Goal: Task Accomplishment & Management: Manage account settings

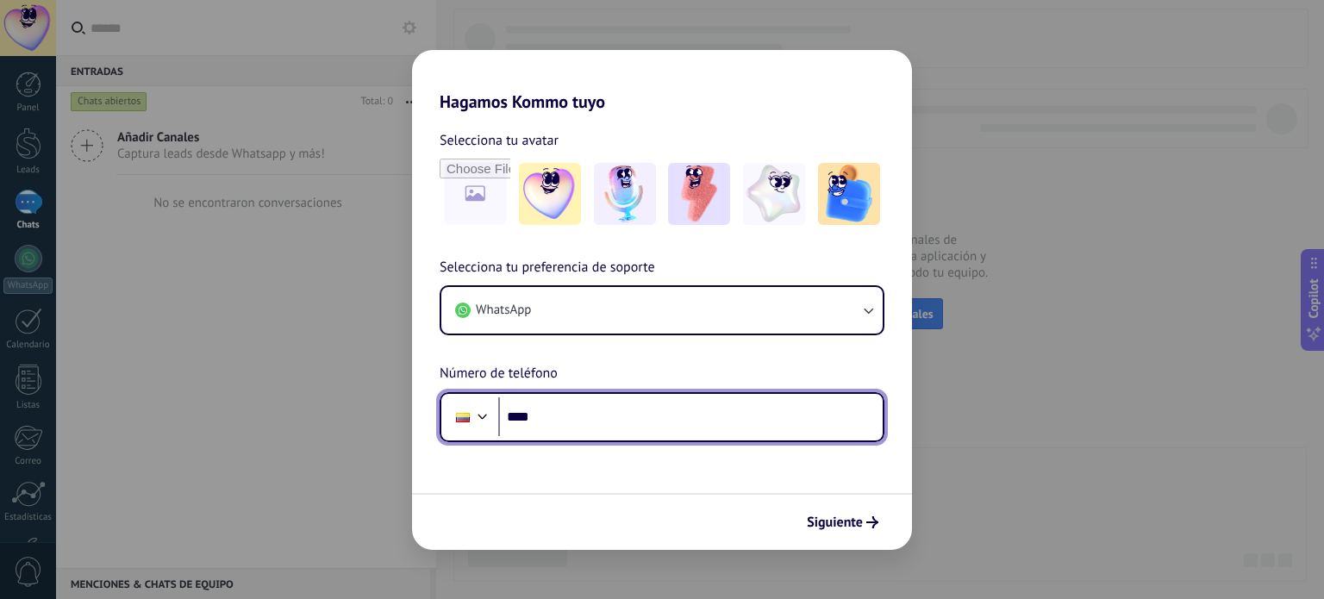
click at [626, 429] on input "****" at bounding box center [690, 417] width 384 height 40
type input "**********"
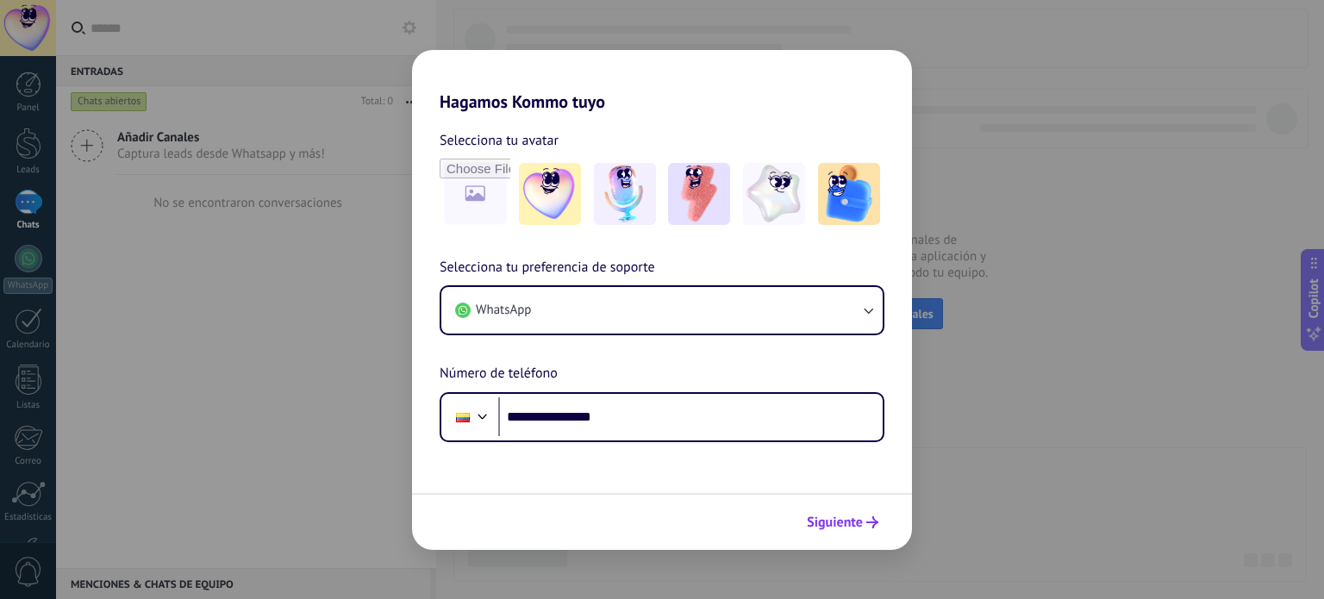
click at [838, 526] on span "Siguiente" at bounding box center [835, 522] width 56 height 12
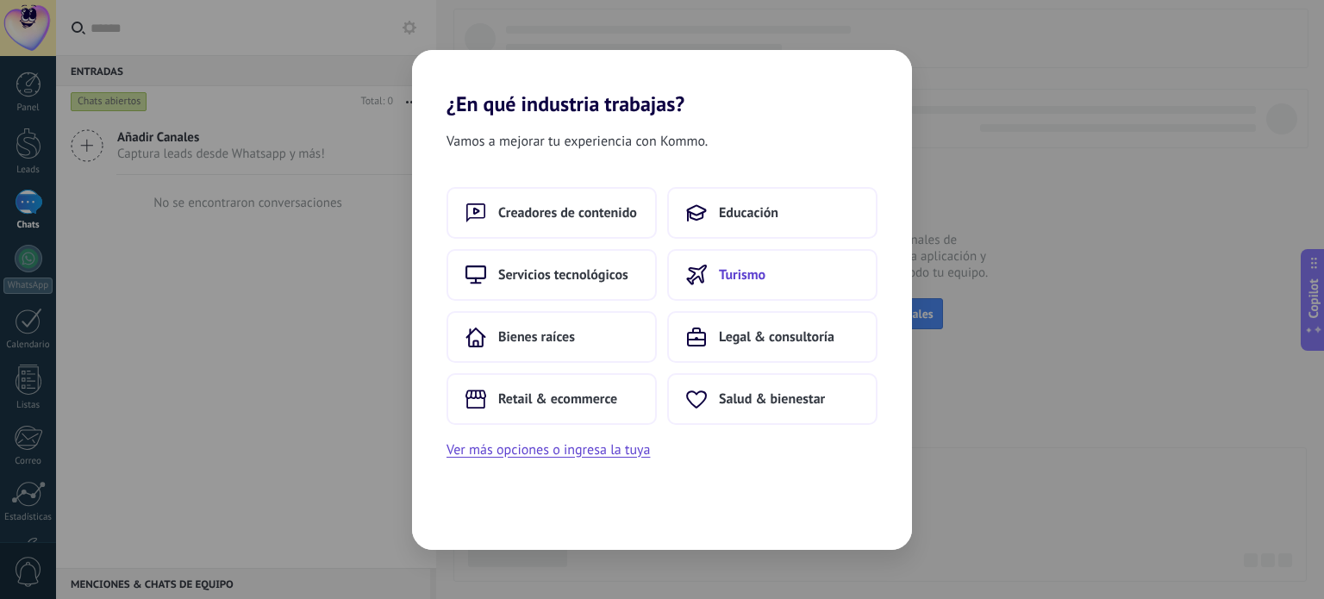
click at [720, 275] on span "Turismo" at bounding box center [742, 274] width 47 height 17
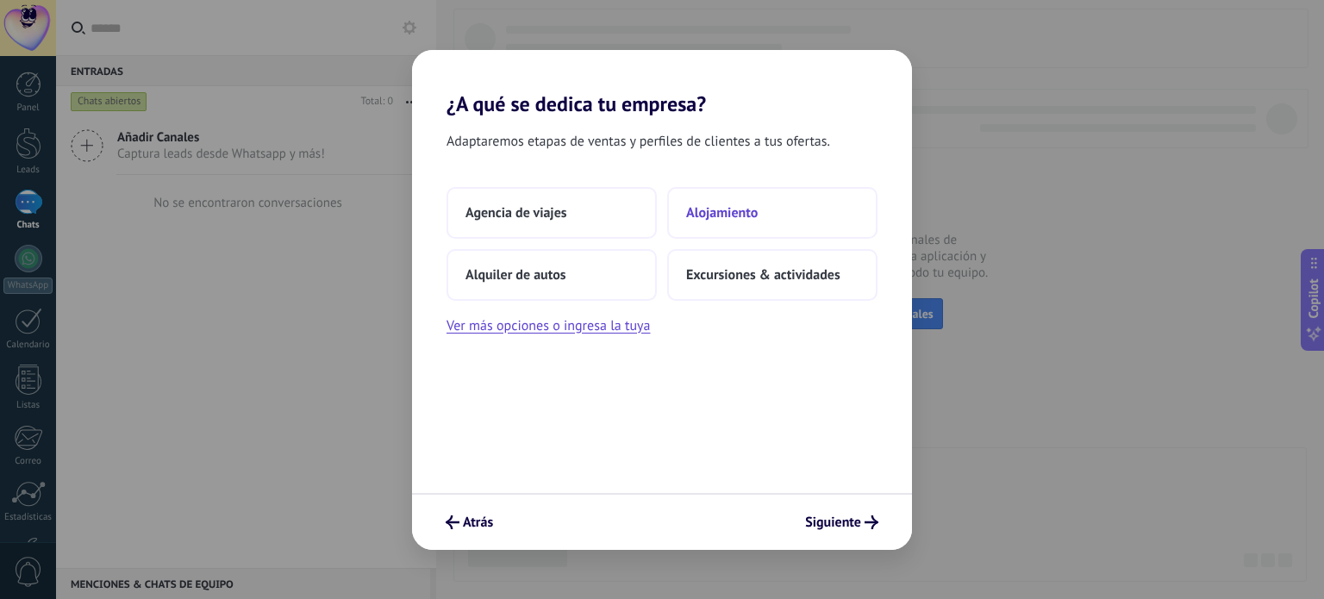
click at [720, 220] on span "Alojamiento" at bounding box center [722, 212] width 72 height 17
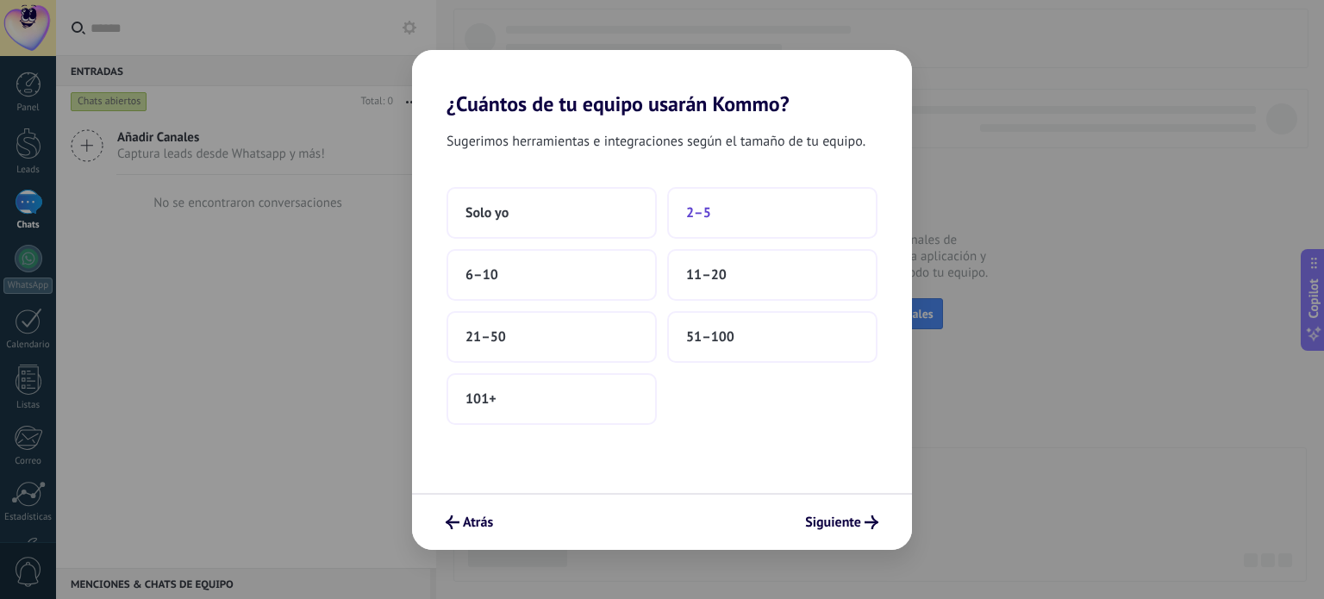
click at [726, 213] on button "2–5" at bounding box center [772, 213] width 210 height 52
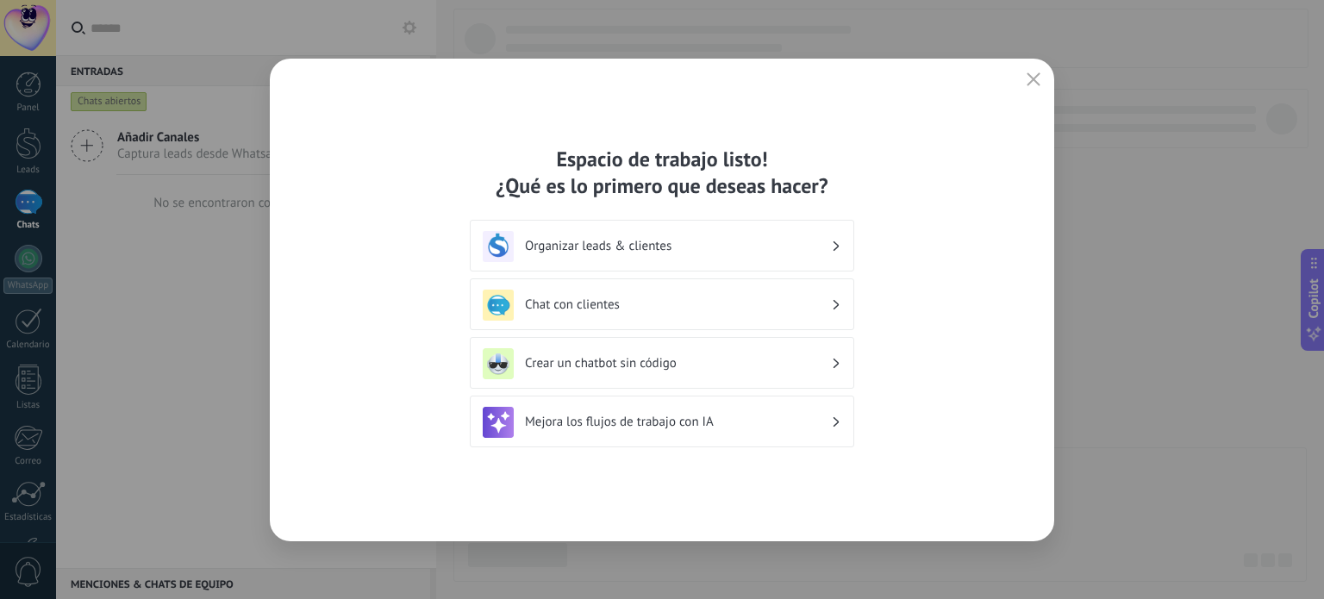
click at [719, 250] on h3 "Organizar leads & clientes" at bounding box center [678, 246] width 306 height 16
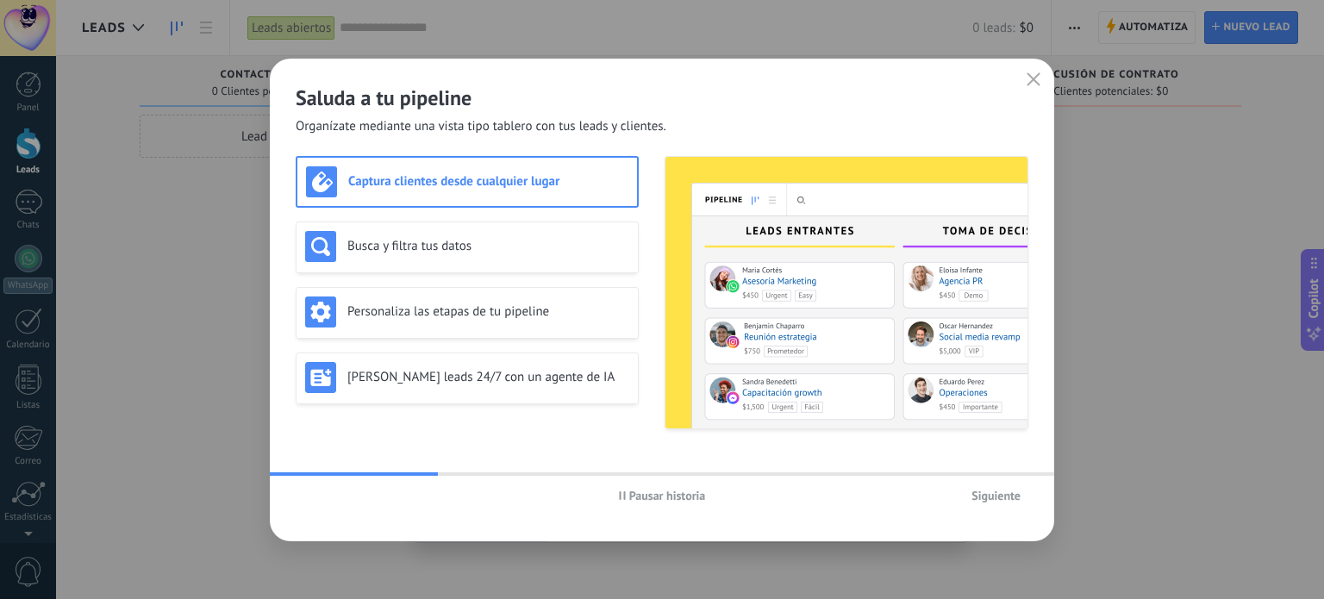
click at [986, 499] on span "Siguiente" at bounding box center [995, 495] width 49 height 12
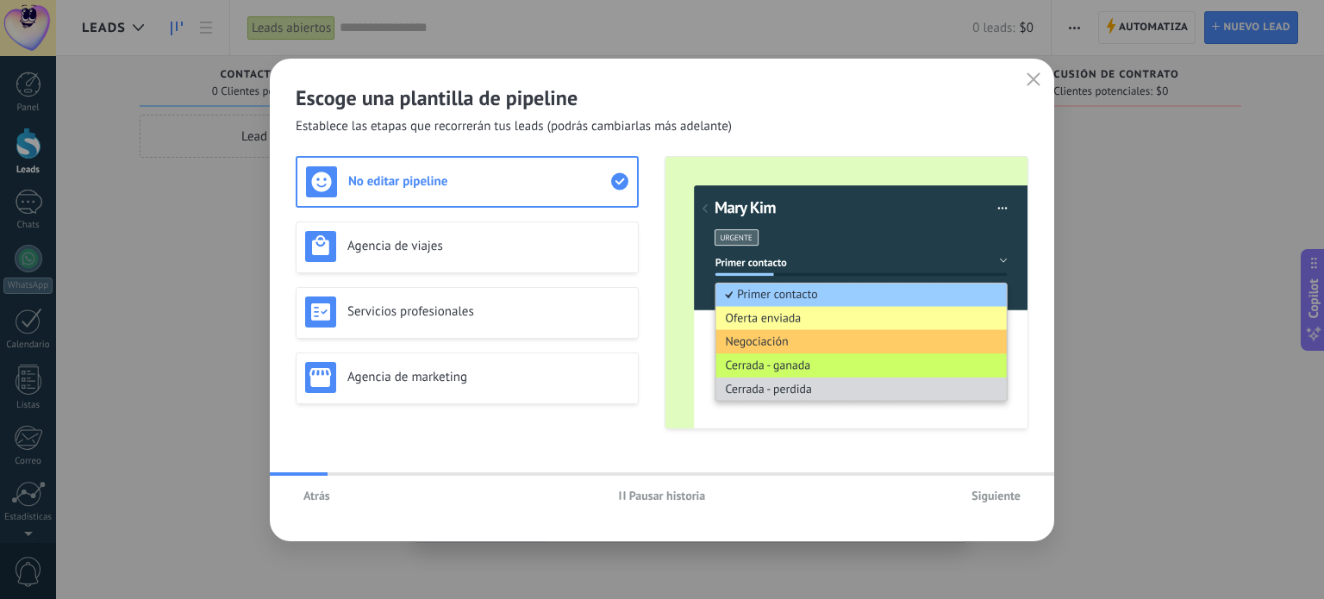
click at [996, 499] on span "Siguiente" at bounding box center [995, 495] width 49 height 12
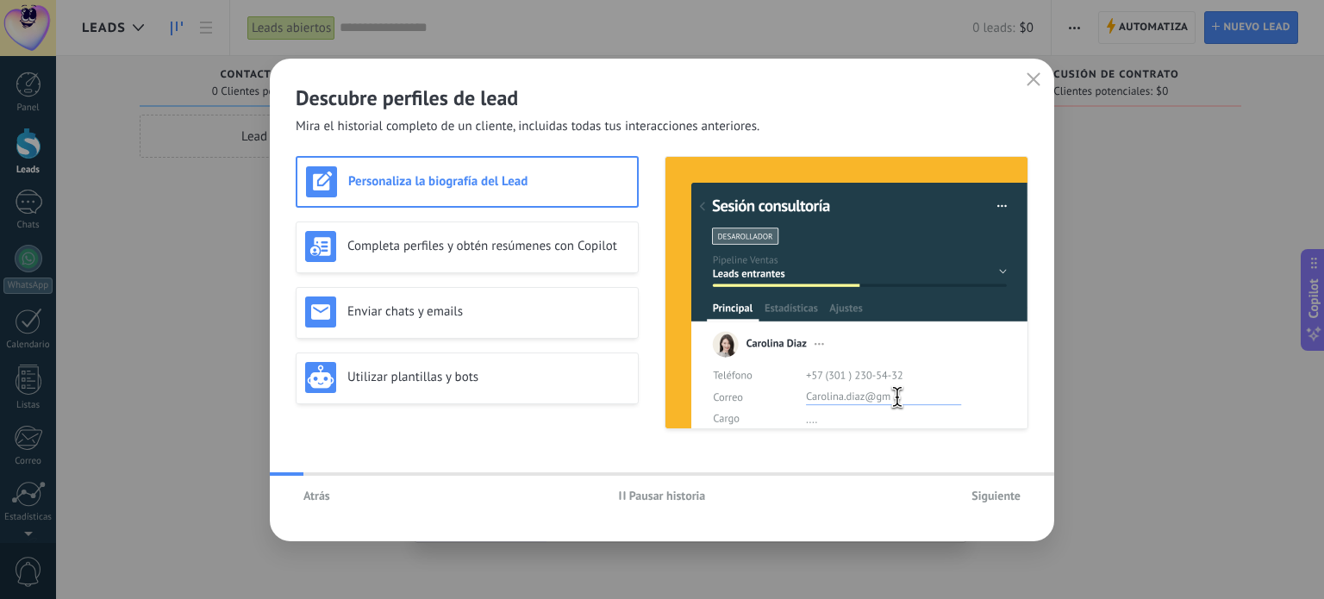
click at [996, 499] on span "Siguiente" at bounding box center [995, 495] width 49 height 12
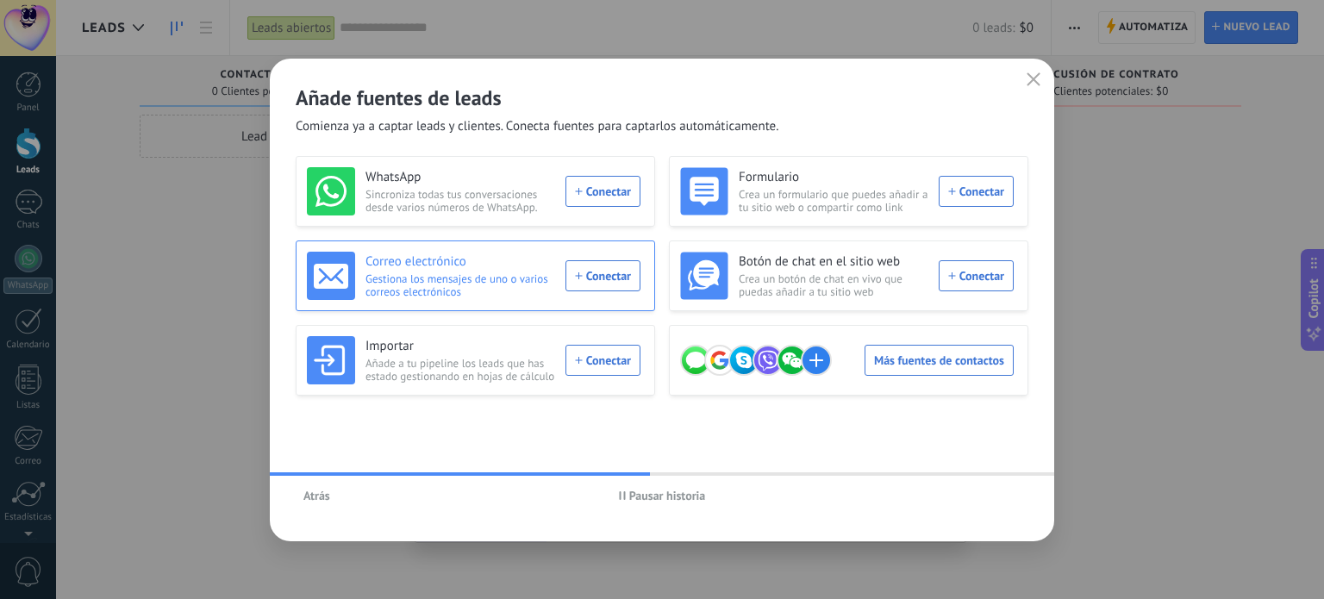
click at [607, 275] on div "Correo electrónico Gestiona los mensajes de uno o varios correos electrónicos C…" at bounding box center [473, 276] width 333 height 48
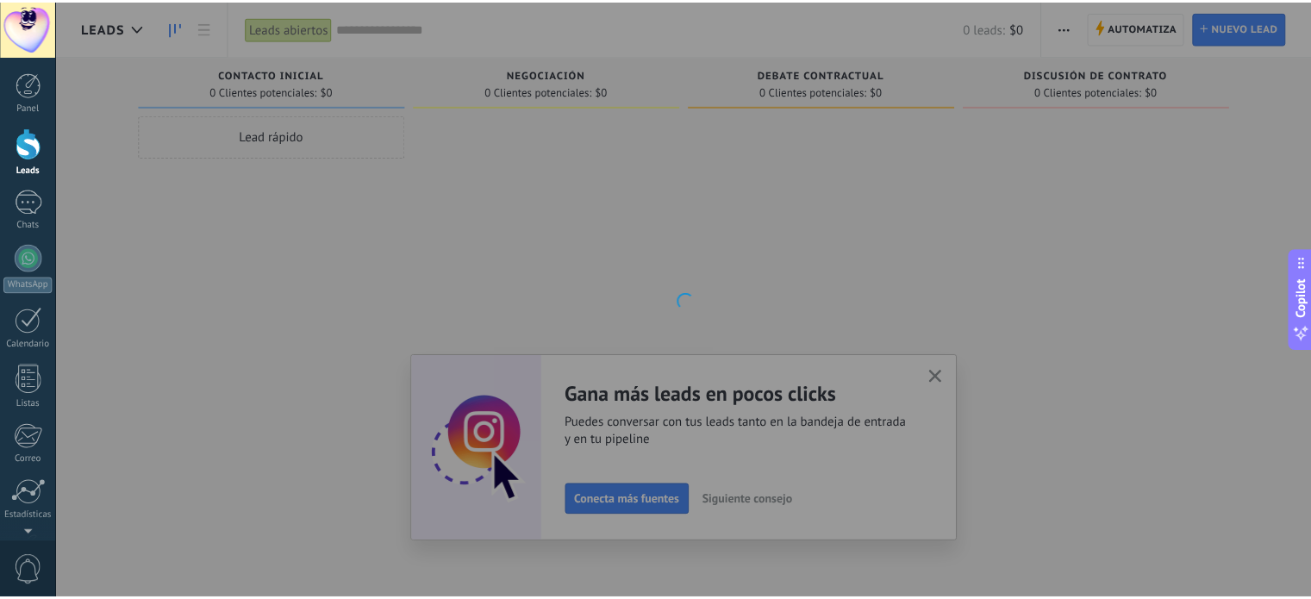
scroll to position [117, 0]
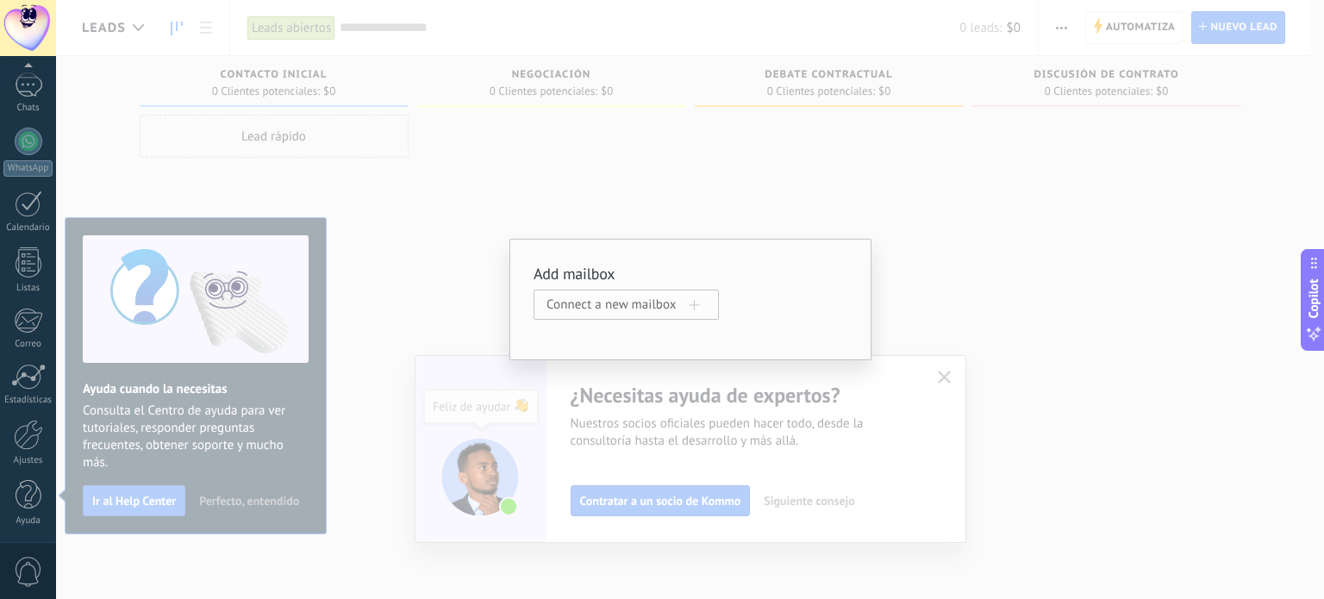
click at [690, 308] on span at bounding box center [694, 305] width 10 height 10
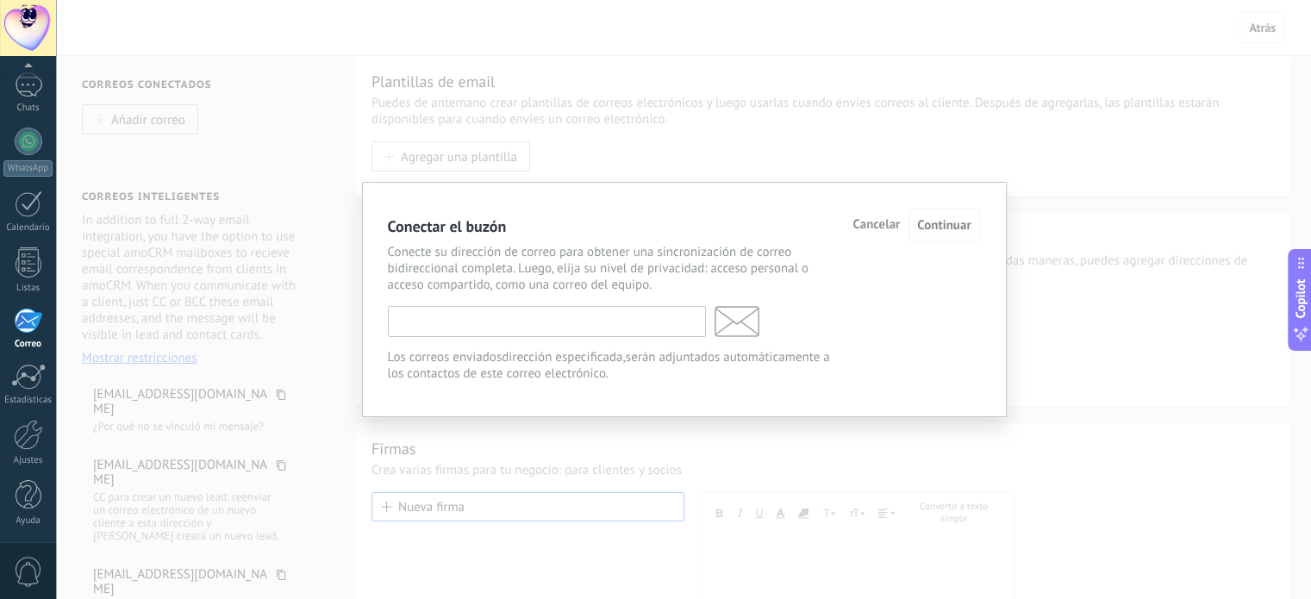
click at [631, 315] on input "text" at bounding box center [547, 321] width 318 height 31
type input "**********"
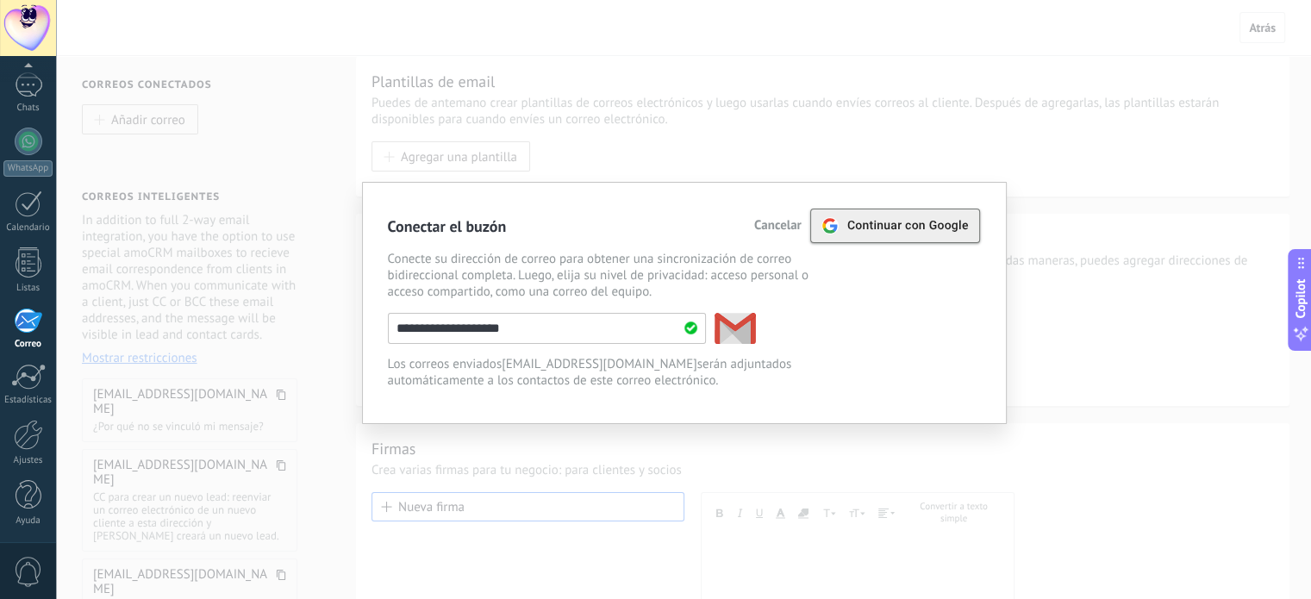
click at [958, 235] on div "Continuar con Google" at bounding box center [894, 225] width 147 height 33
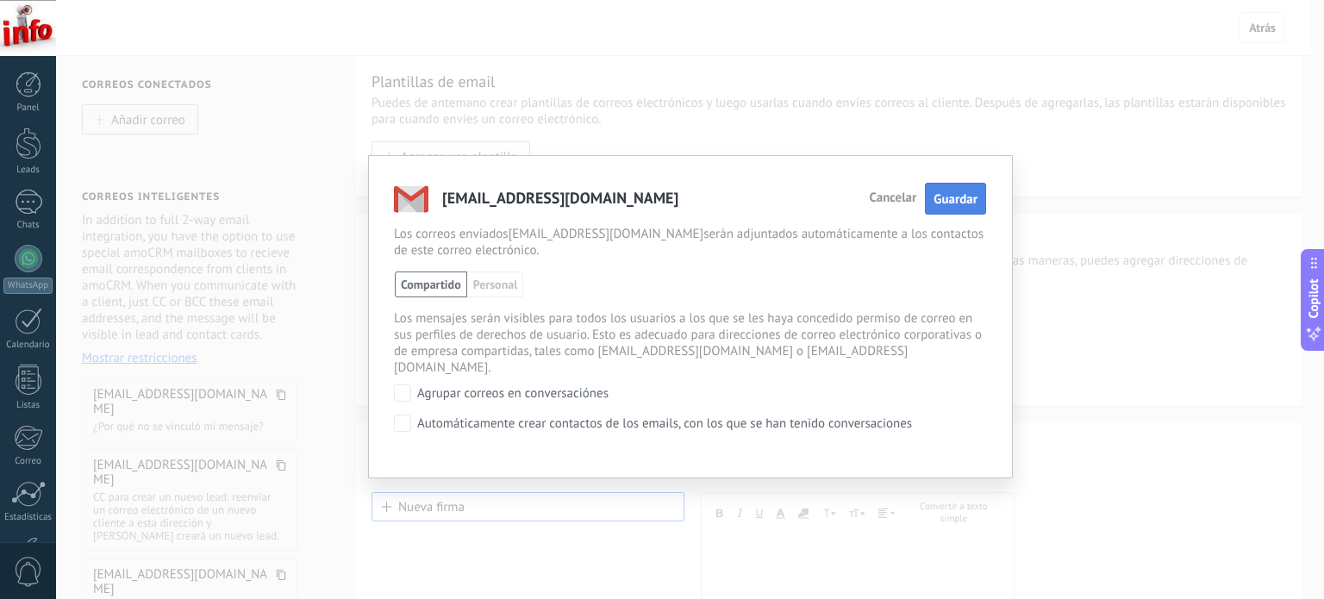
click at [964, 199] on span "Guardar" at bounding box center [955, 199] width 44 height 16
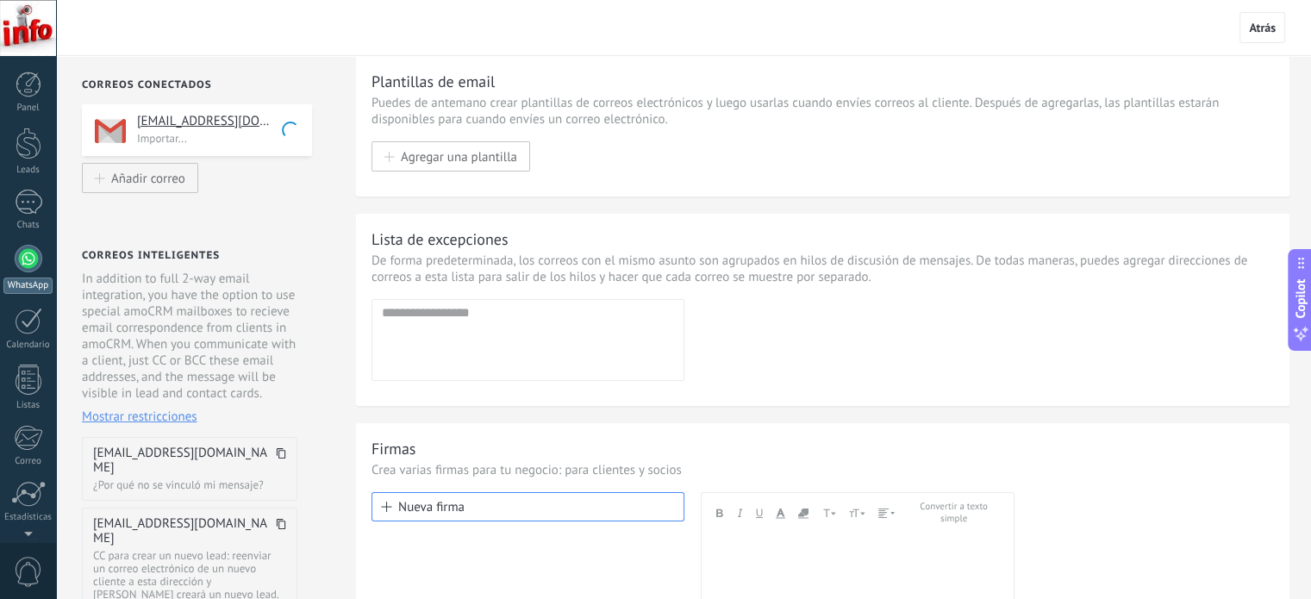
click at [25, 261] on div at bounding box center [29, 259] width 28 height 28
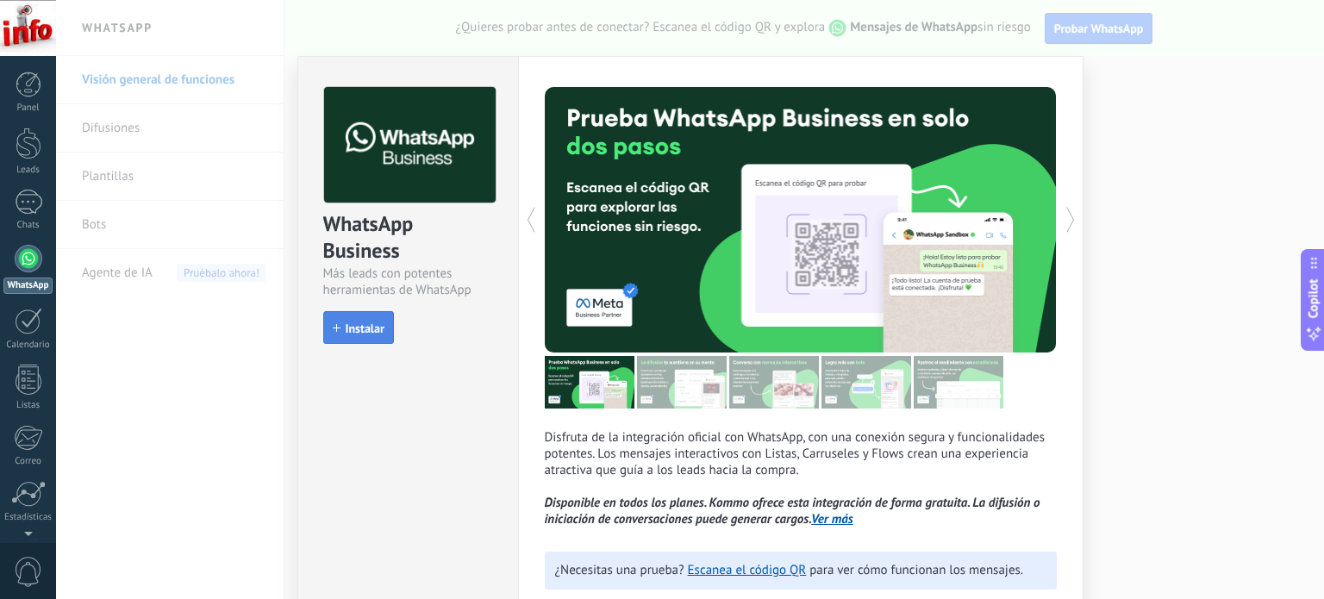
click at [358, 327] on span "Instalar" at bounding box center [365, 328] width 39 height 12
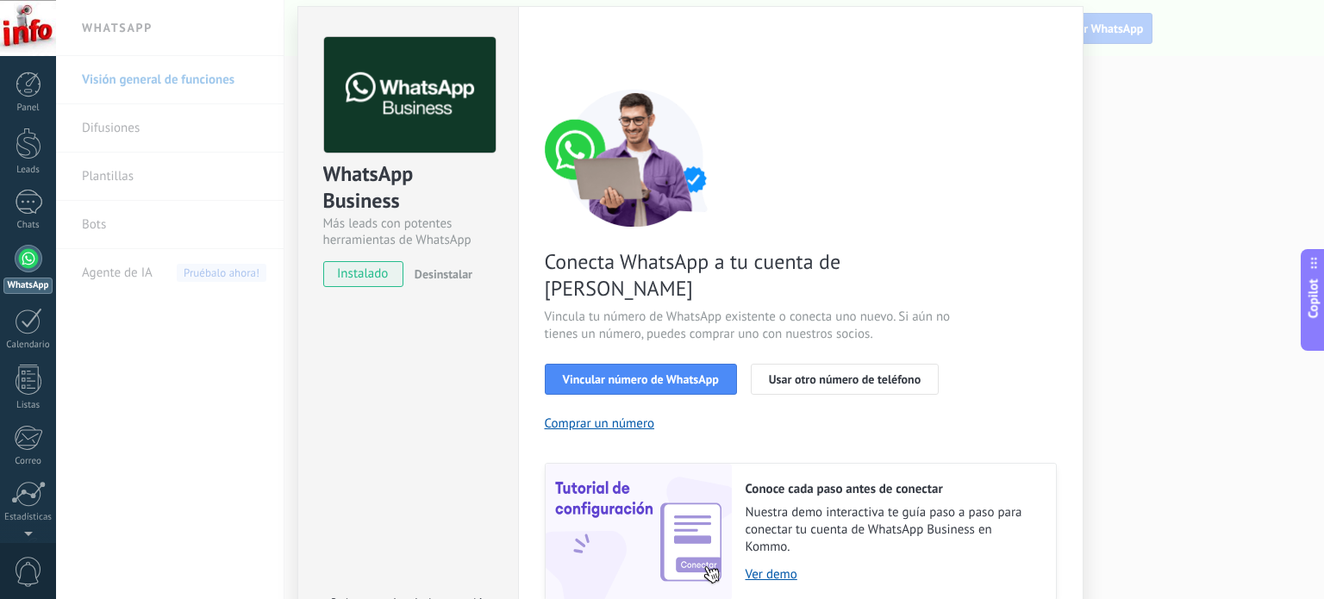
scroll to position [53, 0]
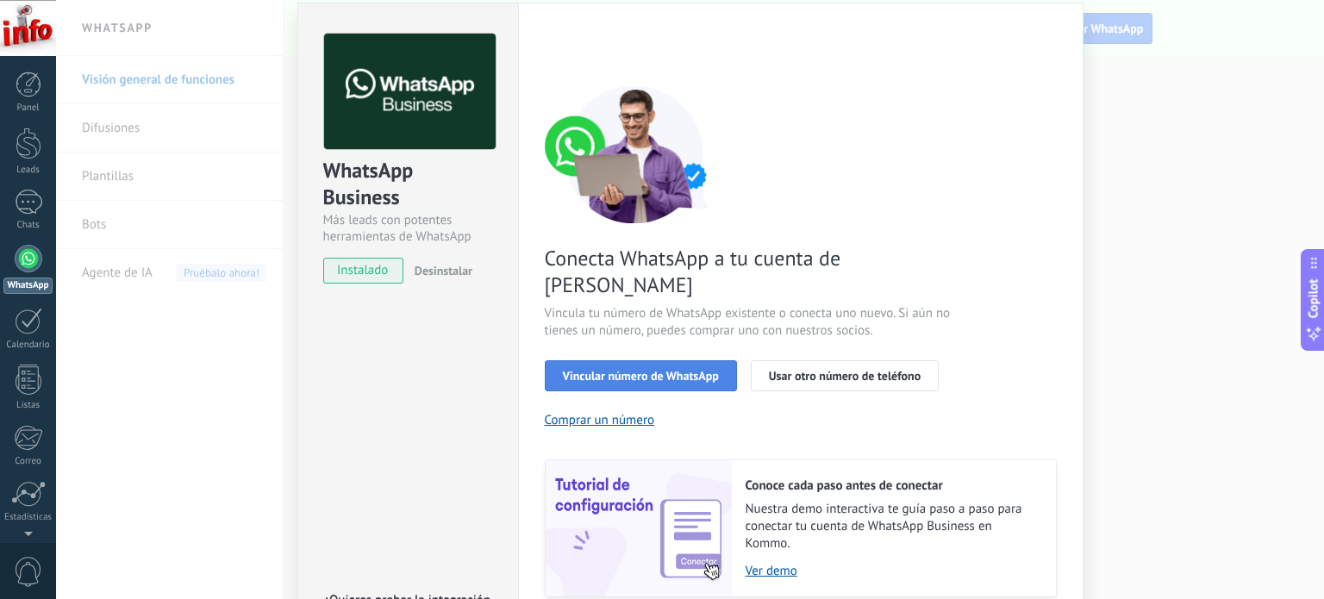
click at [676, 370] on span "Vincular número de WhatsApp" at bounding box center [641, 376] width 156 height 12
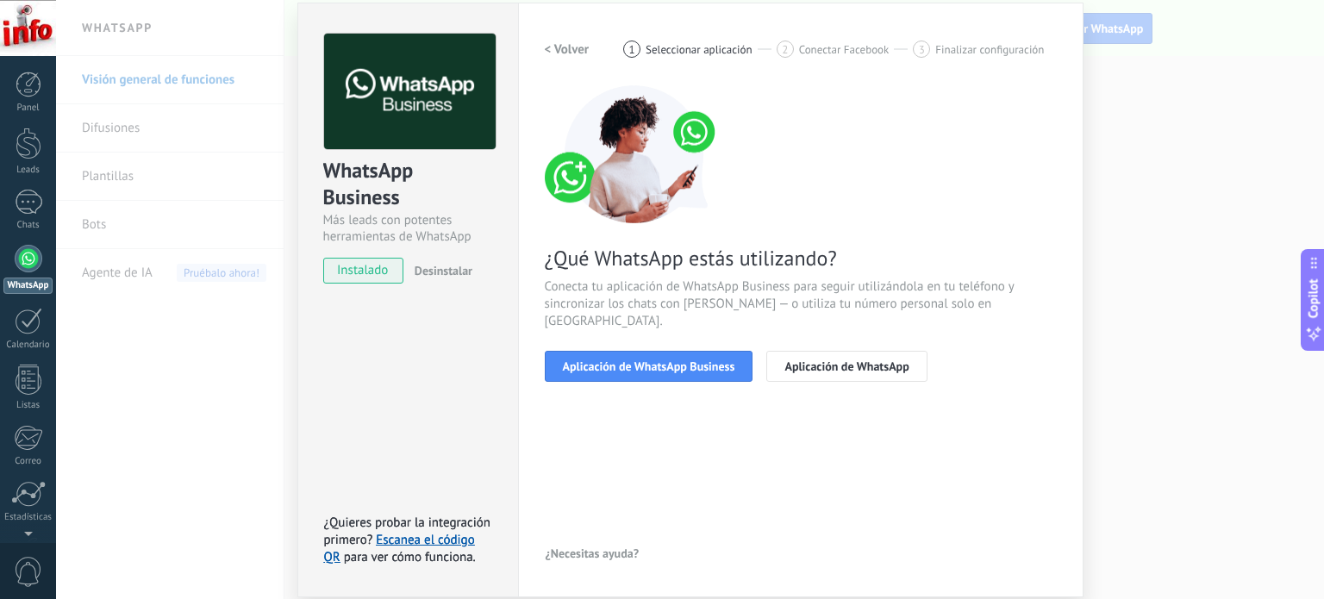
click at [676, 360] on span "Aplicación de WhatsApp Business" at bounding box center [649, 366] width 172 height 12
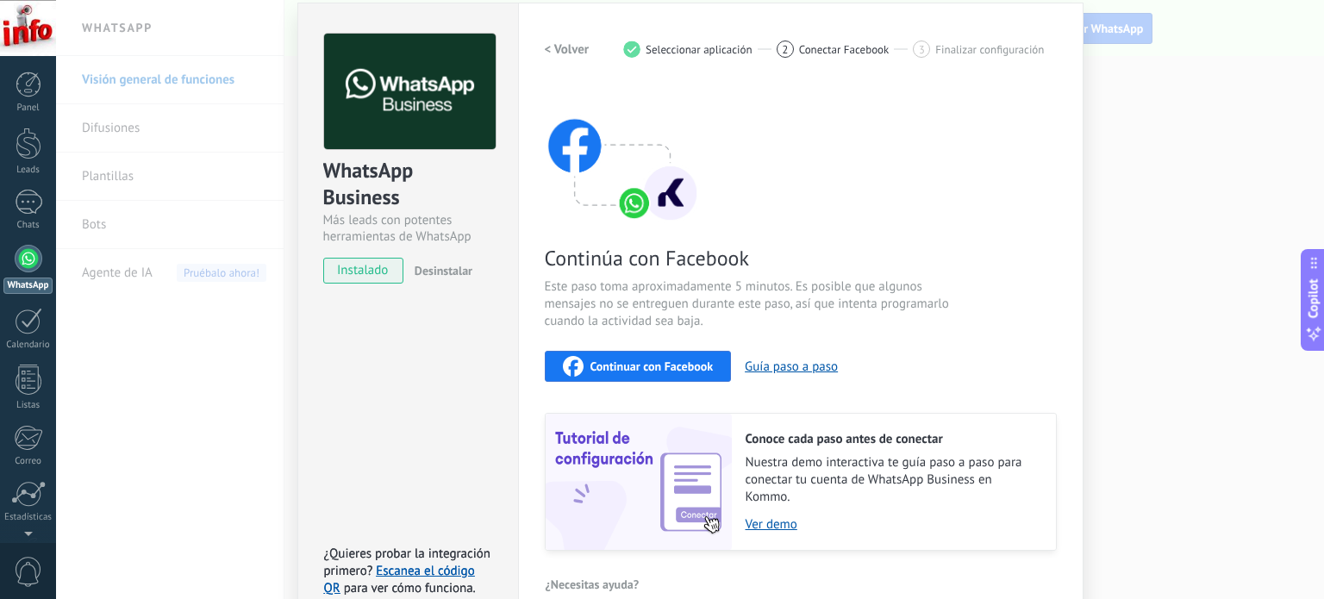
click at [571, 52] on h2 "< Volver" at bounding box center [567, 49] width 45 height 16
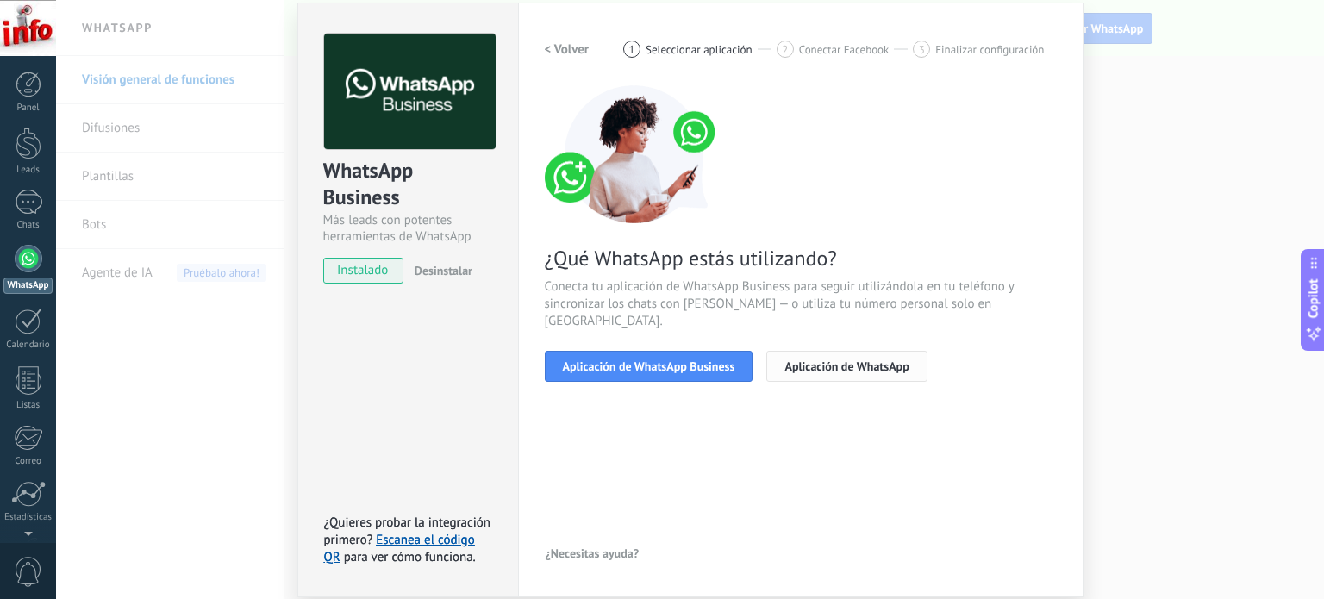
click at [839, 360] on span "Aplicación de WhatsApp" at bounding box center [846, 366] width 124 height 12
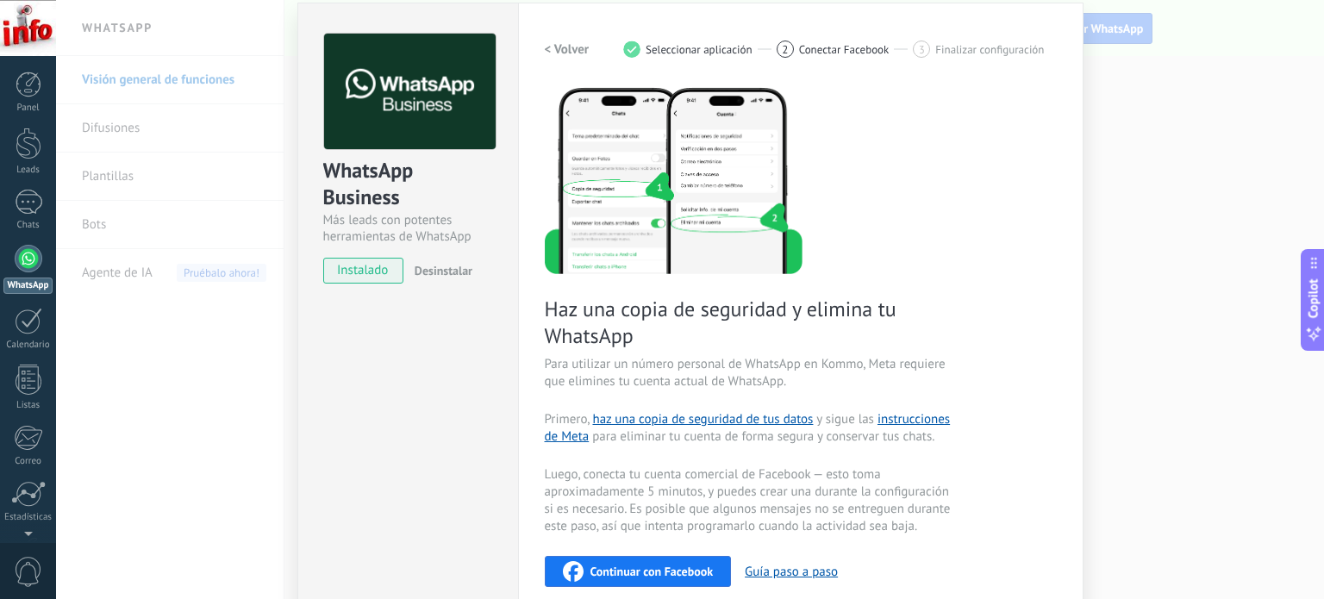
click at [569, 54] on h2 "< Volver" at bounding box center [567, 49] width 45 height 16
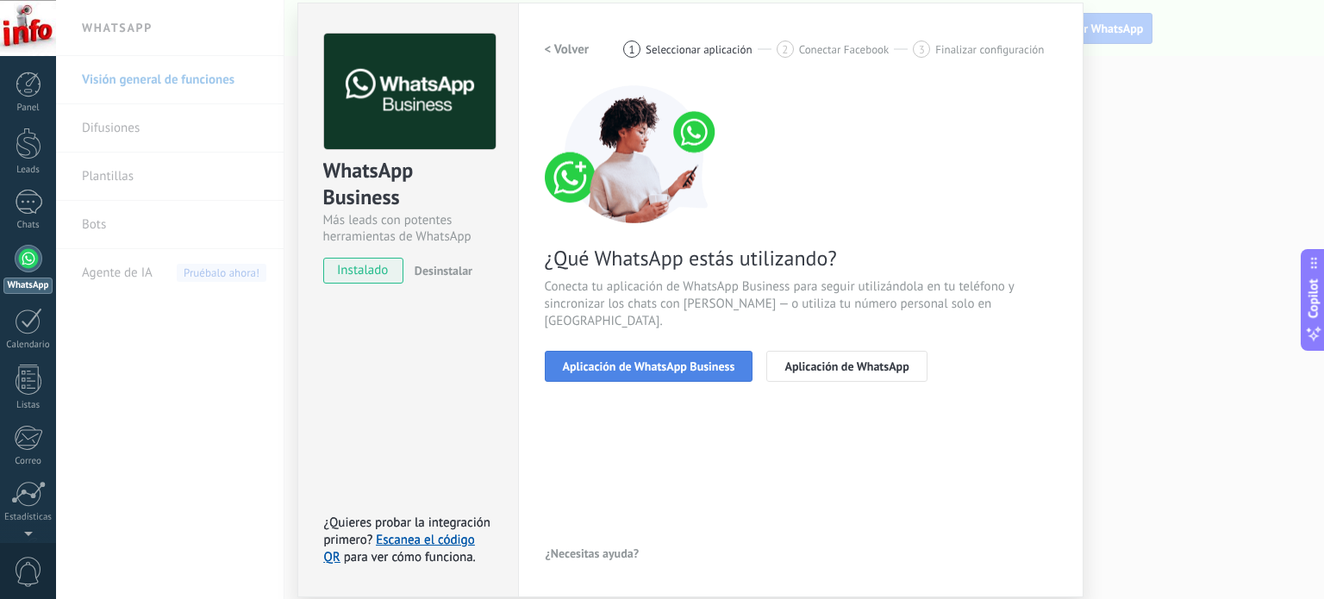
click at [659, 360] on span "Aplicación de WhatsApp Business" at bounding box center [649, 366] width 172 height 12
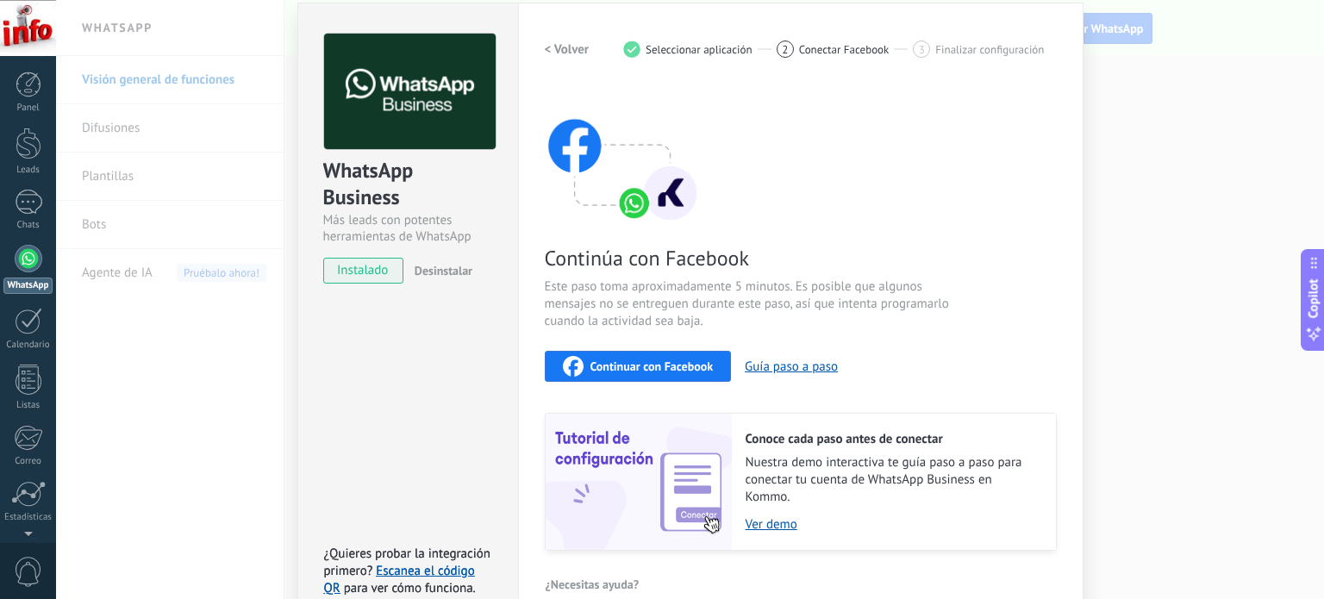
click at [670, 360] on span "Continuar con Facebook" at bounding box center [651, 366] width 123 height 12
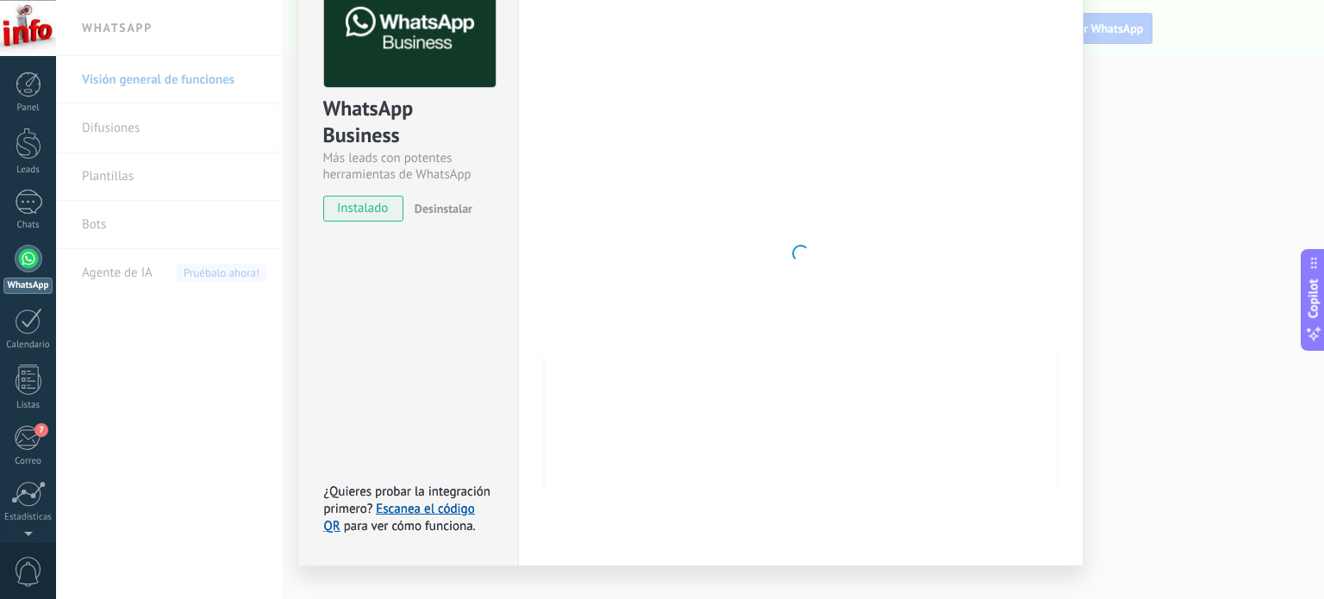
scroll to position [0, 0]
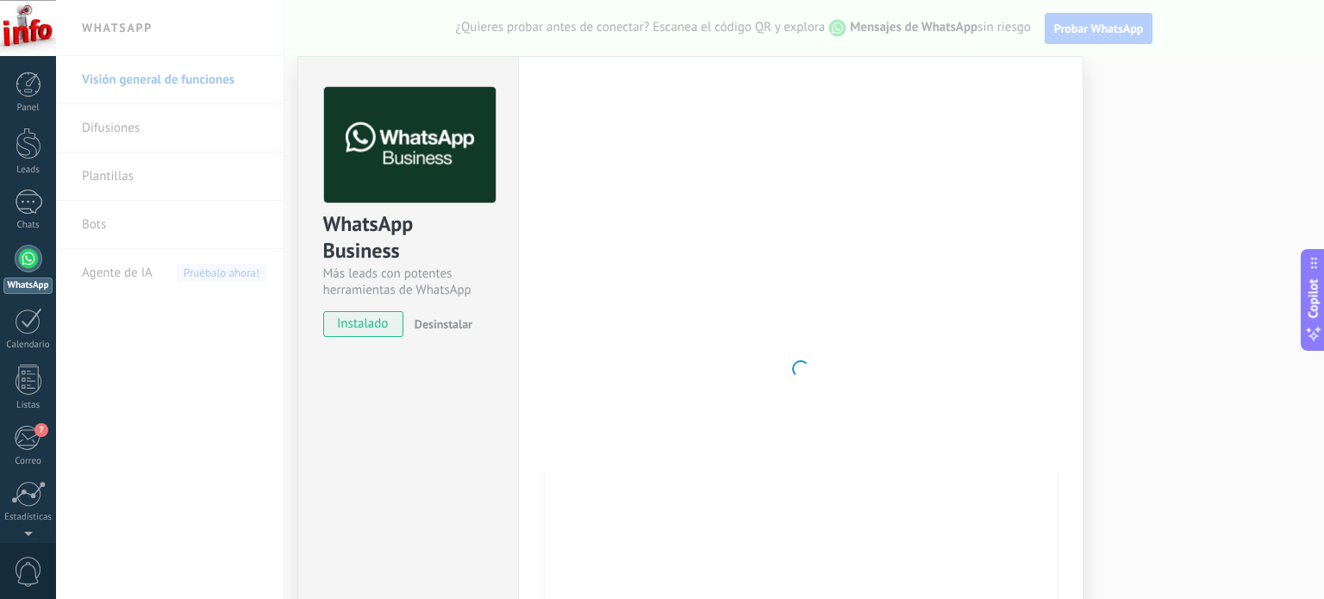
click at [1195, 121] on div "WhatsApp Business Más leads con potentes herramientas de WhatsApp instalado Des…" at bounding box center [690, 299] width 1268 height 599
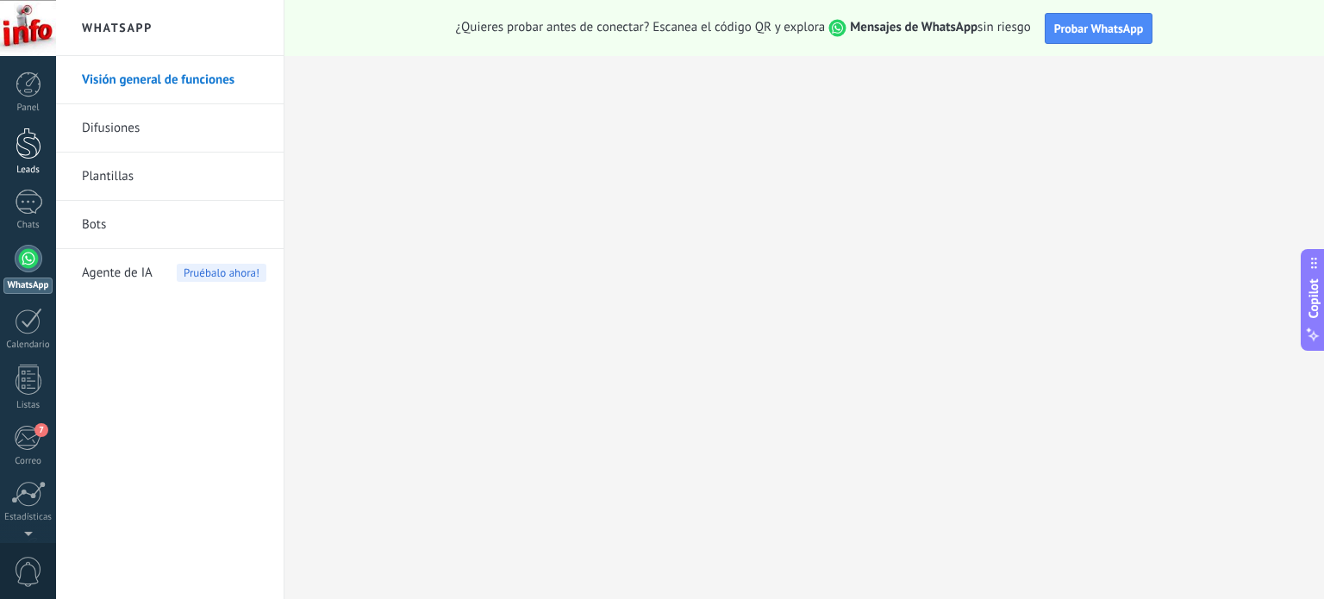
click at [28, 149] on div at bounding box center [29, 144] width 26 height 32
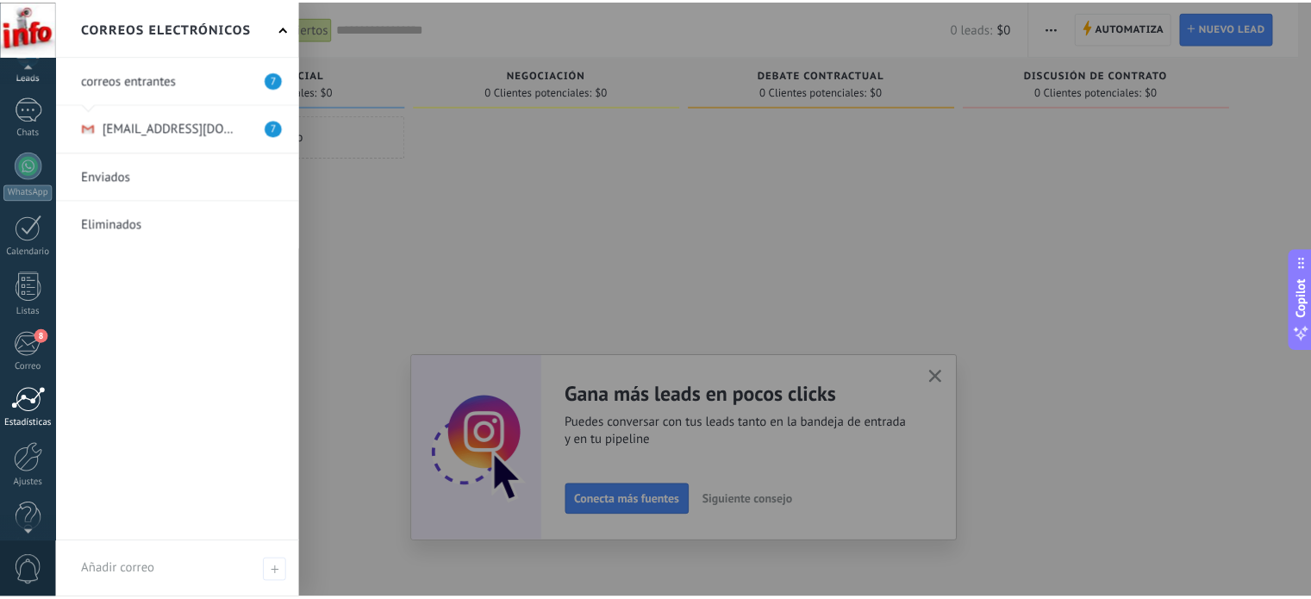
scroll to position [95, 0]
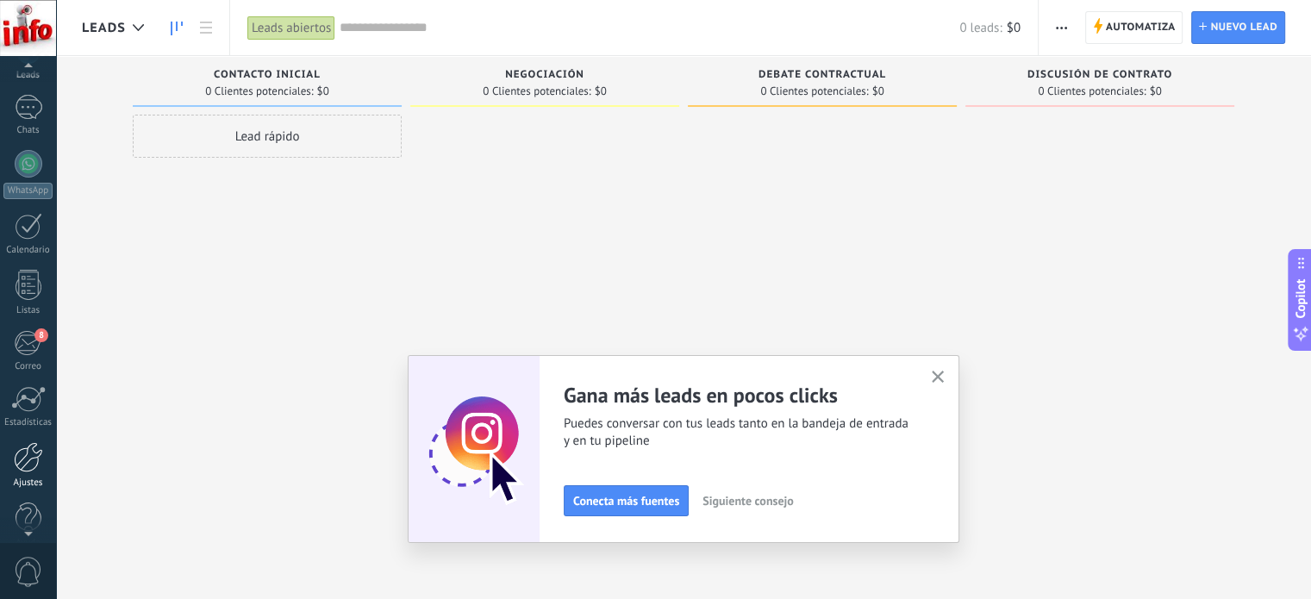
click at [31, 458] on div at bounding box center [28, 457] width 29 height 30
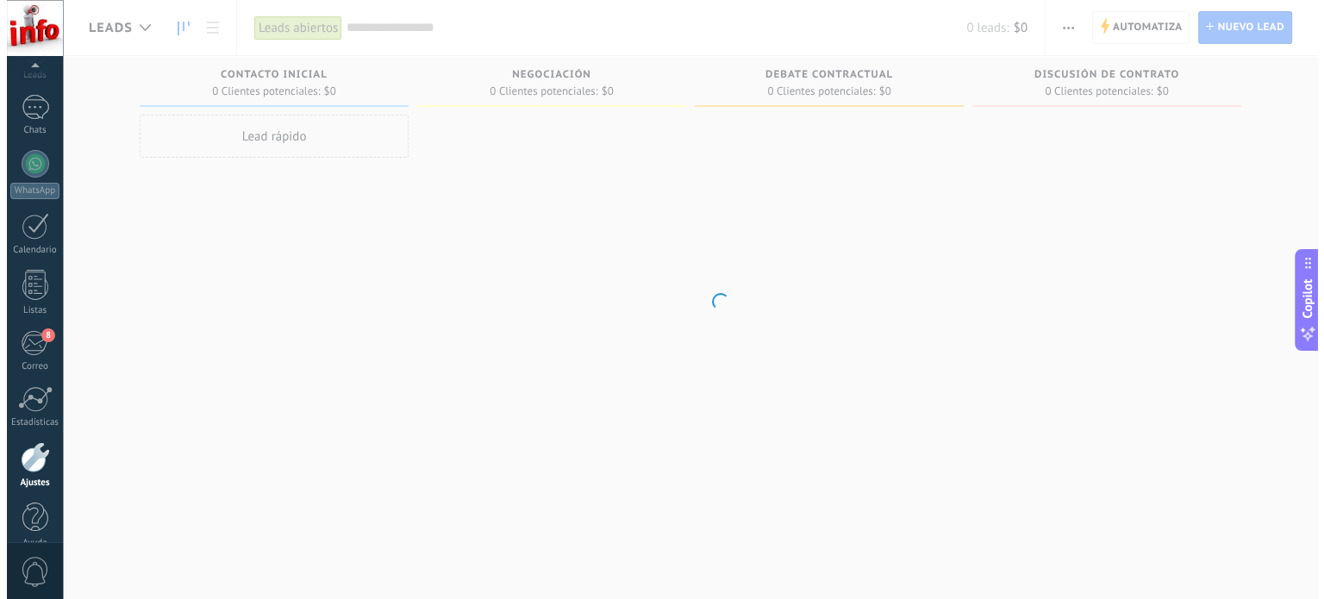
scroll to position [117, 0]
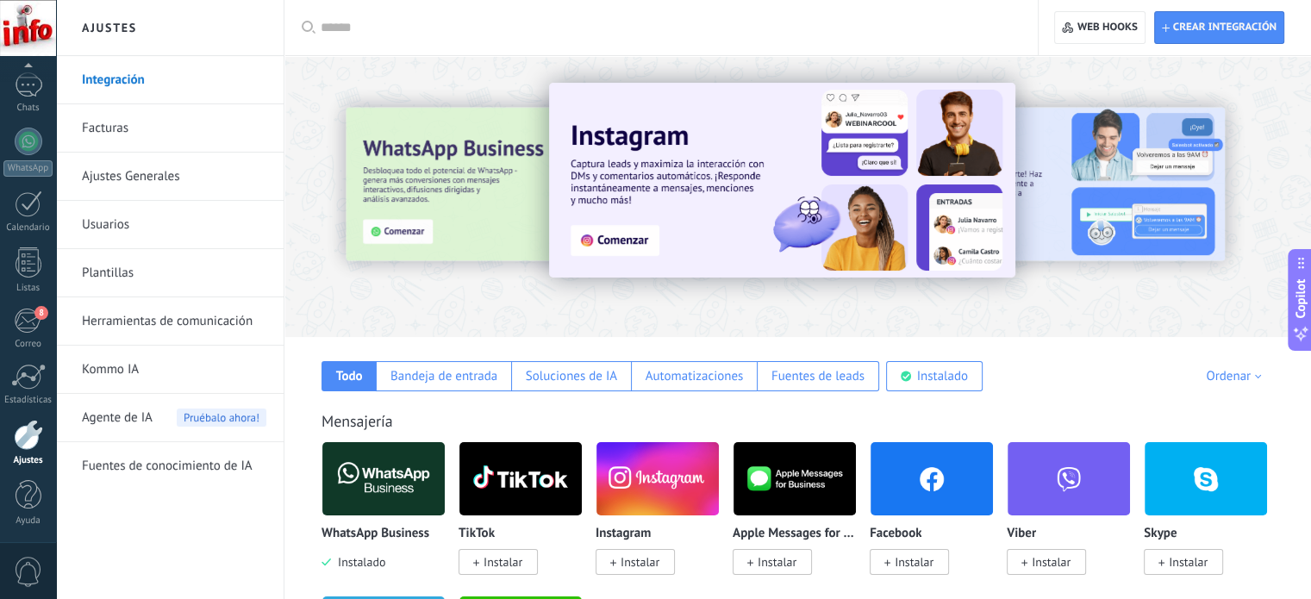
click at [627, 448] on img at bounding box center [657, 479] width 122 height 84
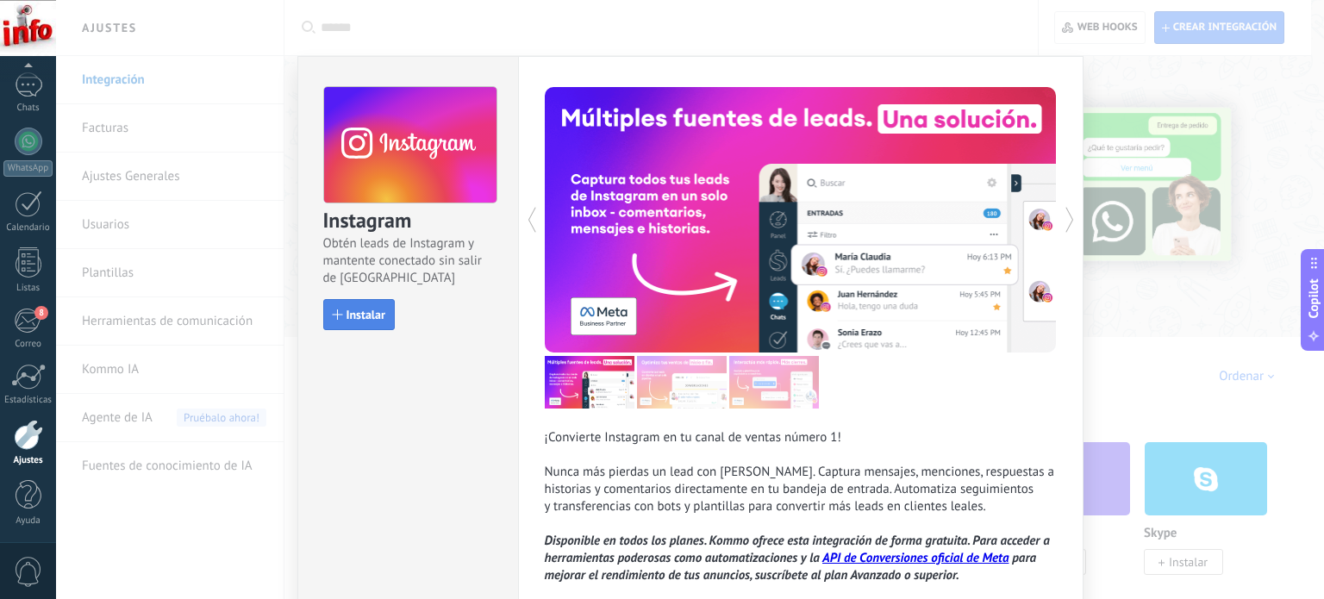
click at [372, 320] on span "Instalar" at bounding box center [365, 314] width 39 height 12
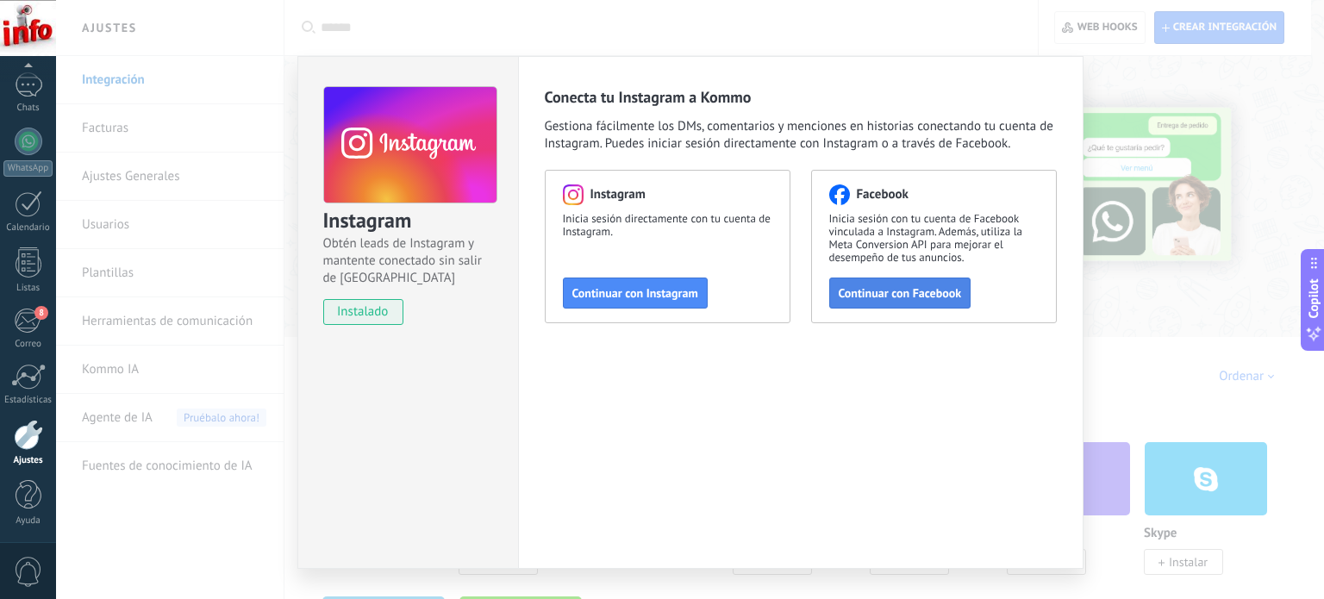
click at [898, 291] on span "Continuar con Facebook" at bounding box center [899, 293] width 123 height 12
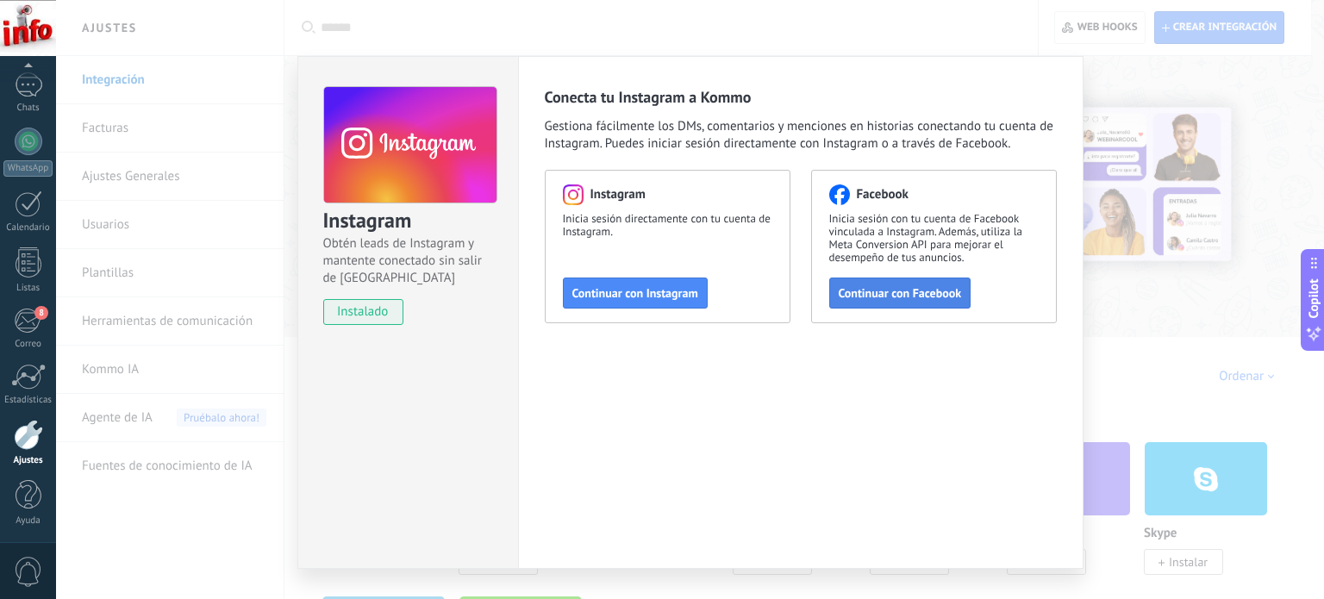
click at [908, 288] on span "Continuar con Facebook" at bounding box center [899, 293] width 123 height 12
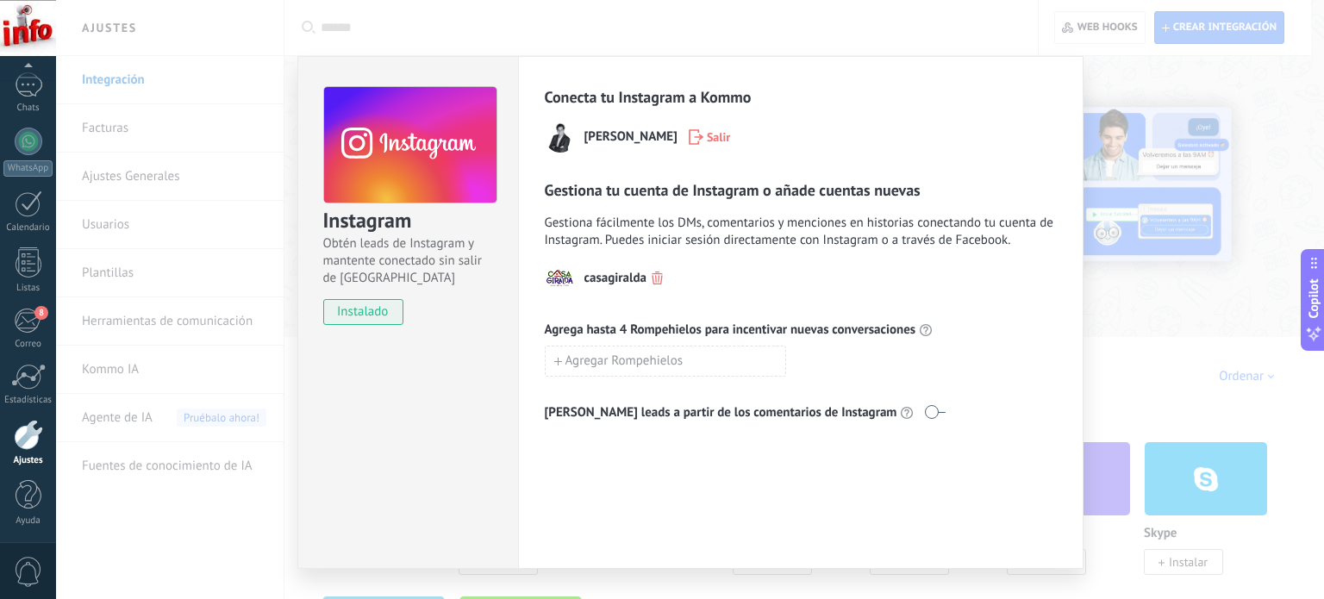
click at [1132, 346] on div "Instagram Obtén leads de Instagram y mantente conectado sin salir de Kommo inst…" at bounding box center [690, 299] width 1268 height 599
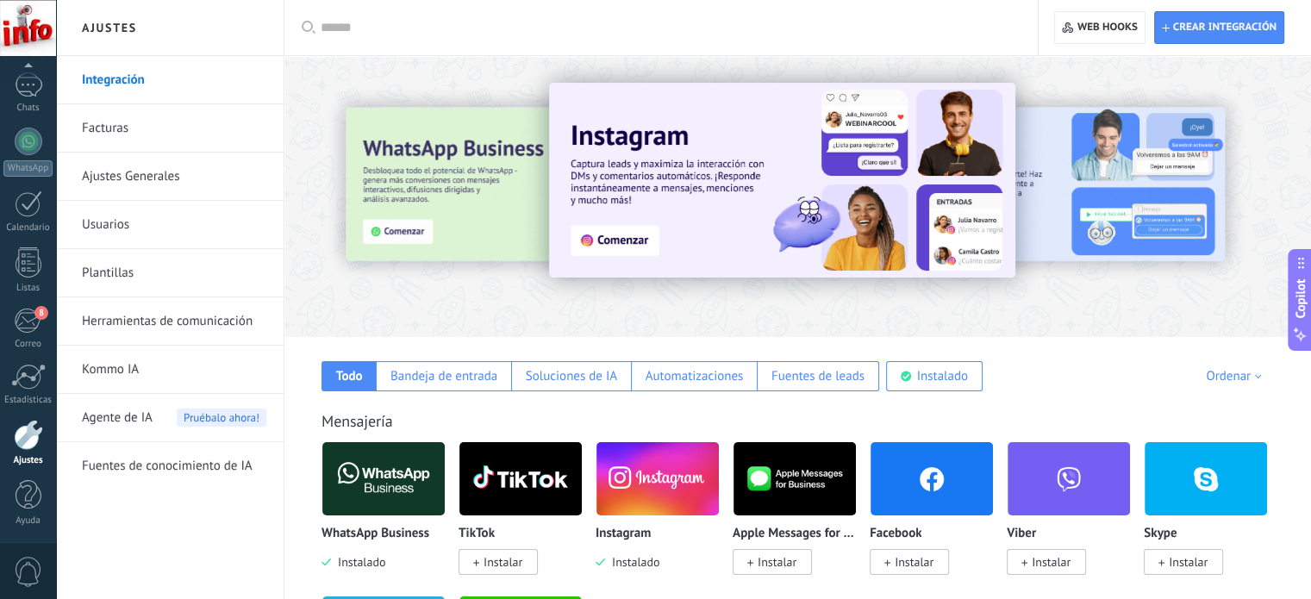
click at [679, 486] on img at bounding box center [657, 479] width 122 height 84
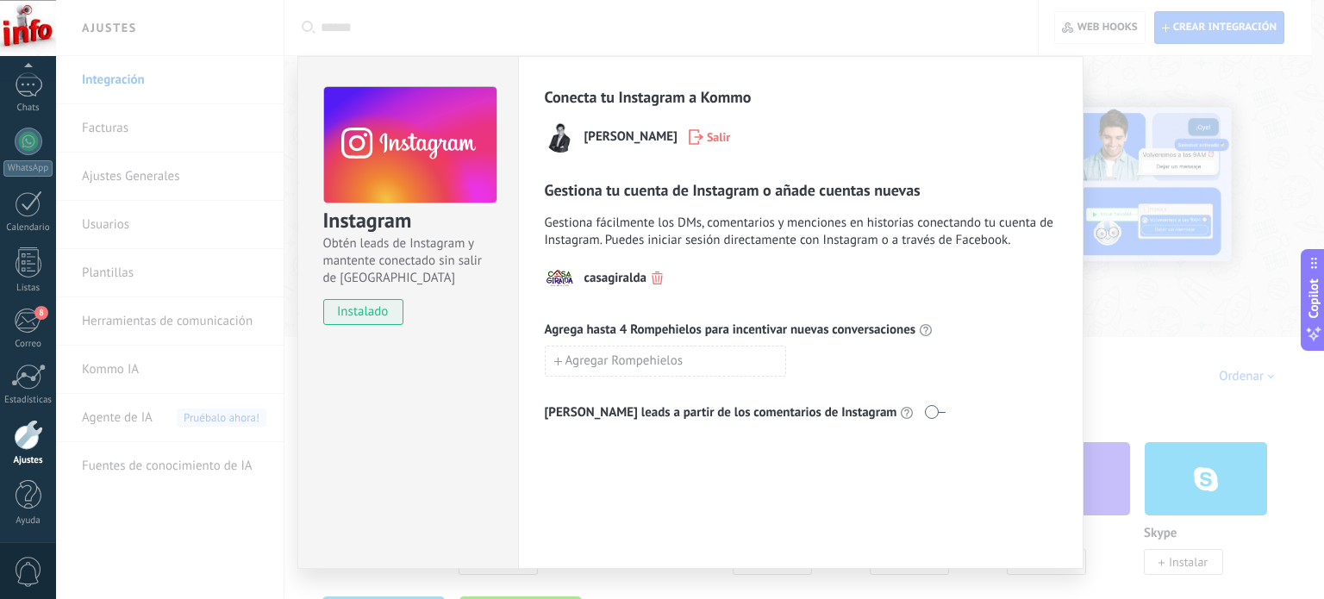
click at [1195, 292] on div "Instagram Obtén leads de Instagram y mantente conectado sin salir de Kommo inst…" at bounding box center [690, 299] width 1268 height 599
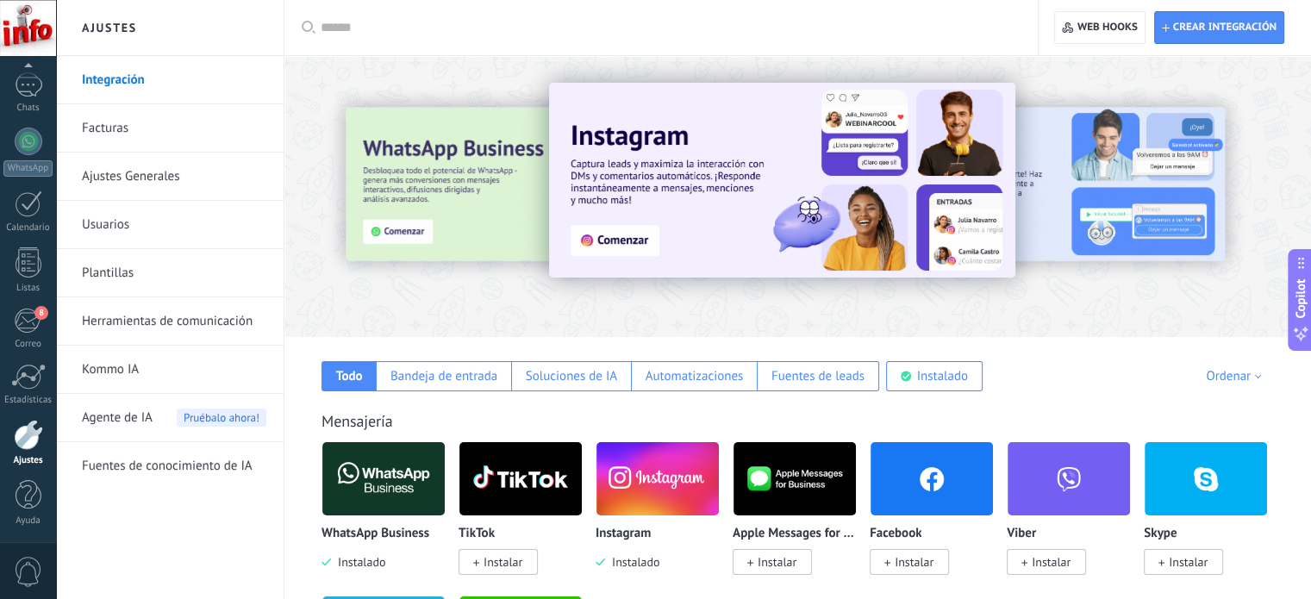
click at [918, 554] on span "Instalar" at bounding box center [913, 562] width 39 height 16
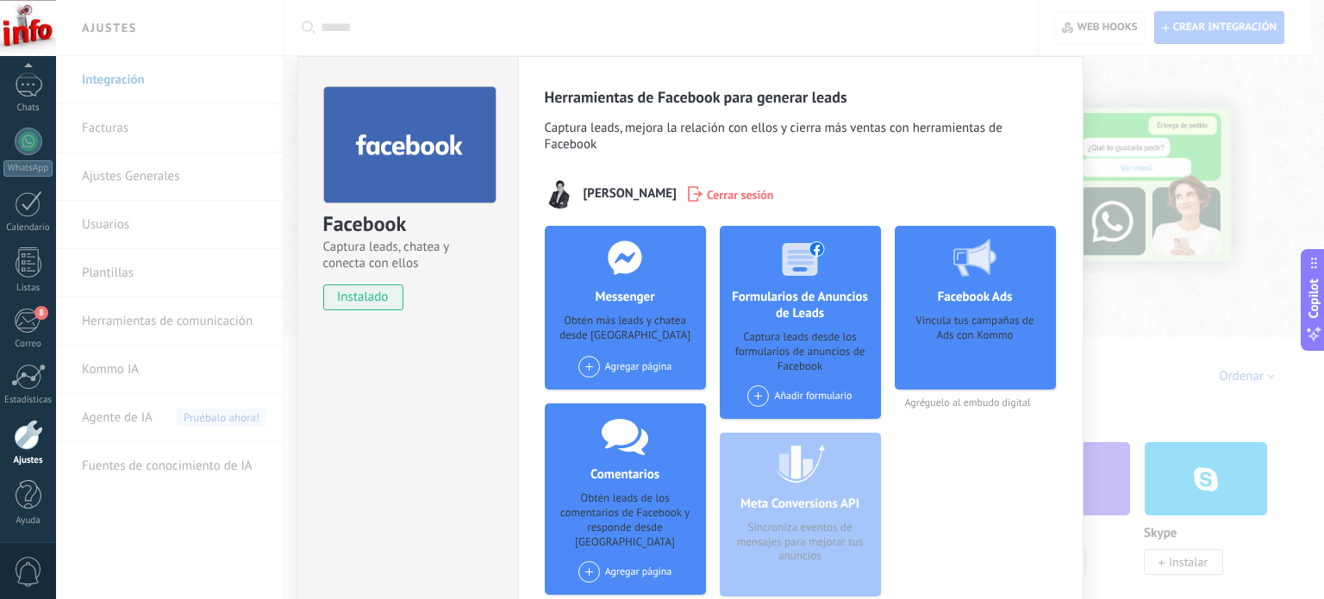
click at [582, 368] on span at bounding box center [589, 367] width 22 height 22
click at [640, 402] on div "Casa Giralda" at bounding box center [633, 399] width 115 height 38
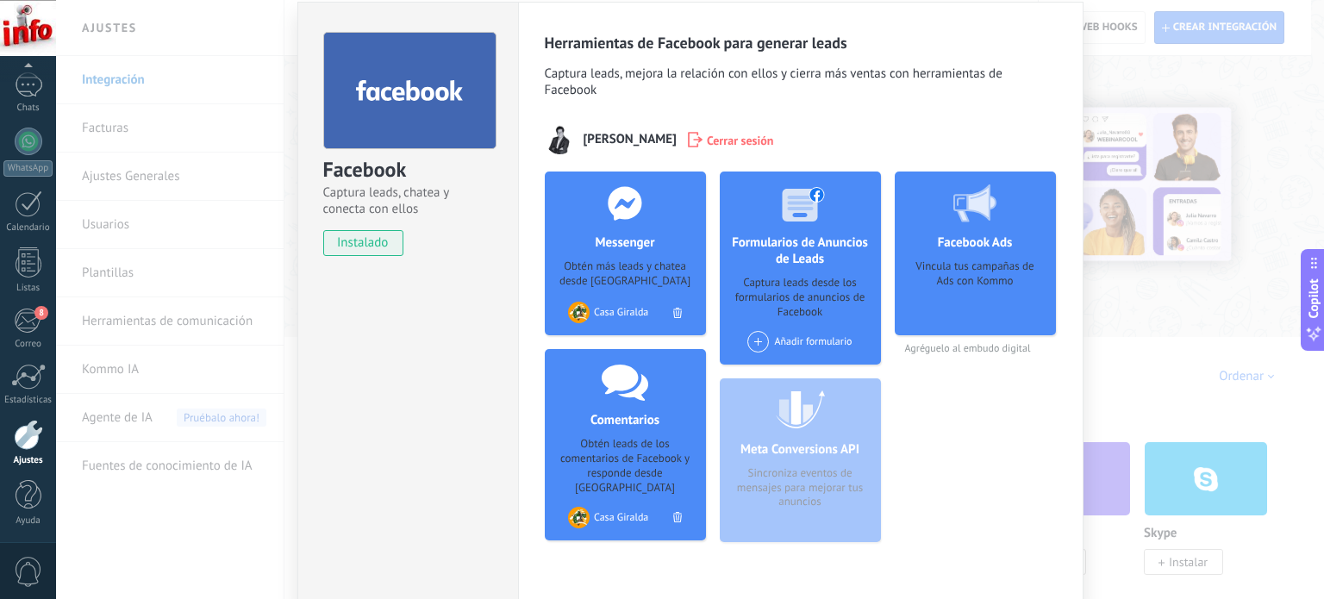
scroll to position [65, 0]
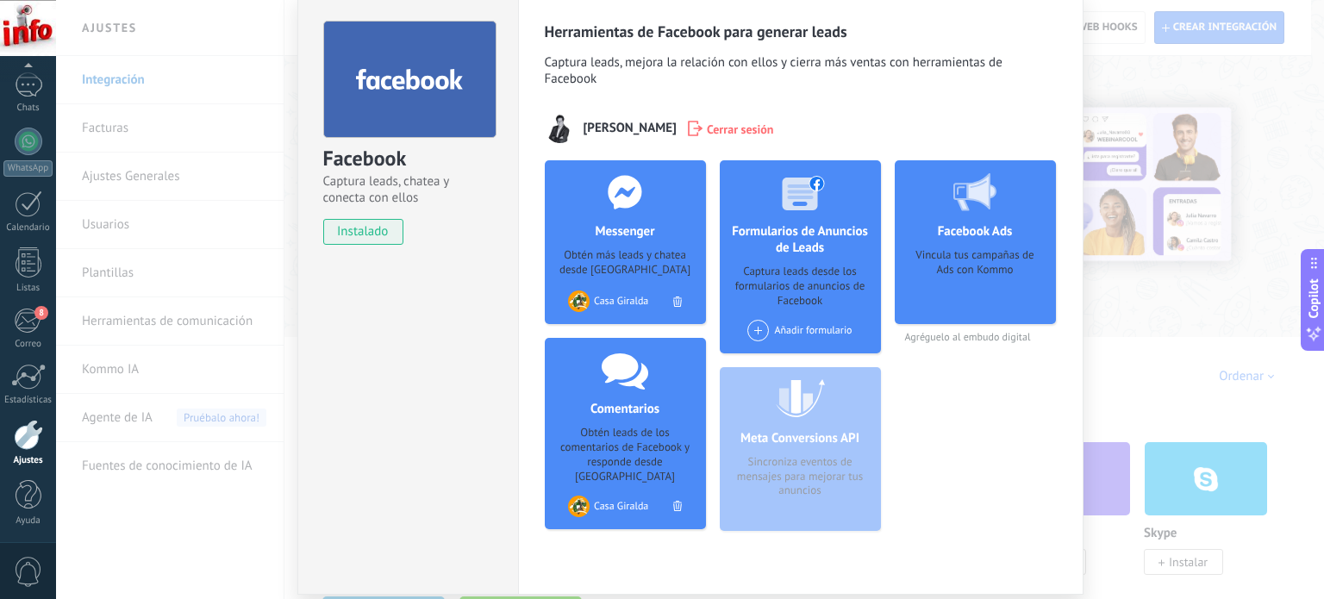
click at [754, 328] on span at bounding box center [758, 331] width 22 height 22
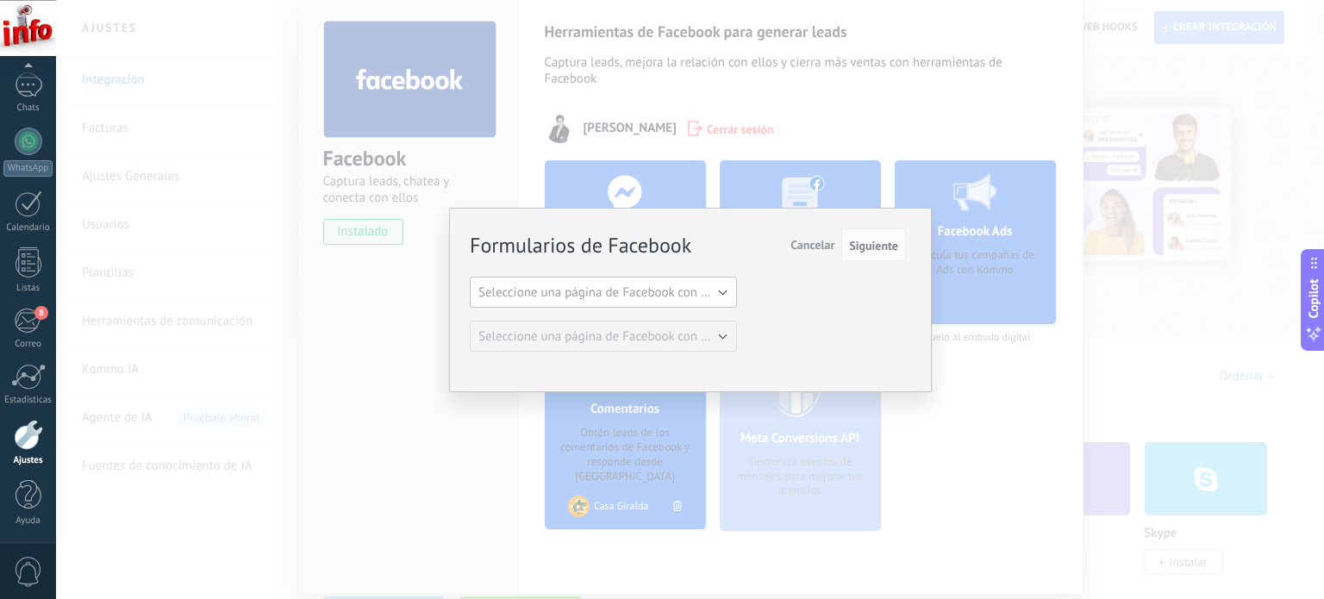
click at [693, 292] on span "Seleccione una página de Facebook con formas" at bounding box center [608, 292] width 260 height 16
click at [618, 327] on span "Casa Giralda" at bounding box center [594, 322] width 271 height 16
click at [677, 342] on span "Seleccione una página de Facebook con formas" at bounding box center [608, 336] width 260 height 16
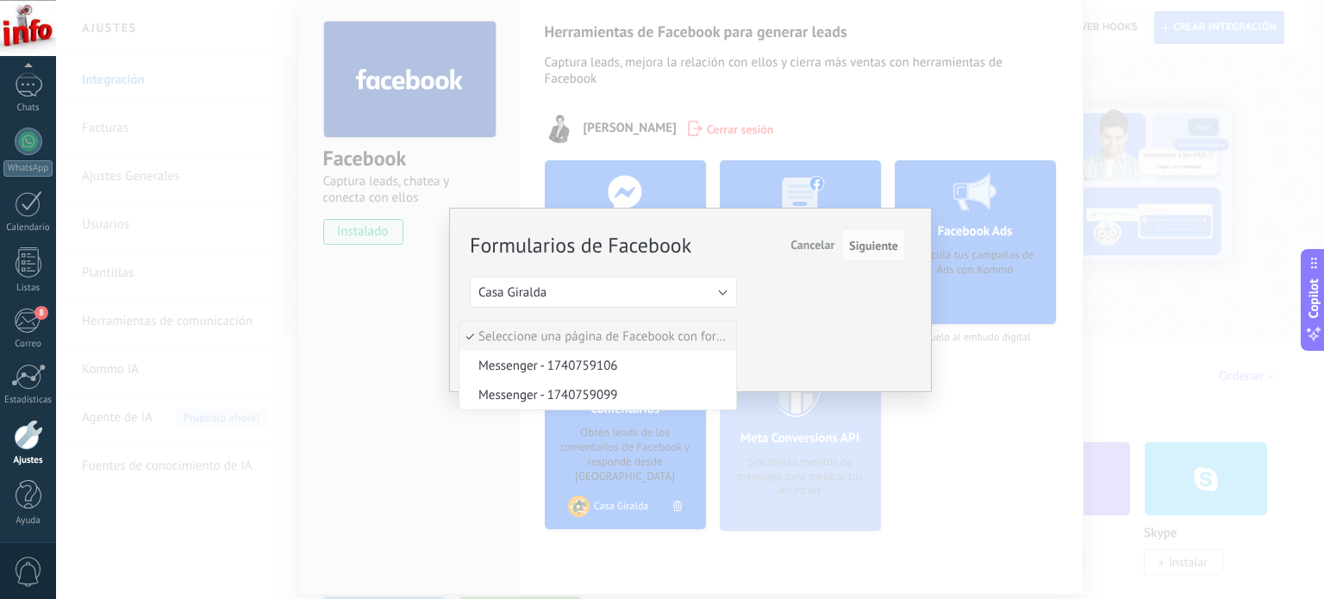
click at [828, 240] on span "Cancelar" at bounding box center [812, 245] width 44 height 16
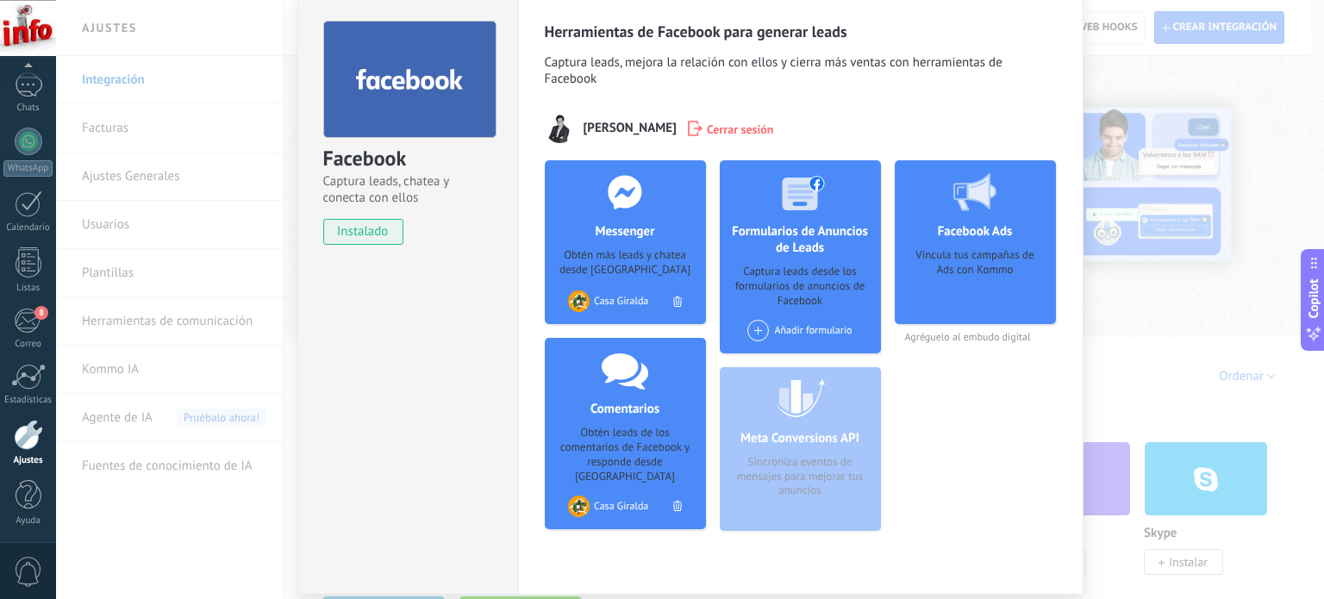
click at [1192, 331] on div "Facebook Captura leads, chatea y conecta con ellos instalado Desinstalar Herram…" at bounding box center [690, 299] width 1268 height 599
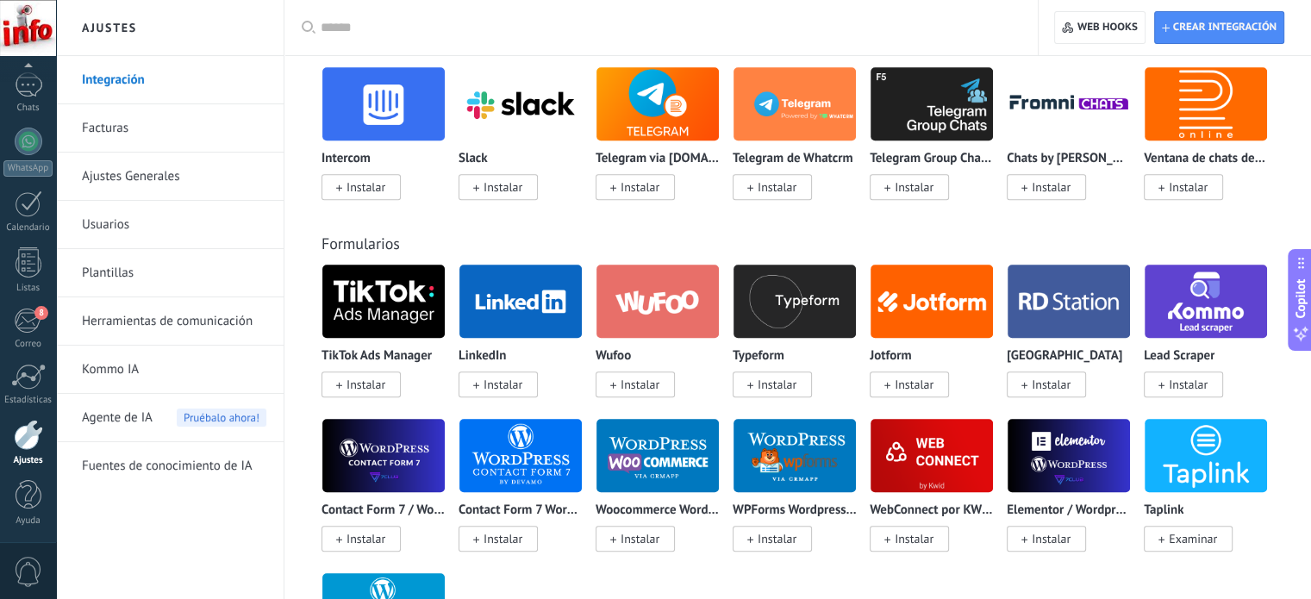
scroll to position [1285, 0]
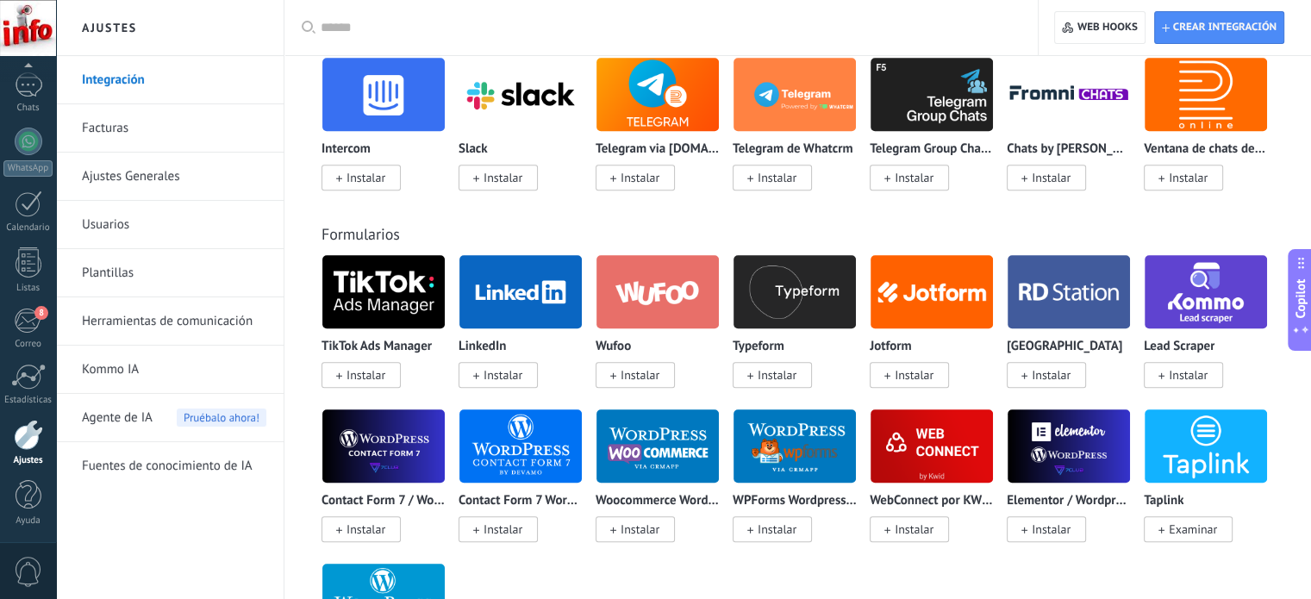
click at [364, 376] on span "Instalar" at bounding box center [365, 375] width 39 height 16
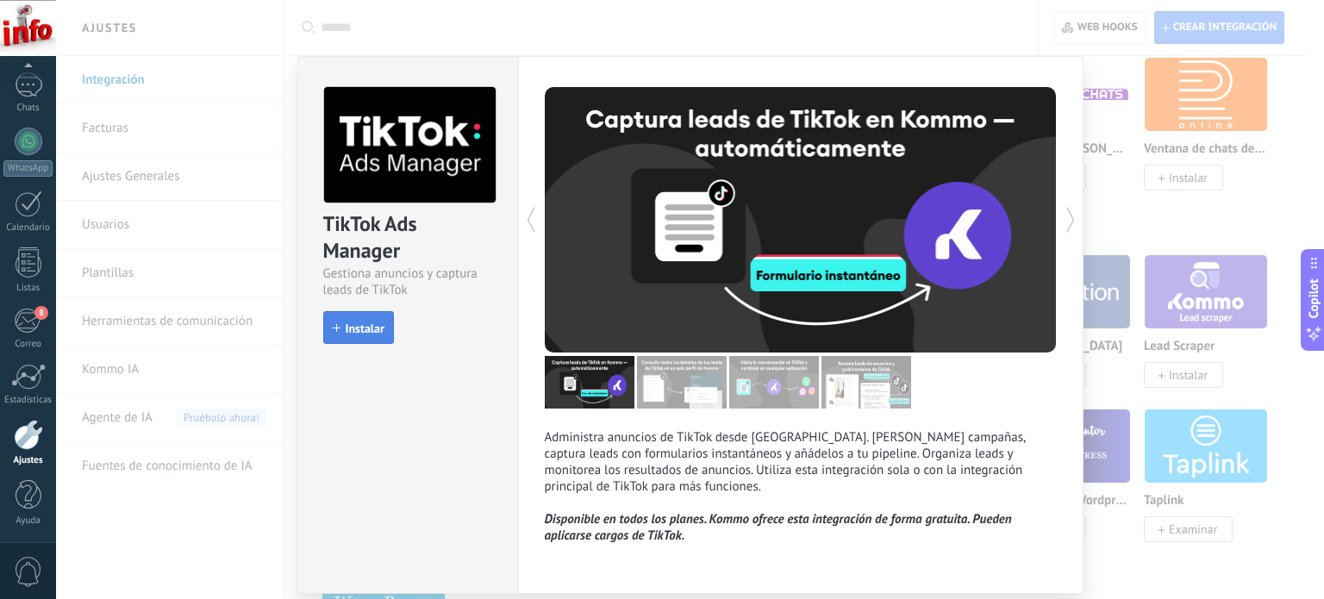
click at [365, 328] on span "Instalar" at bounding box center [365, 328] width 39 height 12
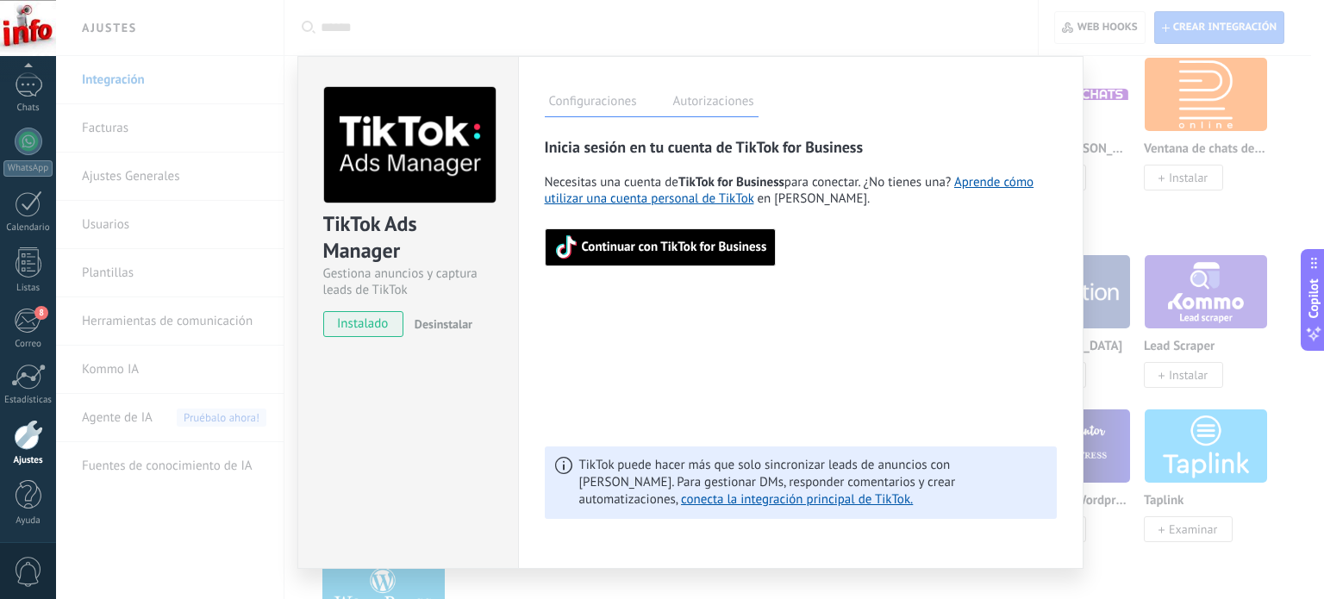
click at [686, 243] on span "Continuar con TikTok for Business" at bounding box center [674, 247] width 185 height 12
click at [725, 99] on label "Autorizaciones" at bounding box center [714, 103] width 90 height 25
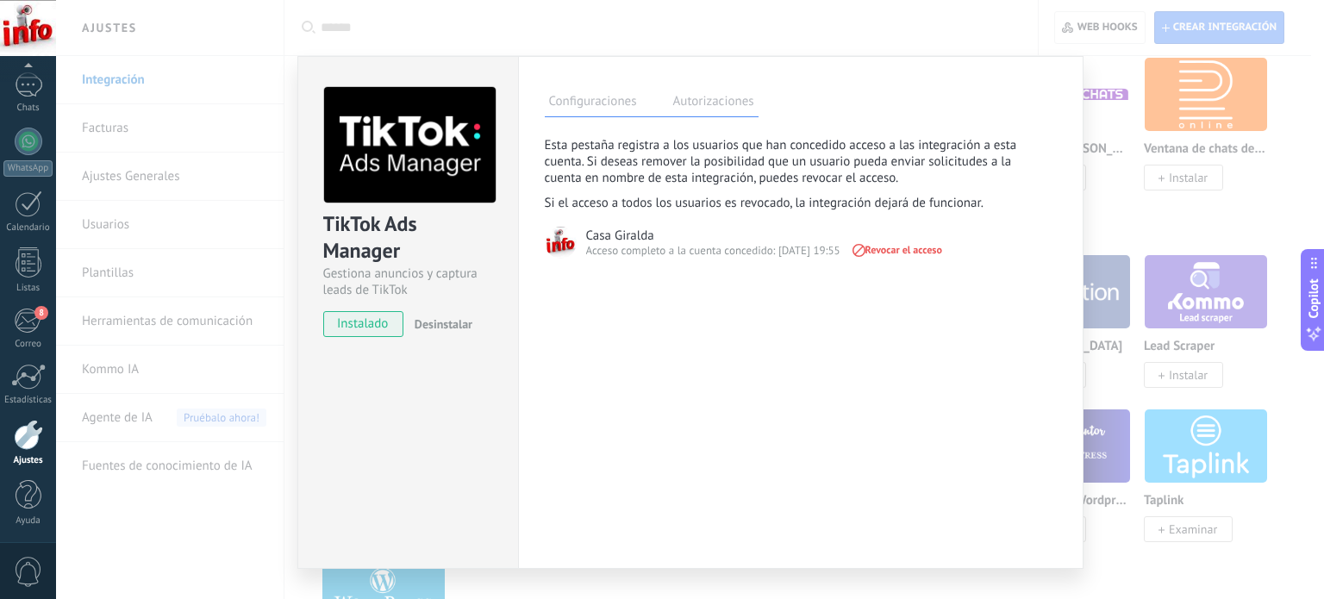
click at [607, 104] on label "Configuraciones" at bounding box center [593, 103] width 97 height 25
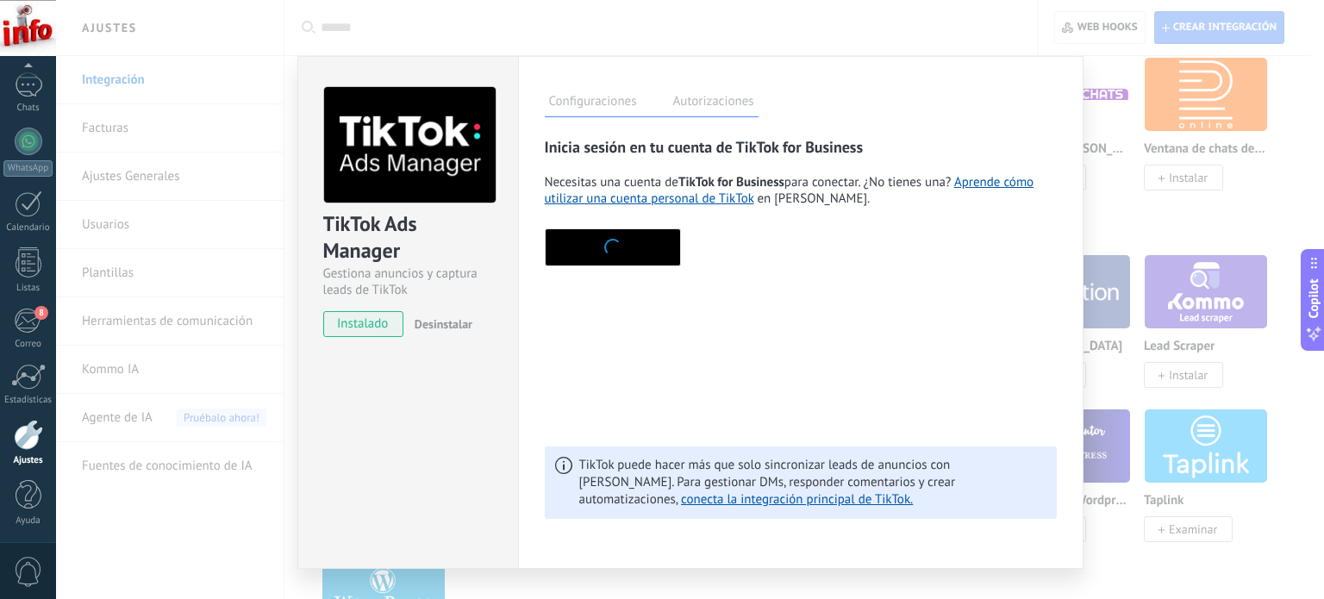
click at [629, 249] on button "button" at bounding box center [613, 247] width 136 height 38
click at [1153, 212] on div "TikTok Ads Manager [PERSON_NAME] anuncios y captura leads de TikTok instalado D…" at bounding box center [690, 299] width 1268 height 599
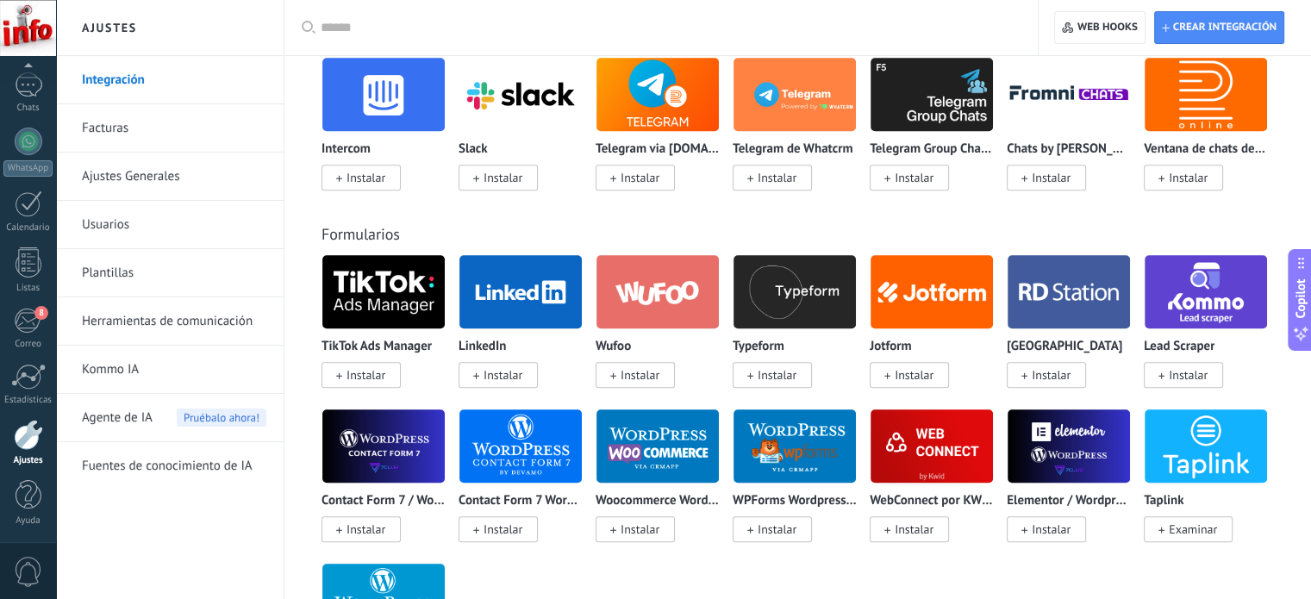
click at [358, 373] on span "Instalar" at bounding box center [365, 375] width 39 height 16
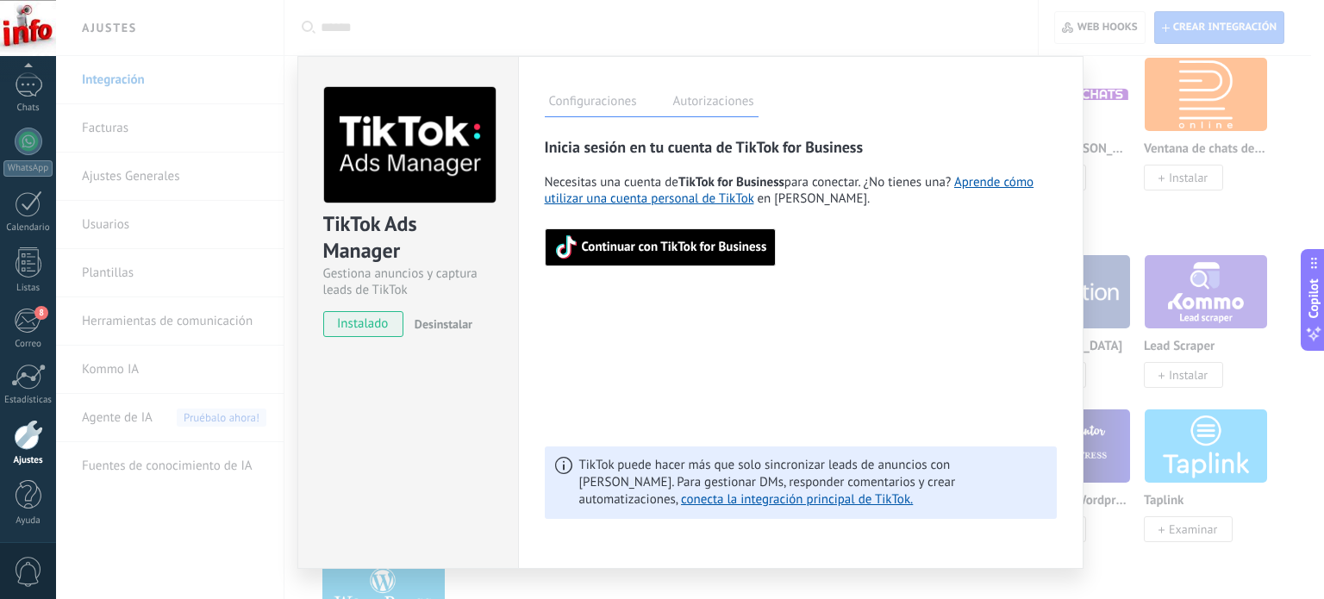
click at [696, 251] on span "Continuar con TikTok for Business" at bounding box center [674, 247] width 185 height 12
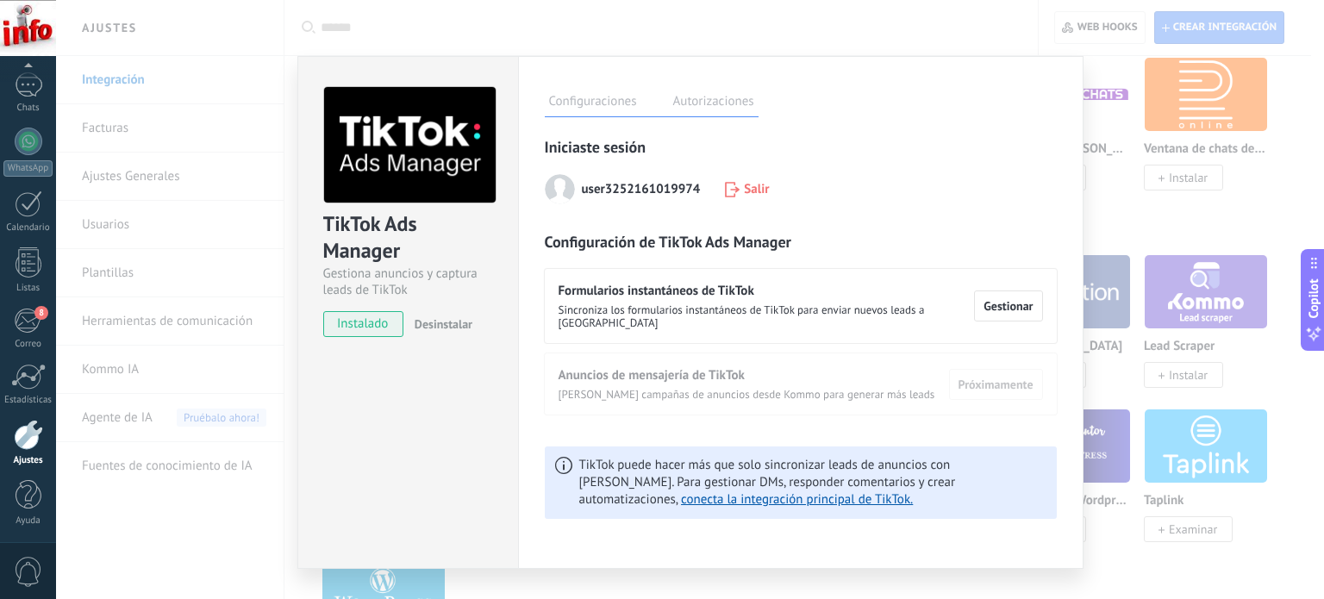
click at [1163, 223] on div "TikTok Ads Manager [PERSON_NAME] anuncios y captura leads de TikTok instalado D…" at bounding box center [690, 299] width 1268 height 599
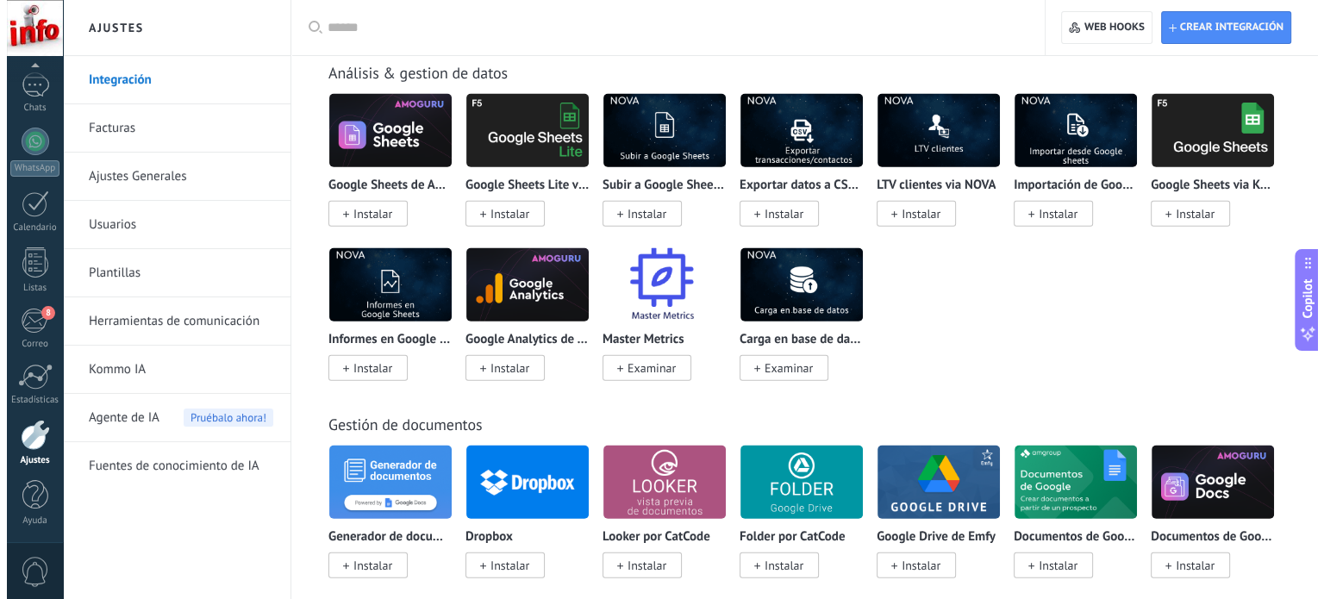
scroll to position [4302, 0]
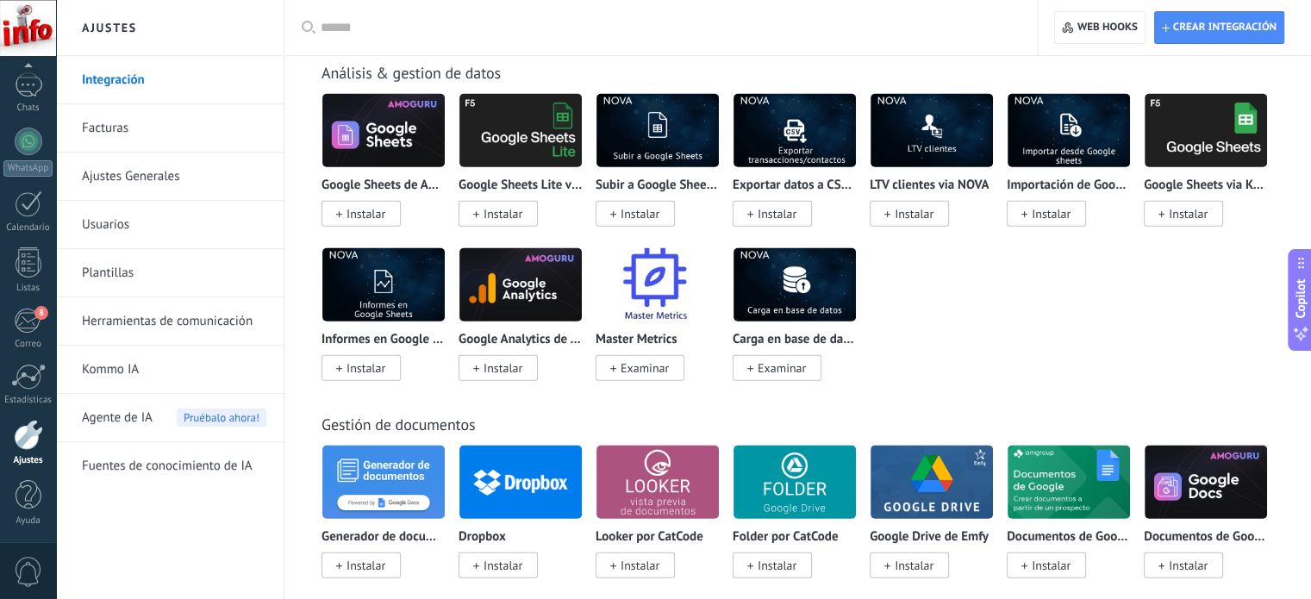
click at [922, 573] on span "Instalar" at bounding box center [913, 566] width 39 height 16
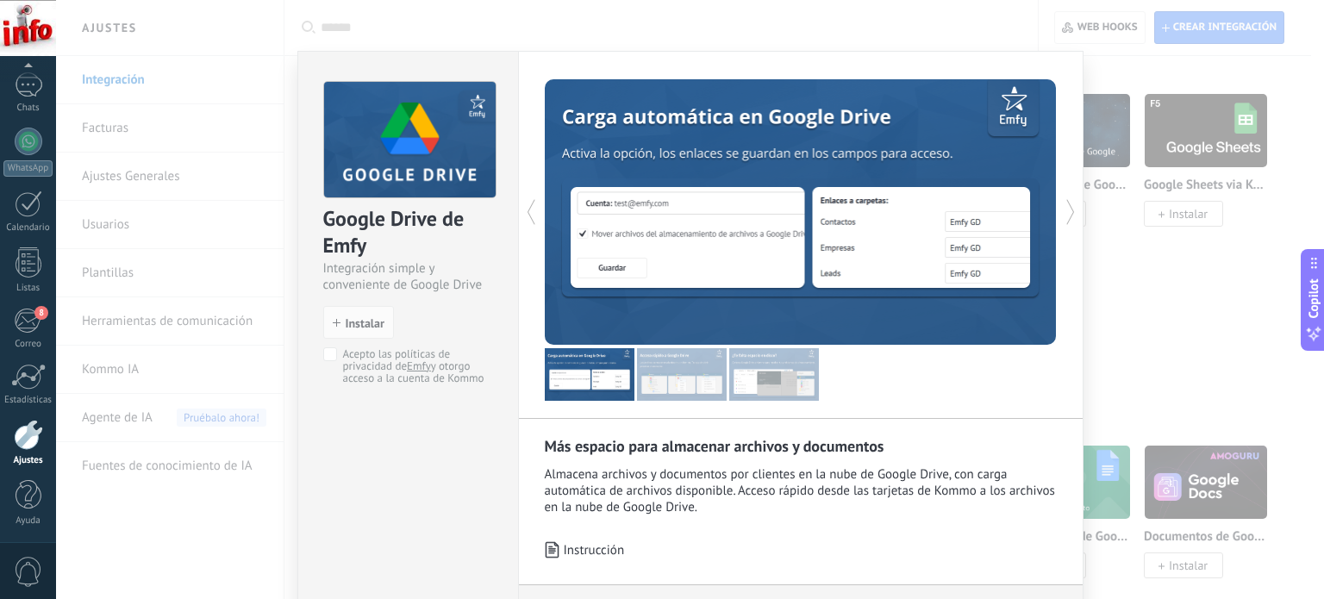
scroll to position [0, 0]
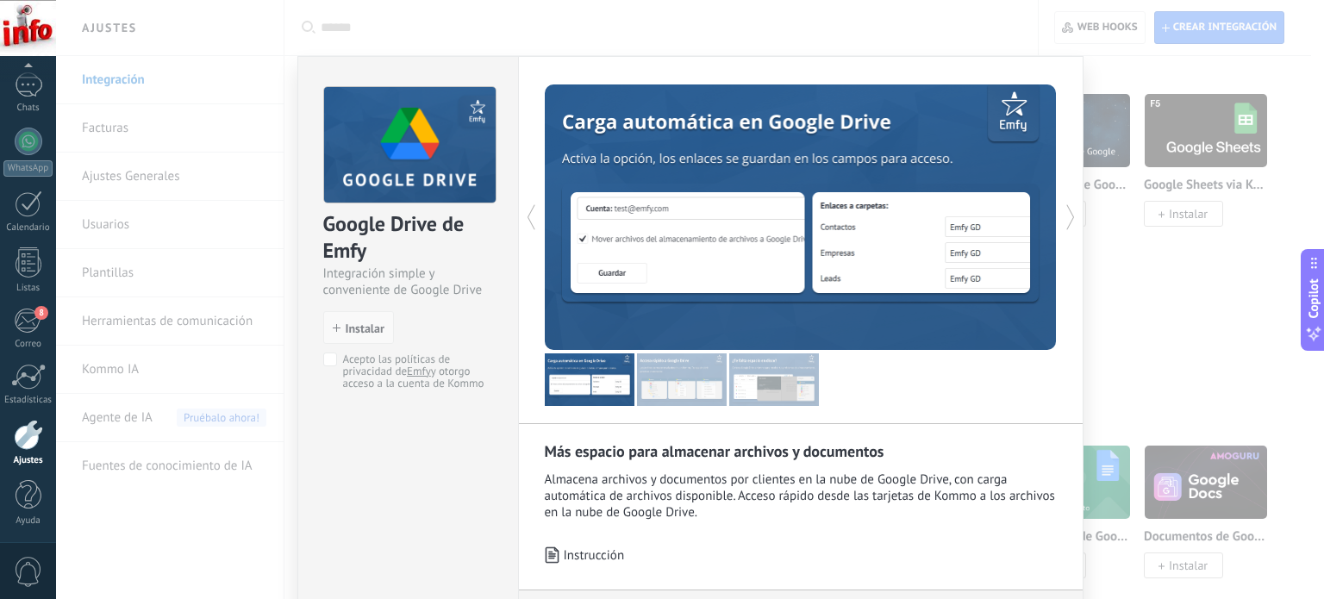
click at [339, 323] on span "Instalar" at bounding box center [359, 328] width 52 height 12
click at [333, 330] on icon "button" at bounding box center [337, 328] width 8 height 8
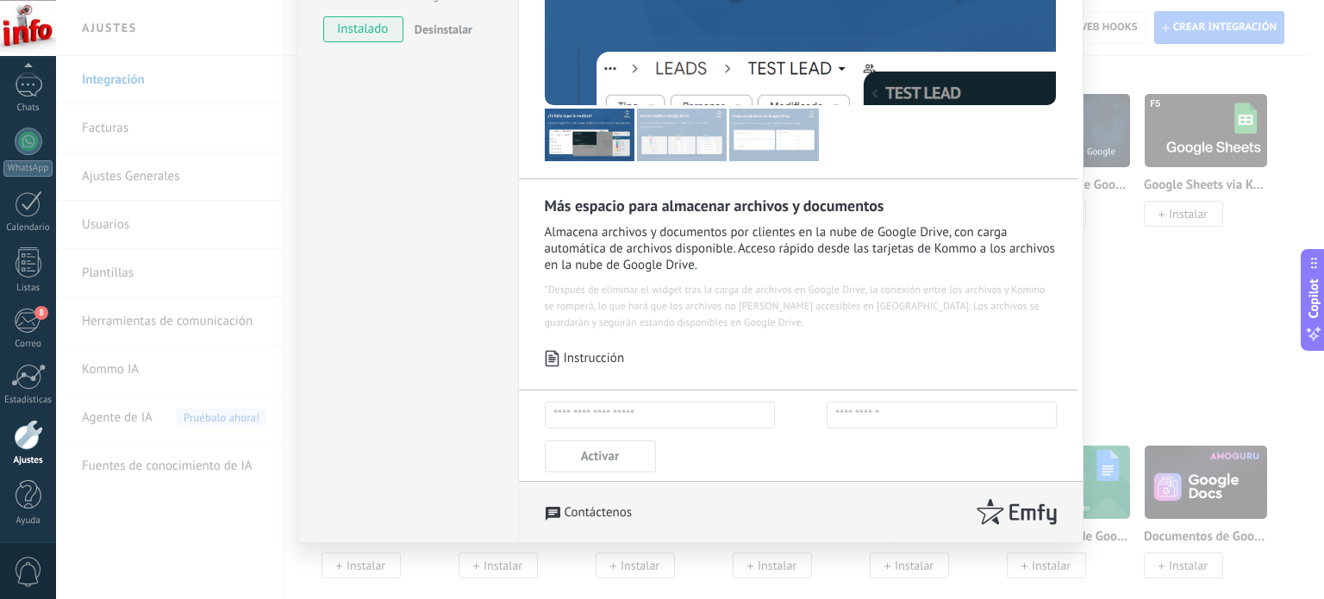
scroll to position [302, 0]
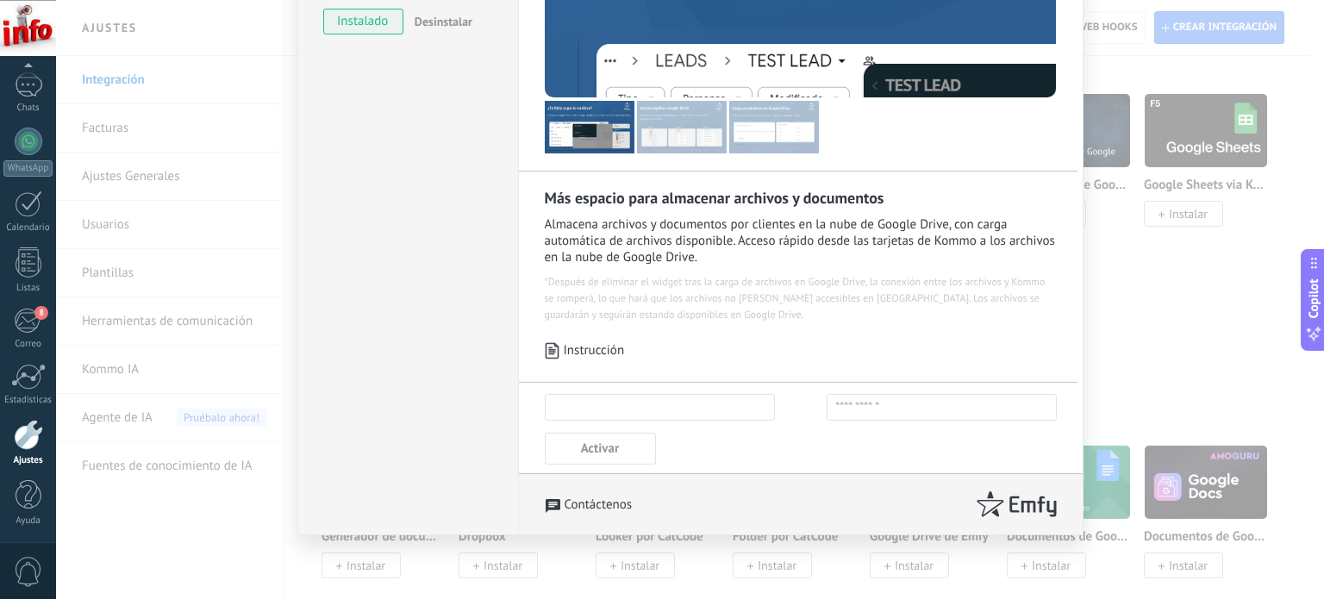
click at [653, 402] on input "text" at bounding box center [660, 407] width 230 height 27
type input "**********"
click at [581, 451] on span "Activar" at bounding box center [600, 448] width 38 height 16
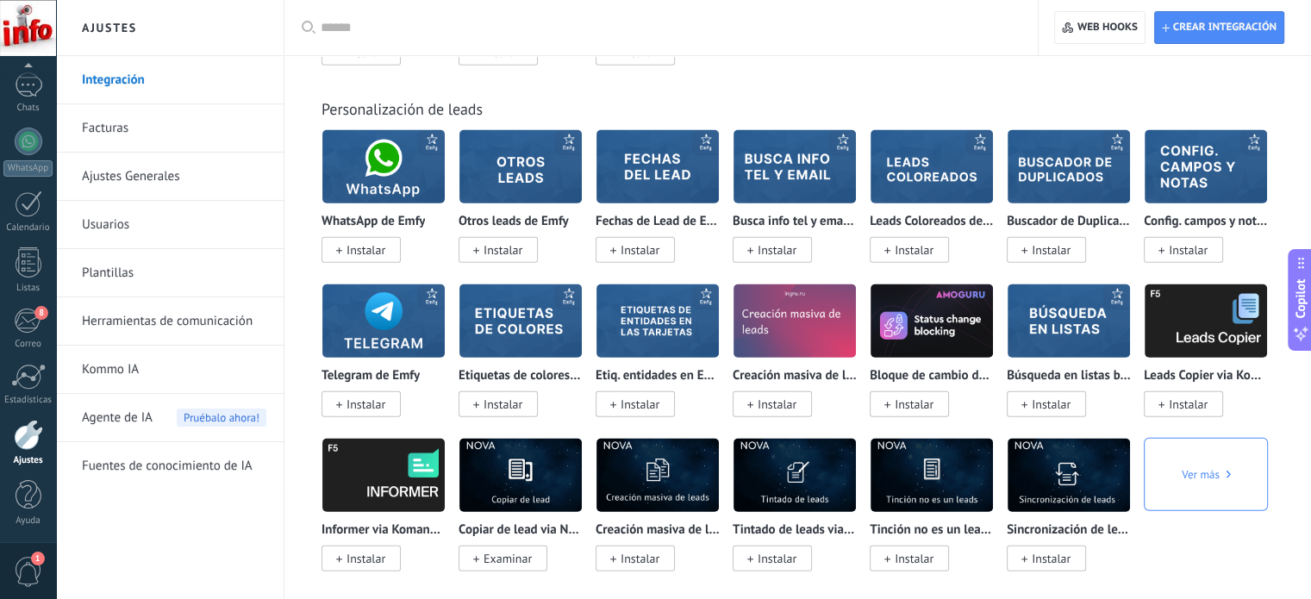
scroll to position [4982, 0]
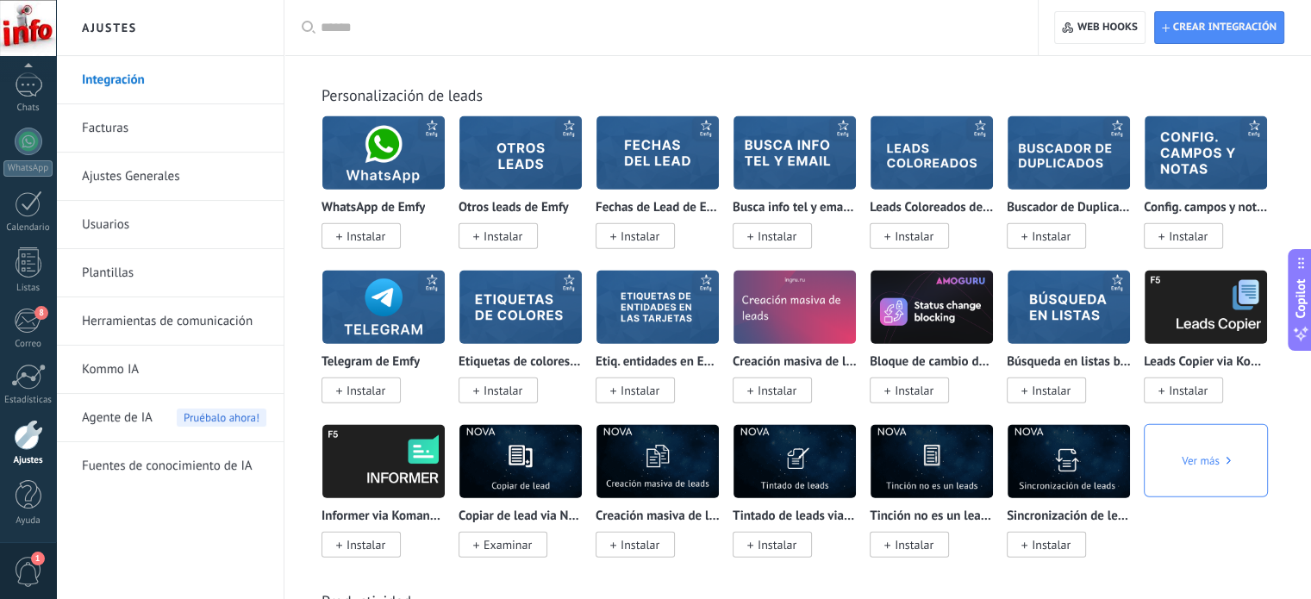
click at [1059, 349] on img at bounding box center [1068, 307] width 122 height 84
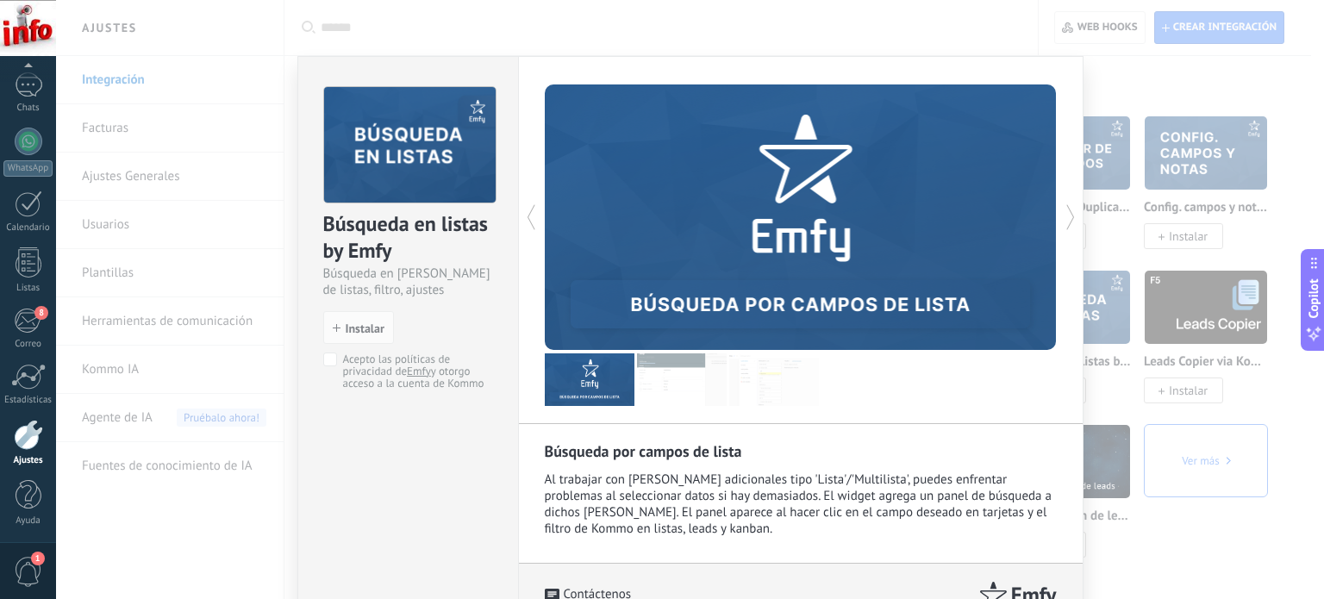
click at [1148, 78] on div "Búsqueda en listas by Emfy Búsqueda en [PERSON_NAME] de listas, filtro, ajustes…" at bounding box center [690, 299] width 1268 height 599
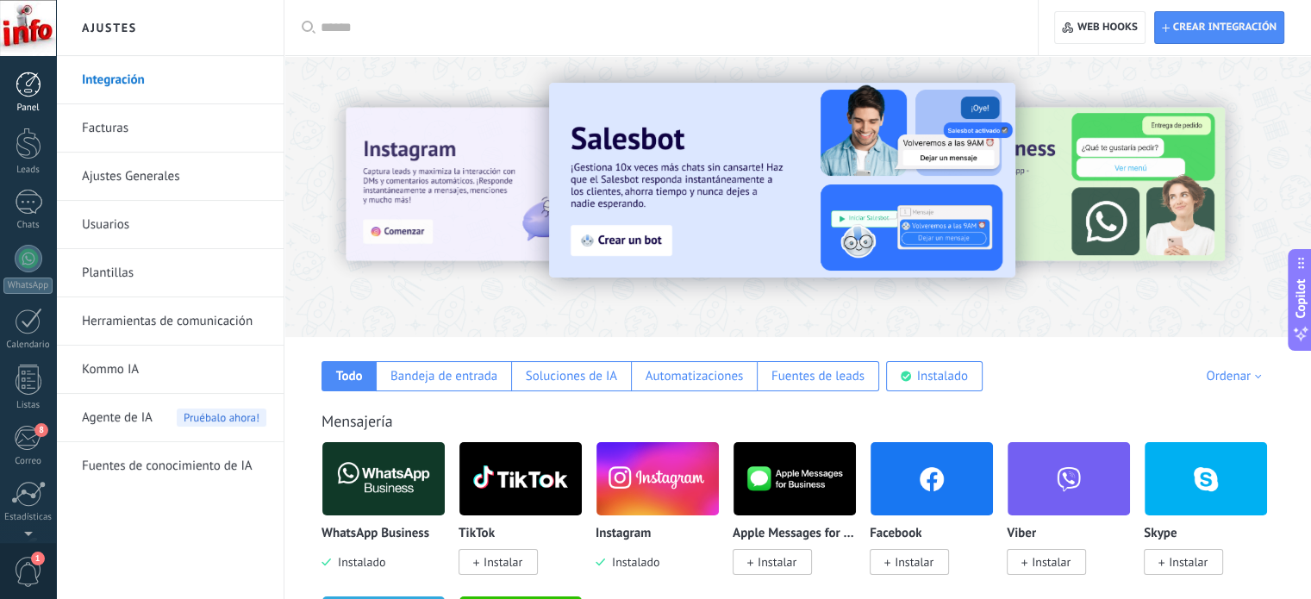
scroll to position [0, 0]
click at [28, 82] on div at bounding box center [29, 85] width 26 height 26
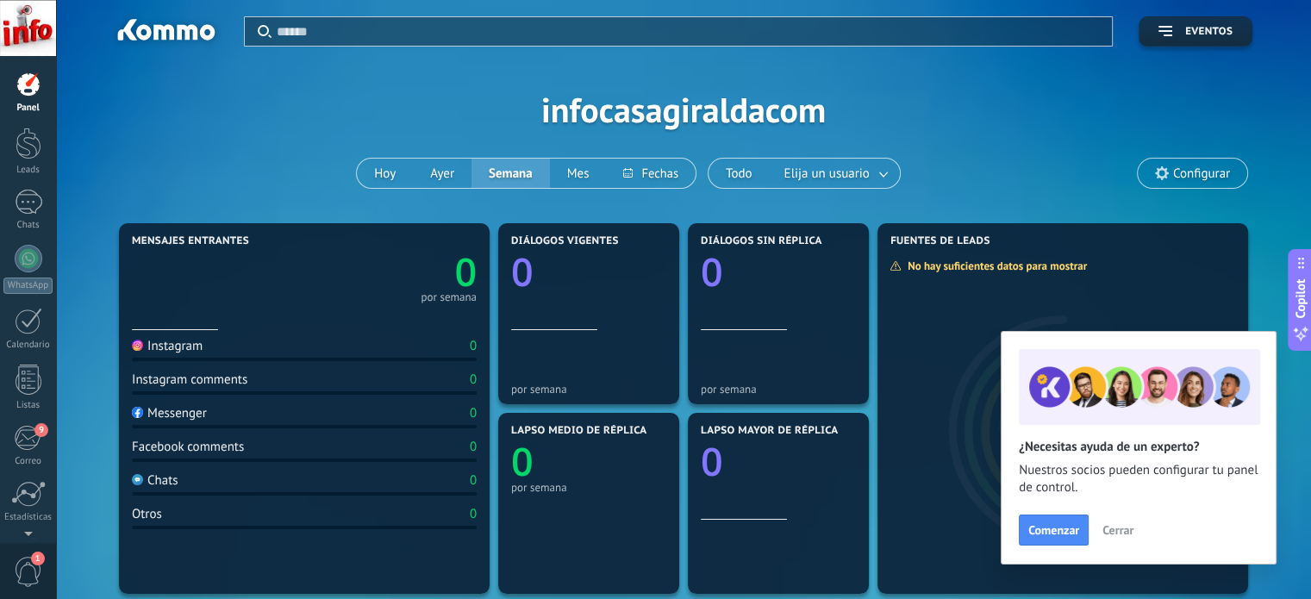
click at [1191, 170] on span "Configurar" at bounding box center [1201, 173] width 57 height 15
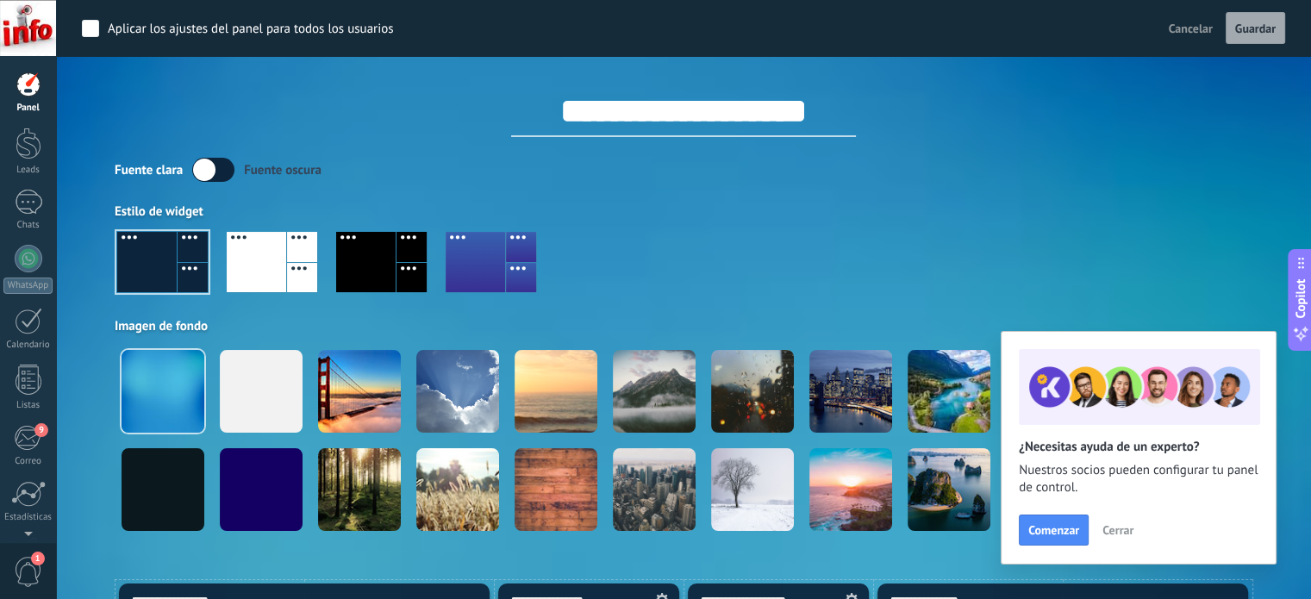
drag, startPoint x: 831, startPoint y: 109, endPoint x: 458, endPoint y: 134, distance: 373.0
click at [458, 134] on div "**********" at bounding box center [683, 96] width 1137 height 81
type input "**********"
click at [881, 227] on div at bounding box center [683, 269] width 1137 height 98
click at [1264, 32] on span "Guardar" at bounding box center [1255, 28] width 40 height 12
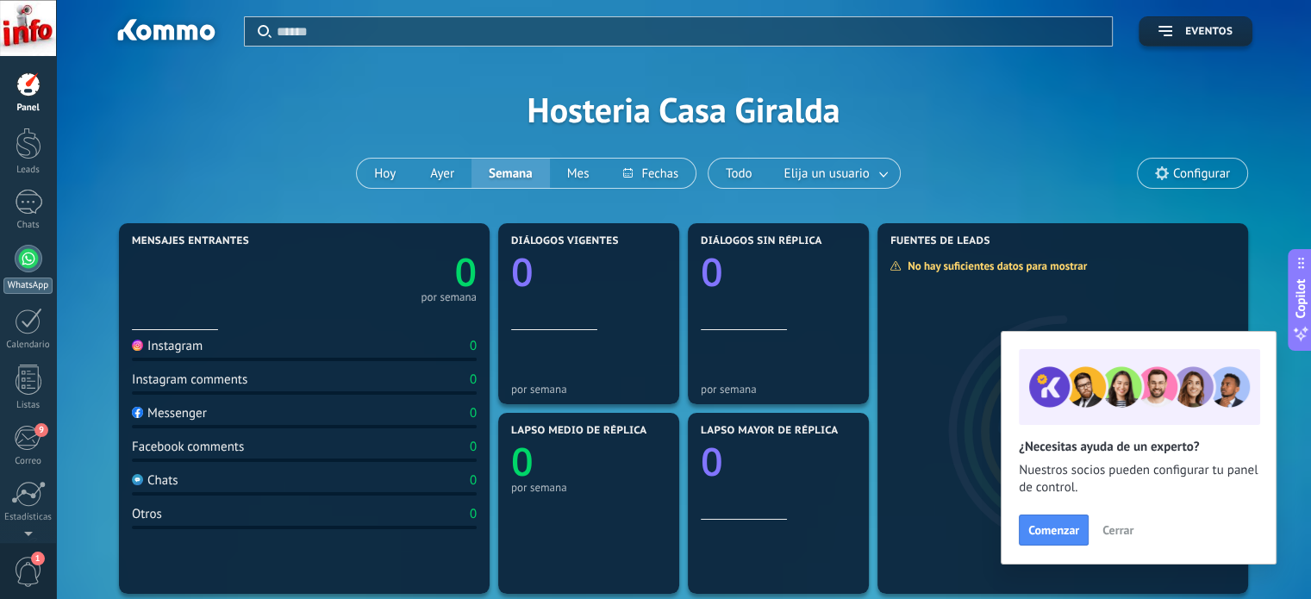
click at [29, 261] on div at bounding box center [29, 259] width 28 height 28
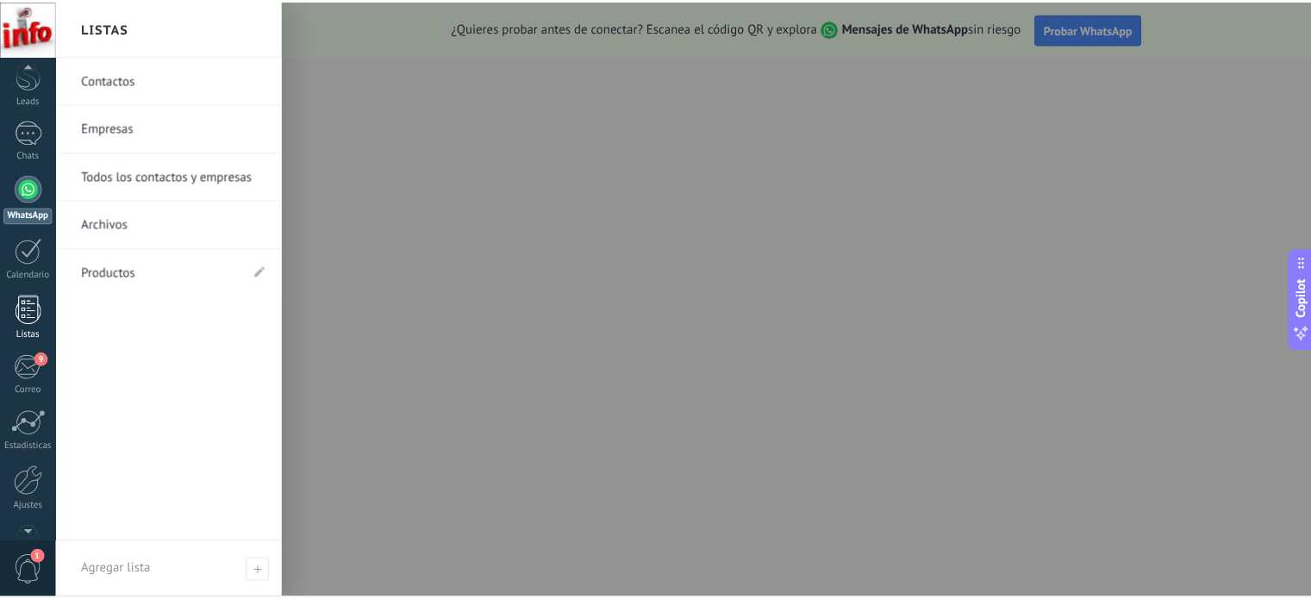
scroll to position [94, 0]
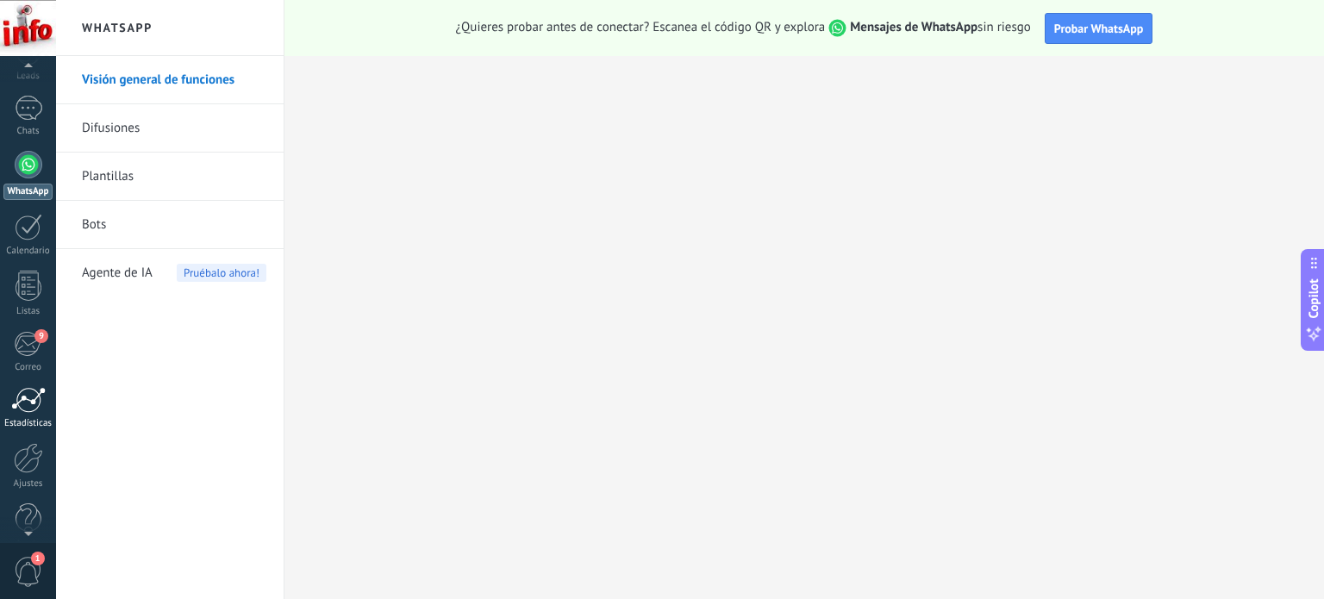
click at [27, 395] on div at bounding box center [28, 400] width 34 height 26
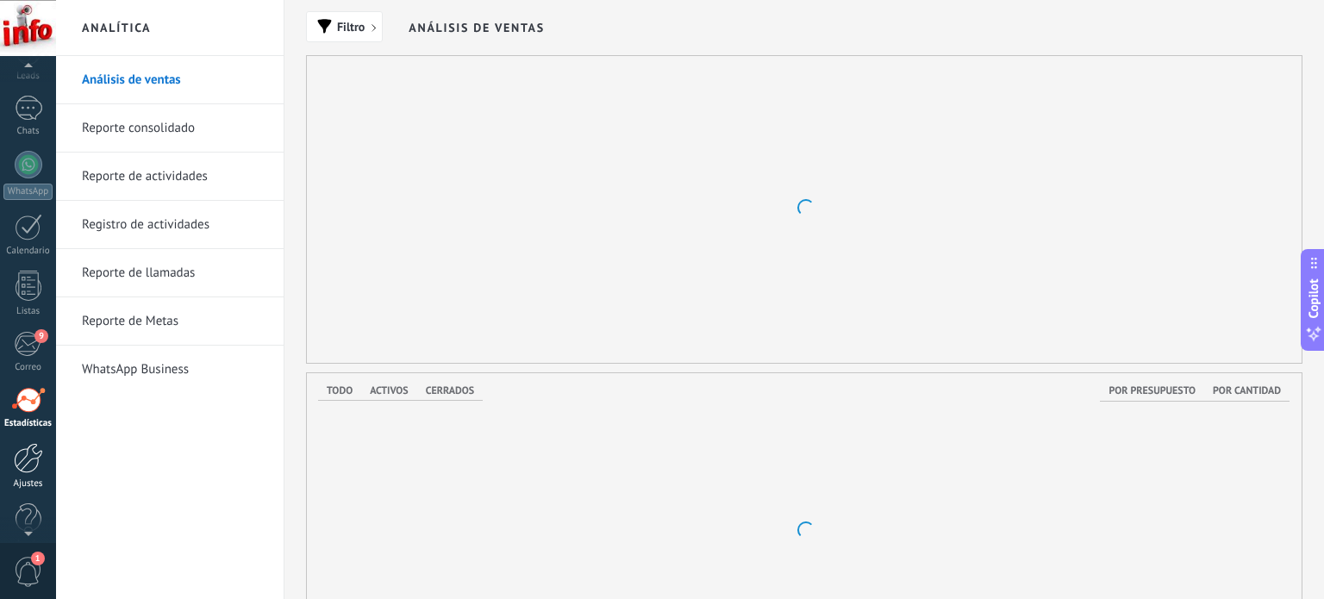
click at [29, 458] on div at bounding box center [28, 458] width 29 height 30
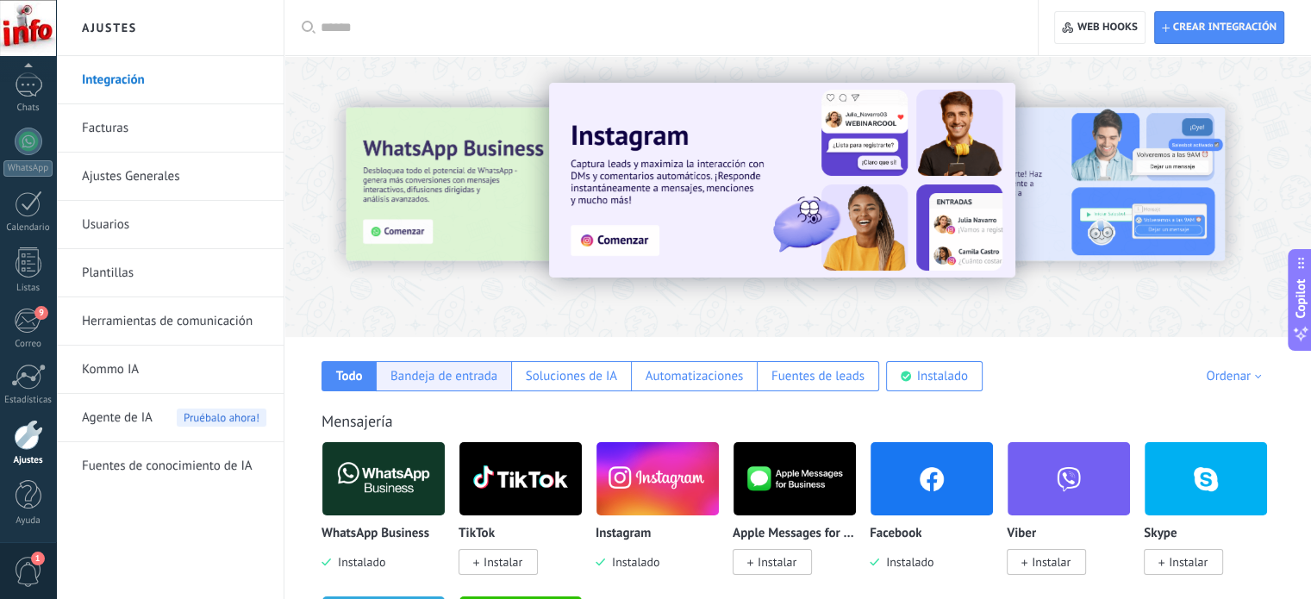
click at [481, 375] on div "Bandeja de entrada" at bounding box center [443, 376] width 107 height 16
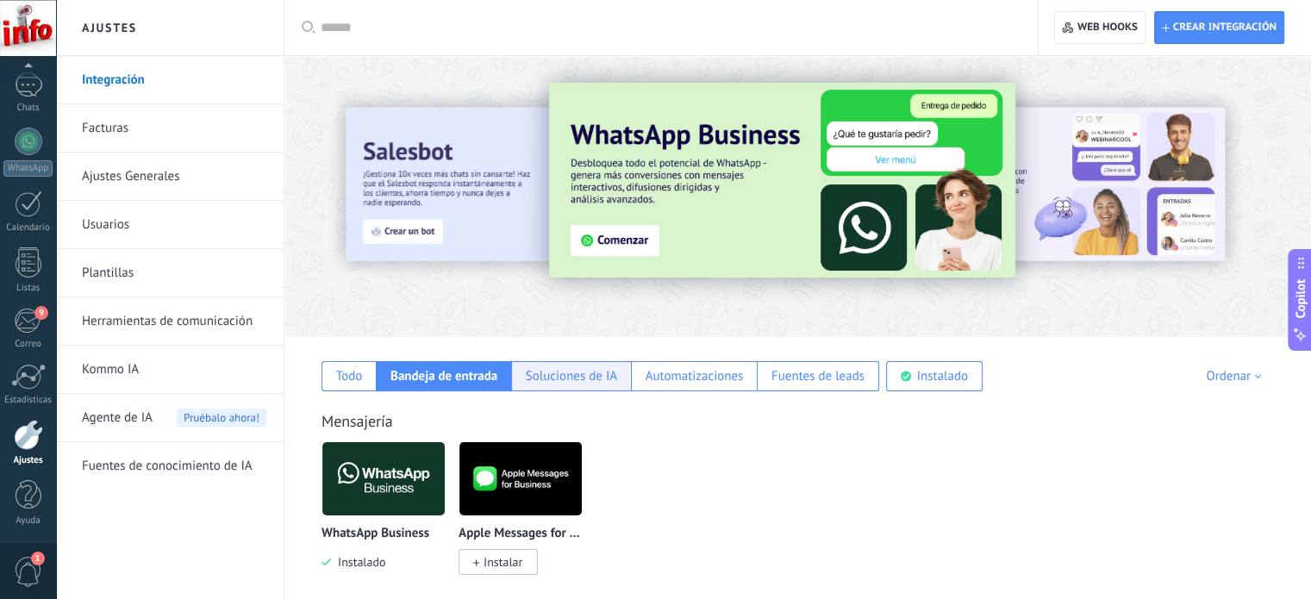
click at [550, 371] on div "Soluciones de IA" at bounding box center [571, 376] width 91 height 16
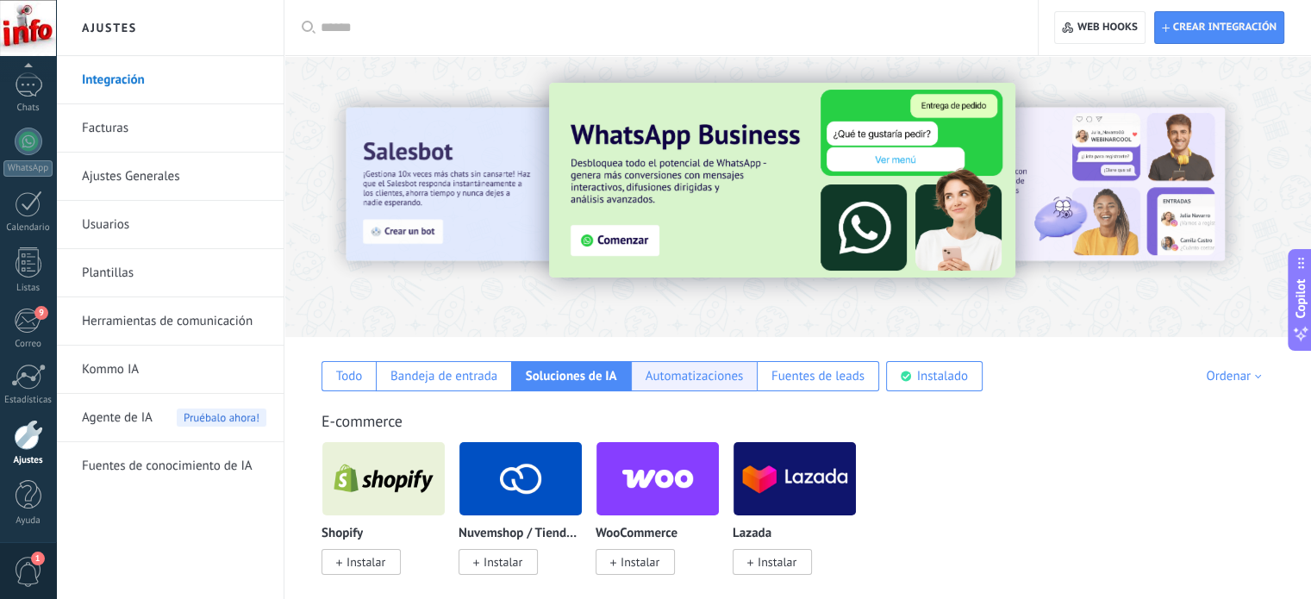
click at [683, 371] on div "Automatizaciones" at bounding box center [694, 376] width 98 height 16
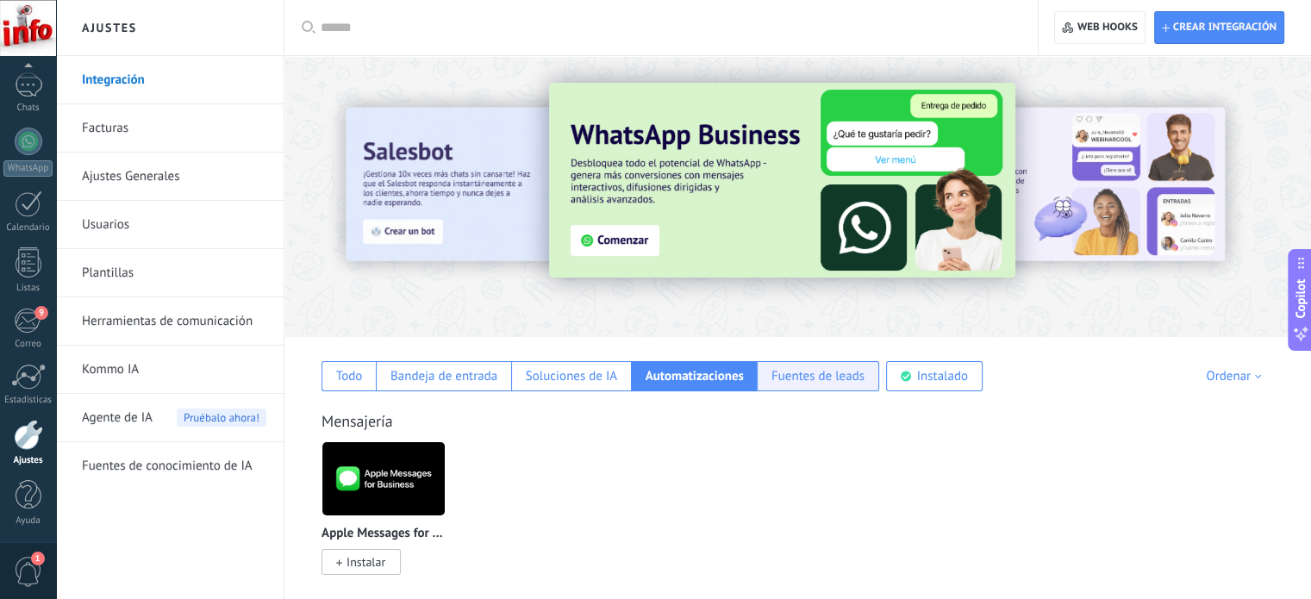
click at [825, 377] on div "Fuentes de leads" at bounding box center [817, 376] width 93 height 16
click at [344, 375] on div "Todo" at bounding box center [349, 376] width 27 height 16
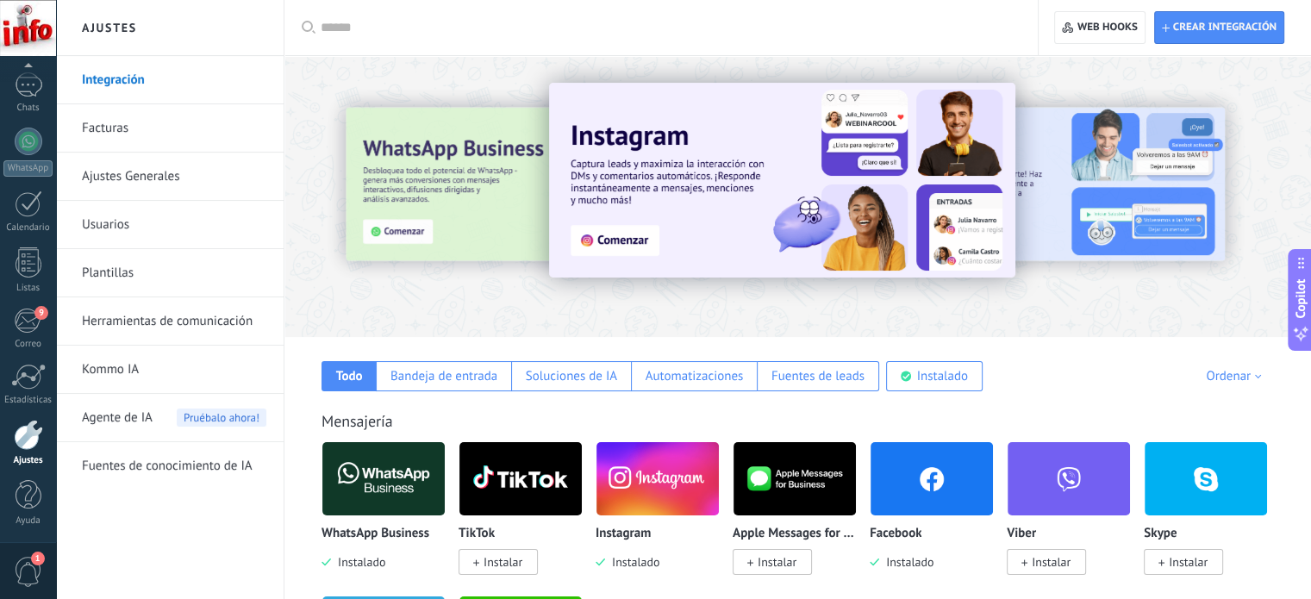
click at [375, 33] on div at bounding box center [667, 27] width 693 height 55
click at [375, 33] on input "text" at bounding box center [667, 28] width 693 height 18
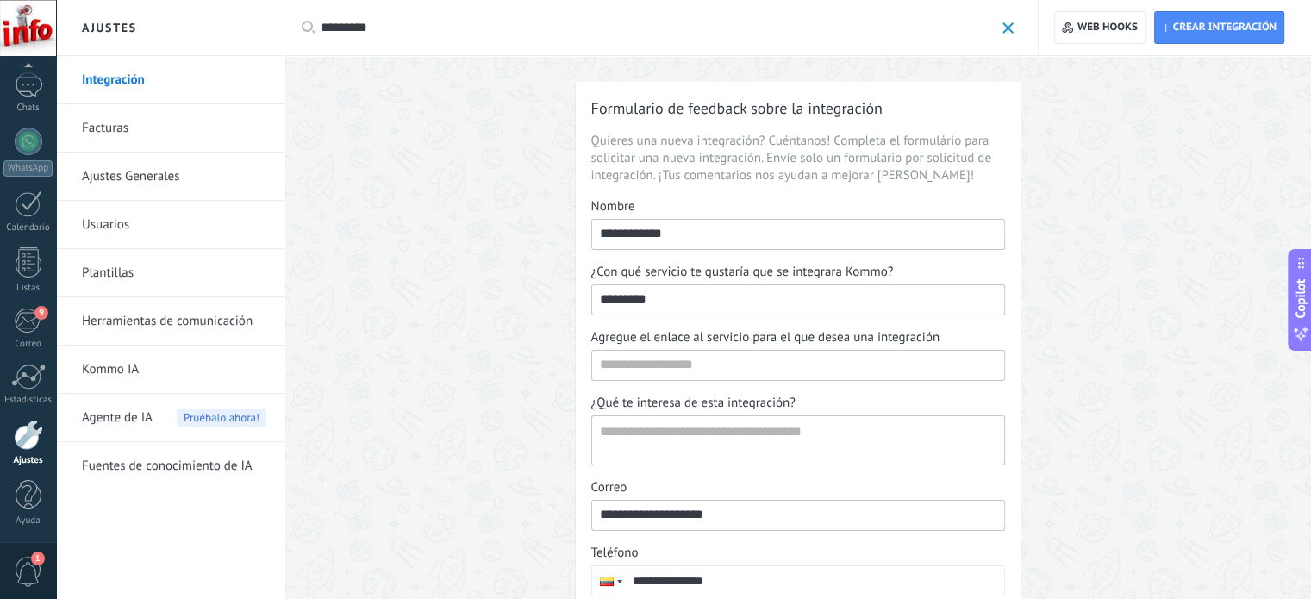
click at [352, 26] on input "*********" at bounding box center [657, 28] width 673 height 18
type input "********"
click at [1011, 32] on span at bounding box center [1007, 27] width 11 height 11
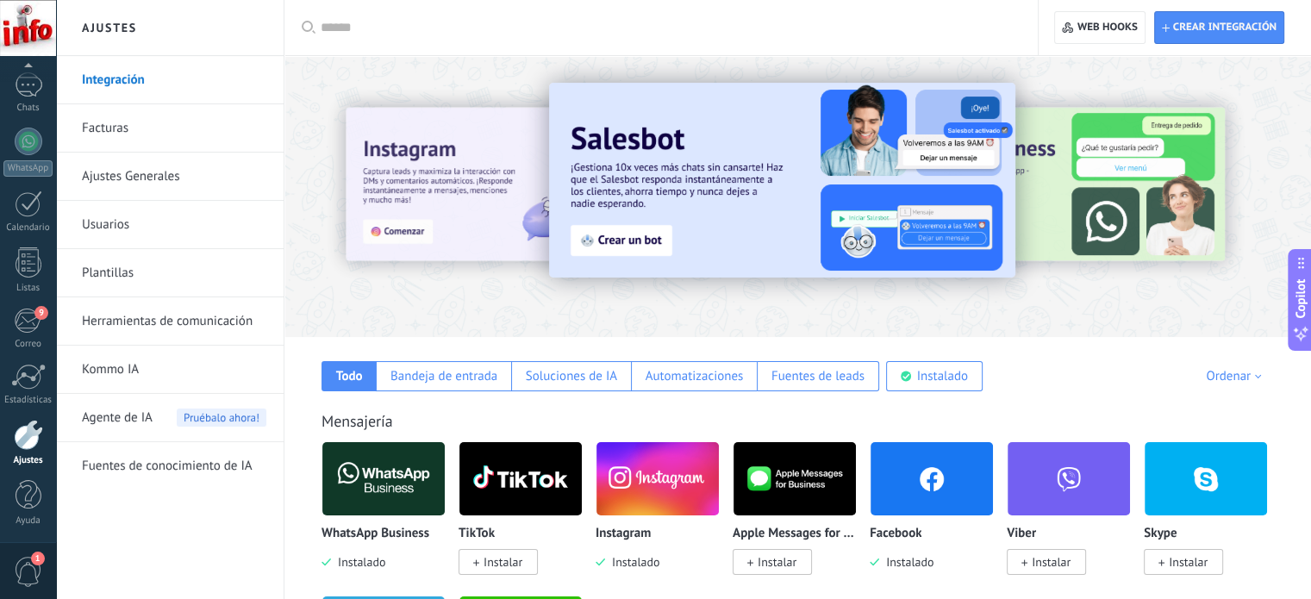
click at [948, 499] on img at bounding box center [931, 479] width 122 height 84
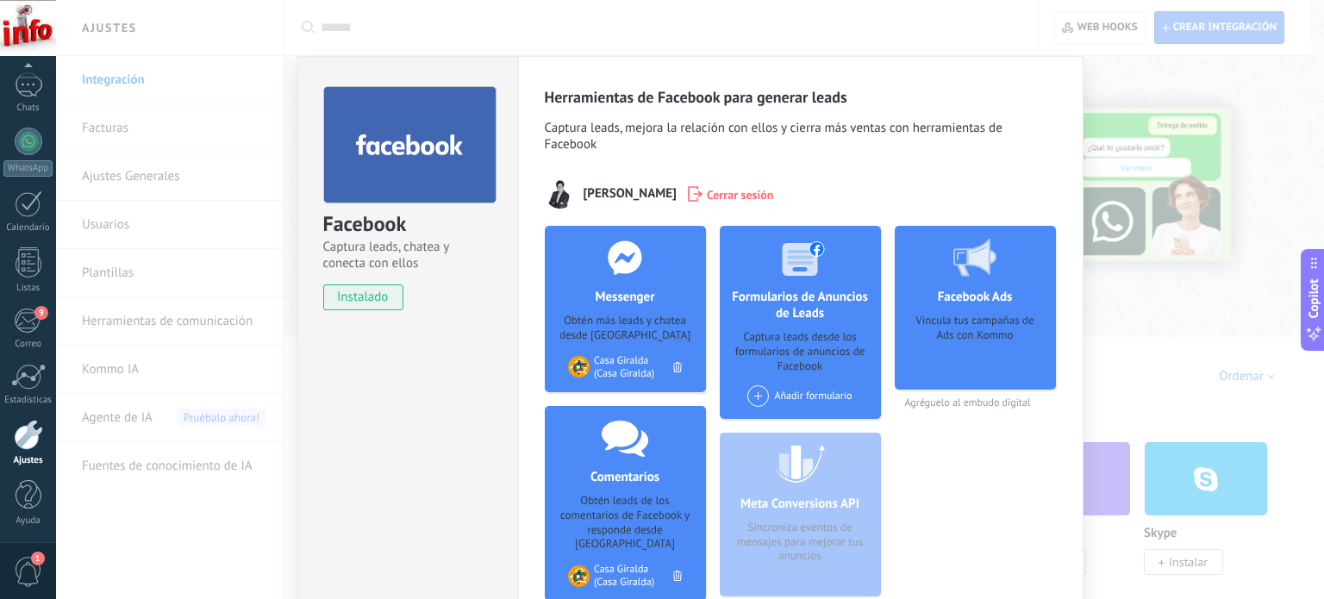
click at [935, 154] on span "Captura leads, mejora la relación con ellos y cierra más ventas con herramienta…" at bounding box center [801, 138] width 512 height 37
click at [1179, 72] on div "Facebook Captura leads, chatea y conecta con ellos instalado Desinstalar Herram…" at bounding box center [690, 299] width 1268 height 599
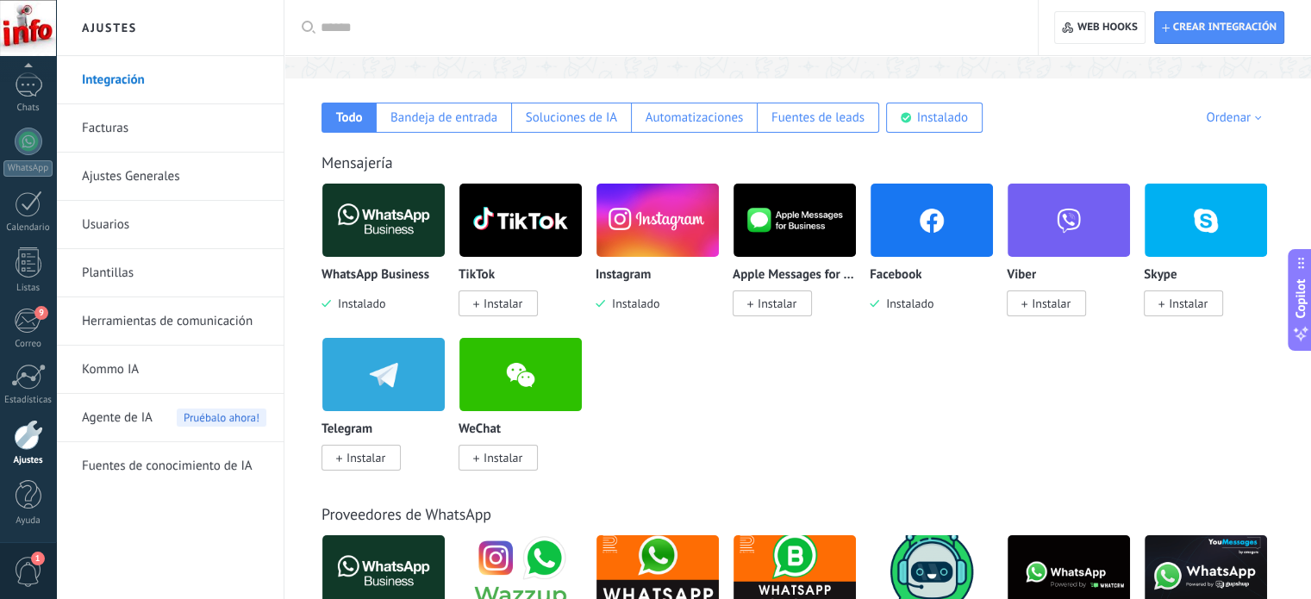
scroll to position [258, 0]
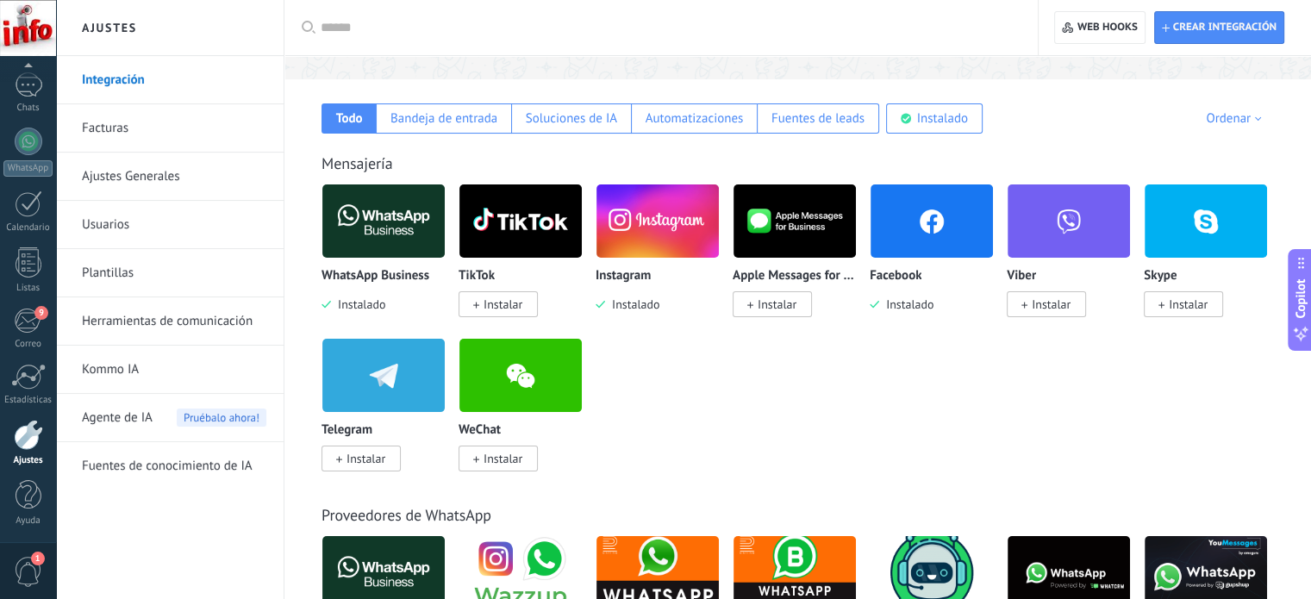
click at [500, 317] on span "Instalar" at bounding box center [497, 304] width 79 height 26
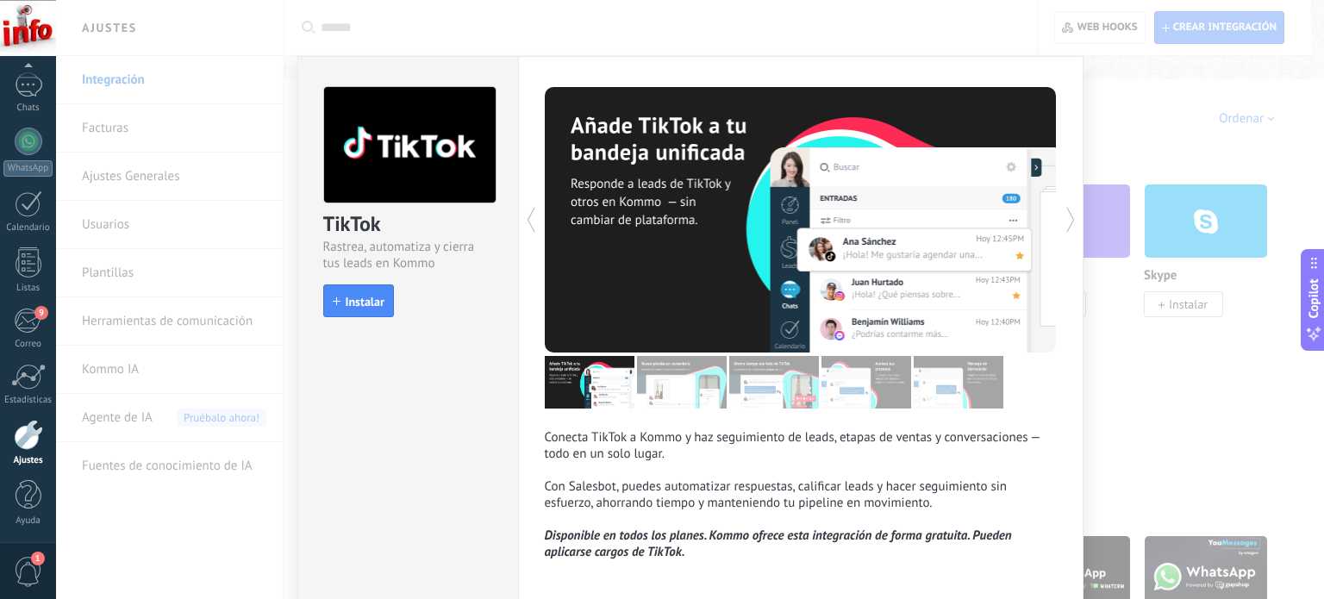
click at [500, 296] on div "TikTok Rastrea, automatiza y cierra tus leads en Kommo install Instalar" at bounding box center [408, 194] width 220 height 274
click at [368, 302] on span "Instalar" at bounding box center [365, 302] width 39 height 12
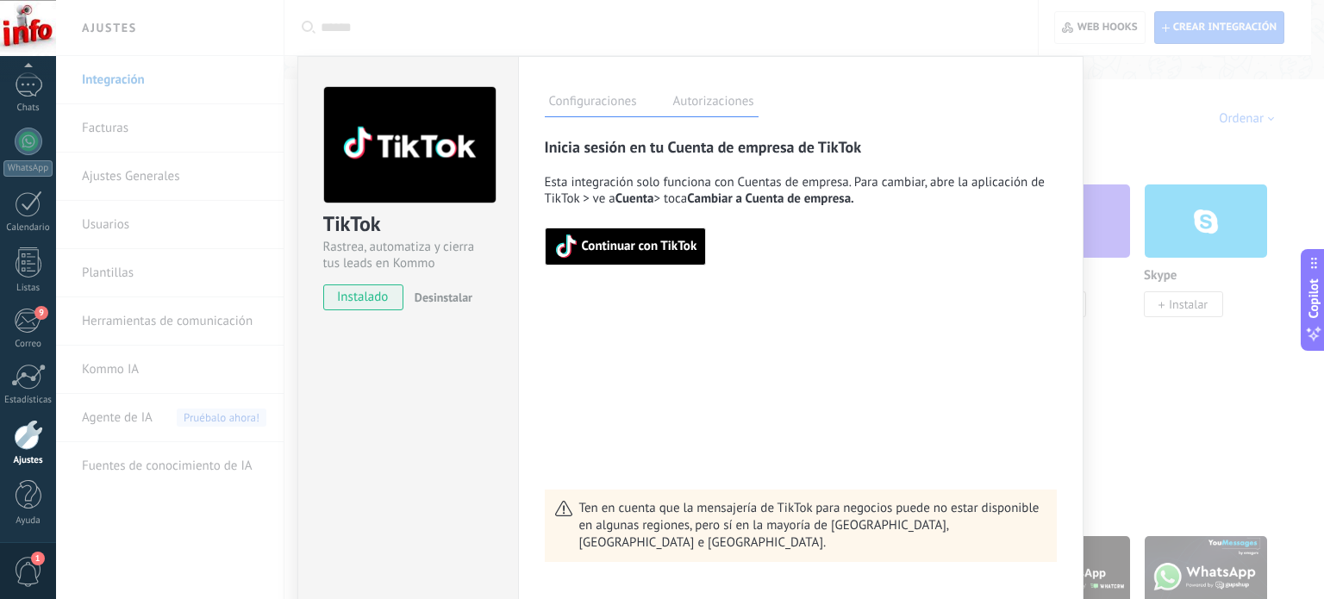
click at [670, 259] on button "Continuar con TikTok" at bounding box center [626, 246] width 162 height 38
click at [646, 254] on span "Continuar con TikTok" at bounding box center [625, 246] width 143 height 24
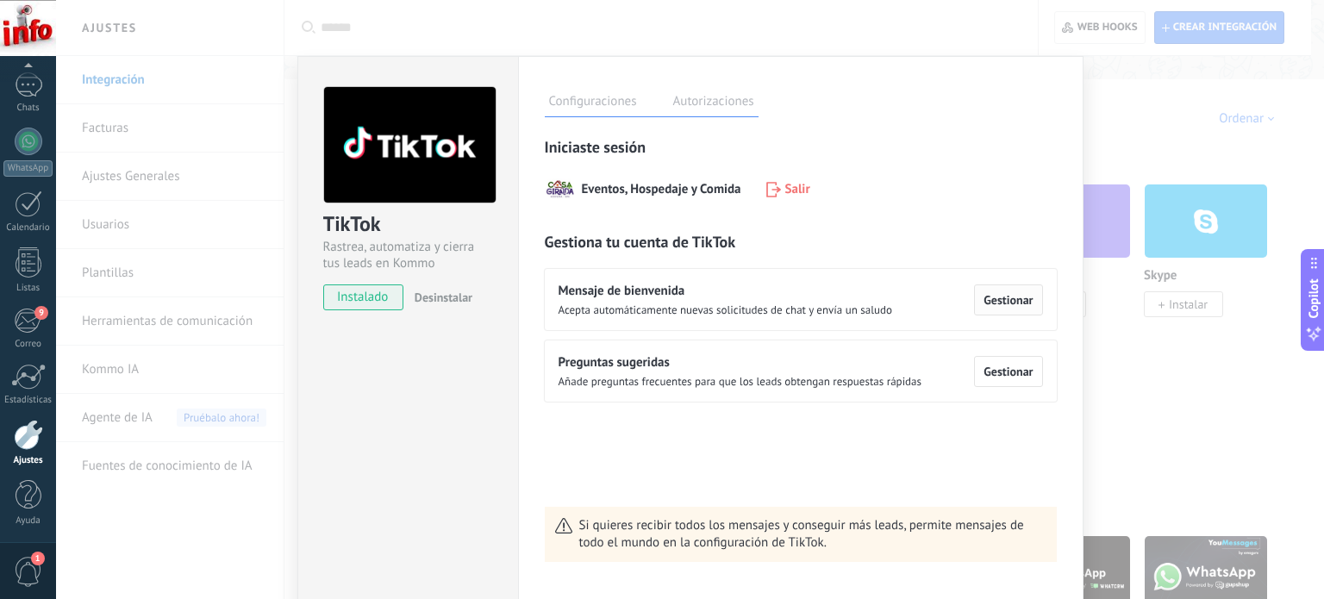
click at [992, 307] on button "Gestionar" at bounding box center [1008, 299] width 68 height 31
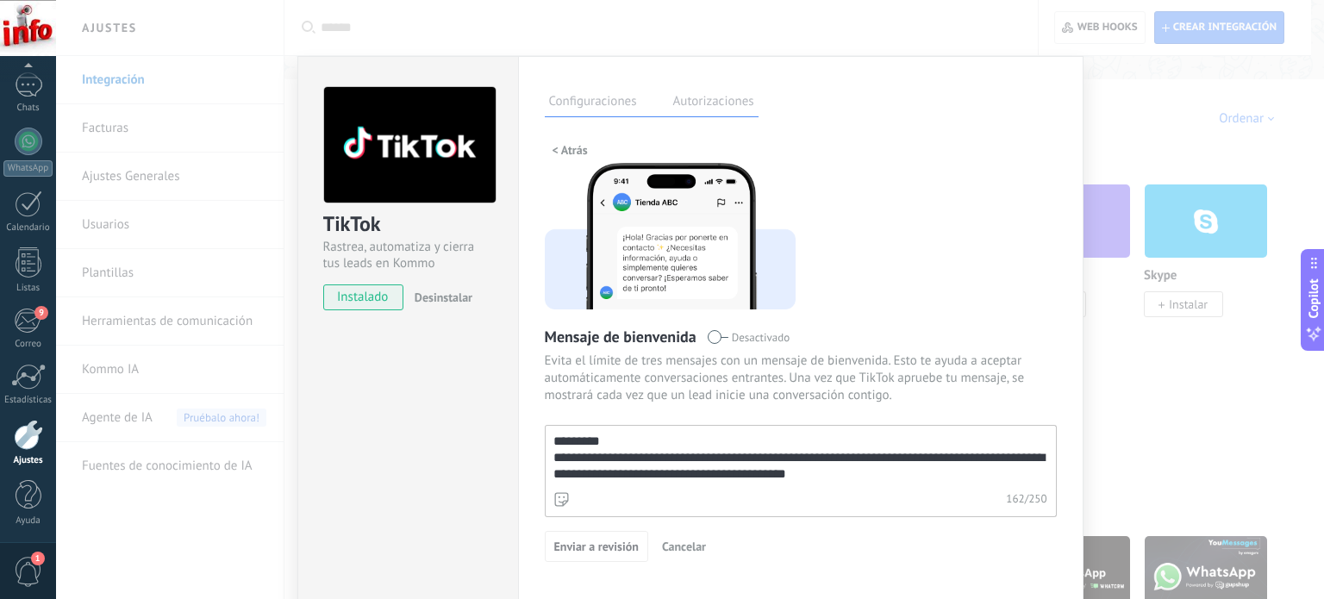
drag, startPoint x: 851, startPoint y: 475, endPoint x: 530, endPoint y: 425, distance: 325.3
click at [530, 425] on div "**********" at bounding box center [800, 334] width 565 height 556
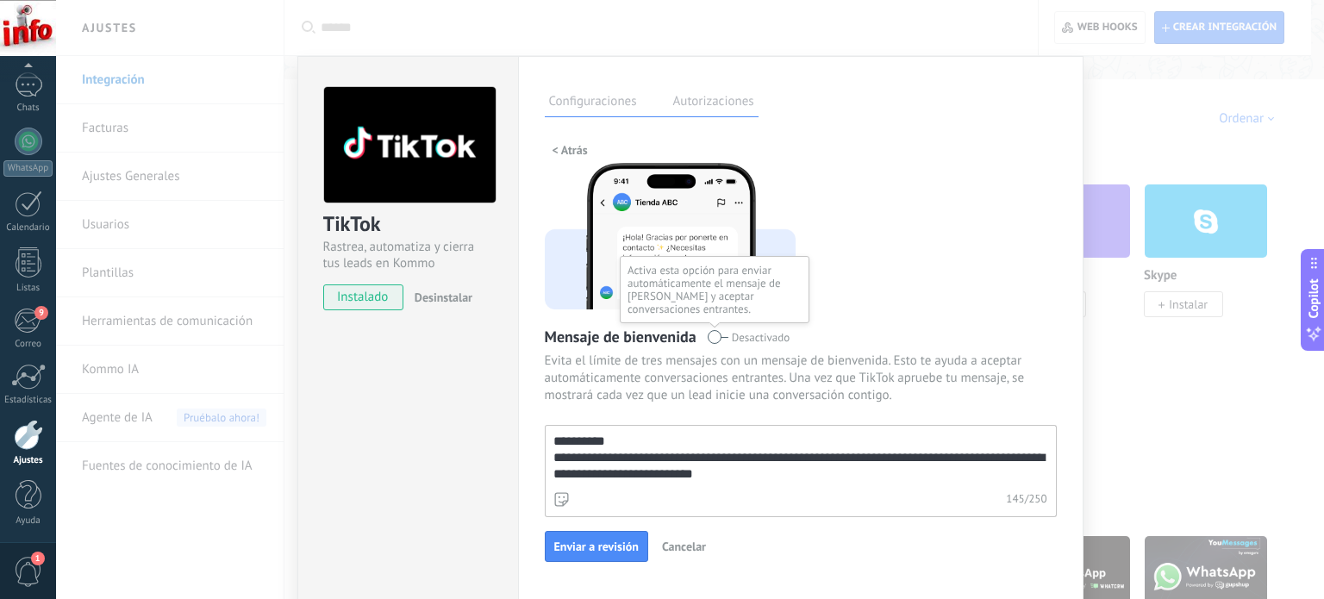
click at [713, 333] on span at bounding box center [718, 337] width 22 height 14
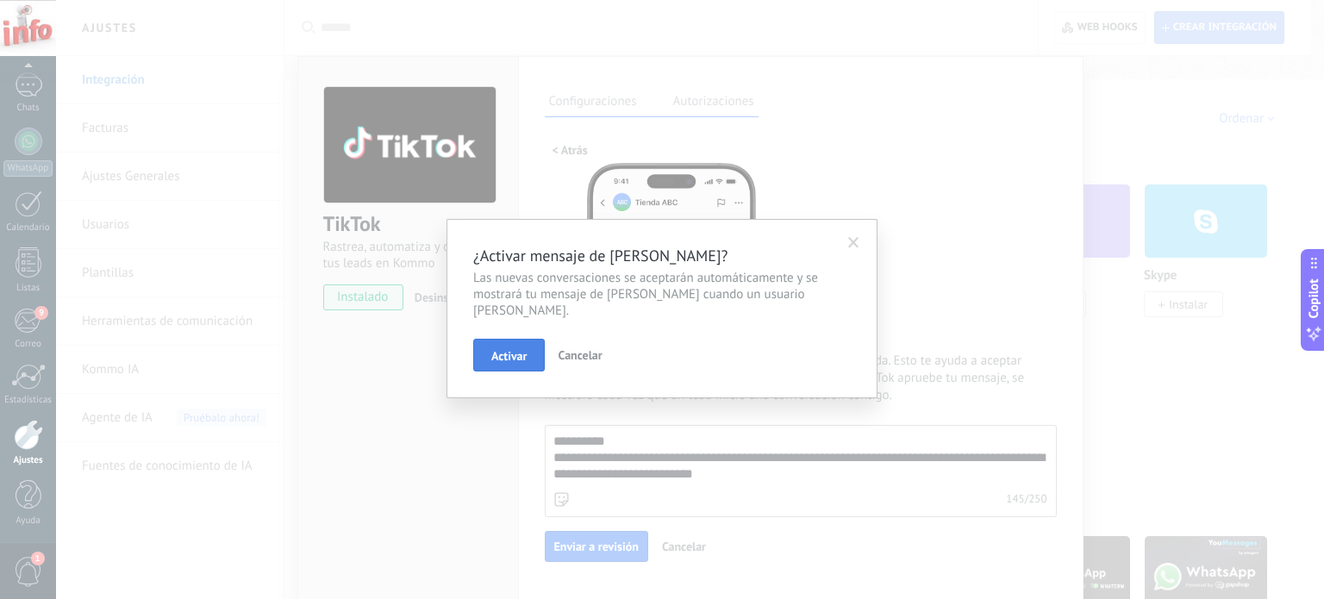
click at [514, 350] on span "Activar" at bounding box center [508, 356] width 35 height 12
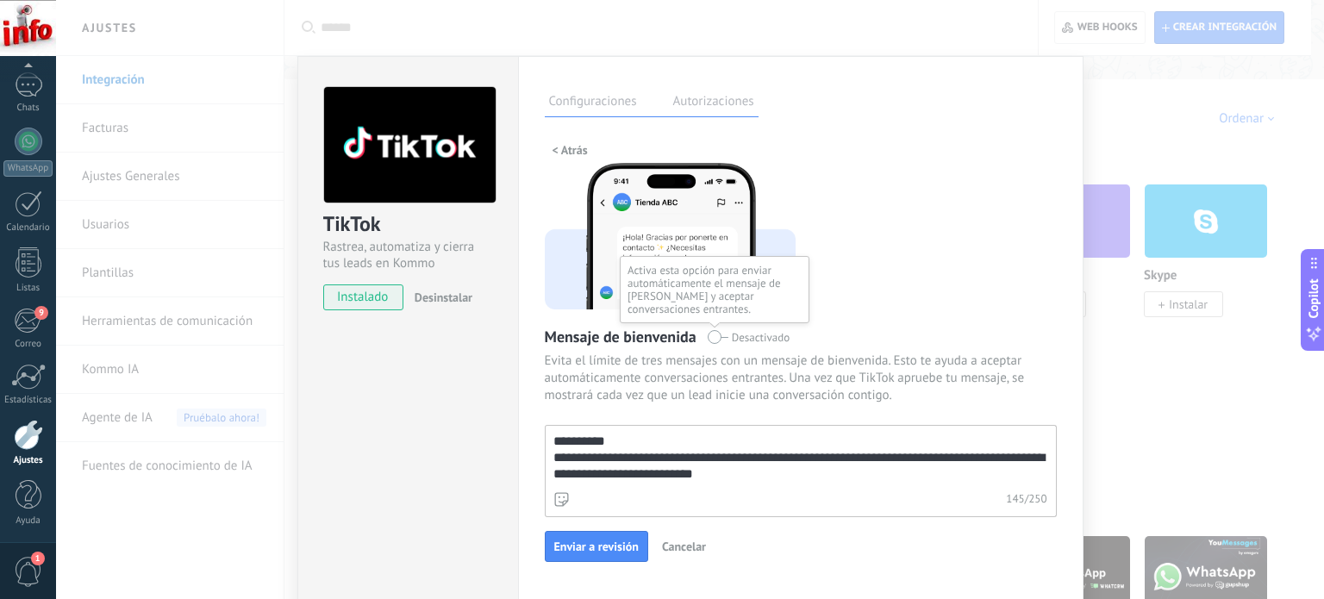
click at [712, 338] on span at bounding box center [718, 337] width 22 height 14
click at [610, 456] on textarea "**********" at bounding box center [799, 457] width 508 height 62
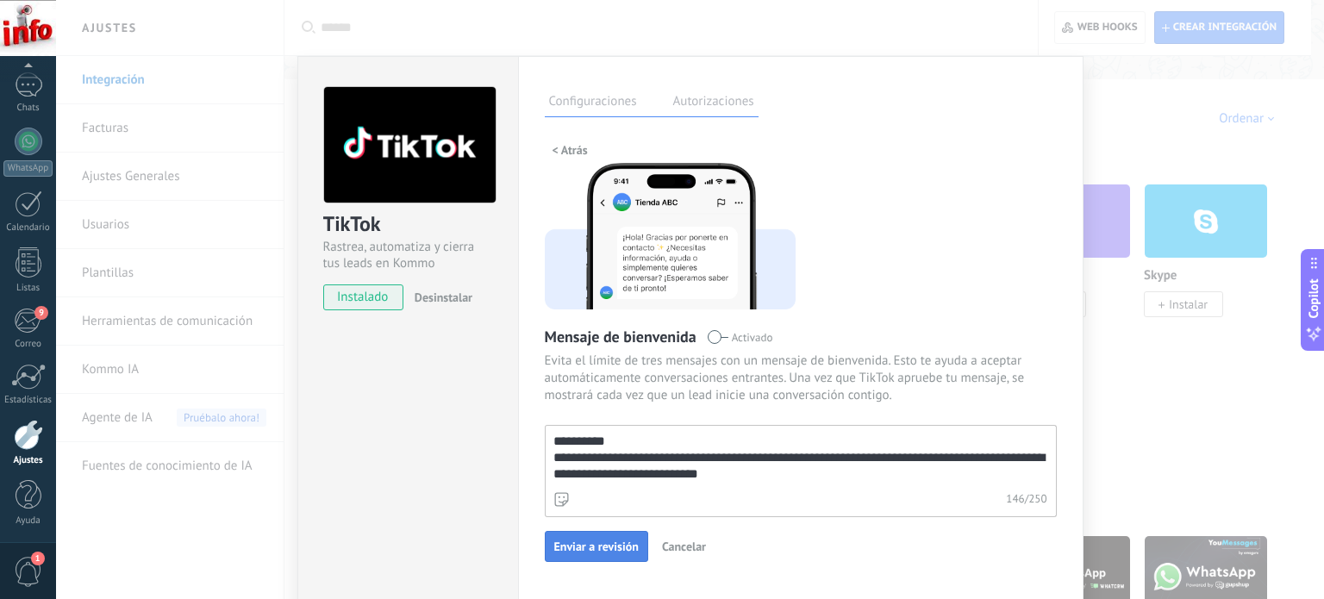
type textarea "**********"
click at [624, 551] on span "Enviar a revisión" at bounding box center [596, 546] width 84 height 12
click at [558, 146] on span "< Atrás" at bounding box center [569, 150] width 35 height 12
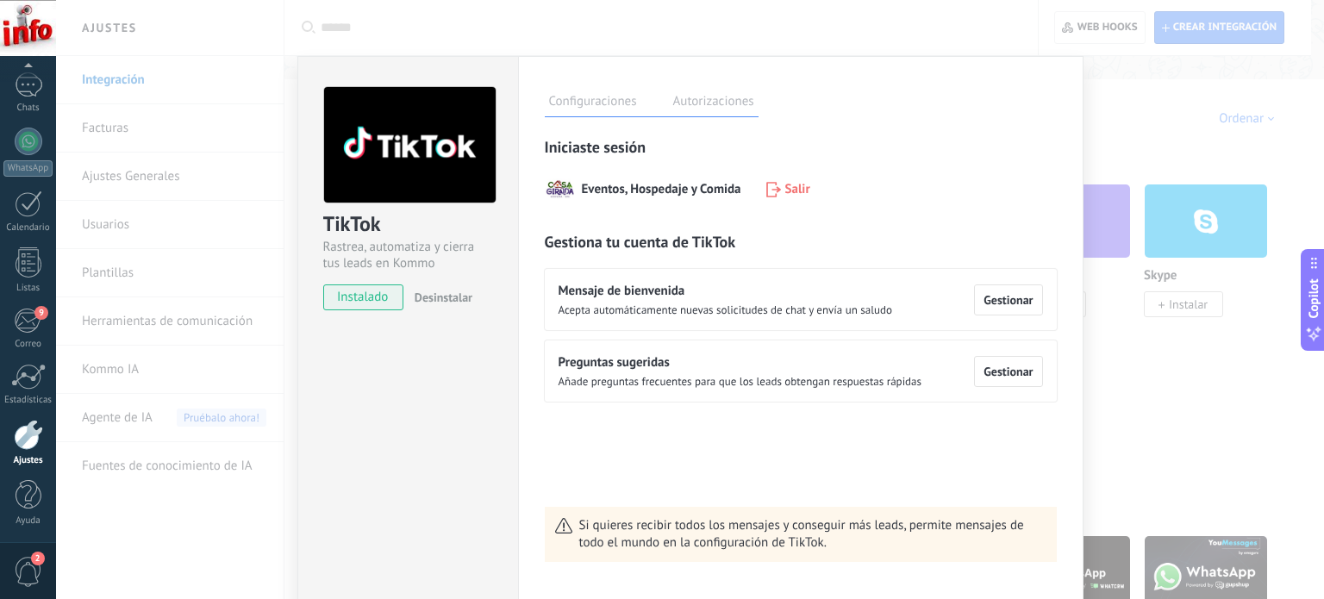
click at [732, 90] on div "Configuraciones Autorizaciones" at bounding box center [652, 102] width 214 height 30
click at [724, 103] on label "Autorizaciones" at bounding box center [714, 103] width 90 height 25
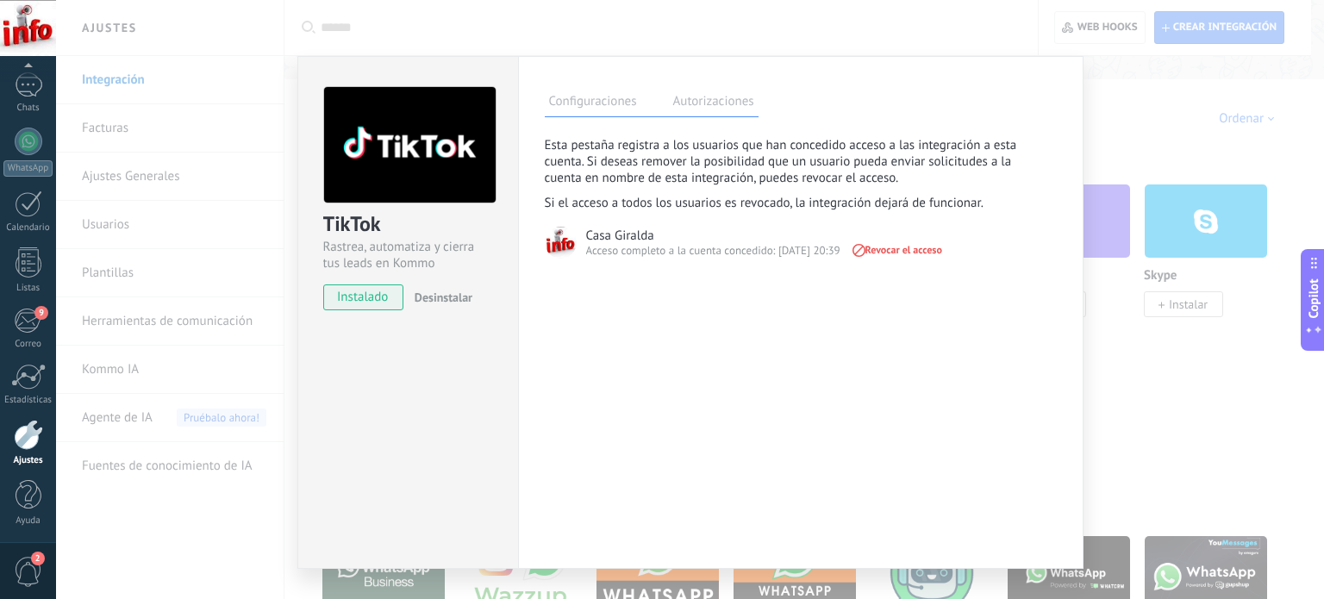
click at [1126, 98] on div "TikTok Rastrea, automatiza y cierra tus leads en Kommo instalado Desinstalar Co…" at bounding box center [690, 299] width 1268 height 599
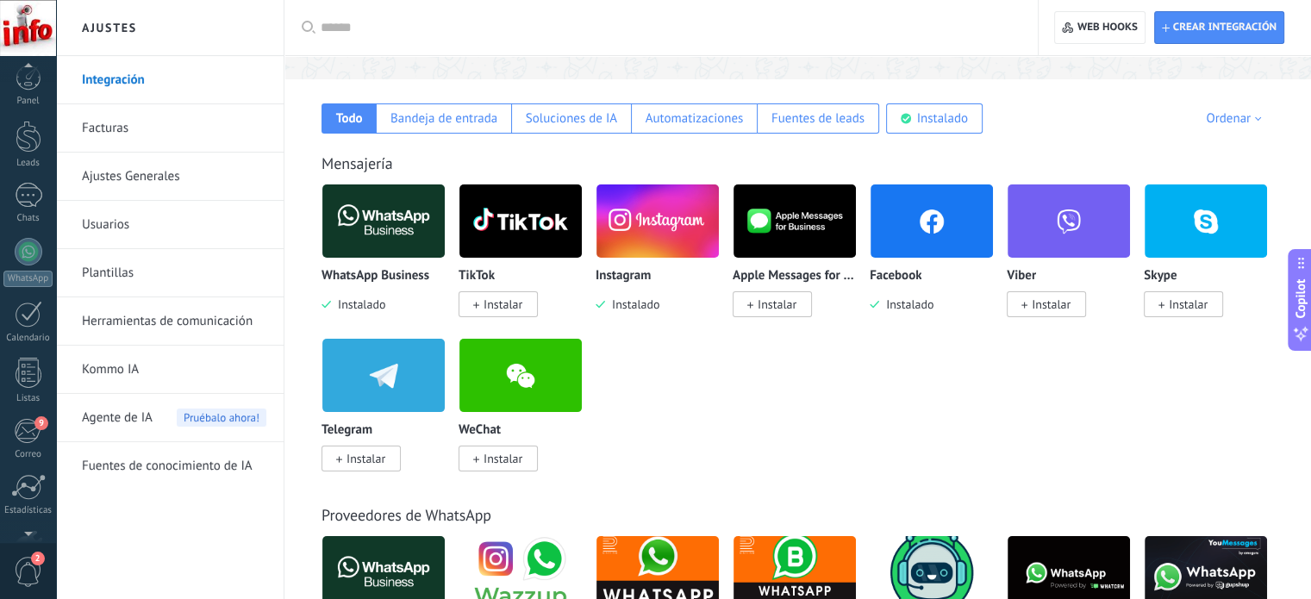
scroll to position [0, 0]
click at [25, 78] on div at bounding box center [29, 85] width 26 height 26
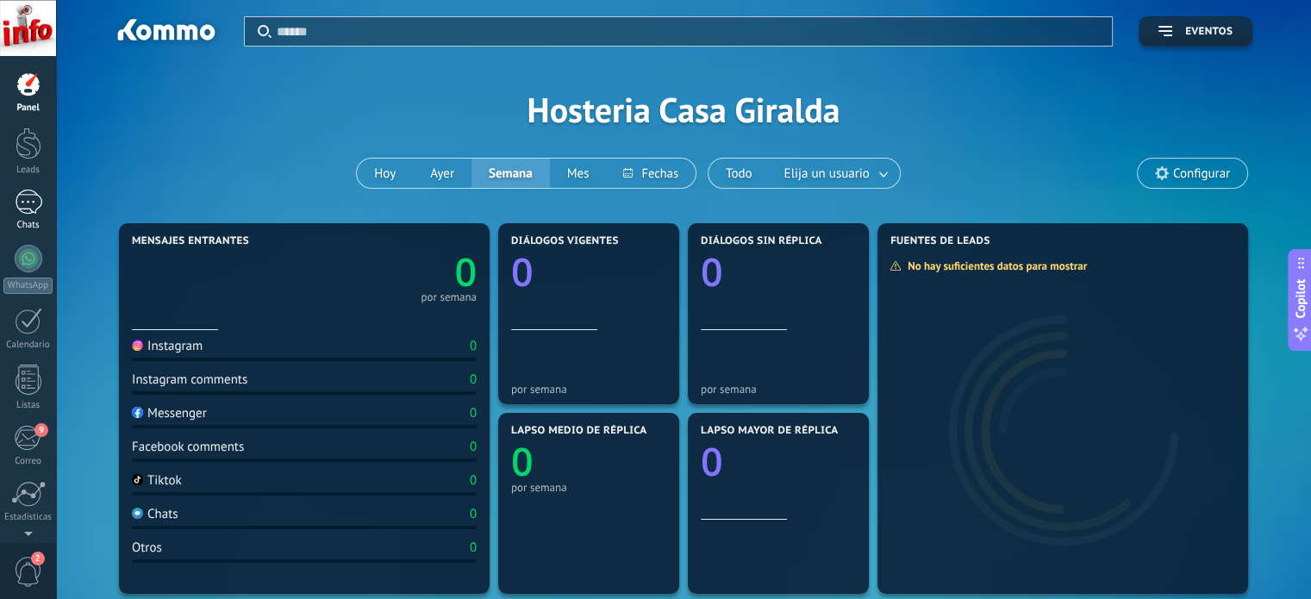
click at [28, 206] on div at bounding box center [29, 202] width 28 height 25
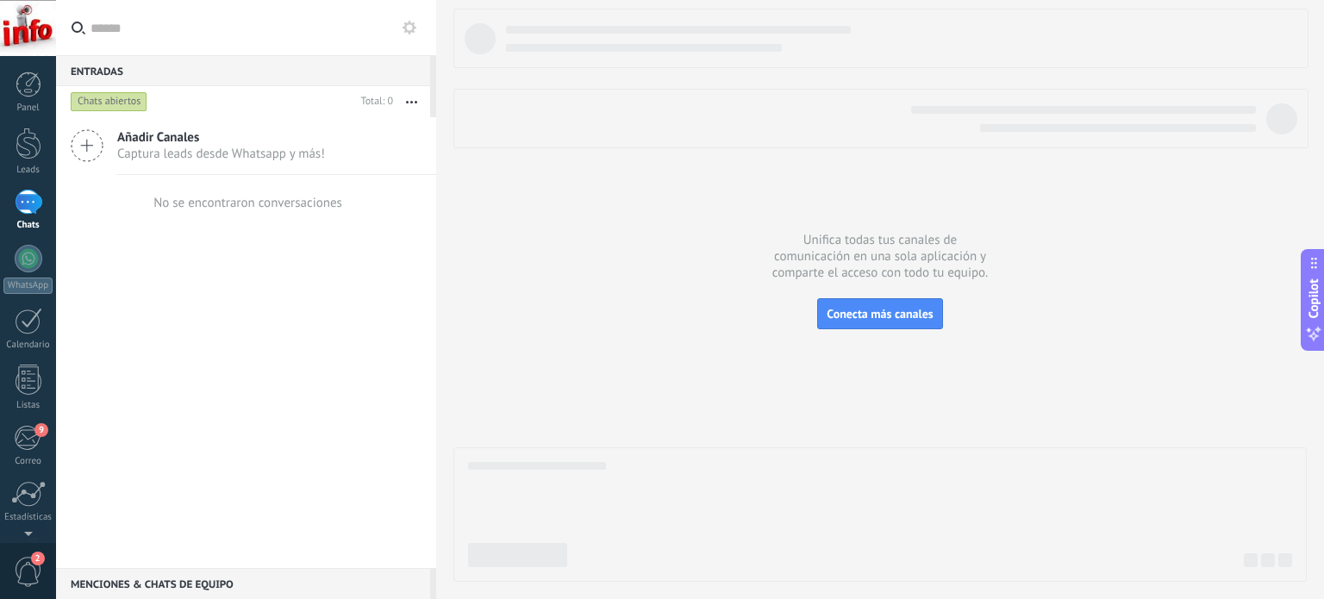
click at [91, 144] on icon at bounding box center [87, 145] width 33 height 33
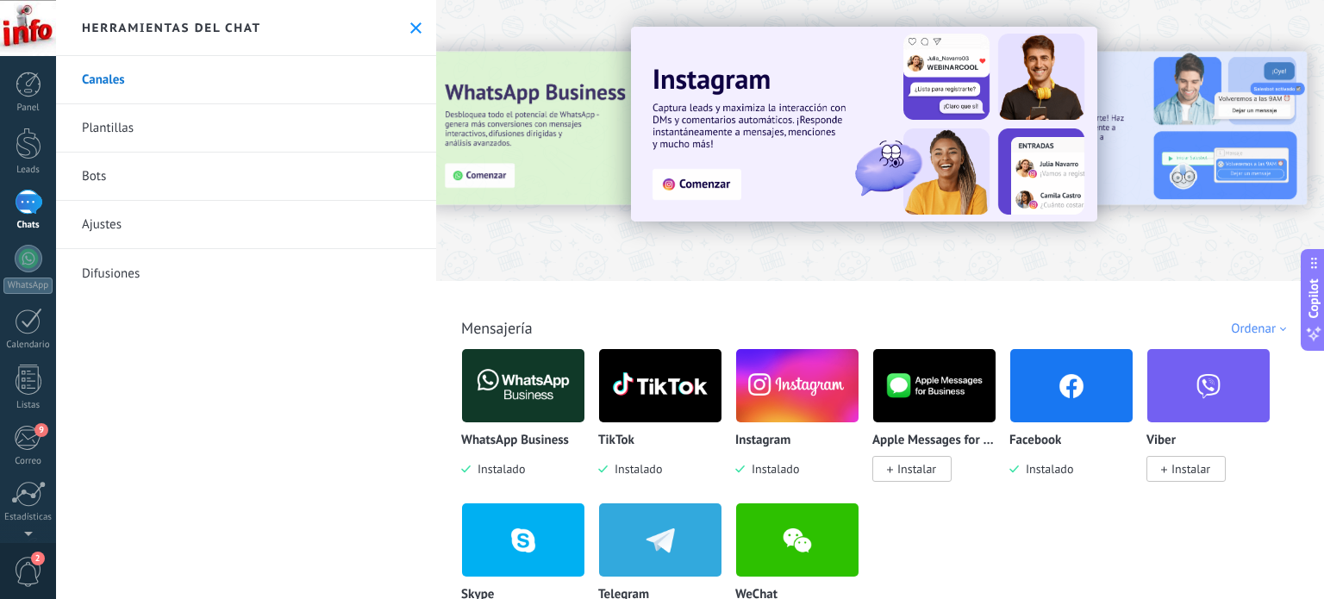
click at [533, 399] on img at bounding box center [523, 386] width 122 height 84
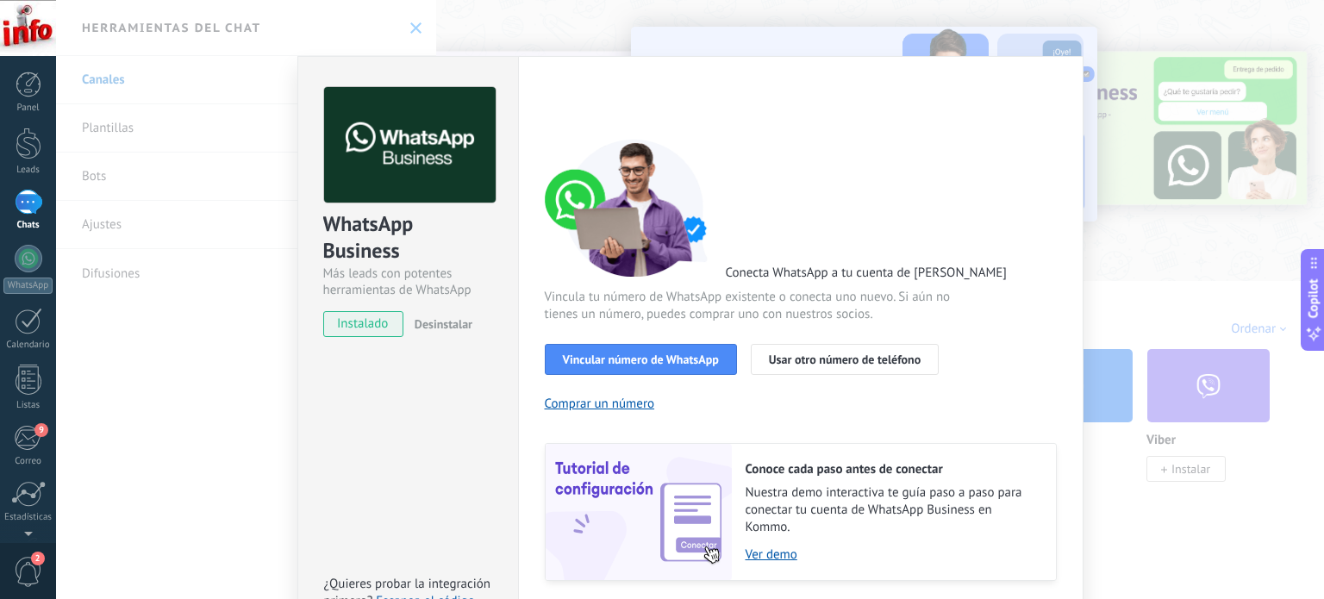
click at [445, 323] on span "Desinstalar" at bounding box center [443, 324] width 58 height 16
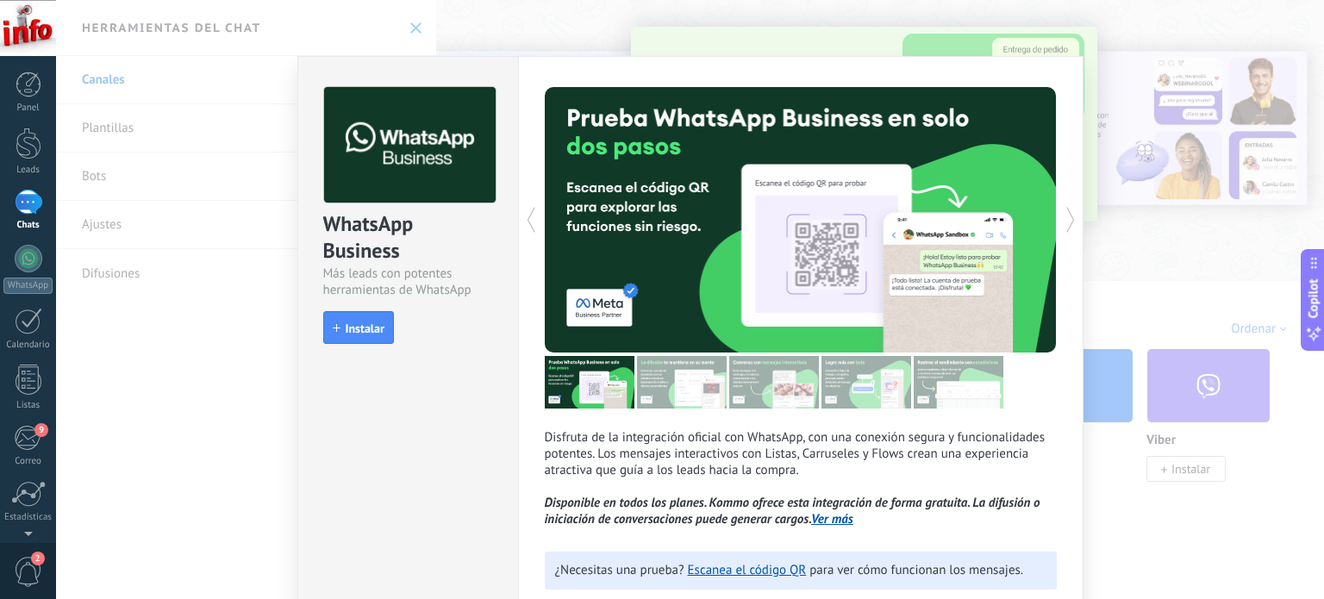
click at [1174, 277] on div "WhatsApp Business Más leads con potentes herramientas de WhatsApp install Insta…" at bounding box center [690, 299] width 1268 height 599
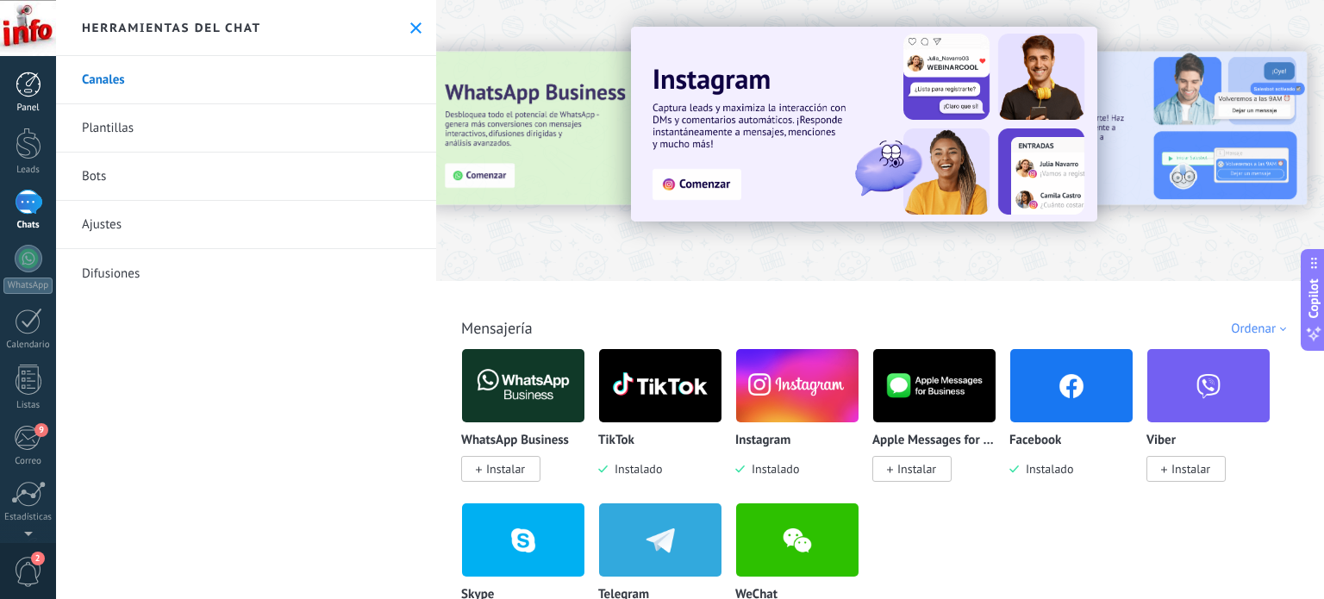
click at [23, 85] on div at bounding box center [29, 85] width 26 height 26
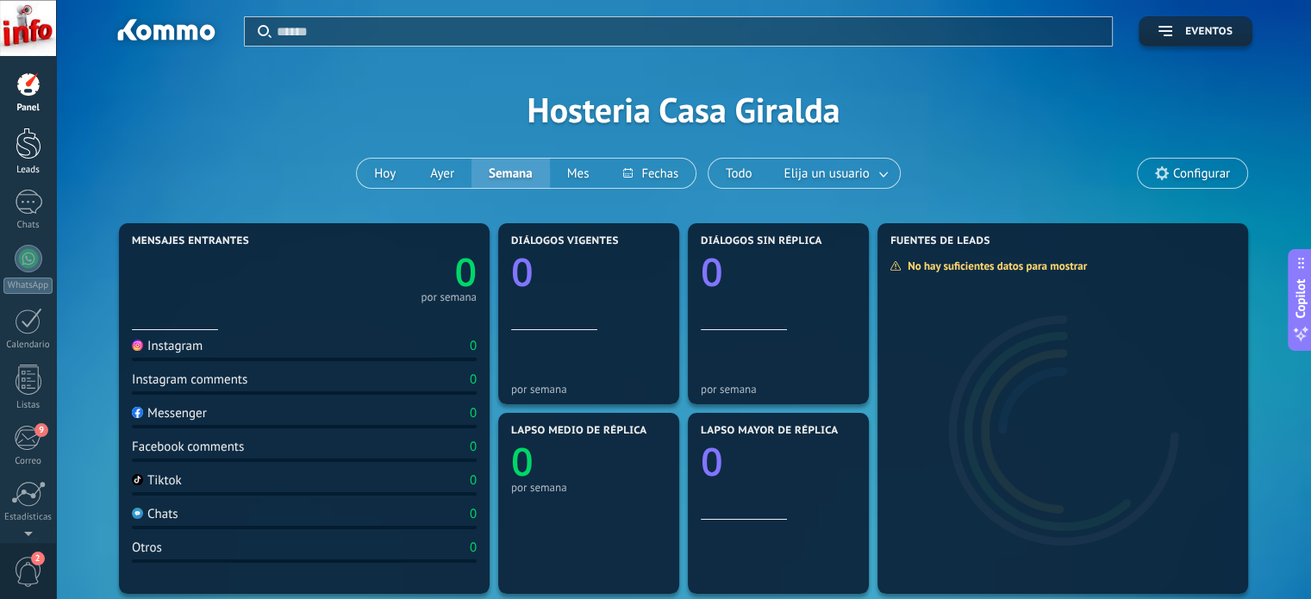
click at [31, 146] on div at bounding box center [29, 144] width 26 height 32
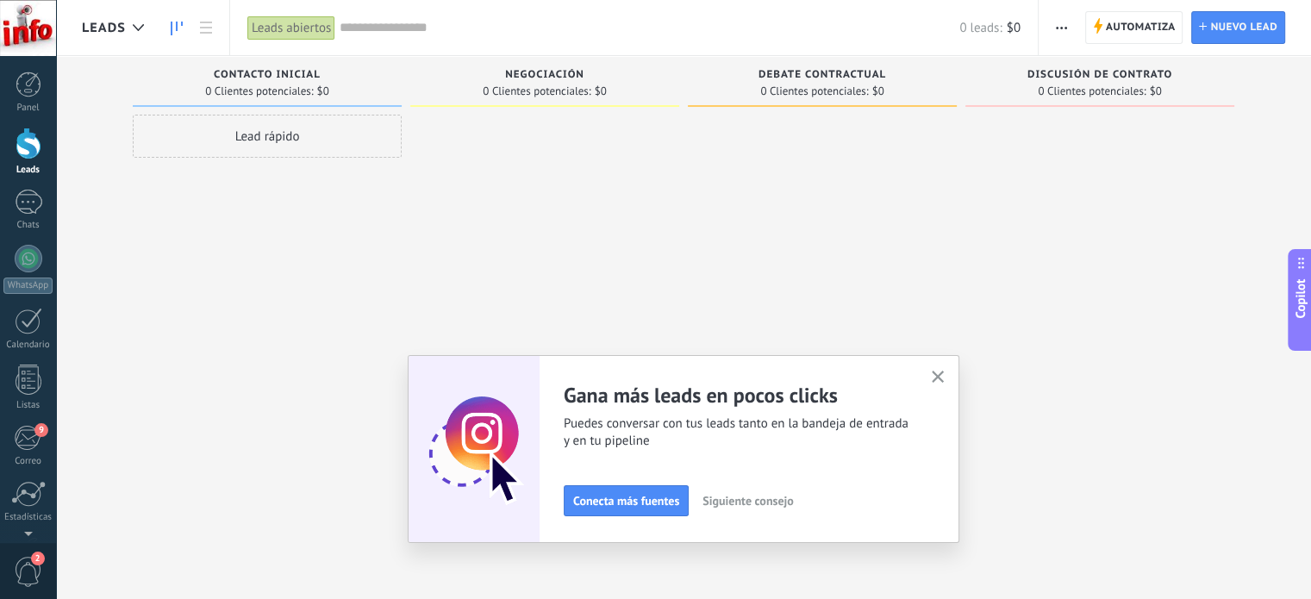
click at [276, 76] on span "Contacto inicial" at bounding box center [267, 75] width 107 height 12
click at [289, 76] on span "Contacto inicial" at bounding box center [267, 75] width 107 height 12
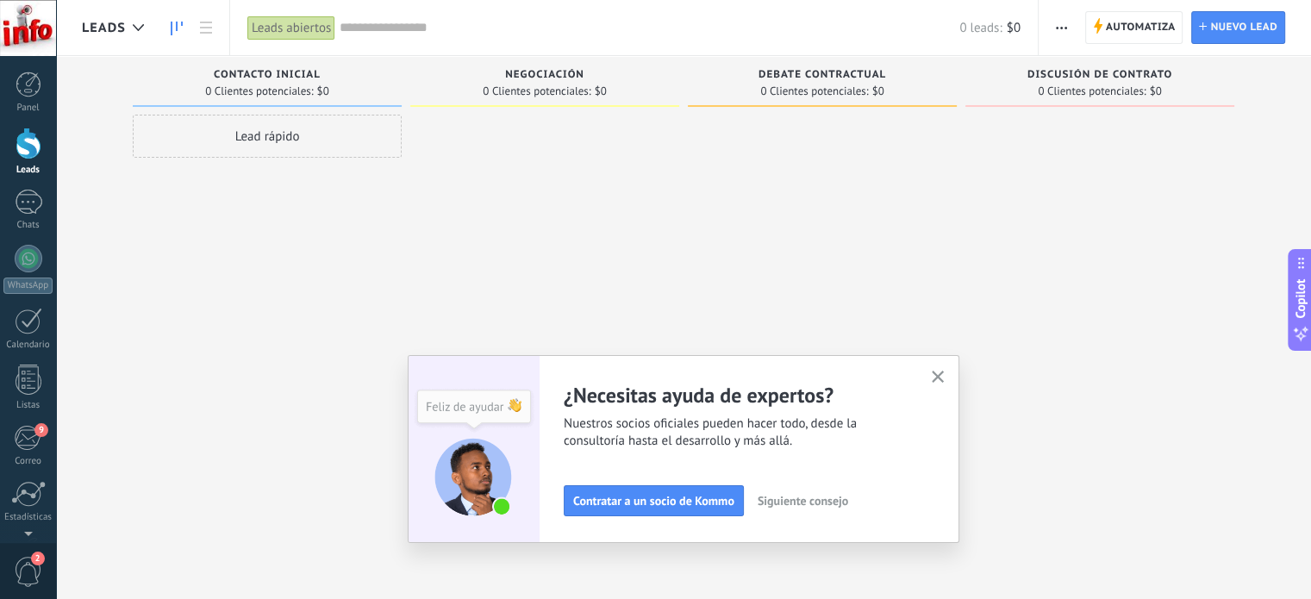
click at [1058, 32] on span "button" at bounding box center [1061, 27] width 11 height 33
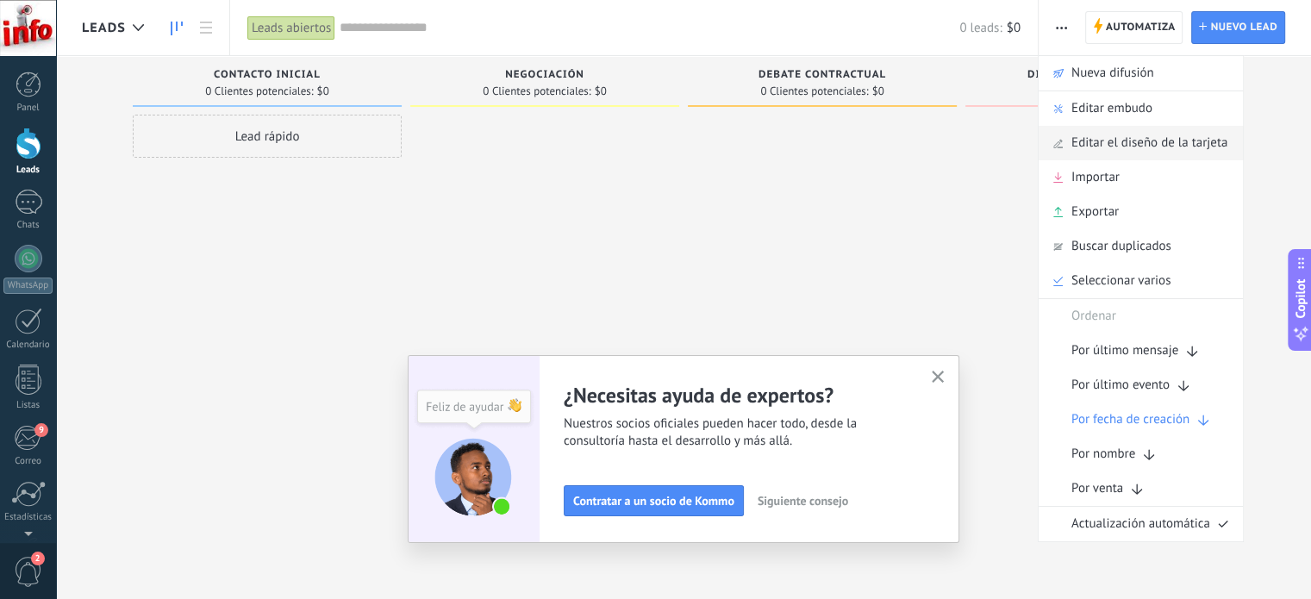
click at [1110, 143] on span "Editar el diseño de la tarjeta" at bounding box center [1149, 143] width 156 height 34
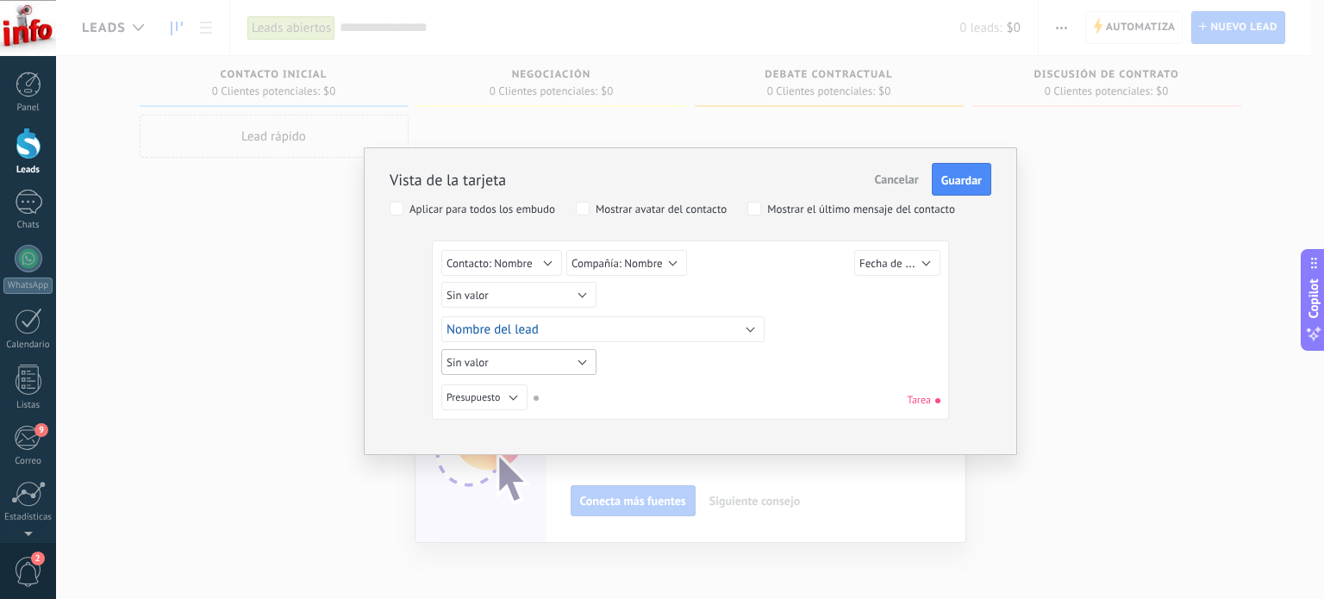
click at [582, 359] on button "Sin valor" at bounding box center [518, 362] width 155 height 26
click at [647, 374] on div "Sin valor Lead ID del Lead Nombre del lead Fecha de Creación Presupuesto Usuari…" at bounding box center [690, 333] width 498 height 166
click at [514, 396] on button "Presupuesto" at bounding box center [484, 397] width 86 height 26
click at [641, 402] on div "Sin valor Lead ID del Lead Nombre del lead Fecha de Creación Presupuesto Usuari…" at bounding box center [690, 399] width 498 height 31
drag, startPoint x: 638, startPoint y: 262, endPoint x: 605, endPoint y: 305, distance: 54.1
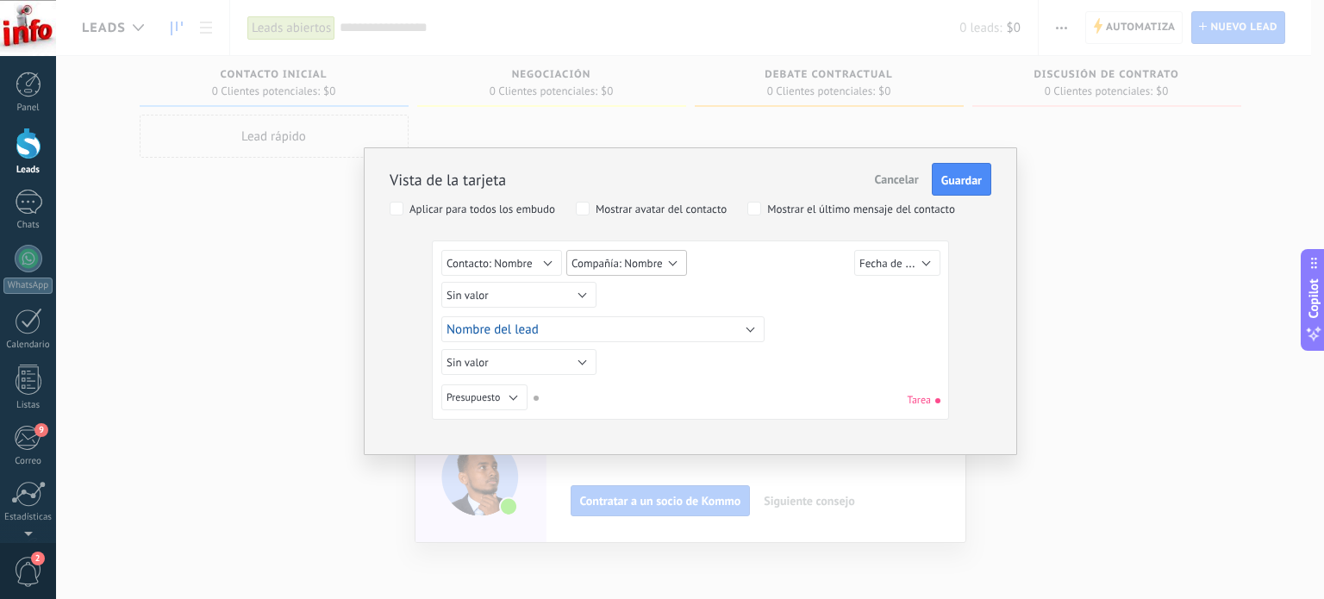
click at [605, 305] on div "Sin valor Lead ID del Lead Nombre del lead Fecha de Creación Presupuesto Usuari…" at bounding box center [692, 298] width 503 height 96
drag, startPoint x: 589, startPoint y: 261, endPoint x: 605, endPoint y: 302, distance: 44.2
click at [605, 302] on div "Sin valor Lead ID del Lead Nombre del lead Fecha de Creación Presupuesto Usuari…" at bounding box center [692, 298] width 503 height 96
click at [892, 180] on span "Cancelar" at bounding box center [897, 179] width 44 height 16
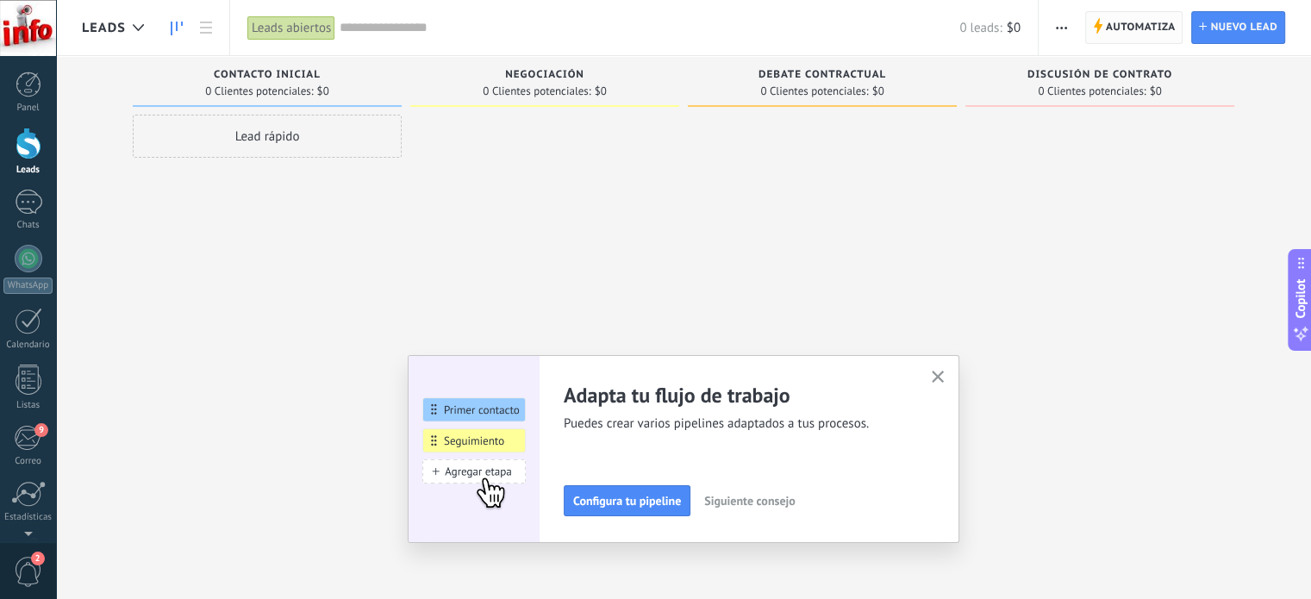
click at [1130, 32] on span "Automatiza" at bounding box center [1141, 27] width 70 height 31
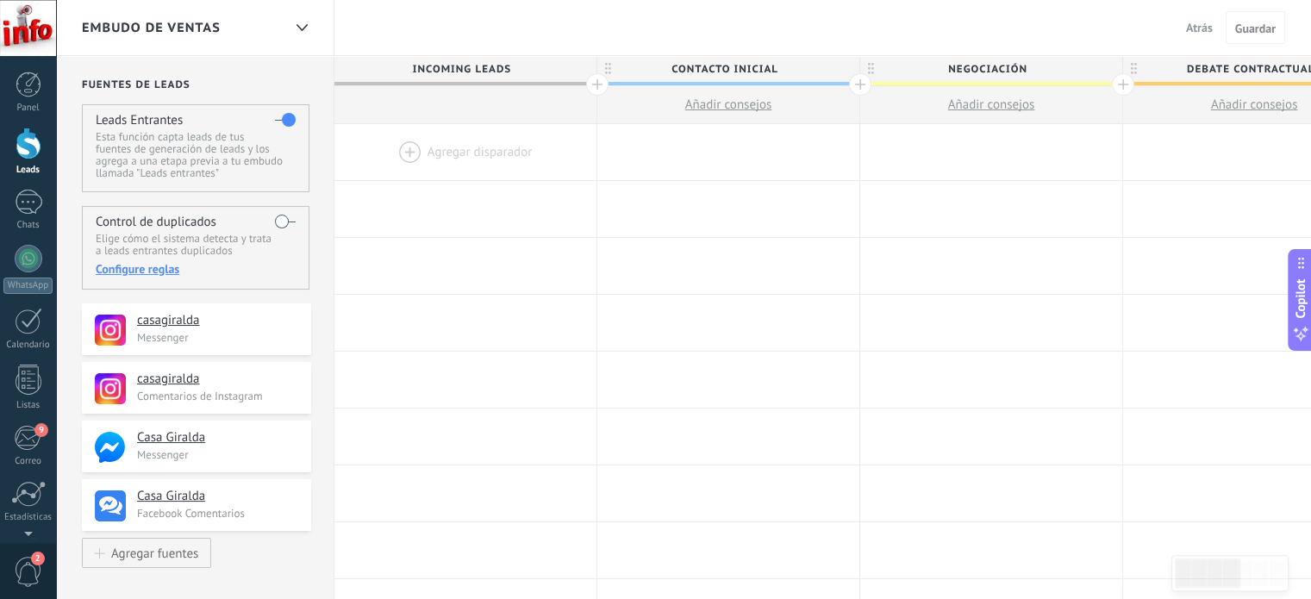
click at [1189, 29] on span "Atrás" at bounding box center [1199, 28] width 27 height 16
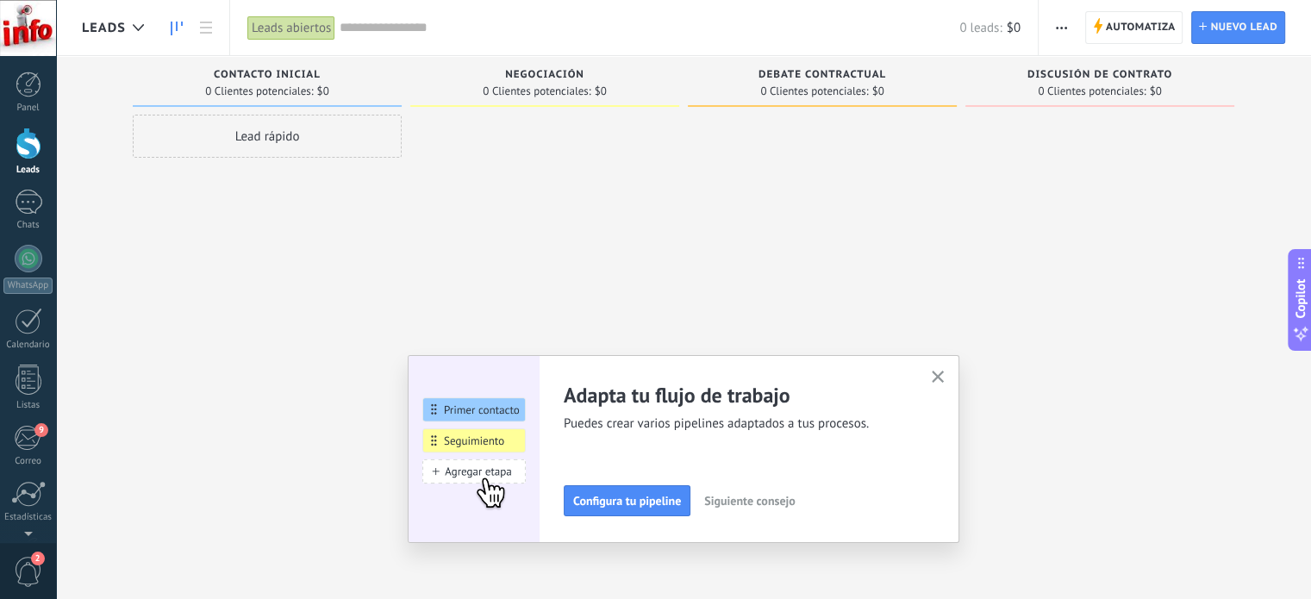
click at [1065, 32] on span "button" at bounding box center [1061, 27] width 11 height 33
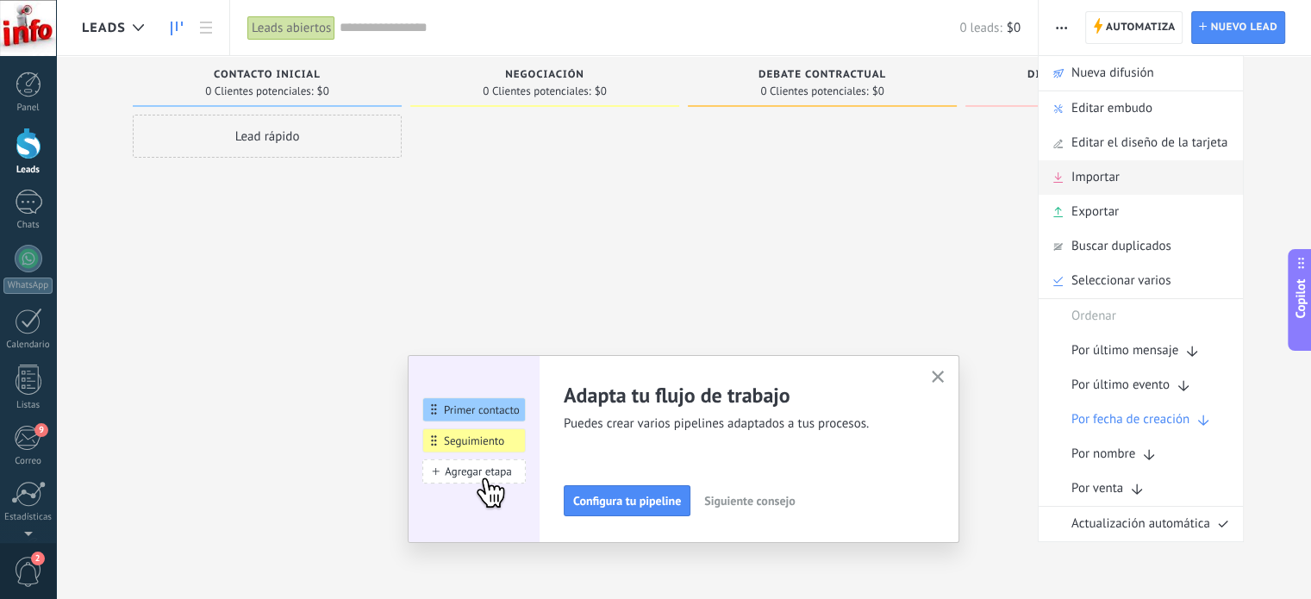
click at [1127, 182] on div "Importar" at bounding box center [1140, 177] width 204 height 34
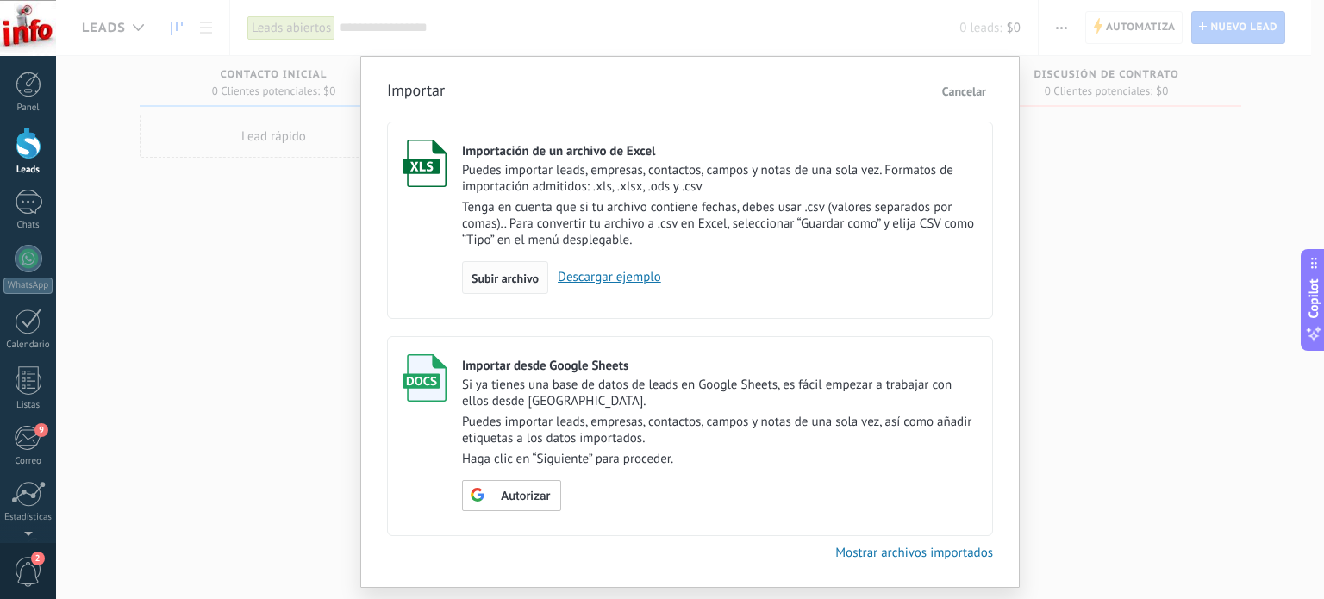
click at [502, 281] on span "Subir archivo" at bounding box center [504, 278] width 67 height 12
click at [0, 0] on input "Importación de un archivo de Excel Puedes importar leads, empresas, contactos, …" at bounding box center [0, 0] width 0 height 0
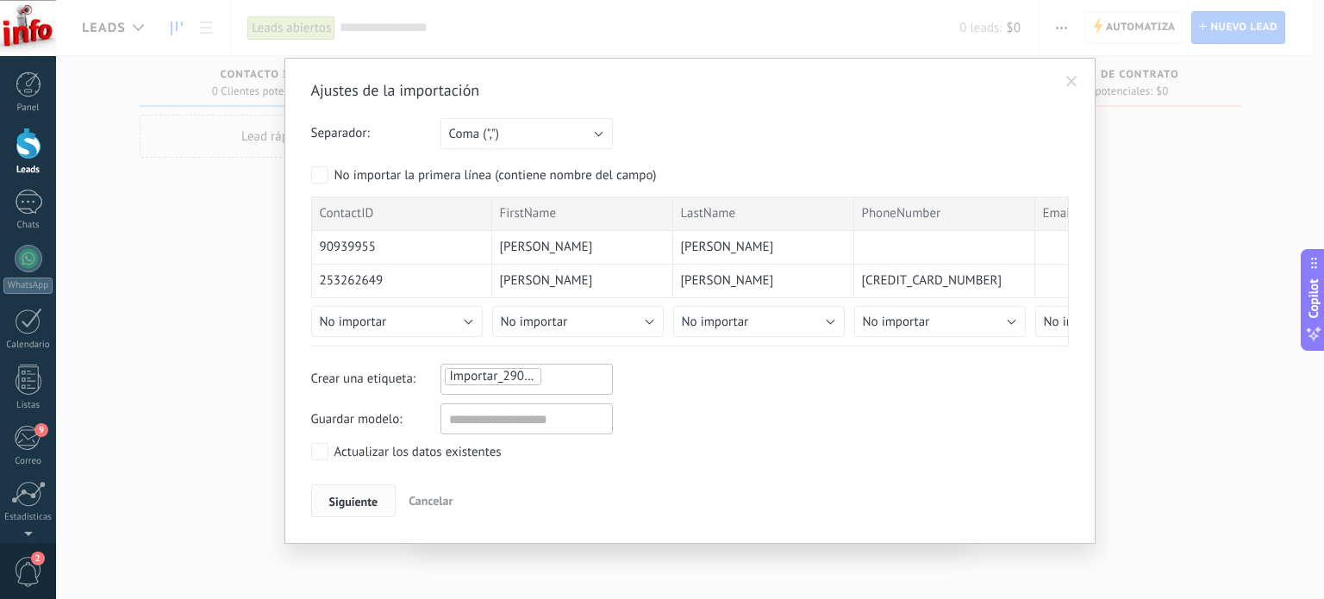
click at [340, 495] on span "Siguiente" at bounding box center [353, 501] width 49 height 12
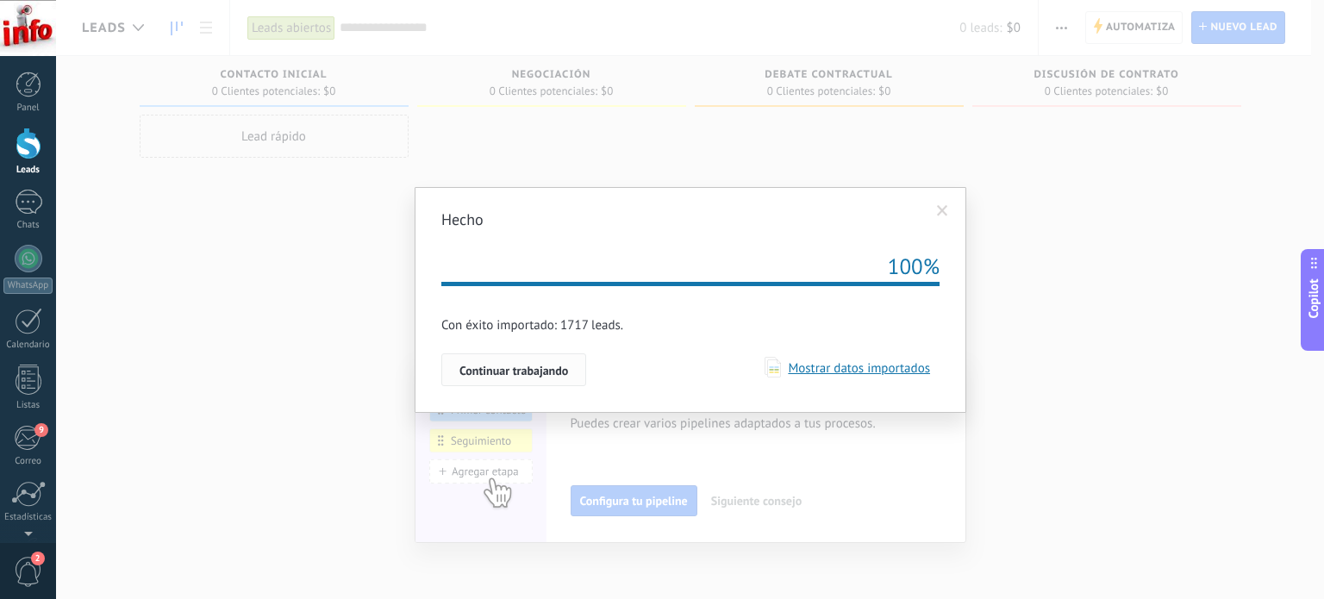
click at [510, 366] on span "Continuar trabajando" at bounding box center [513, 370] width 109 height 12
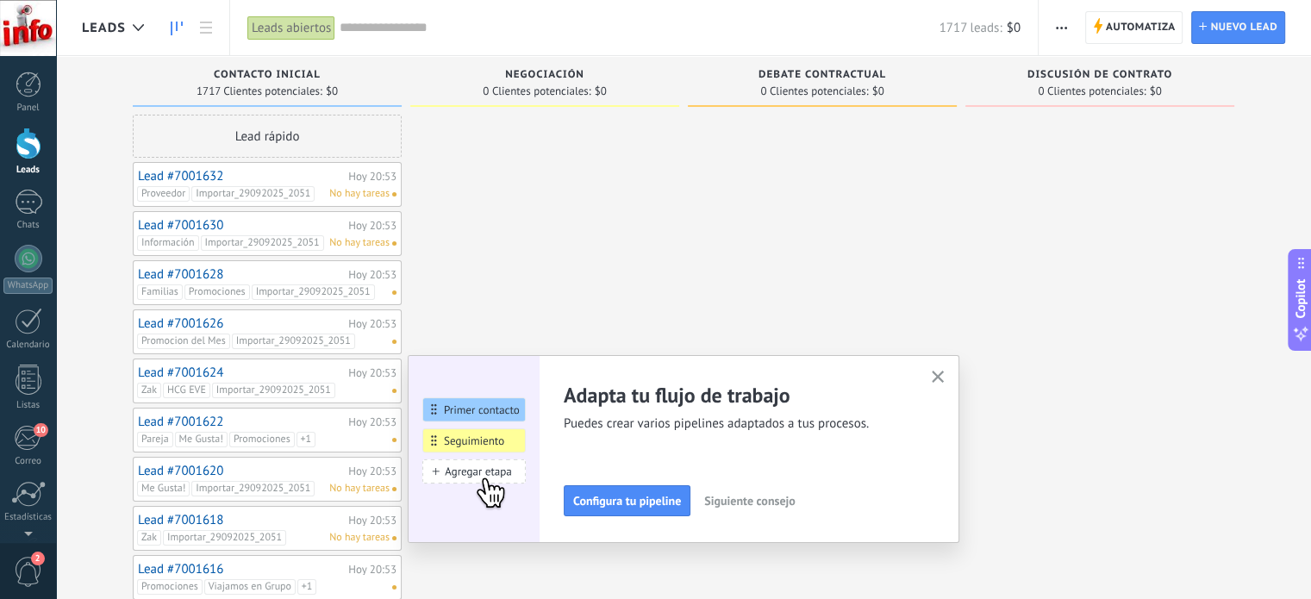
click at [938, 378] on icon "button" at bounding box center [937, 377] width 13 height 13
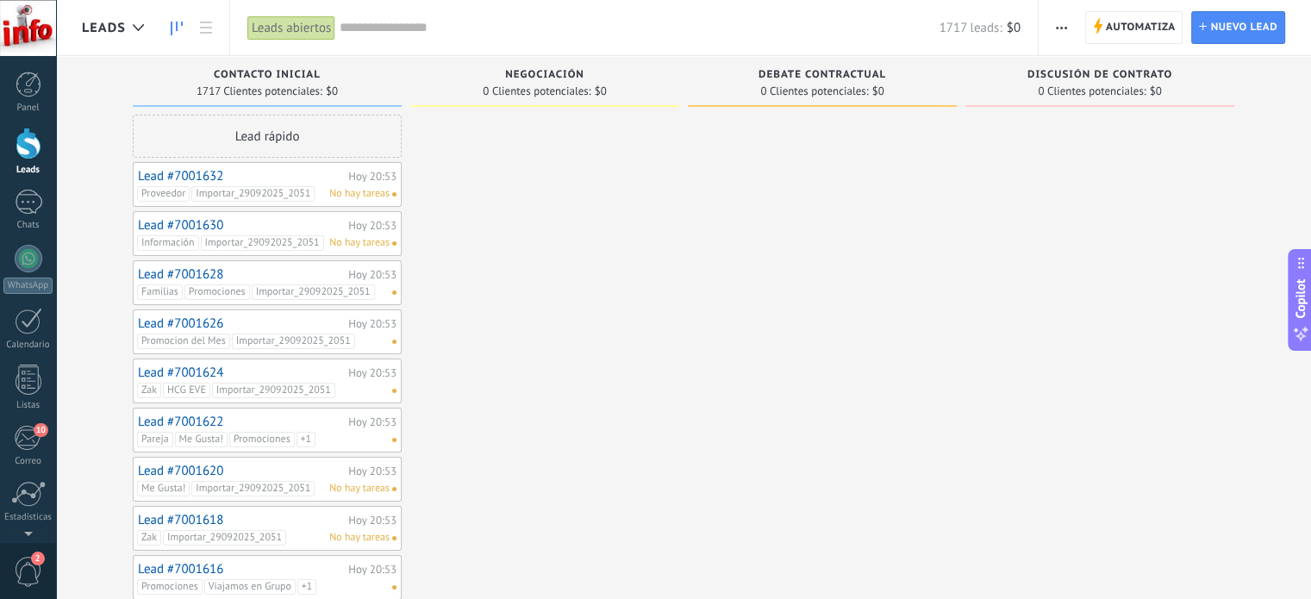
click at [300, 277] on link "Lead #7001628" at bounding box center [241, 274] width 206 height 15
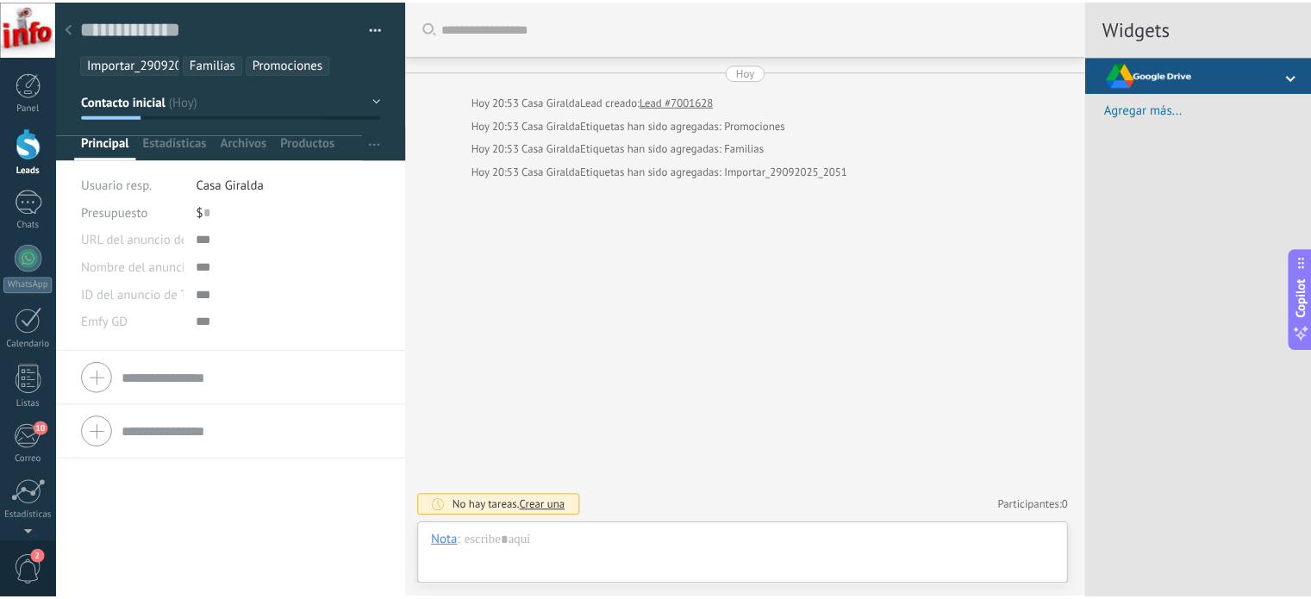
scroll to position [25, 0]
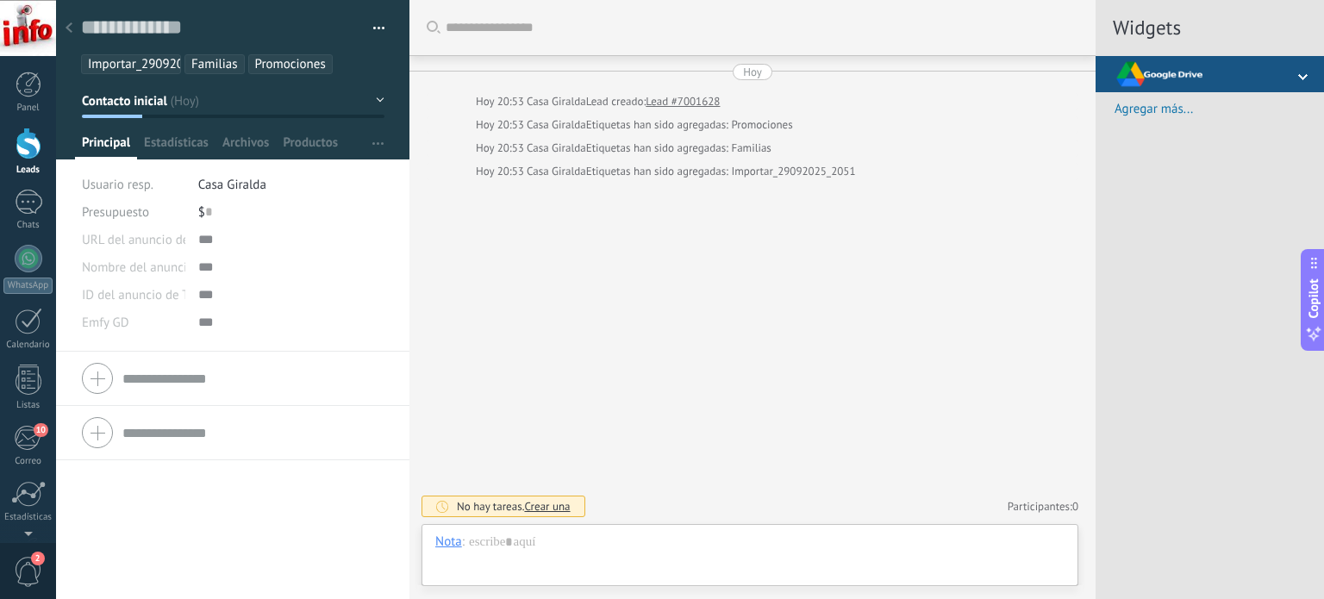
click at [69, 29] on use at bounding box center [68, 27] width 7 height 10
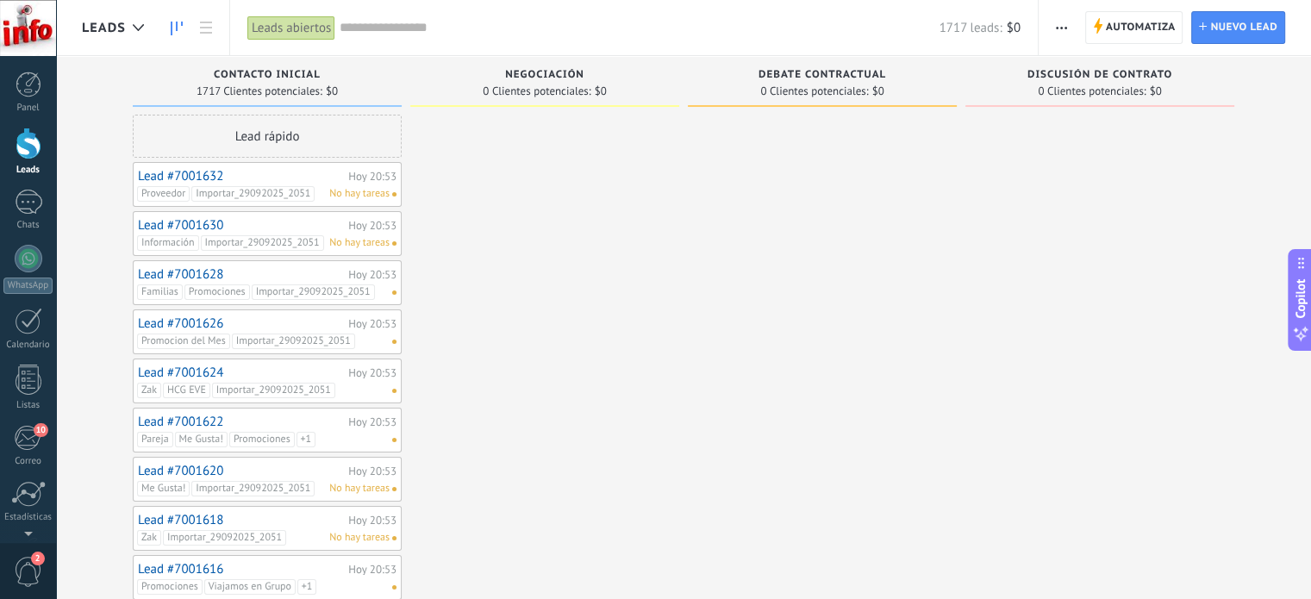
click at [1063, 32] on span "button" at bounding box center [1061, 27] width 11 height 33
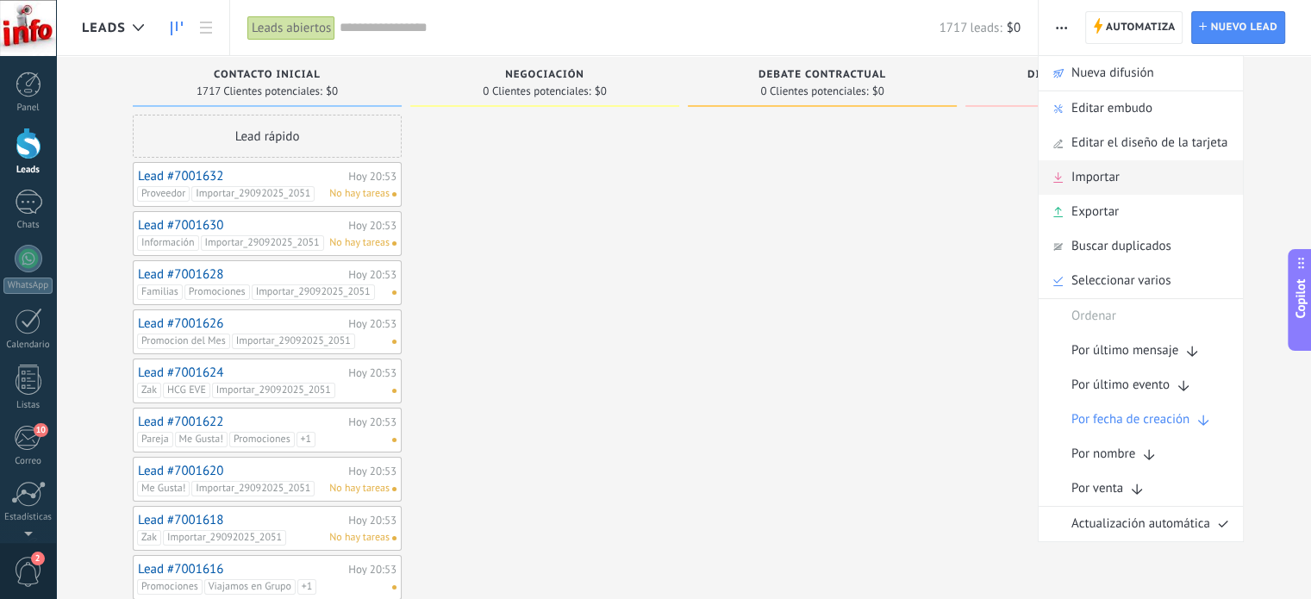
click at [1131, 186] on div "Importar" at bounding box center [1140, 177] width 204 height 34
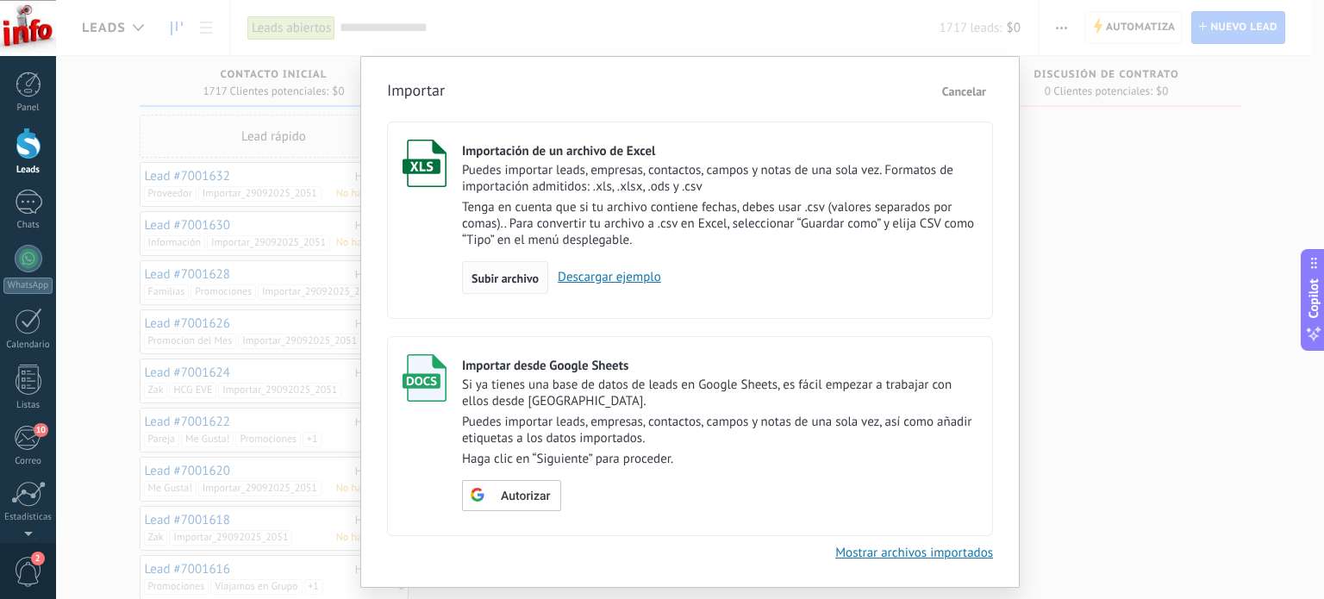
click at [498, 282] on span "Subir archivo" at bounding box center [504, 278] width 67 height 12
click at [0, 0] on input "Importación de un archivo de Excel Puedes importar leads, empresas, contactos, …" at bounding box center [0, 0] width 0 height 0
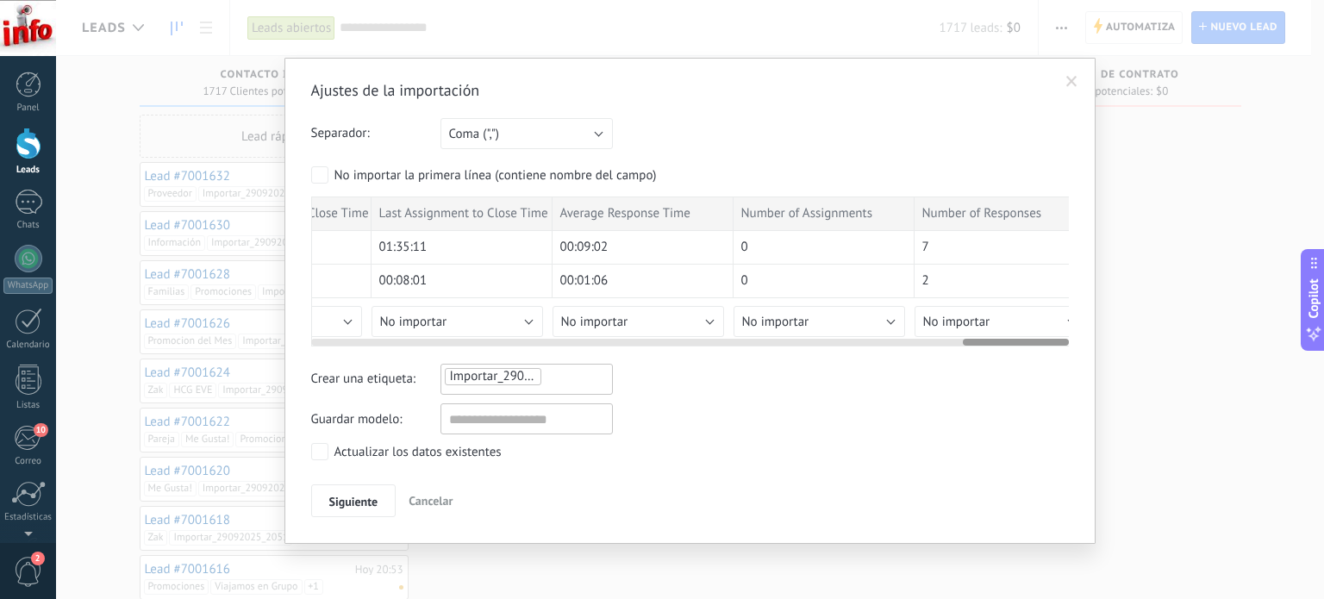
scroll to position [0, 4670]
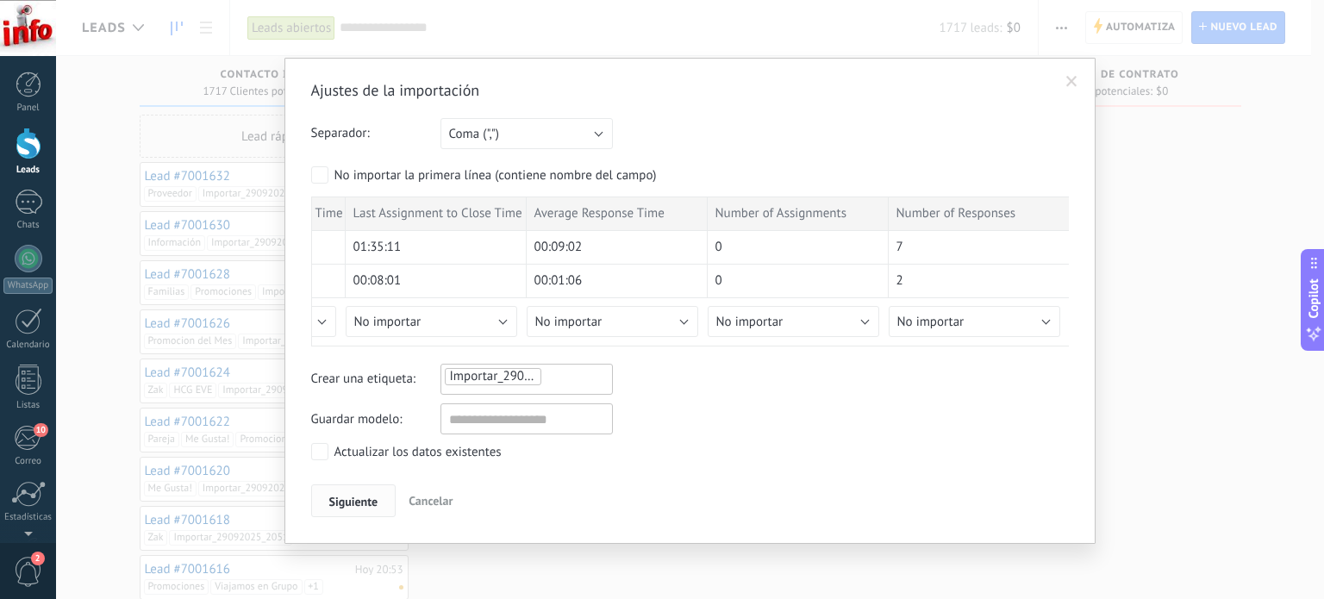
click at [341, 495] on span "Siguiente" at bounding box center [353, 501] width 49 height 12
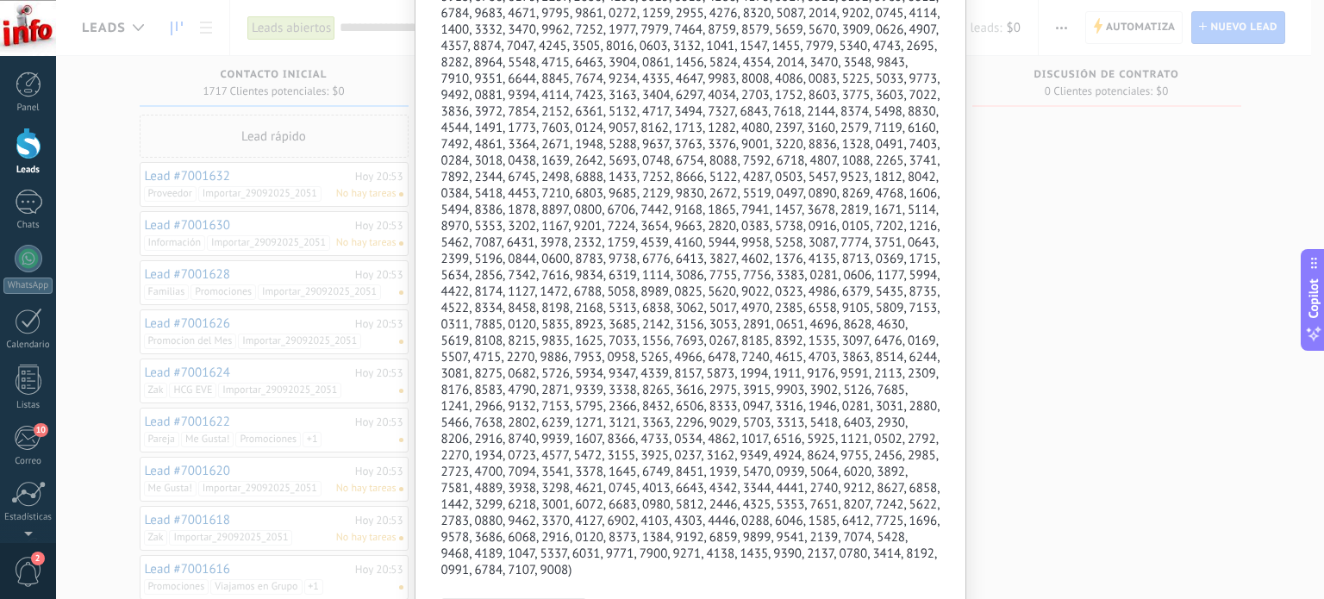
scroll to position [3030, 0]
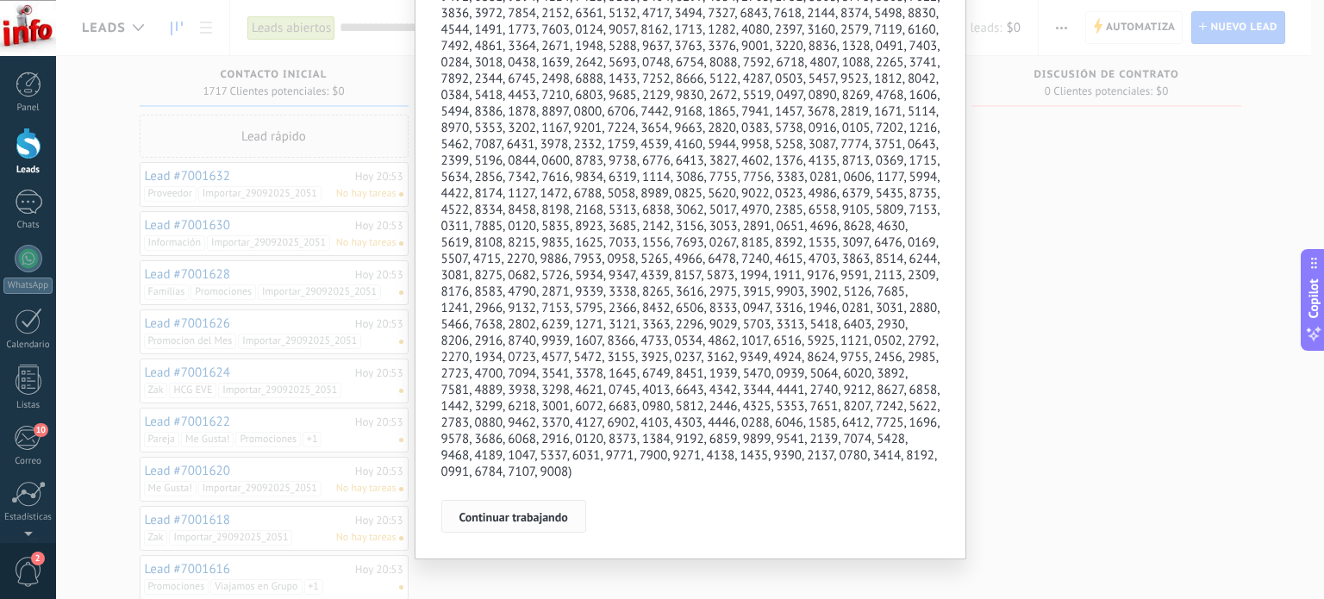
click at [545, 511] on span "Continuar trabajando" at bounding box center [513, 517] width 109 height 12
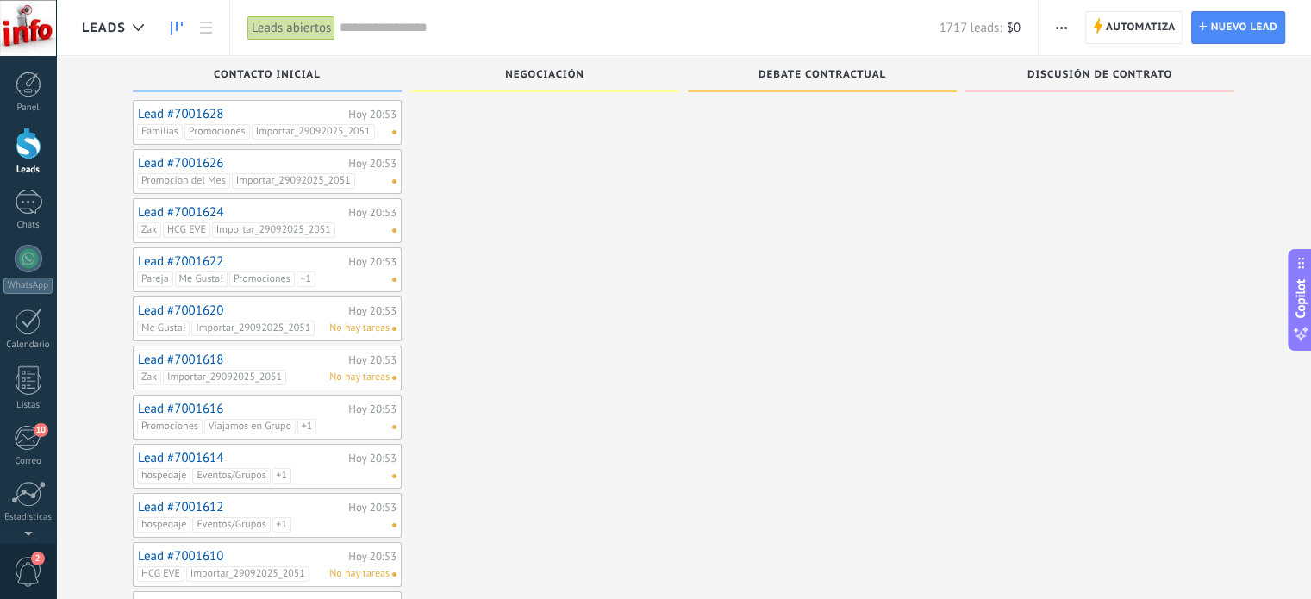
scroll to position [190, 0]
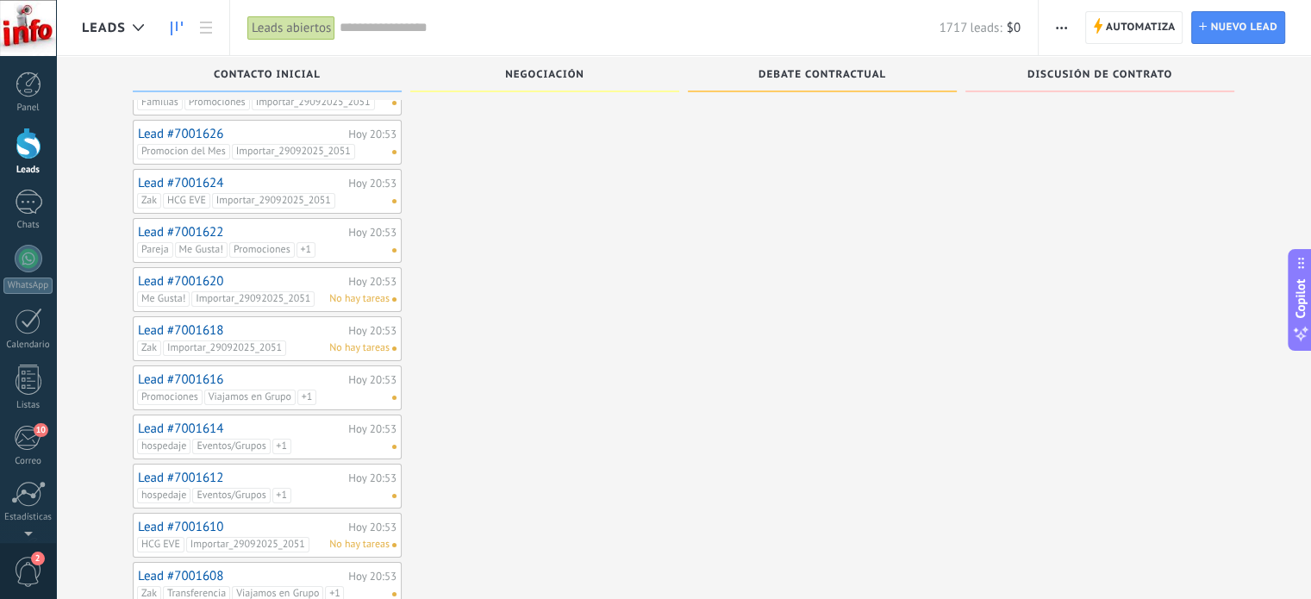
click at [322, 237] on link "Lead #7001622" at bounding box center [241, 232] width 206 height 15
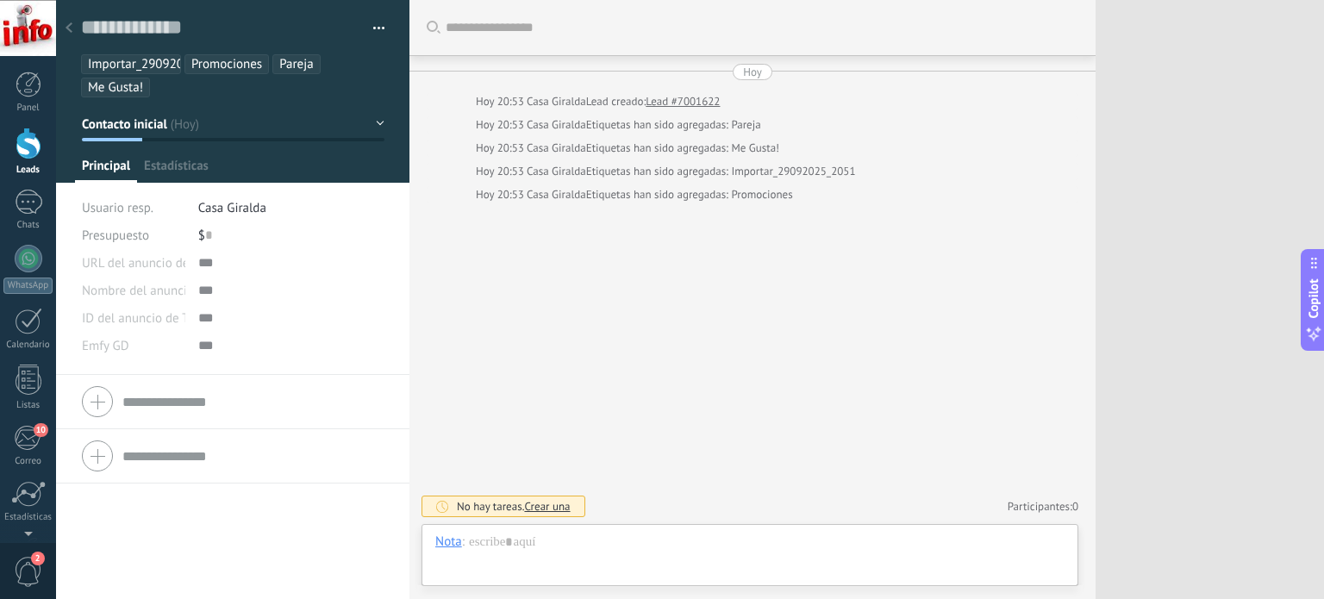
scroll to position [25, 0]
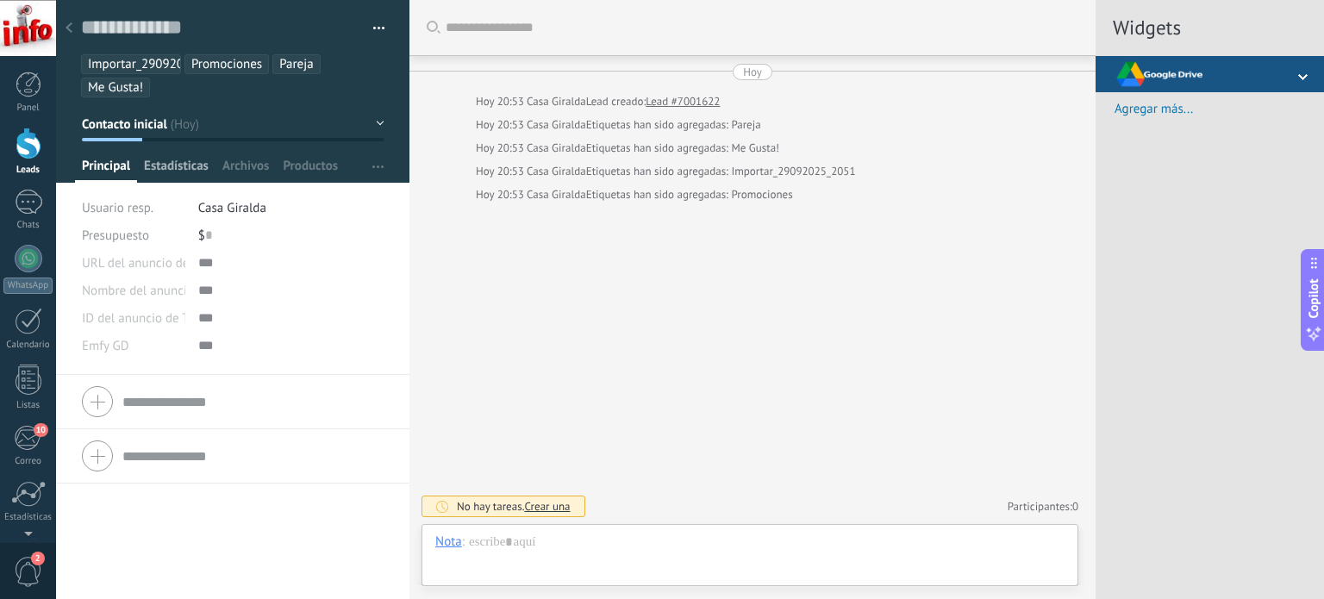
click at [190, 166] on span "Estadísticas" at bounding box center [176, 170] width 65 height 25
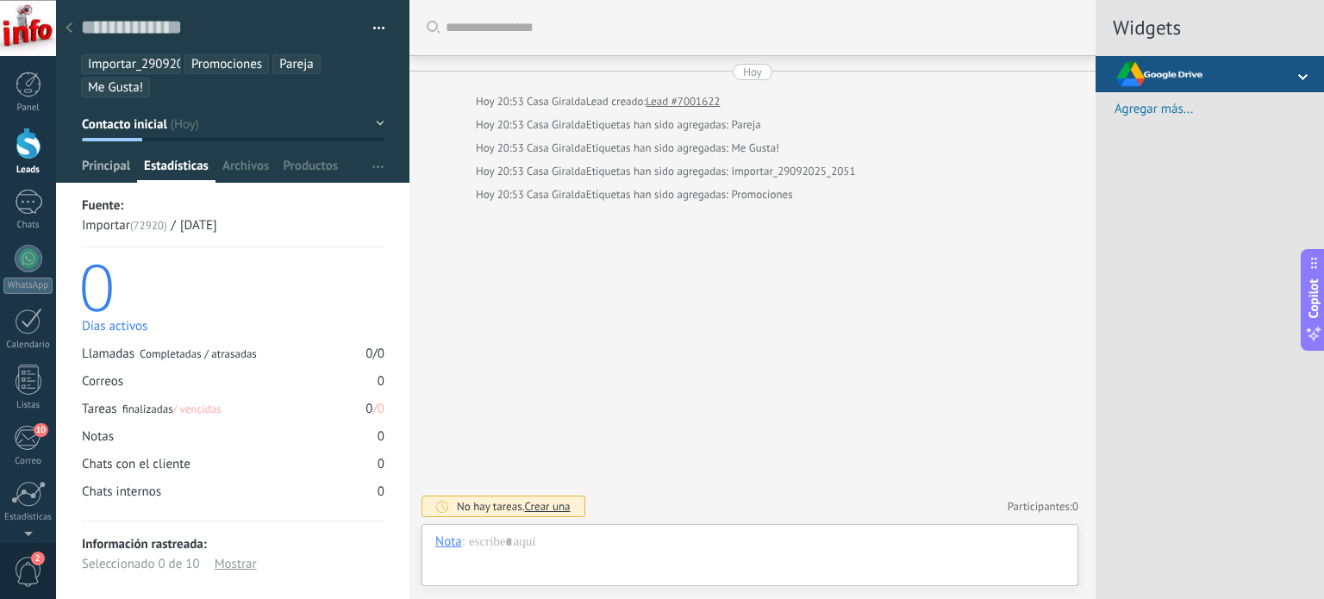
click at [113, 168] on span "Principal" at bounding box center [106, 170] width 48 height 25
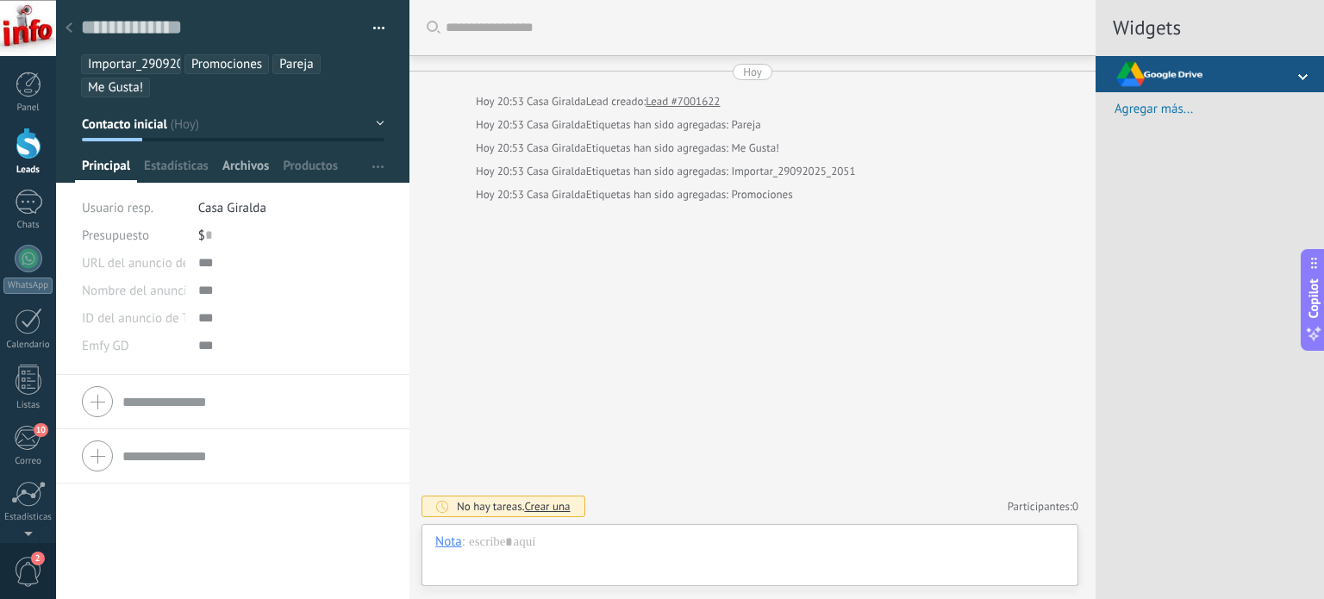
click at [245, 165] on span "Archivos" at bounding box center [245, 170] width 47 height 25
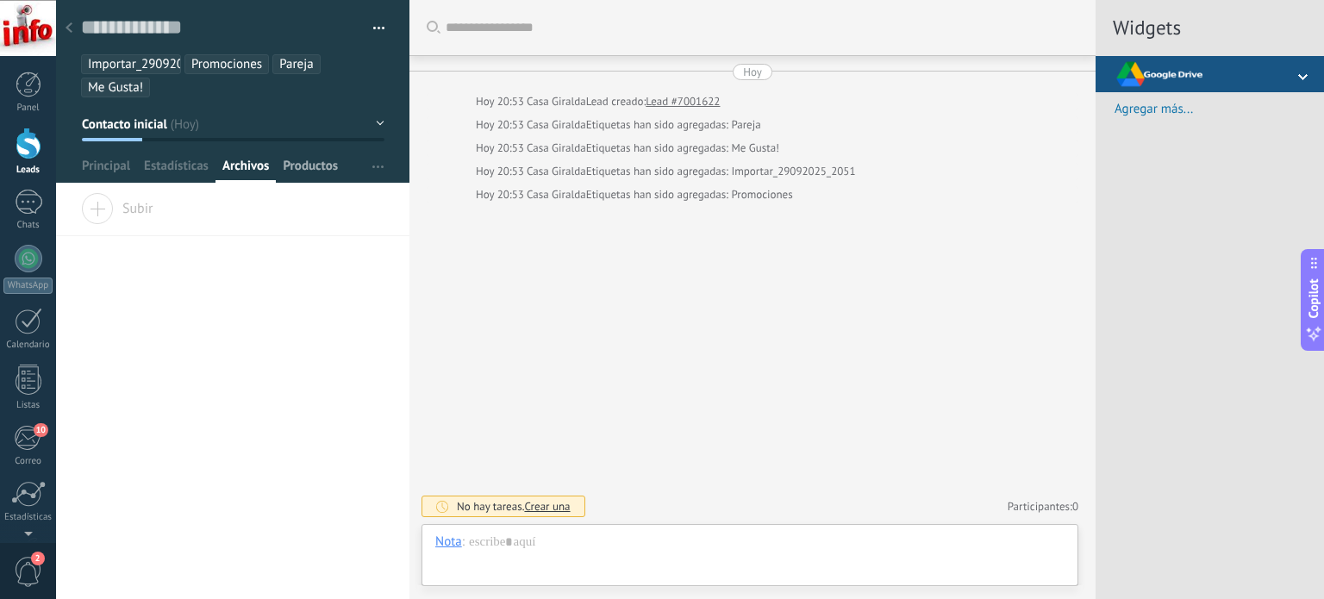
click at [303, 171] on span "Productos" at bounding box center [310, 170] width 55 height 25
click at [100, 169] on span "Principal" at bounding box center [106, 170] width 48 height 25
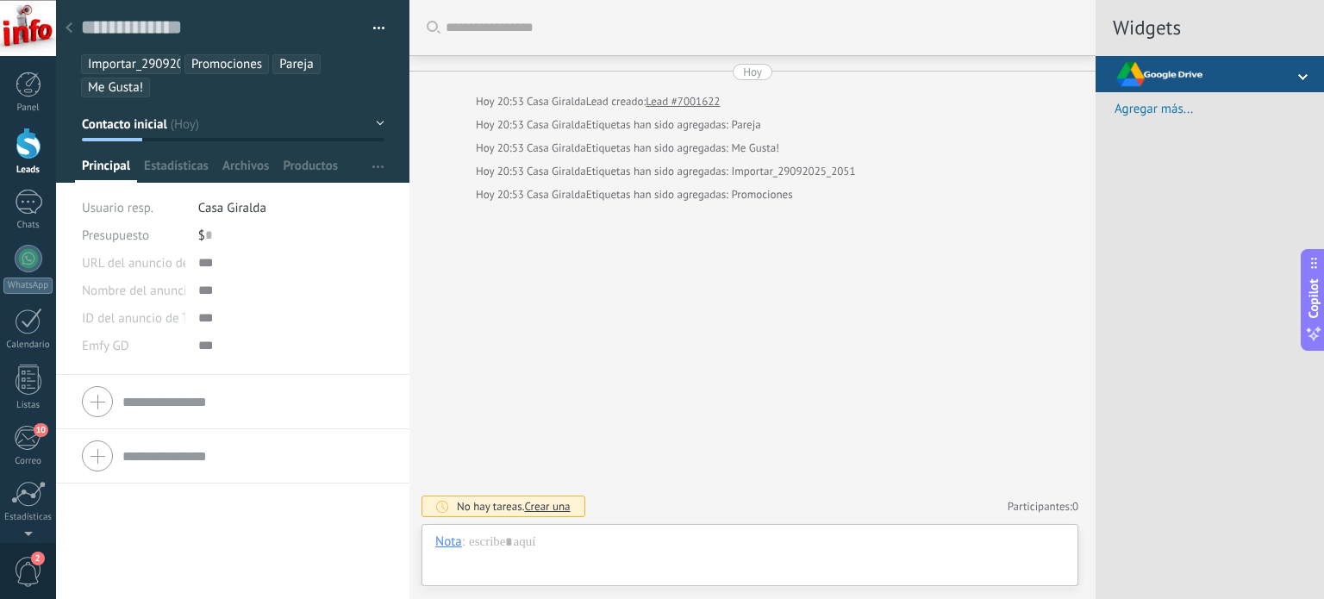
click at [70, 27] on icon at bounding box center [68, 27] width 7 height 10
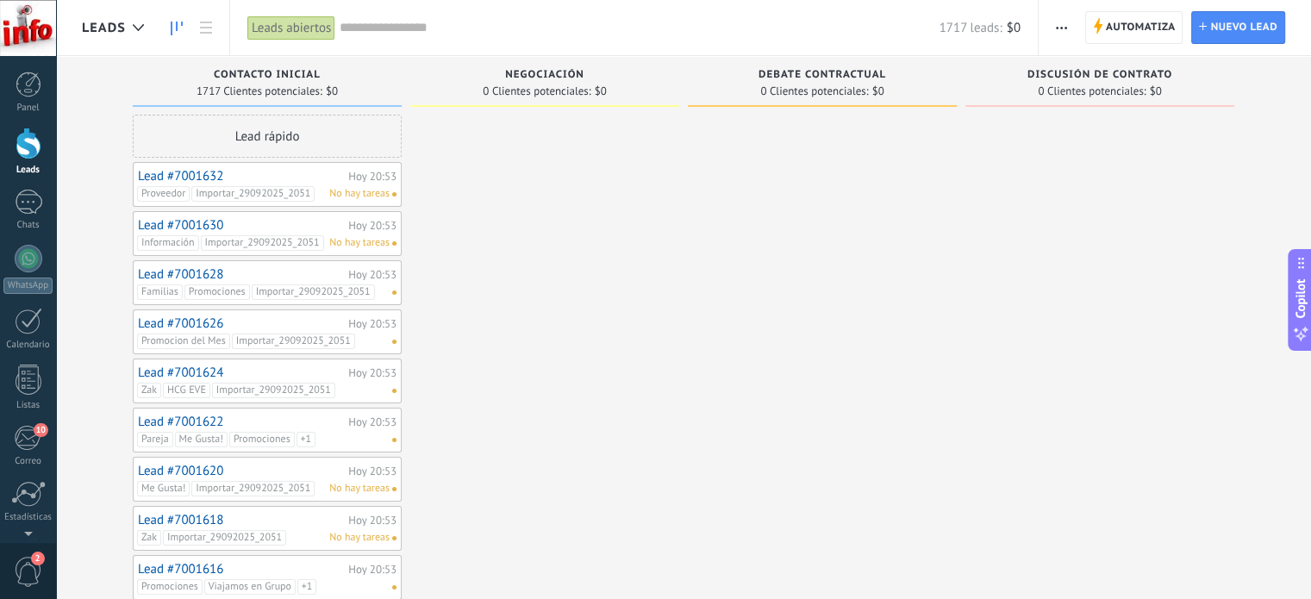
click at [1063, 27] on icon "button" at bounding box center [1061, 28] width 11 height 3
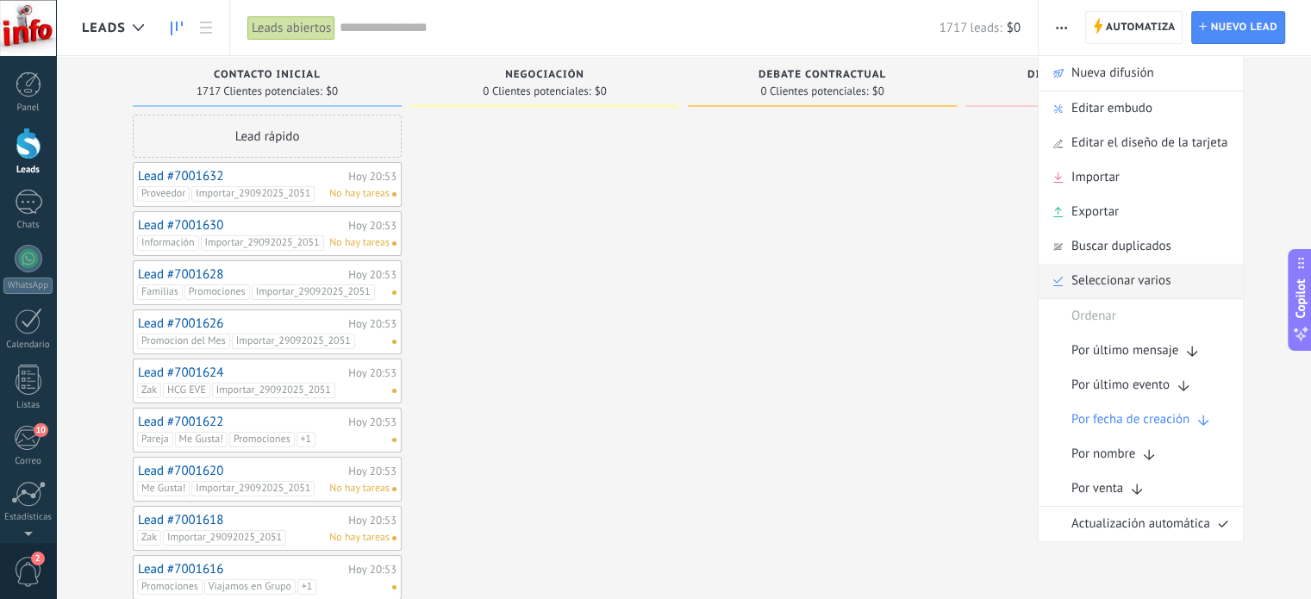
click at [1124, 282] on span "Seleccionar varios" at bounding box center [1120, 281] width 99 height 34
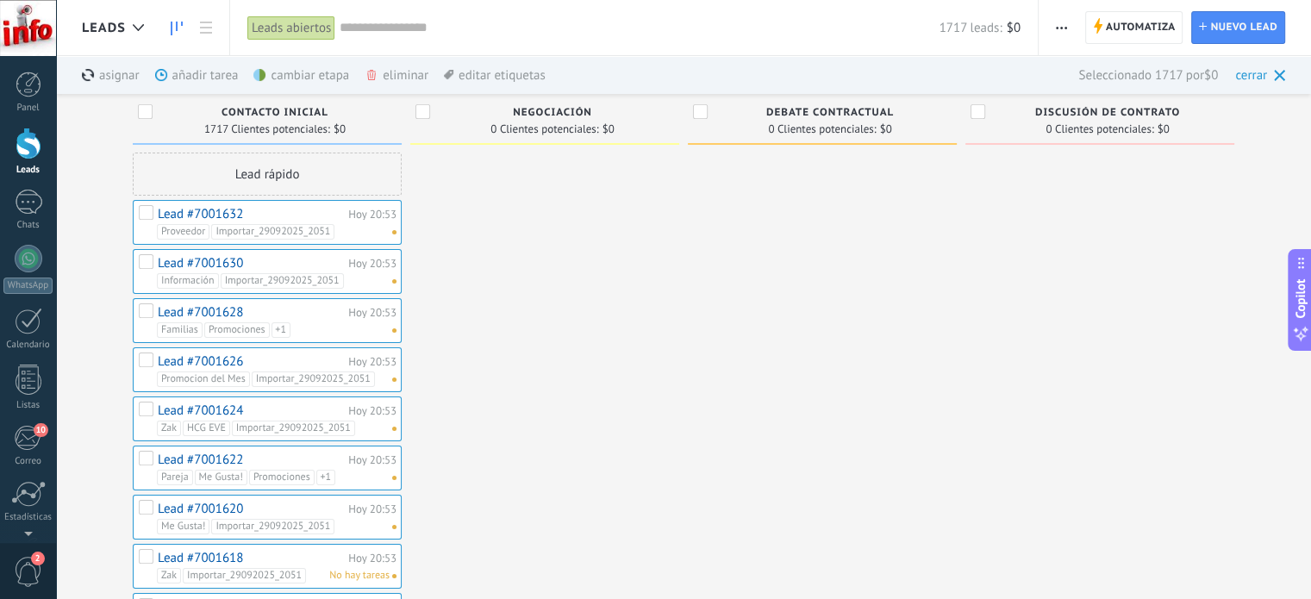
click at [389, 80] on div "eliminar màs" at bounding box center [425, 75] width 122 height 38
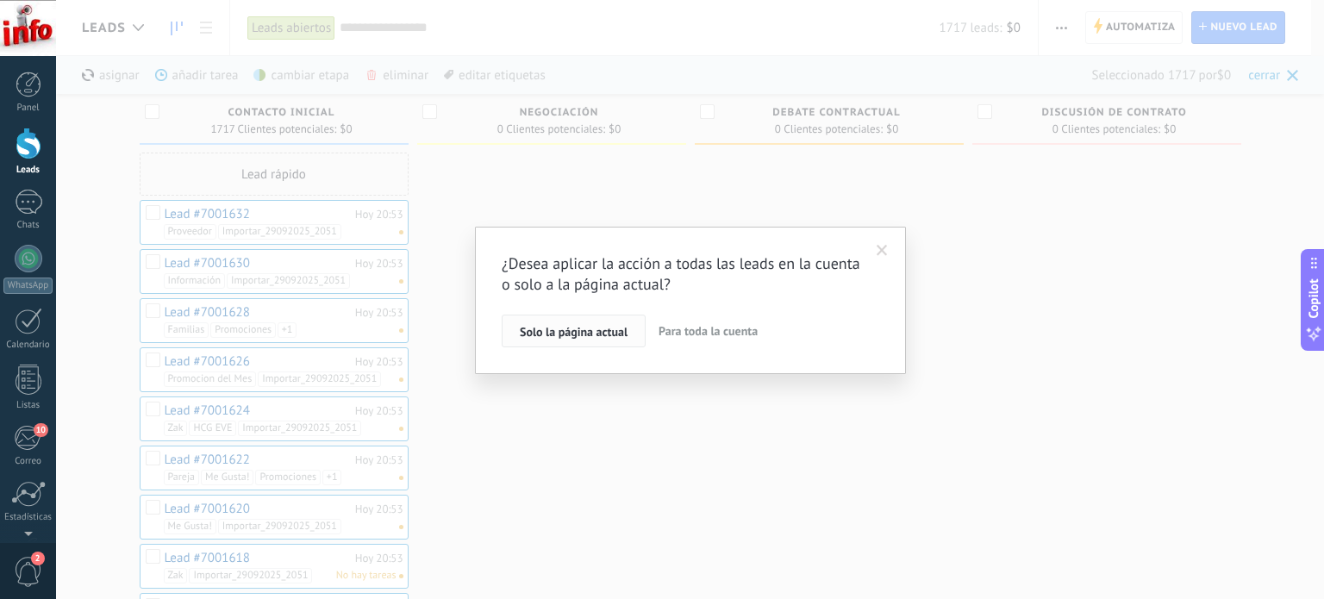
click at [606, 332] on span "Solo la página actual" at bounding box center [574, 332] width 108 height 12
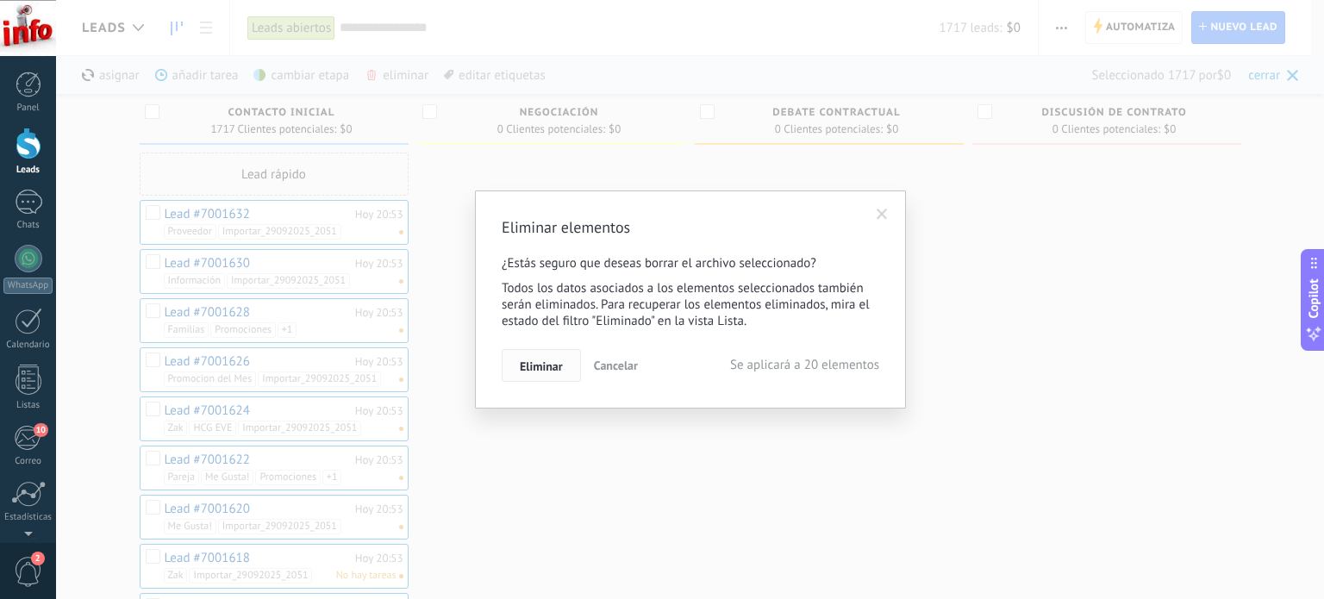
click at [558, 369] on span "Eliminar" at bounding box center [541, 366] width 43 height 12
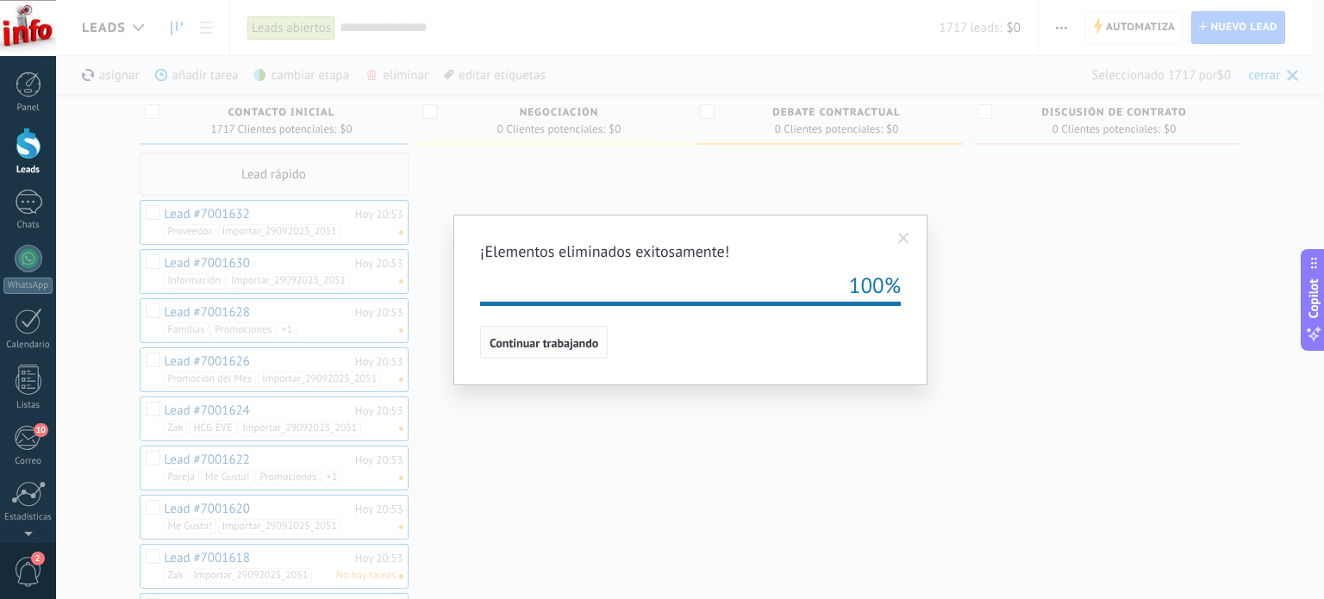
click at [595, 349] on span "Continuar trabajando" at bounding box center [543, 343] width 109 height 12
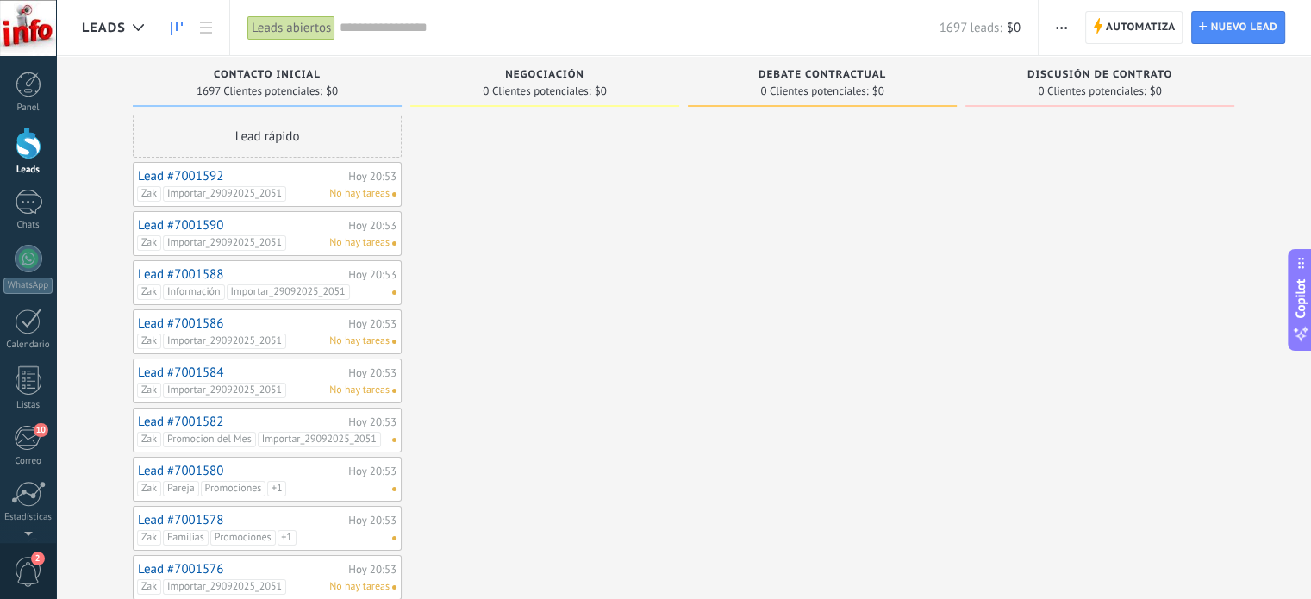
click at [1062, 34] on span "button" at bounding box center [1061, 27] width 11 height 33
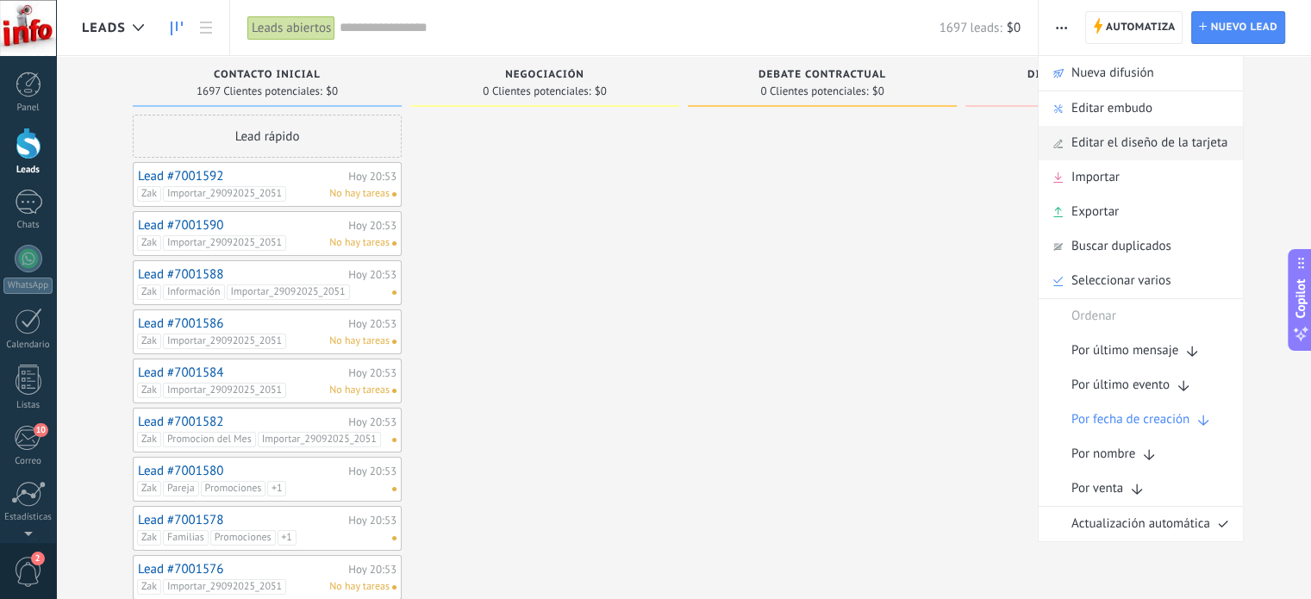
click at [1140, 144] on span "Editar el diseño de la tarjeta" at bounding box center [1149, 143] width 156 height 34
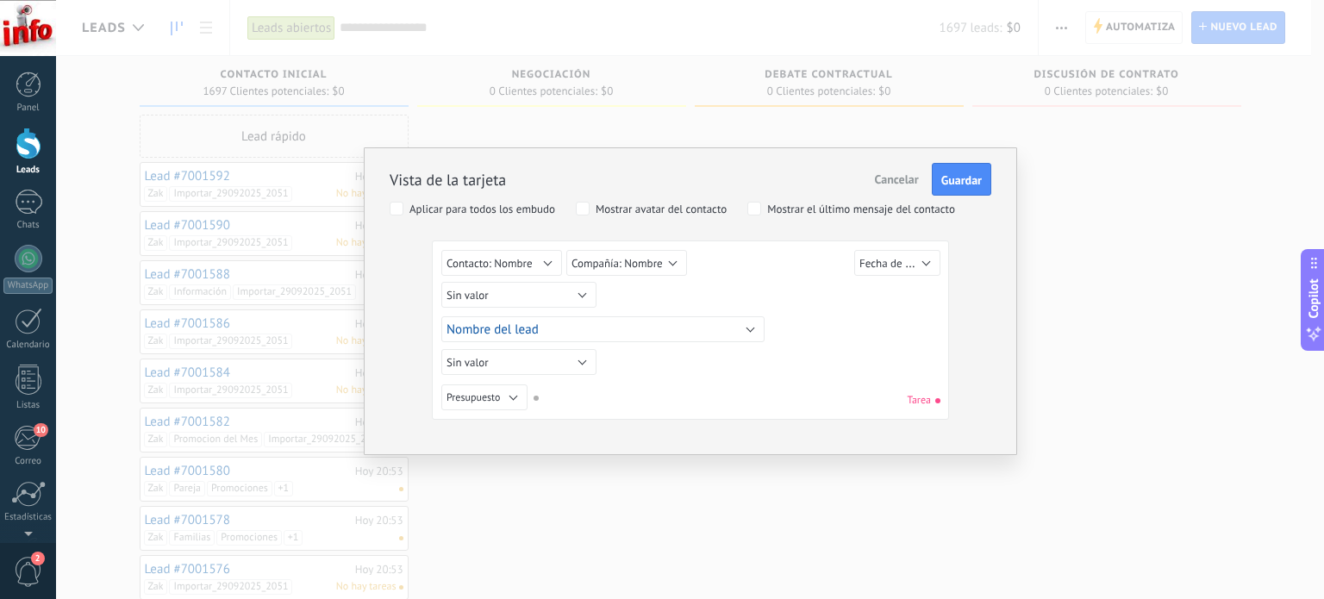
click at [420, 213] on div "Aplicar para todos los embudo" at bounding box center [482, 209] width 146 height 12
click at [667, 258] on button "Compañía: Nombre" at bounding box center [626, 263] width 121 height 26
click at [782, 258] on div "Sin valor Lead ID del Lead Nombre del lead Fecha de Creación Presupuesto Usuari…" at bounding box center [692, 266] width 503 height 32
click at [906, 262] on span "Fecha de Creación" at bounding box center [902, 263] width 87 height 16
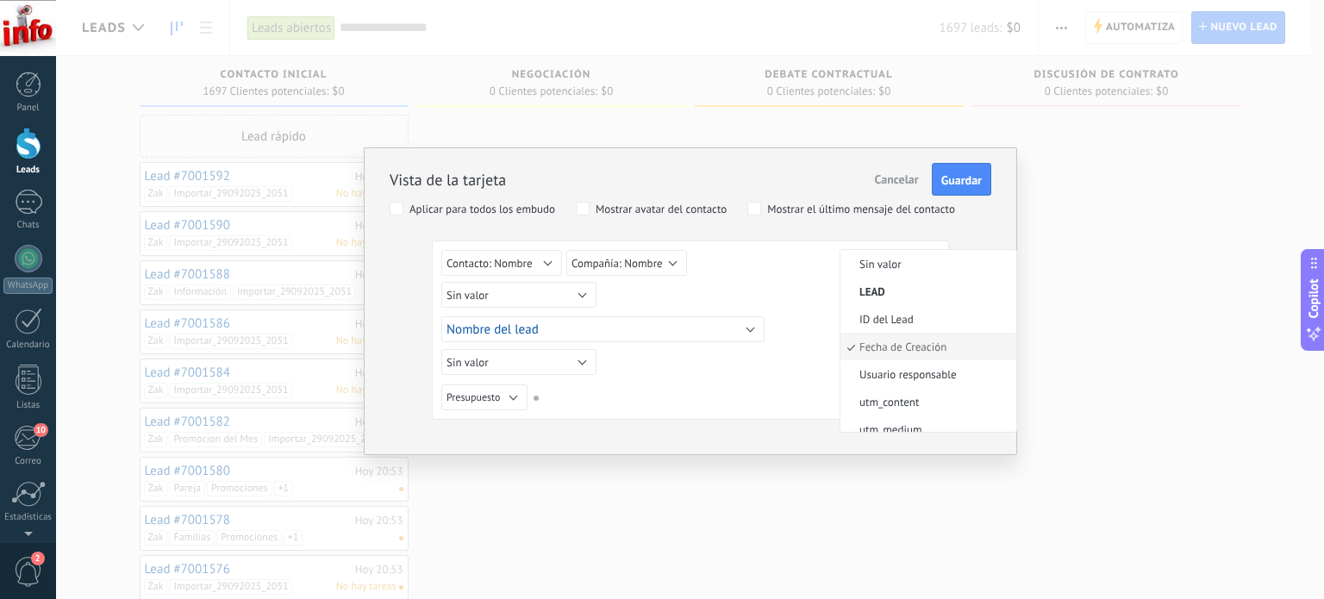
scroll to position [5, 0]
click at [906, 340] on span "Fecha de Creación" at bounding box center [925, 341] width 171 height 15
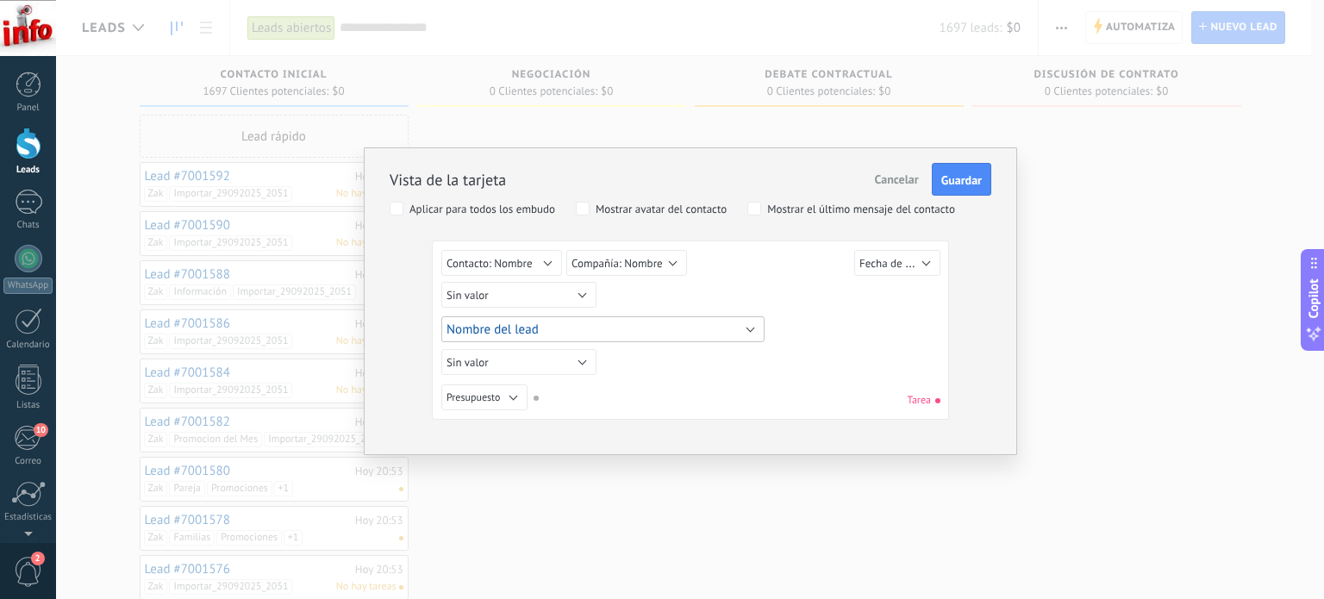
click at [620, 331] on button "Nombre del lead" at bounding box center [602, 329] width 323 height 26
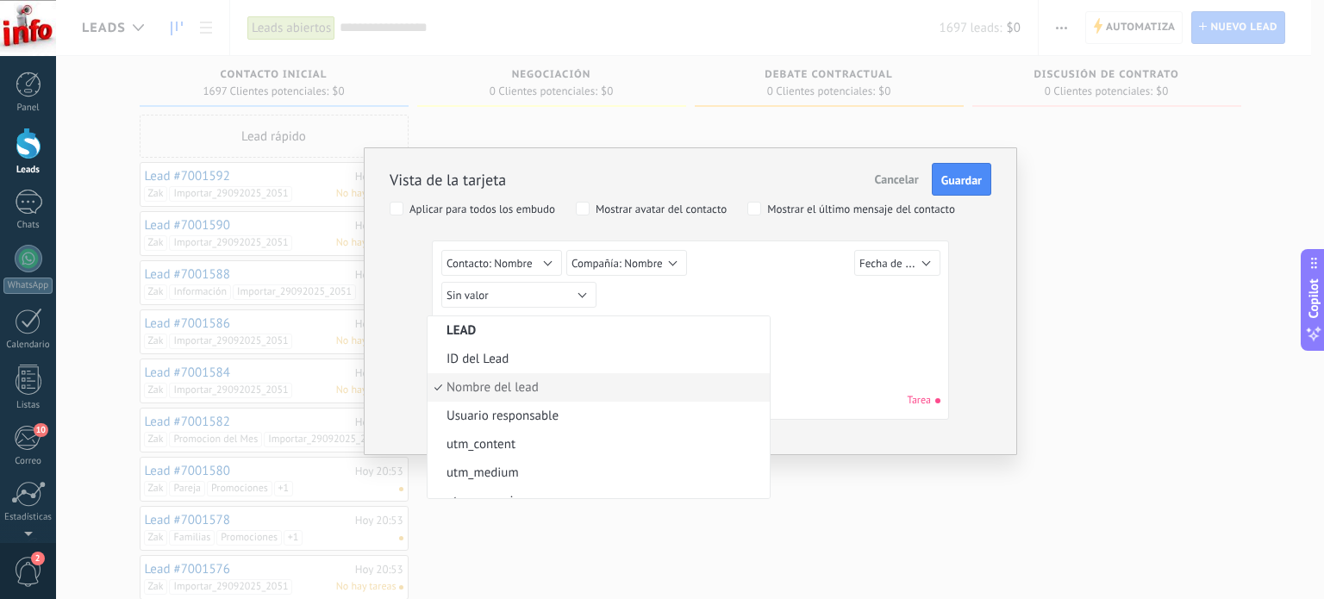
click at [768, 295] on div "Sin valor Lead ID del Lead Nombre del lead Fecha de Creación Presupuesto Usuari…" at bounding box center [692, 297] width 503 height 31
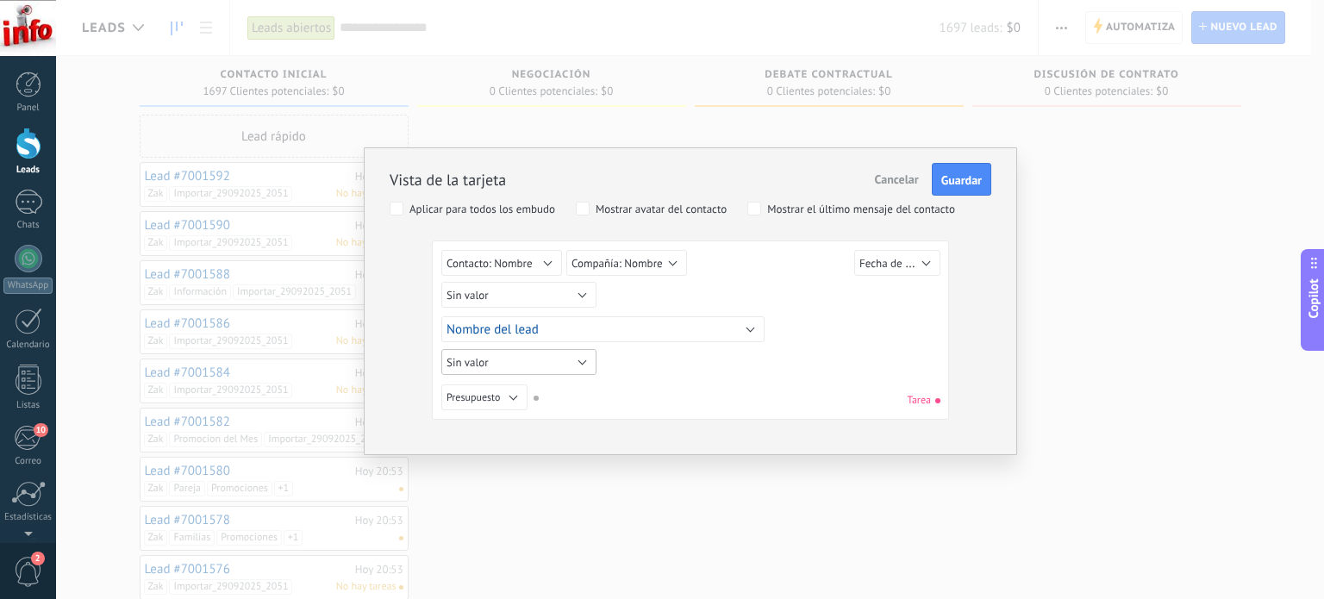
click at [539, 361] on button "Sin valor" at bounding box center [518, 362] width 155 height 26
click at [562, 361] on span "Sin valor" at bounding box center [512, 363] width 171 height 15
click at [586, 363] on button "Sin valor" at bounding box center [518, 362] width 155 height 26
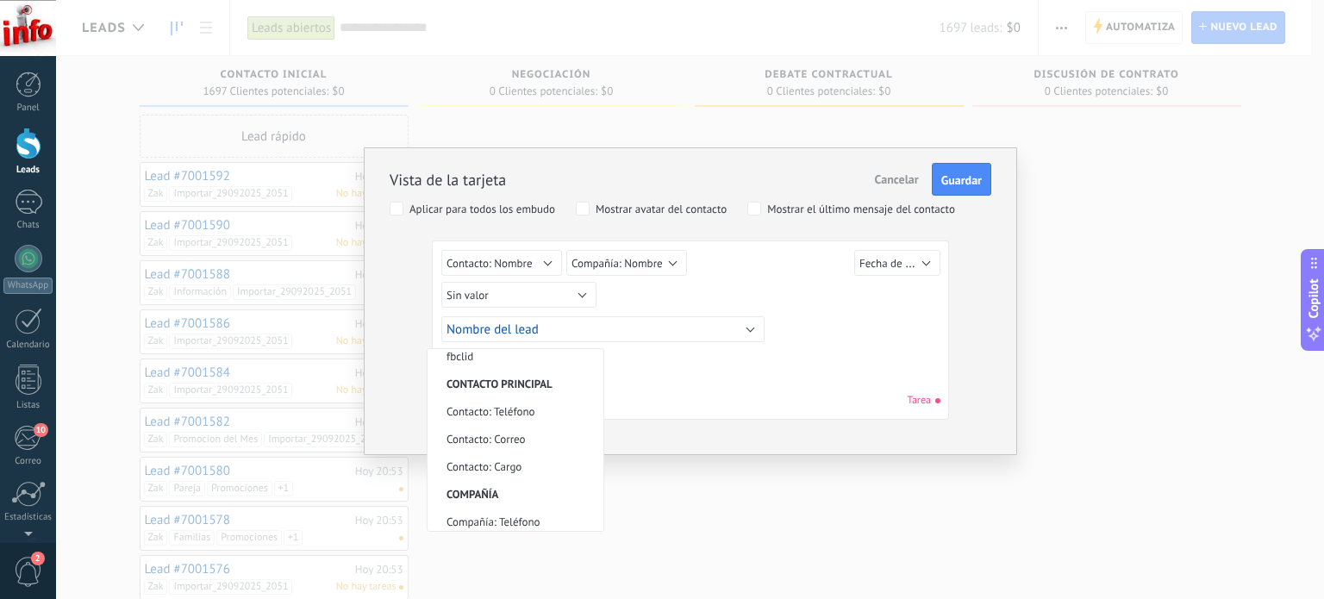
scroll to position [358, 0]
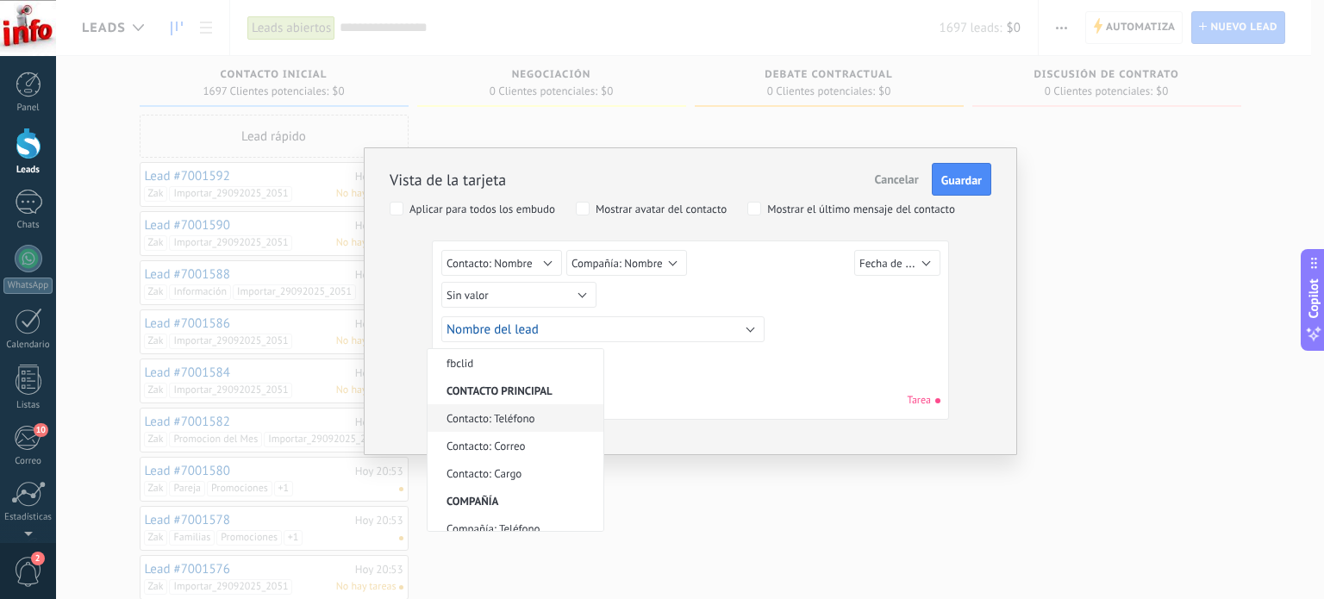
click at [516, 414] on span "Contacto: Teléfono" at bounding box center [512, 418] width 171 height 15
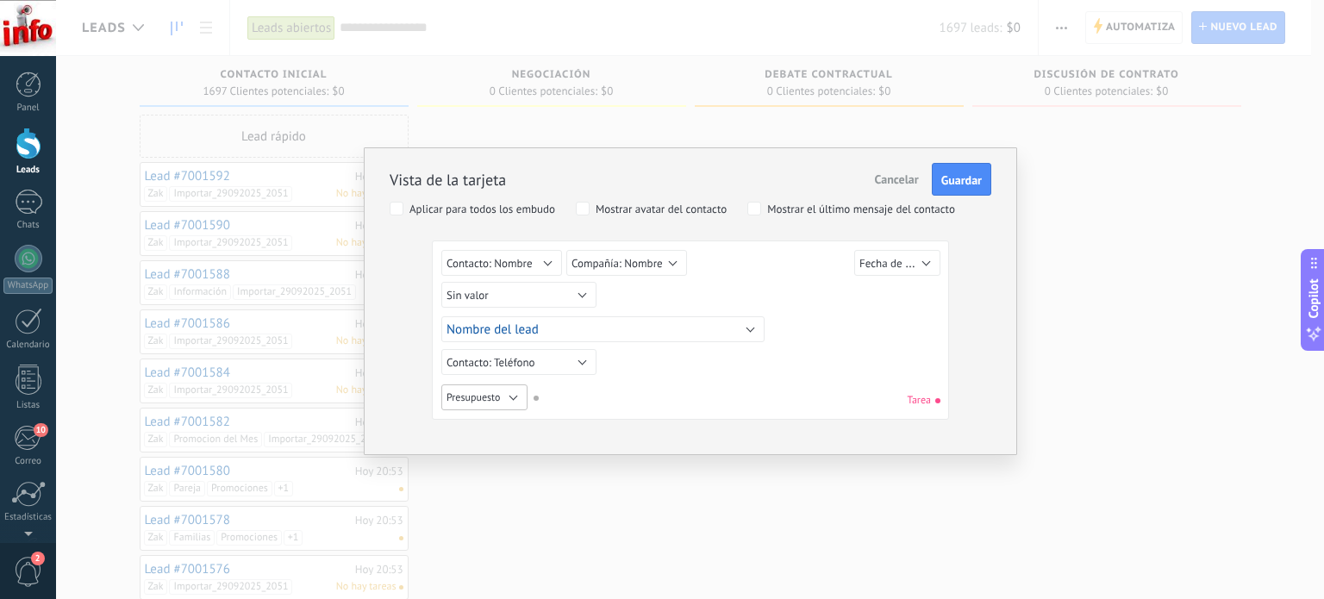
click at [516, 396] on button "Presupuesto" at bounding box center [484, 397] width 86 height 26
click at [514, 430] on span "Usuario responsable" at bounding box center [512, 430] width 171 height 13
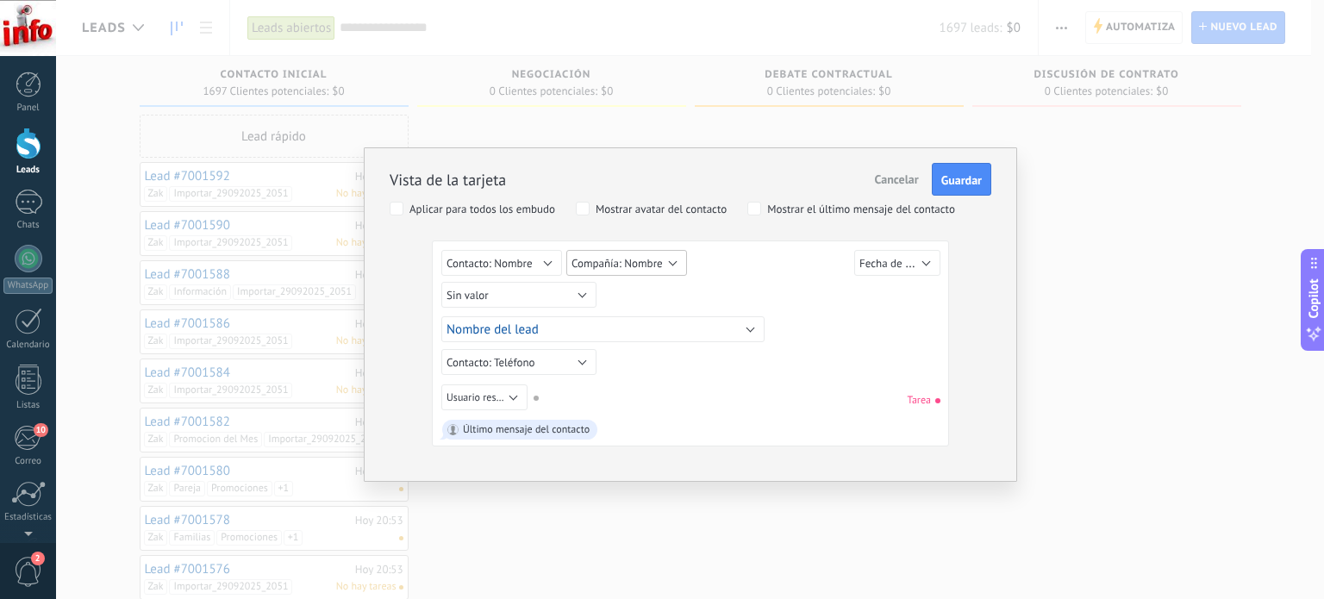
click at [619, 267] on span "Compañía: Nombre" at bounding box center [616, 263] width 91 height 15
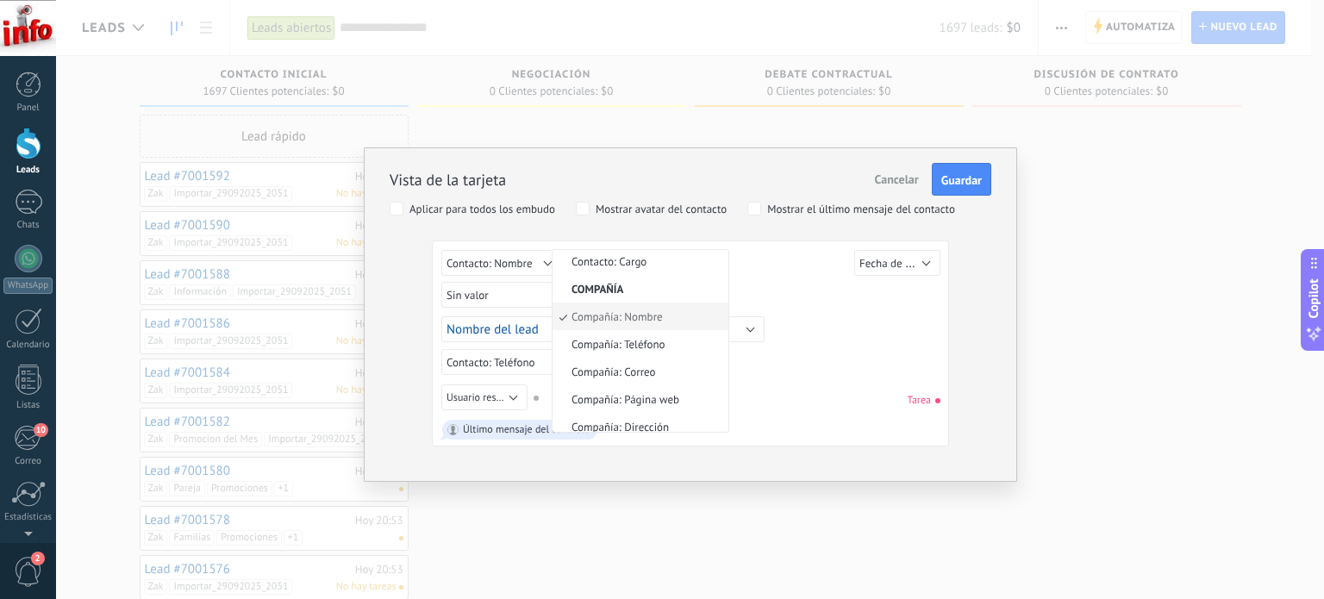
scroll to position [417, 0]
click at [656, 337] on span "Compañía: Nombre" at bounding box center [637, 343] width 171 height 15
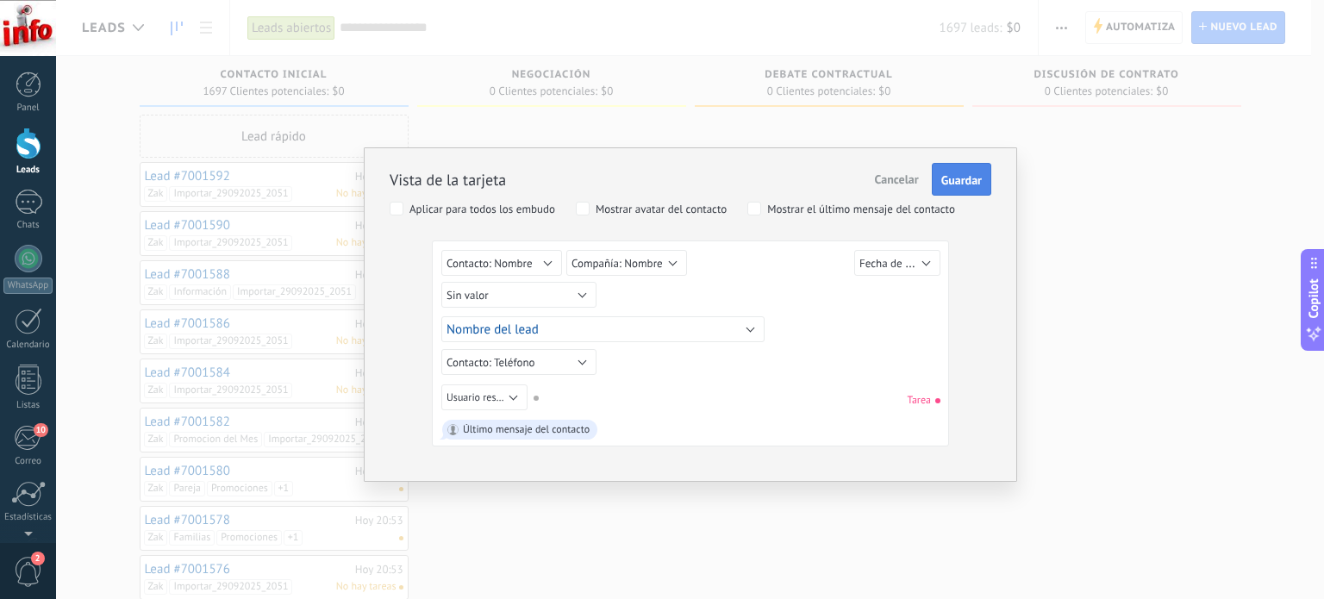
click at [965, 184] on span "Guardar" at bounding box center [961, 180] width 40 height 12
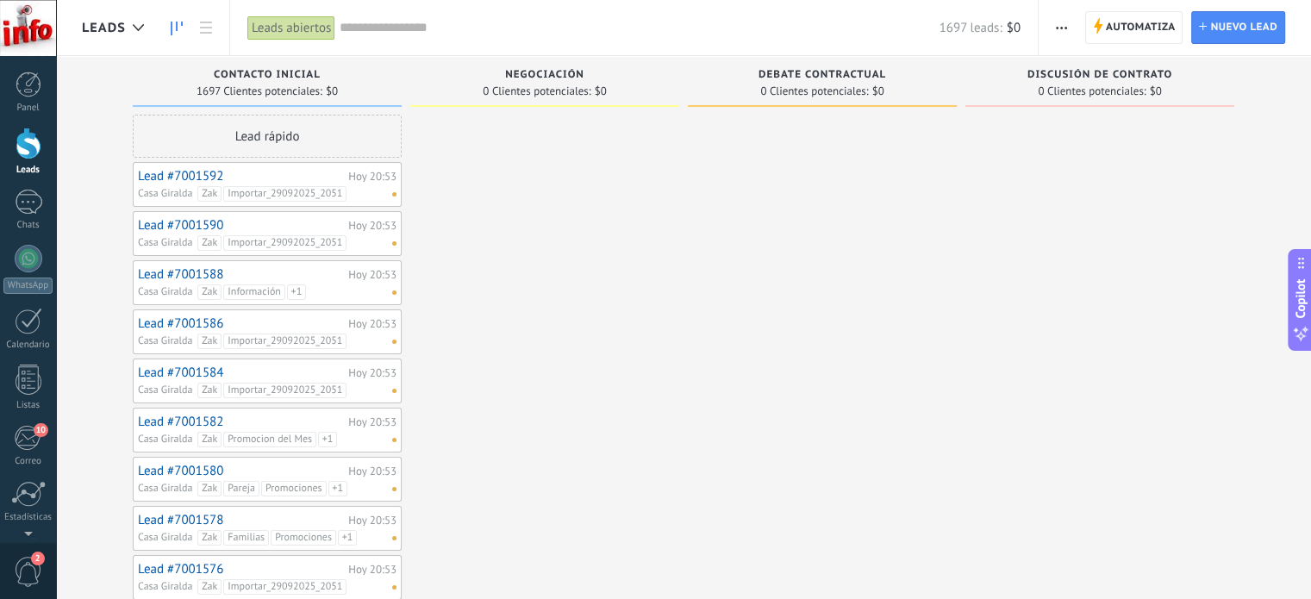
click at [138, 81] on div "Contacto inicial 1697 Clientes potenciales: $0" at bounding box center [267, 81] width 269 height 51
click at [171, 173] on link "Lead #7001592" at bounding box center [241, 176] width 206 height 15
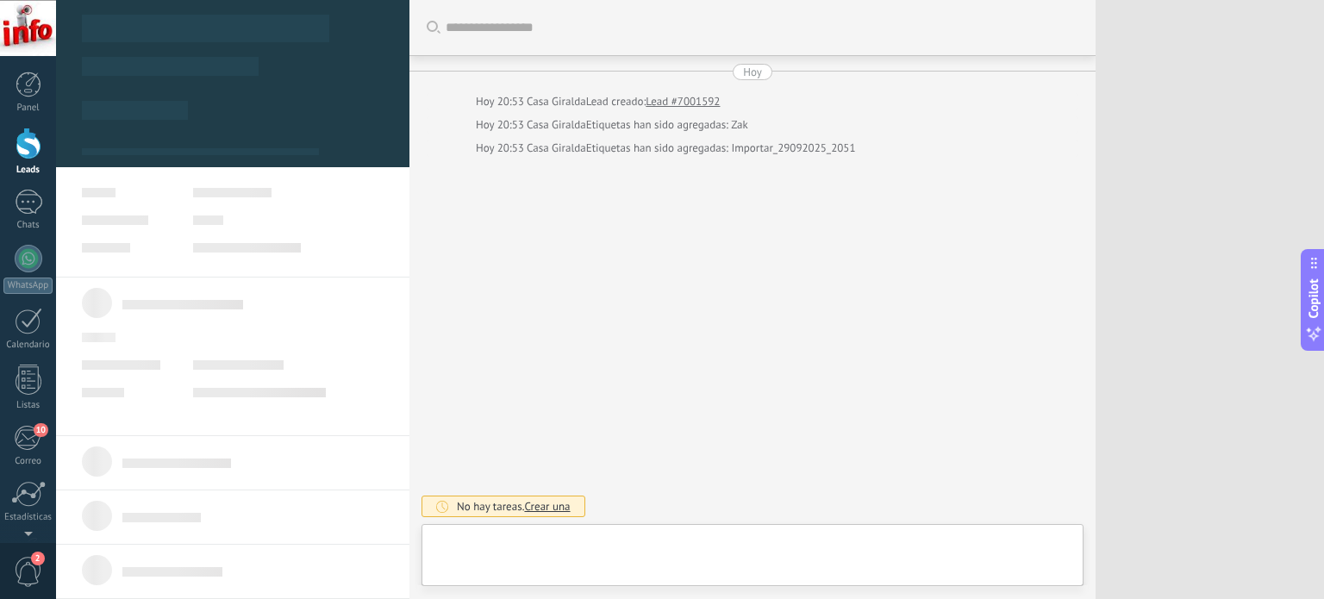
type textarea "**********"
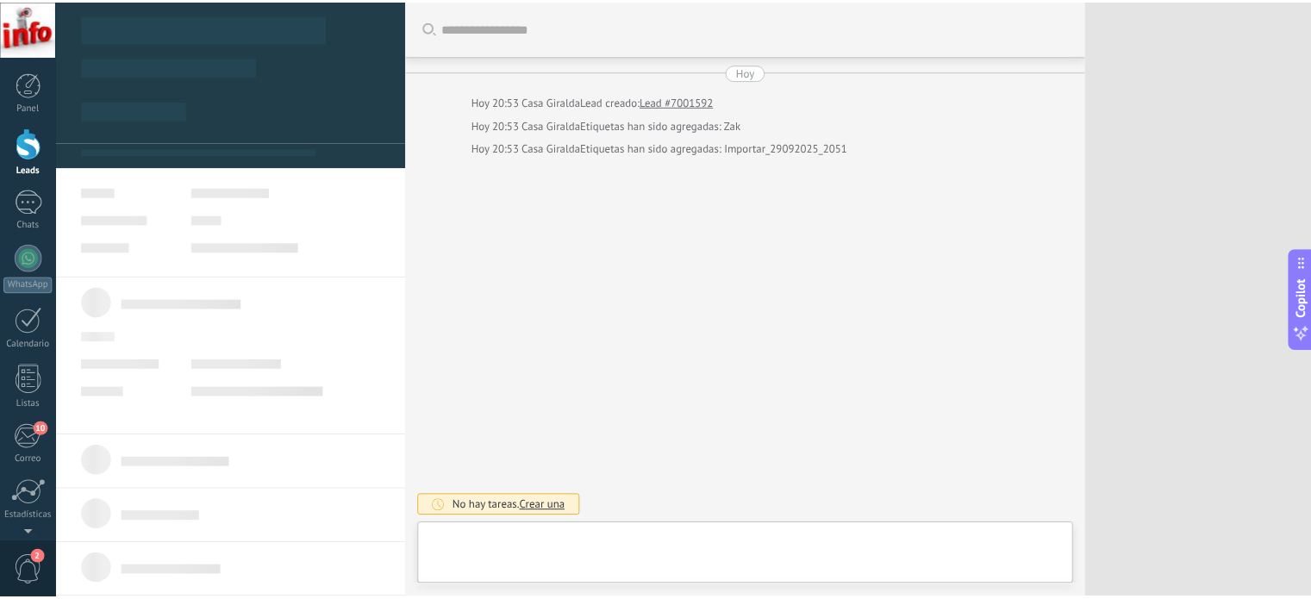
scroll to position [25, 0]
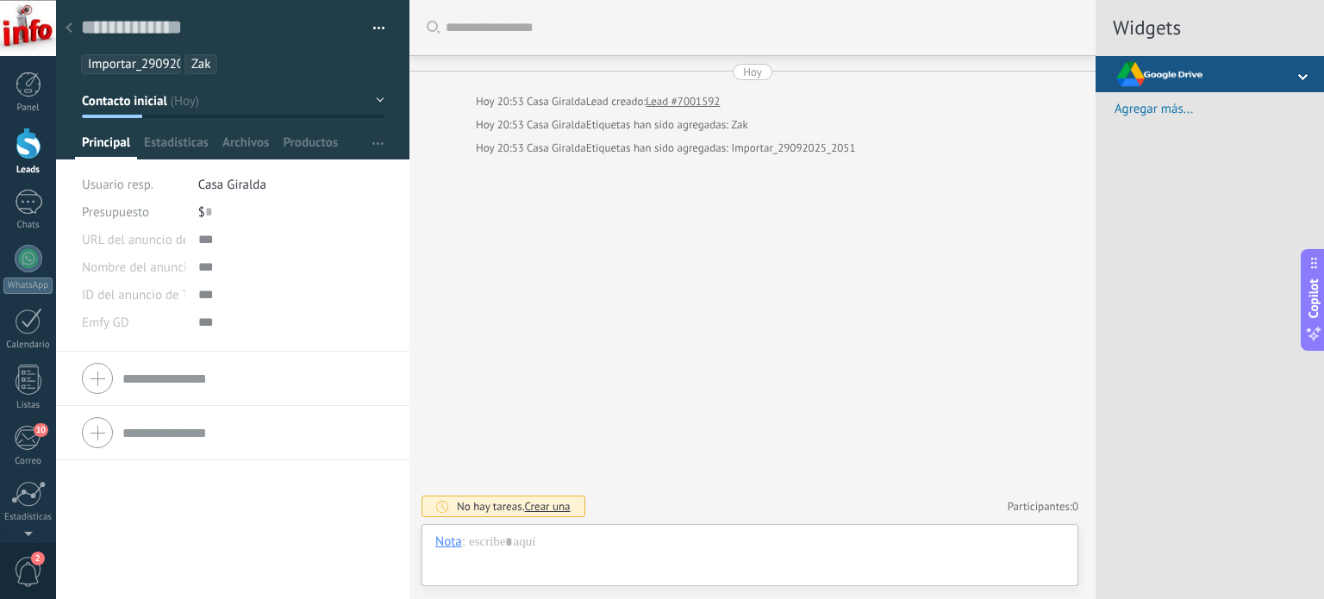
click at [72, 28] on icon at bounding box center [68, 27] width 7 height 10
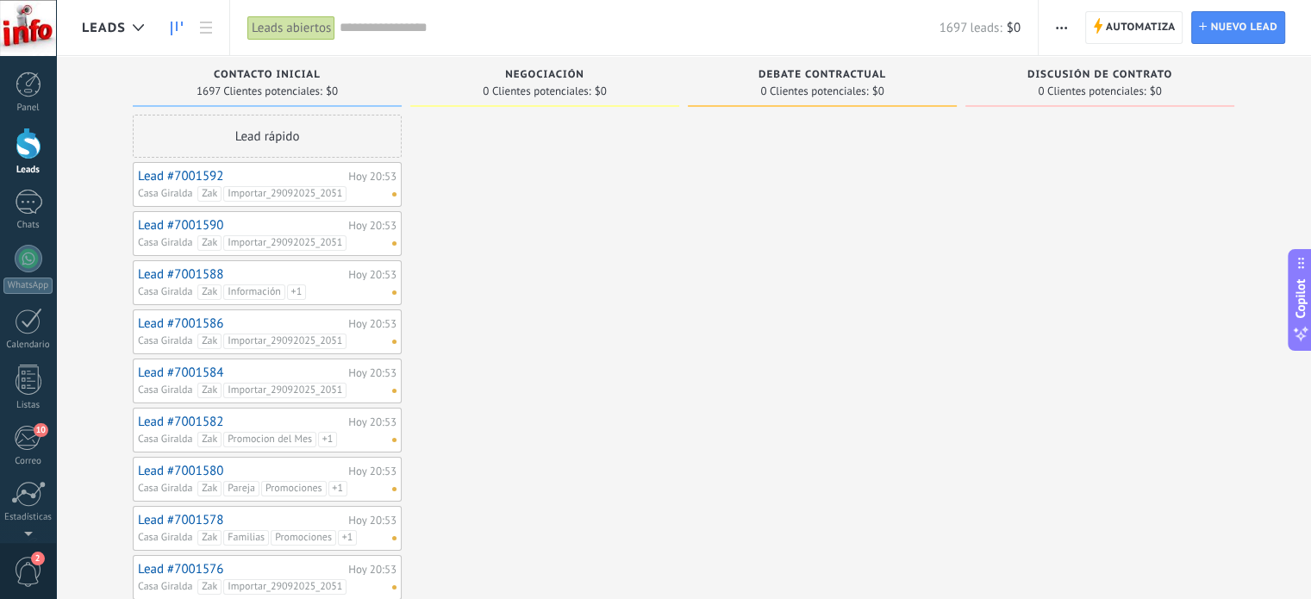
click at [1062, 27] on use "button" at bounding box center [1061, 28] width 11 height 3
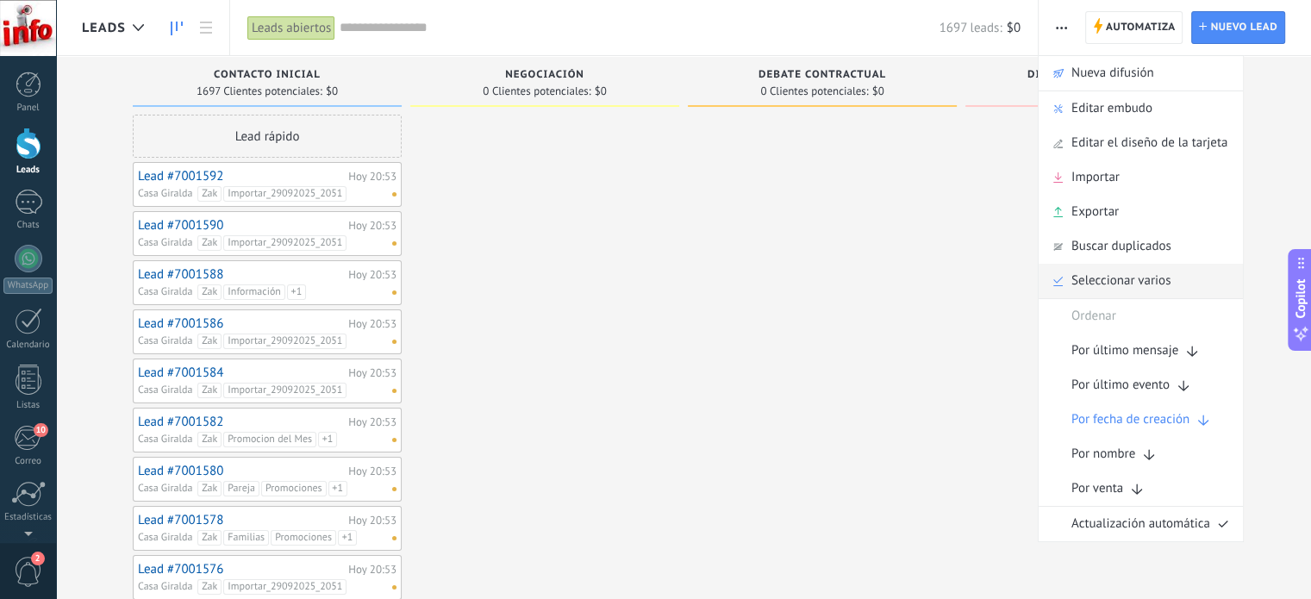
click at [1124, 277] on span "Seleccionar varios" at bounding box center [1120, 281] width 99 height 34
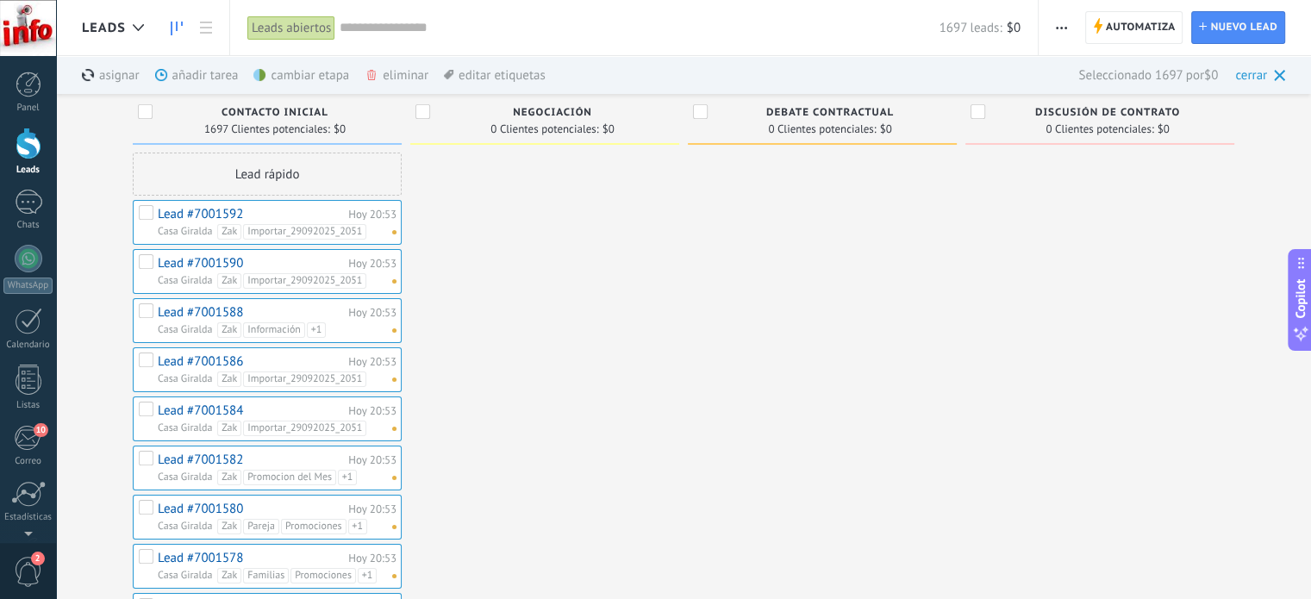
click at [407, 70] on div "eliminar màs" at bounding box center [425, 75] width 122 height 38
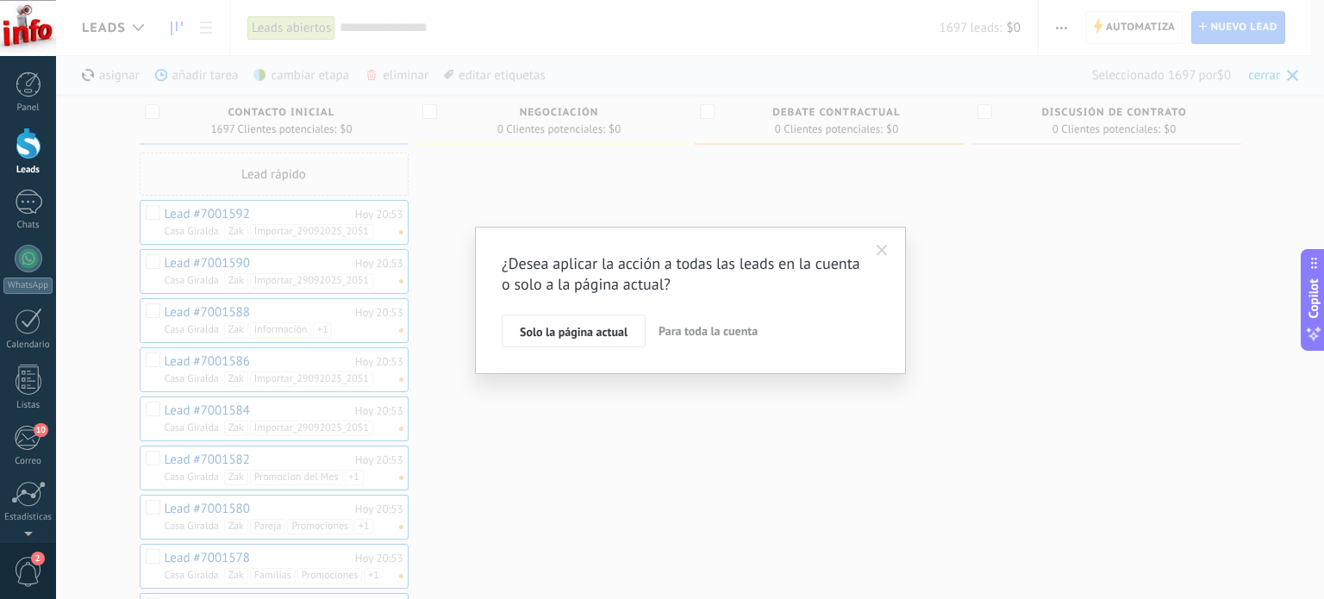
click at [690, 333] on span "Para toda la cuenta" at bounding box center [707, 331] width 99 height 16
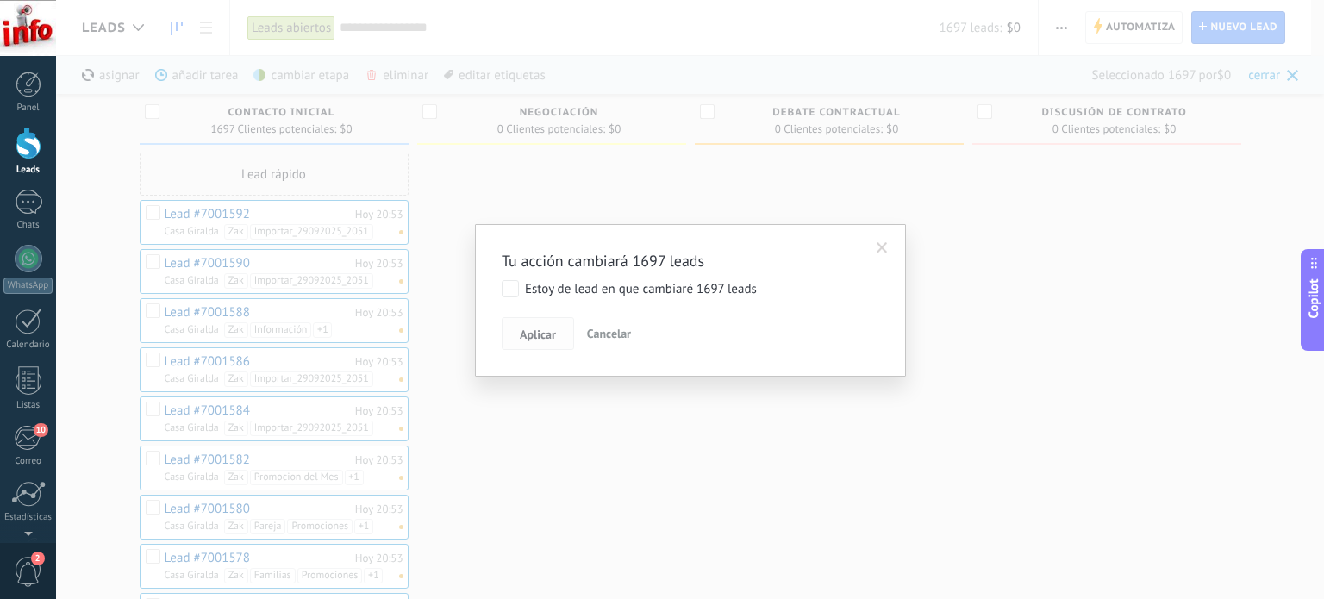
click at [536, 333] on span "Aplicar" at bounding box center [538, 334] width 36 height 12
click at [531, 335] on span "Aplicar" at bounding box center [538, 334] width 36 height 12
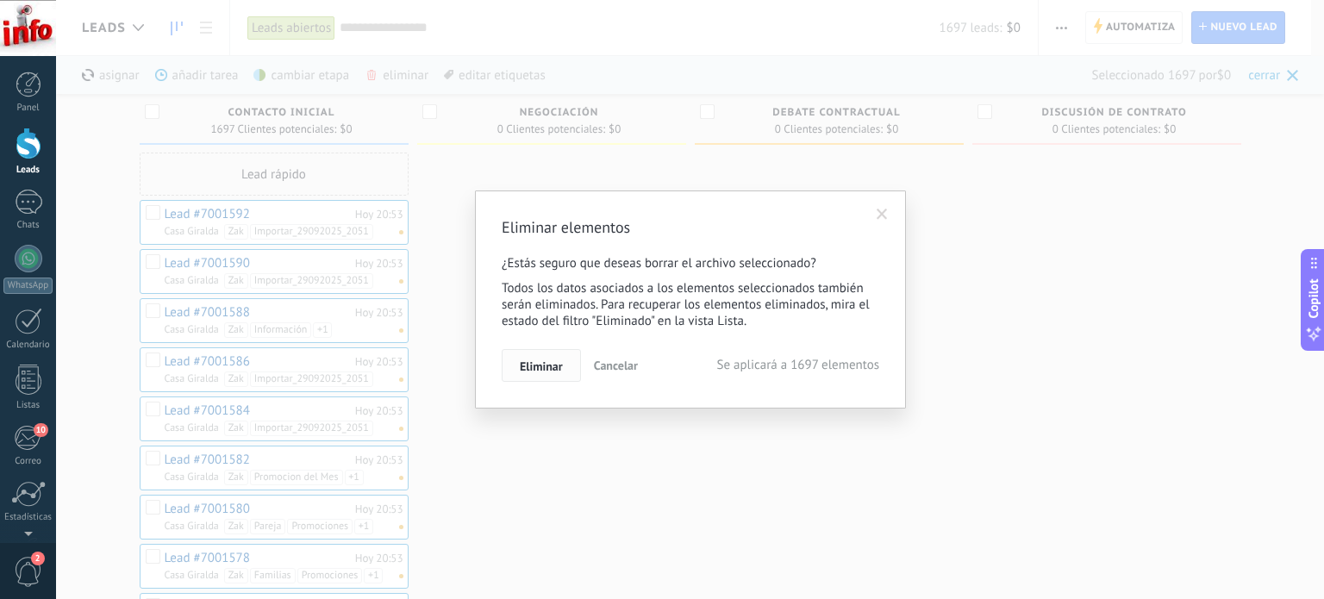
click at [553, 375] on button "Eliminar" at bounding box center [540, 365] width 79 height 33
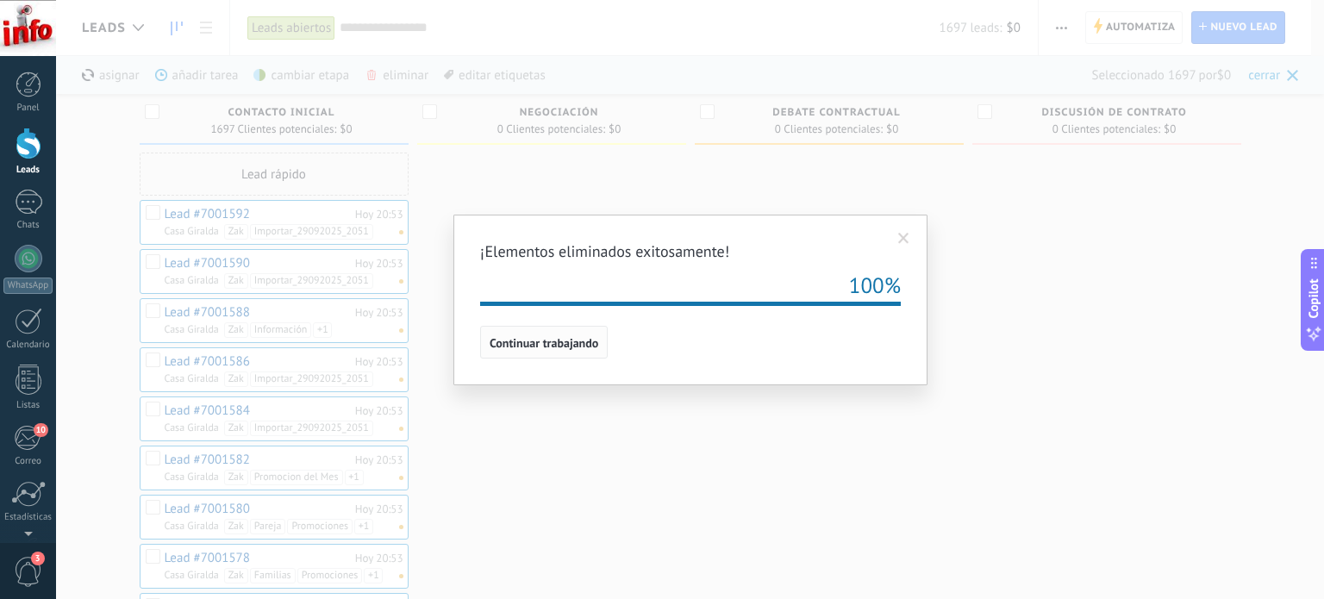
click at [579, 351] on button "Continuar trabajando" at bounding box center [544, 342] width 128 height 33
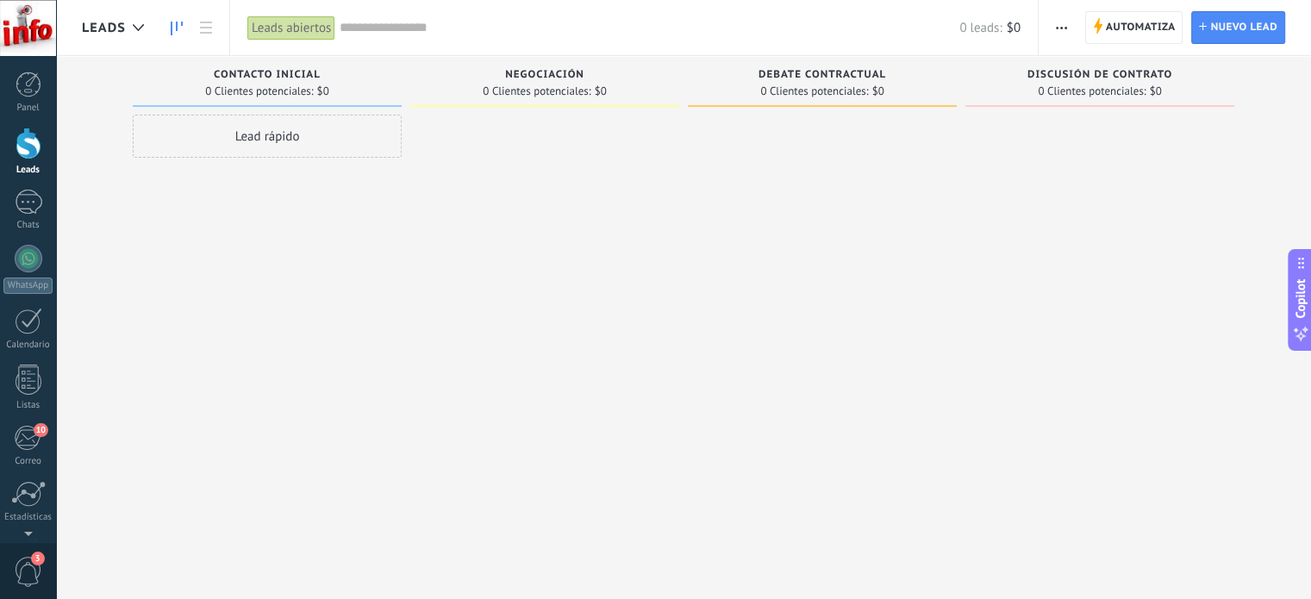
click at [1069, 28] on button "button" at bounding box center [1061, 27] width 25 height 33
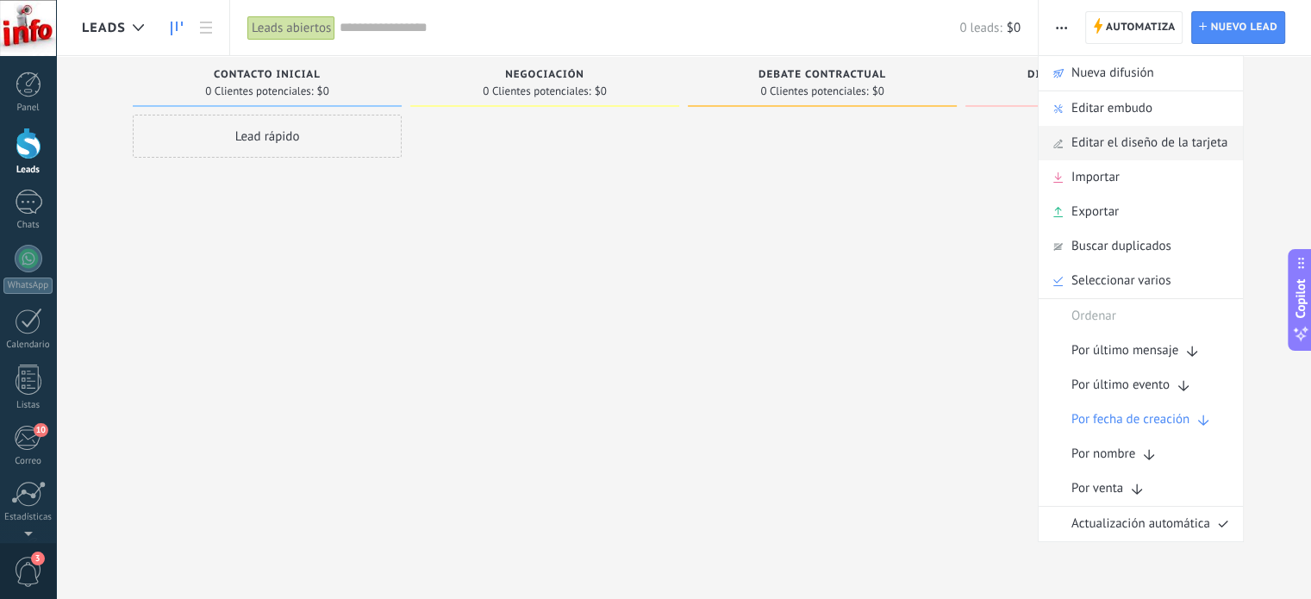
click at [1139, 140] on span "Editar el diseño de la tarjeta" at bounding box center [1149, 143] width 156 height 34
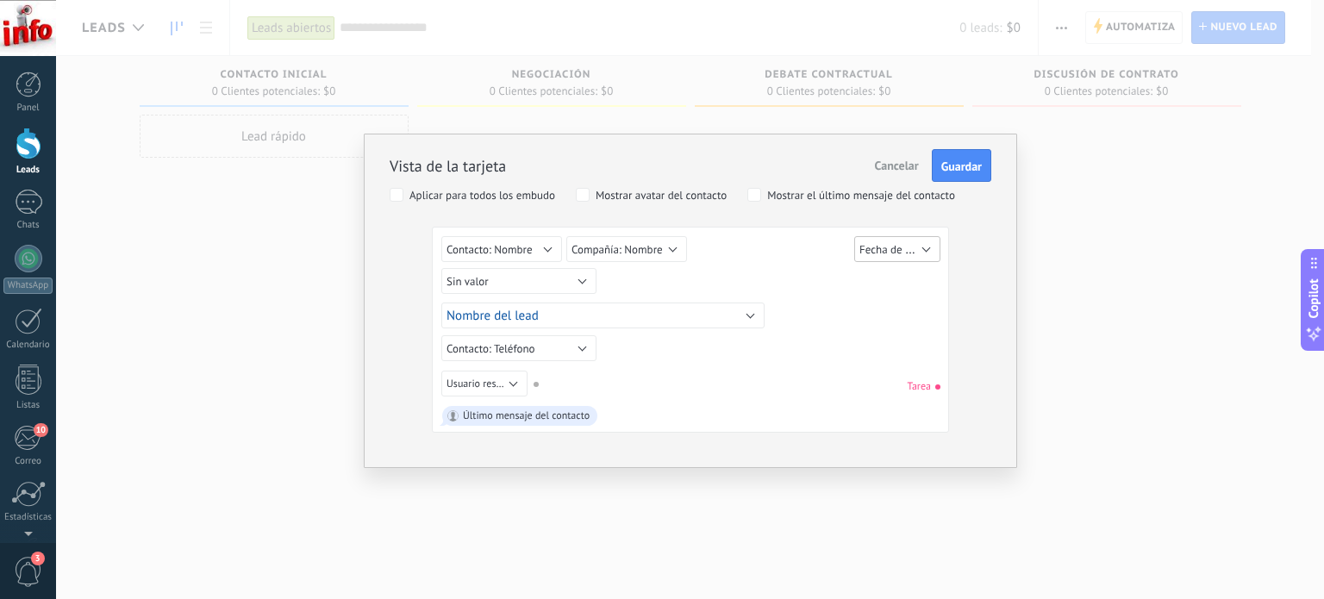
click at [910, 252] on span "Fecha de Creación" at bounding box center [902, 249] width 87 height 16
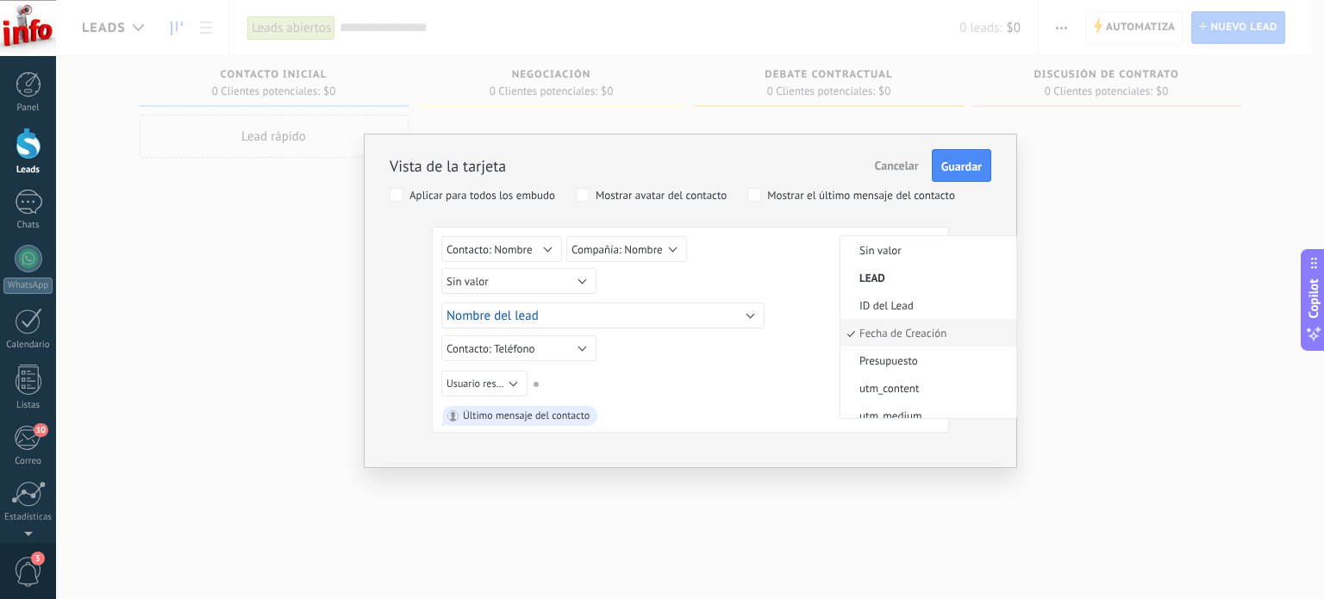
click at [941, 327] on span "Fecha de Creación" at bounding box center [925, 333] width 171 height 15
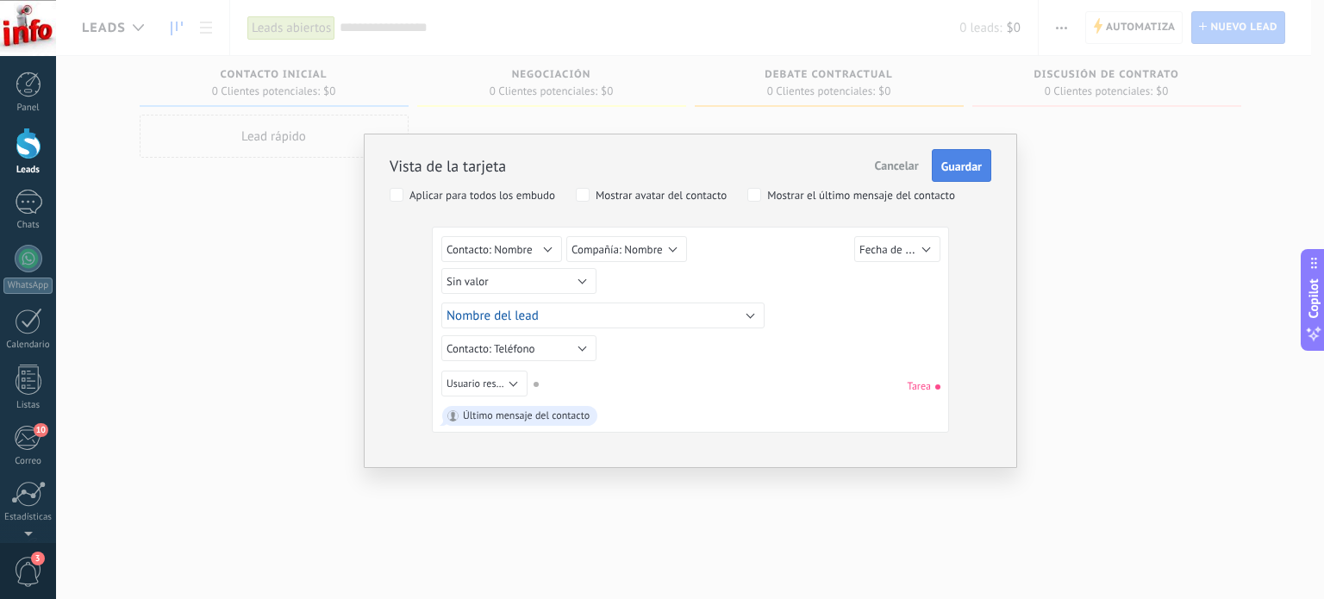
click at [960, 165] on span "Guardar" at bounding box center [961, 166] width 40 height 12
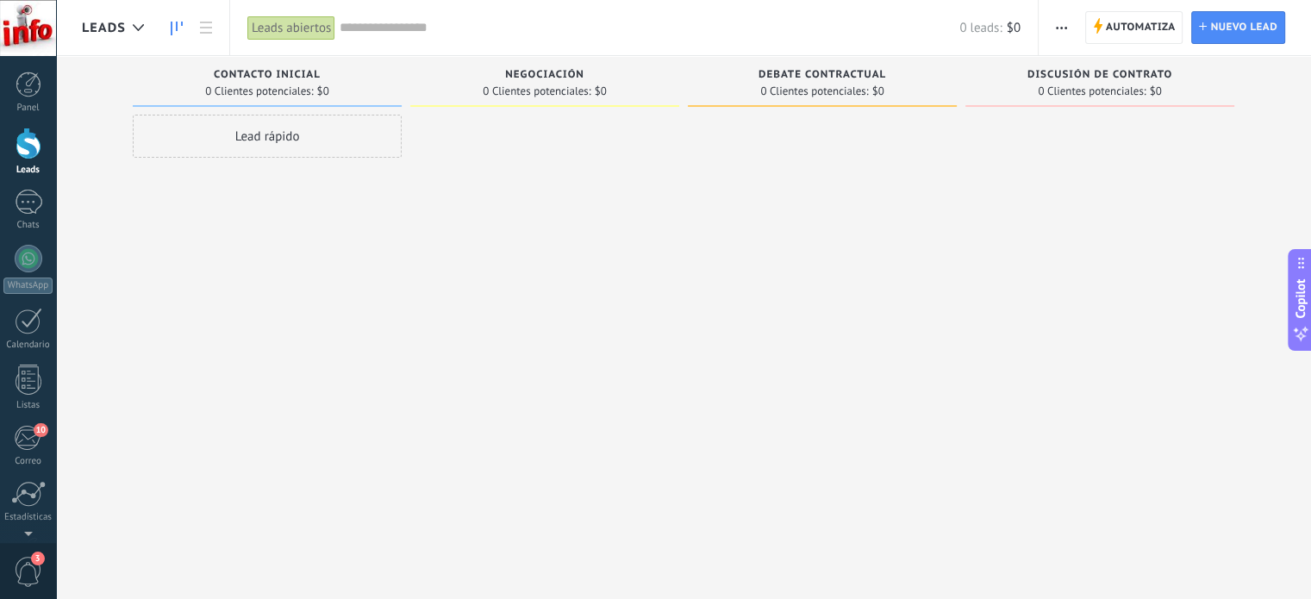
click at [1062, 27] on icon "button" at bounding box center [1061, 28] width 11 height 3
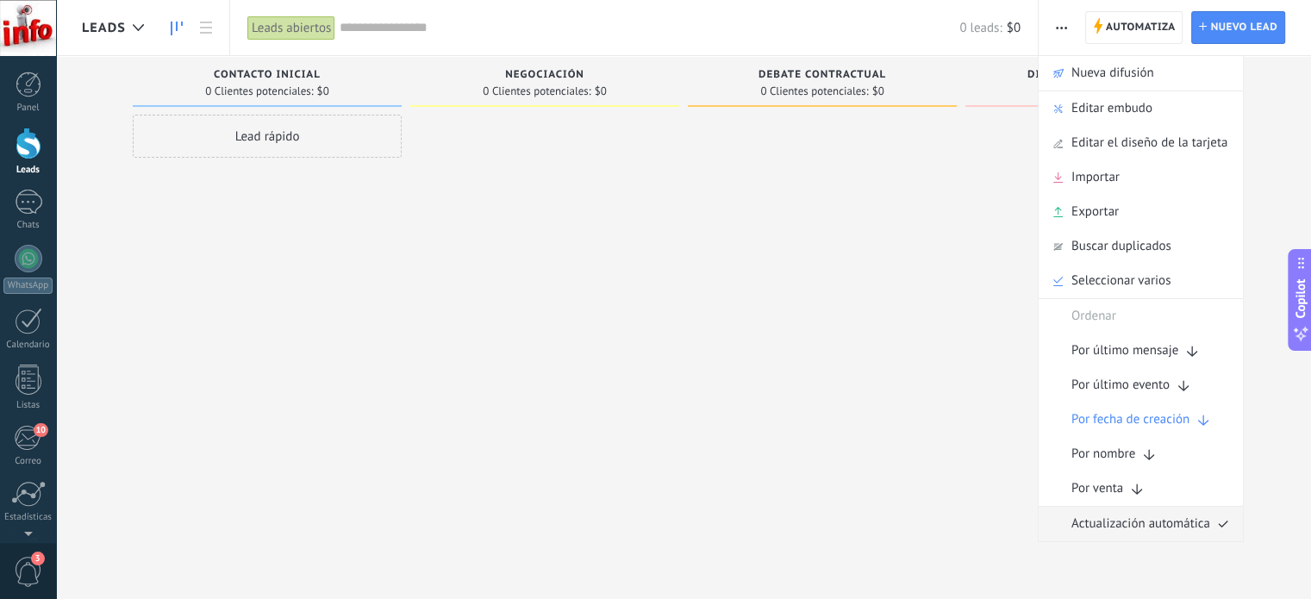
click at [1158, 526] on span "Actualización automática" at bounding box center [1140, 524] width 139 height 34
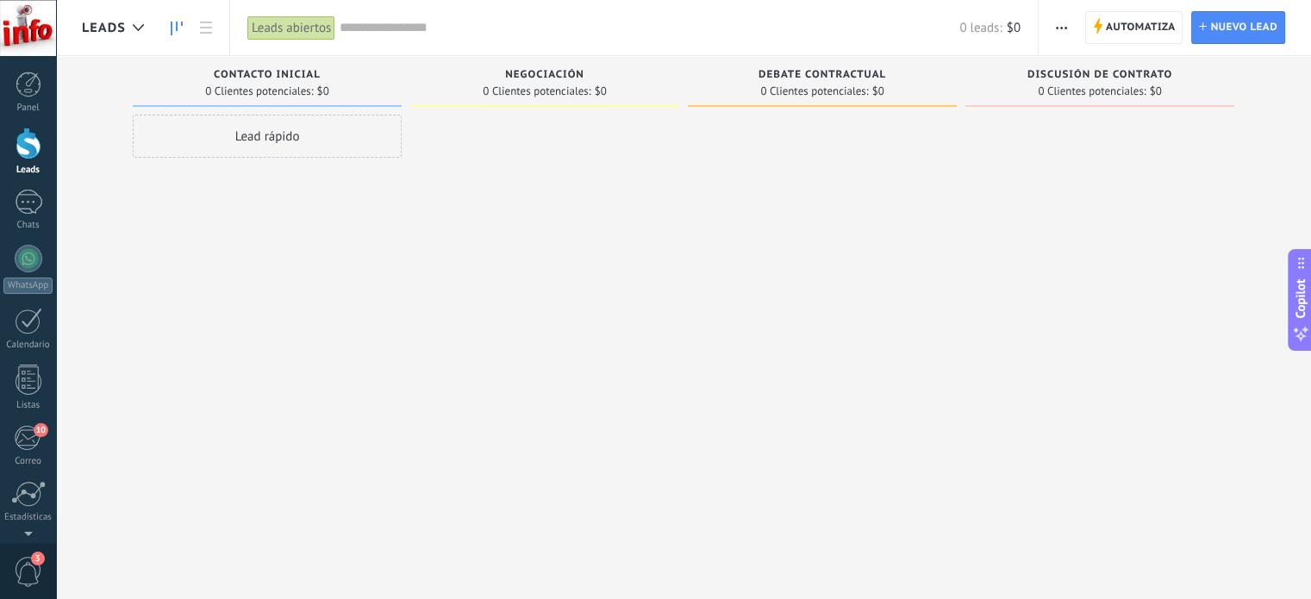
click at [1062, 22] on span "button" at bounding box center [1061, 27] width 11 height 33
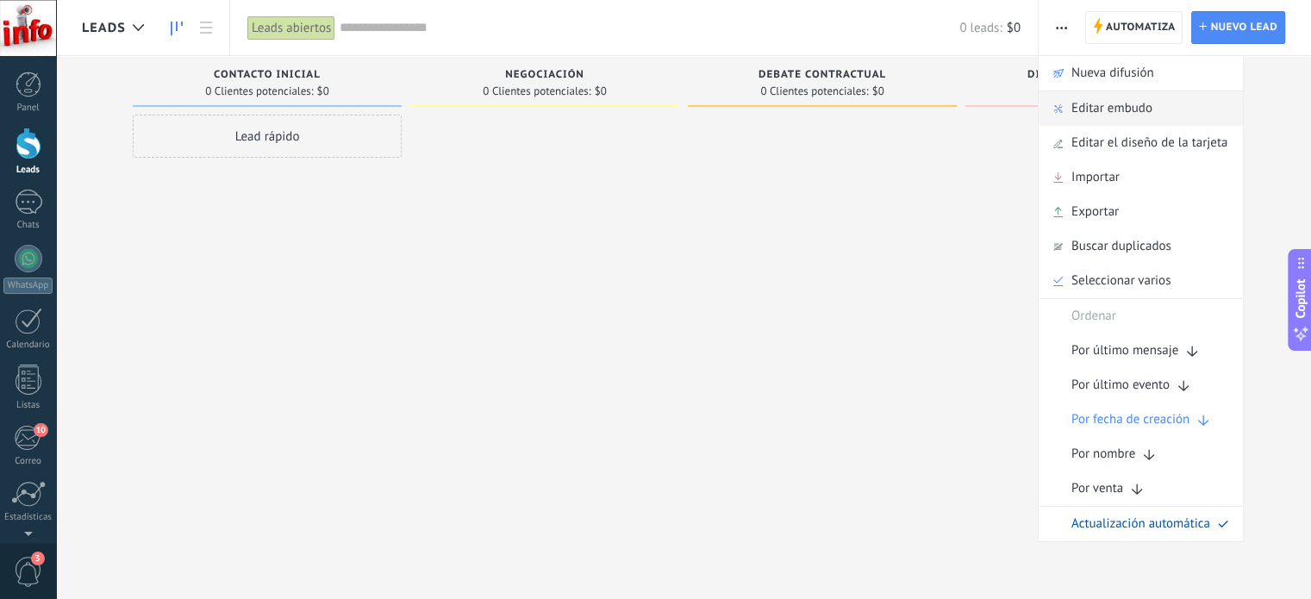
click at [1129, 108] on span "Editar embudo" at bounding box center [1111, 108] width 81 height 34
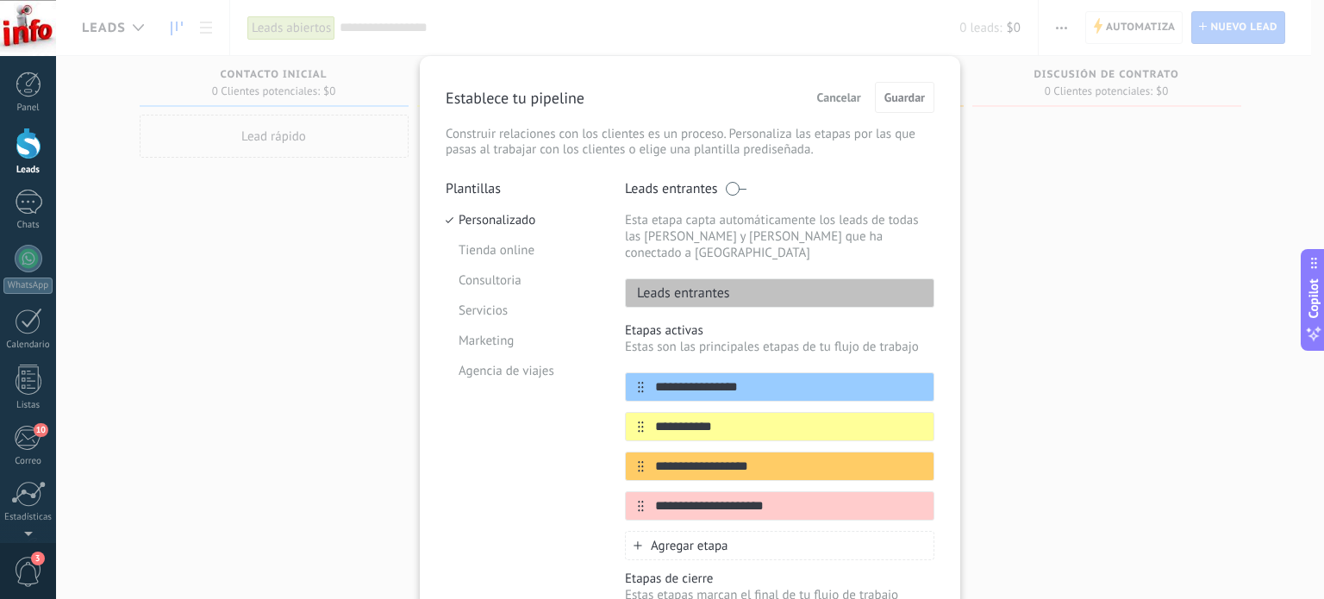
click at [716, 538] on span "Agregar etapa" at bounding box center [690, 546] width 78 height 16
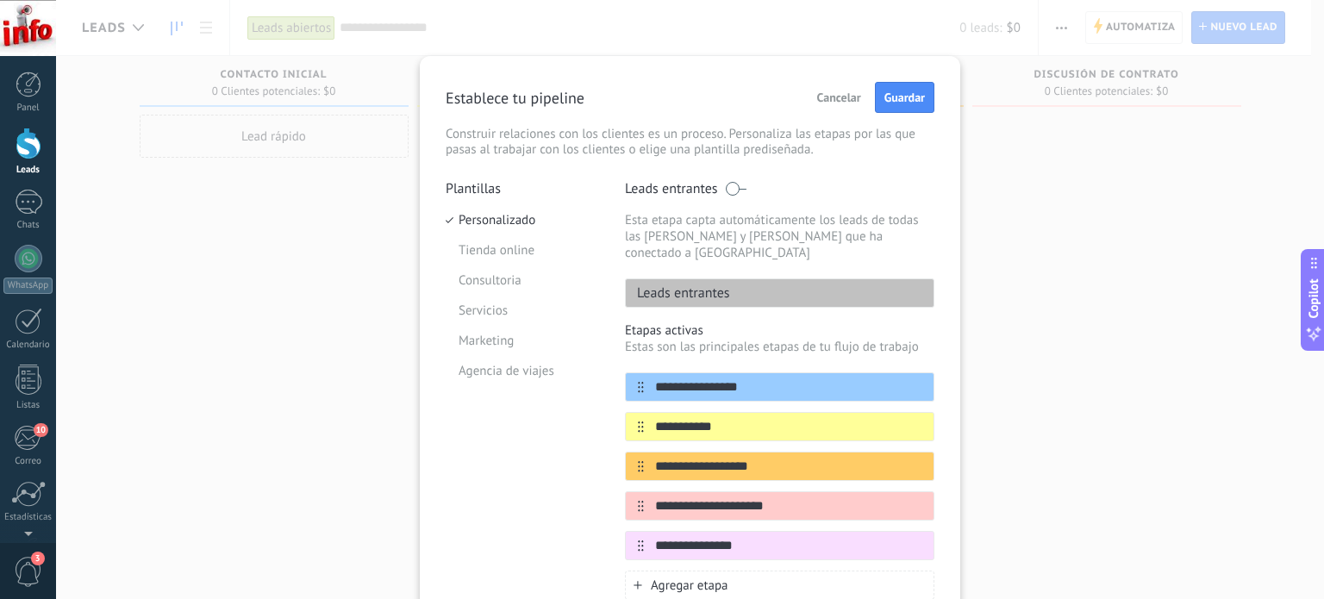
type input "**********"
click at [692, 577] on span "Agregar etapa" at bounding box center [690, 585] width 78 height 16
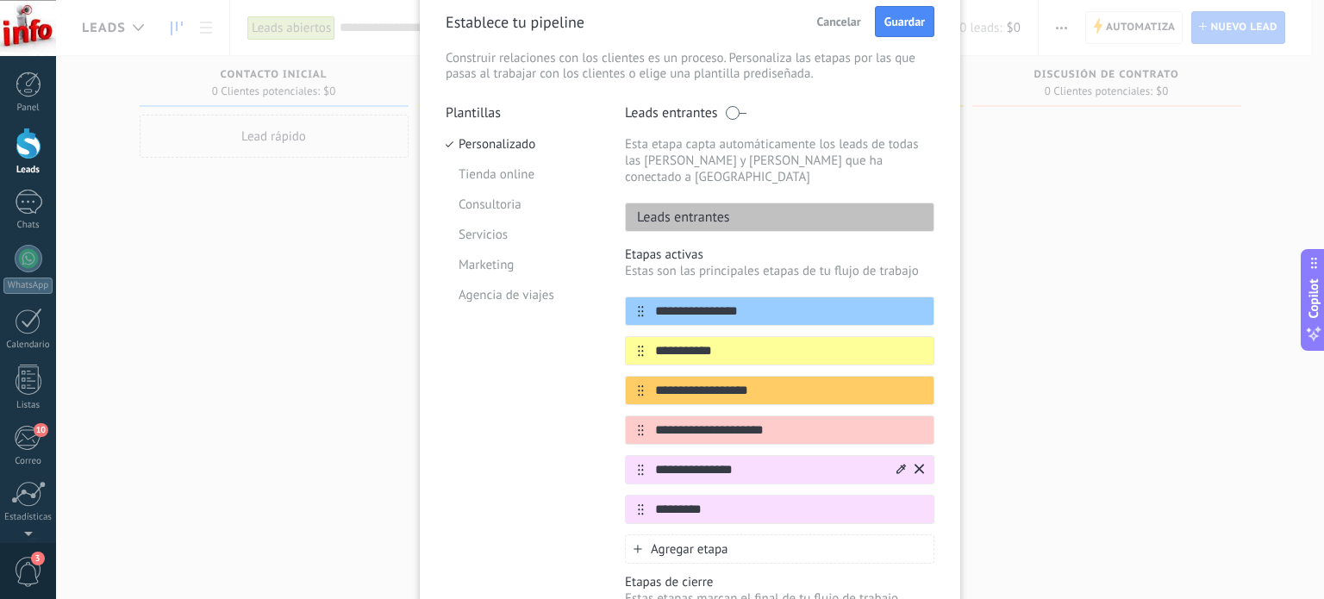
type input "*********"
click at [905, 456] on div at bounding box center [909, 470] width 30 height 28
click at [897, 464] on icon at bounding box center [900, 469] width 9 height 10
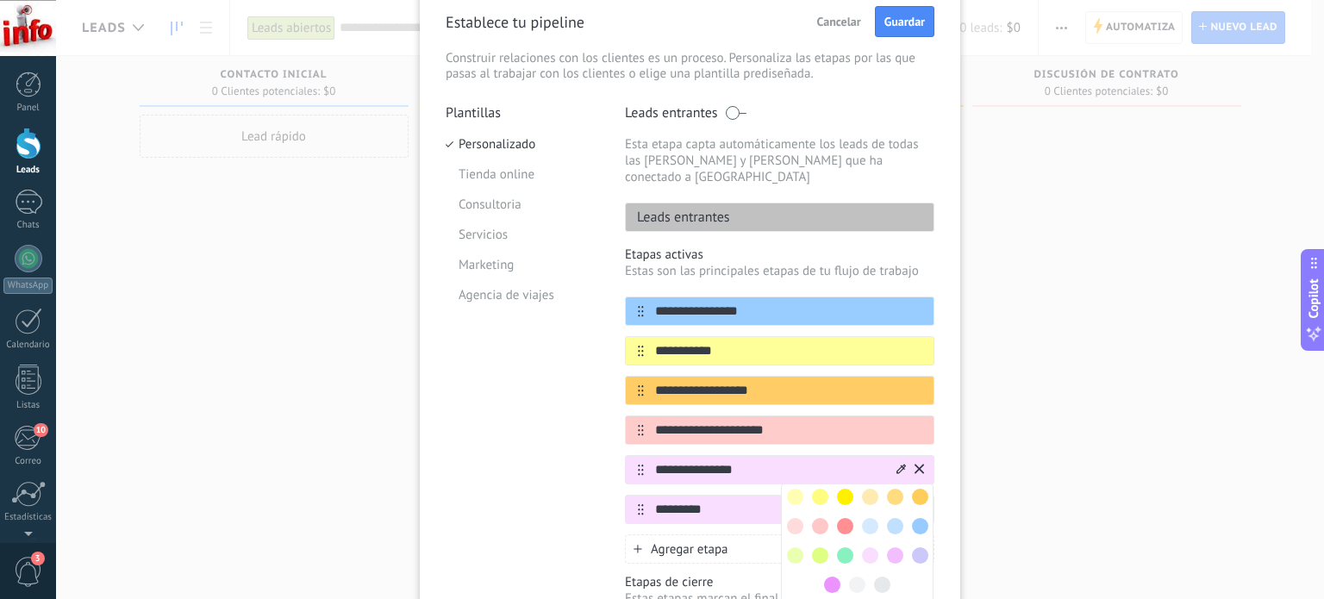
click at [879, 576] on span at bounding box center [882, 584] width 16 height 16
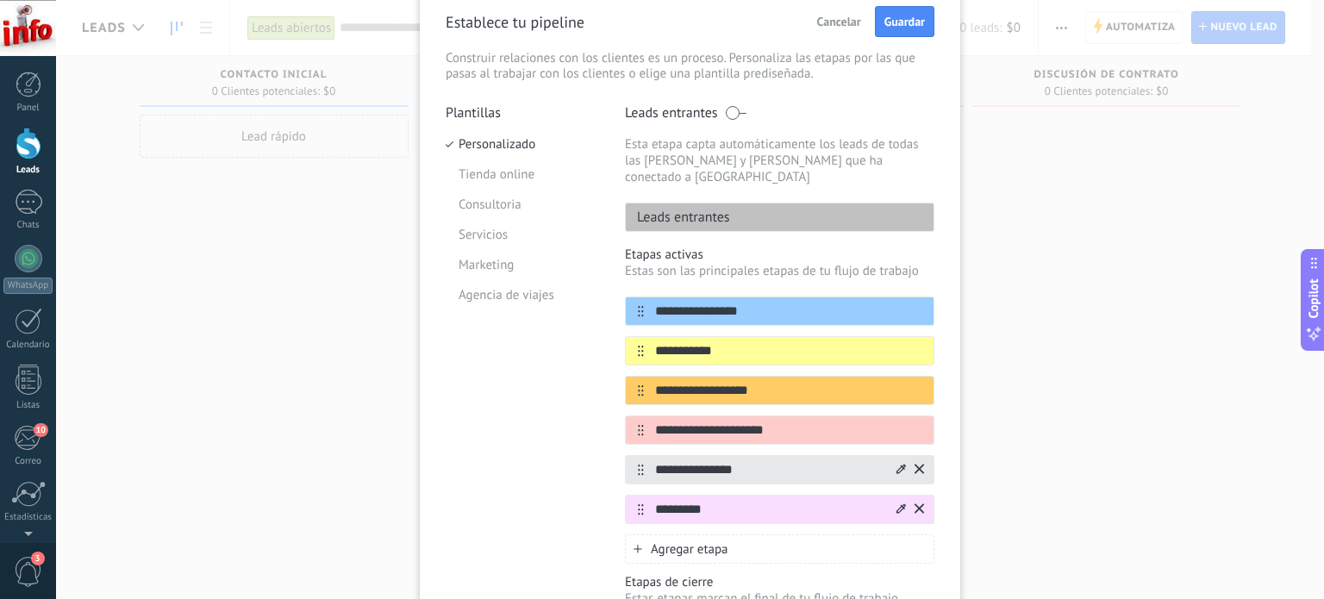
click at [803, 501] on input "*********" at bounding box center [769, 510] width 250 height 18
click at [897, 503] on icon at bounding box center [900, 507] width 9 height 9
click at [841, 558] on span at bounding box center [845, 566] width 16 height 16
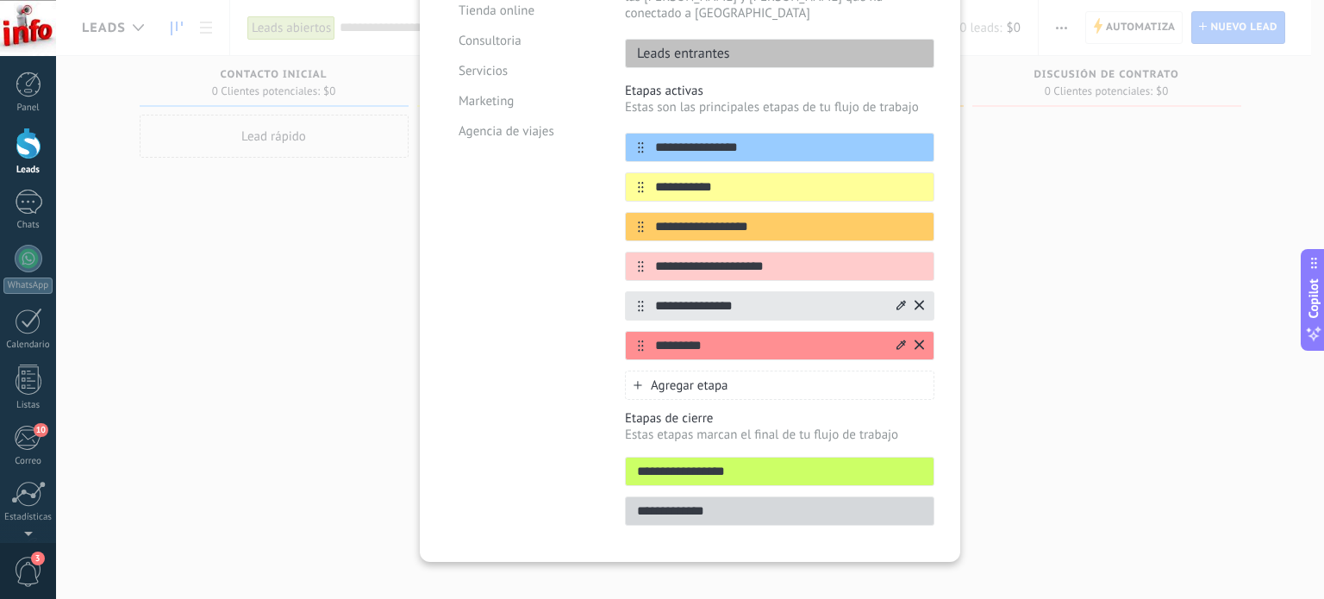
scroll to position [0, 0]
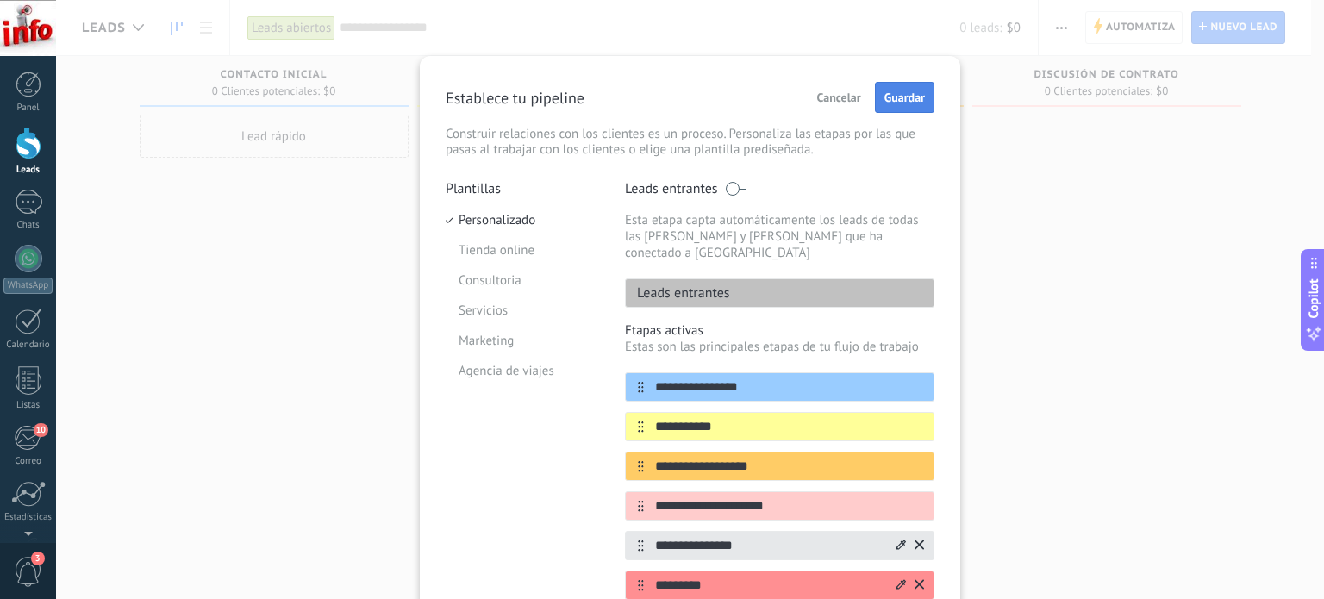
click at [896, 105] on button "Guardar" at bounding box center [904, 97] width 59 height 31
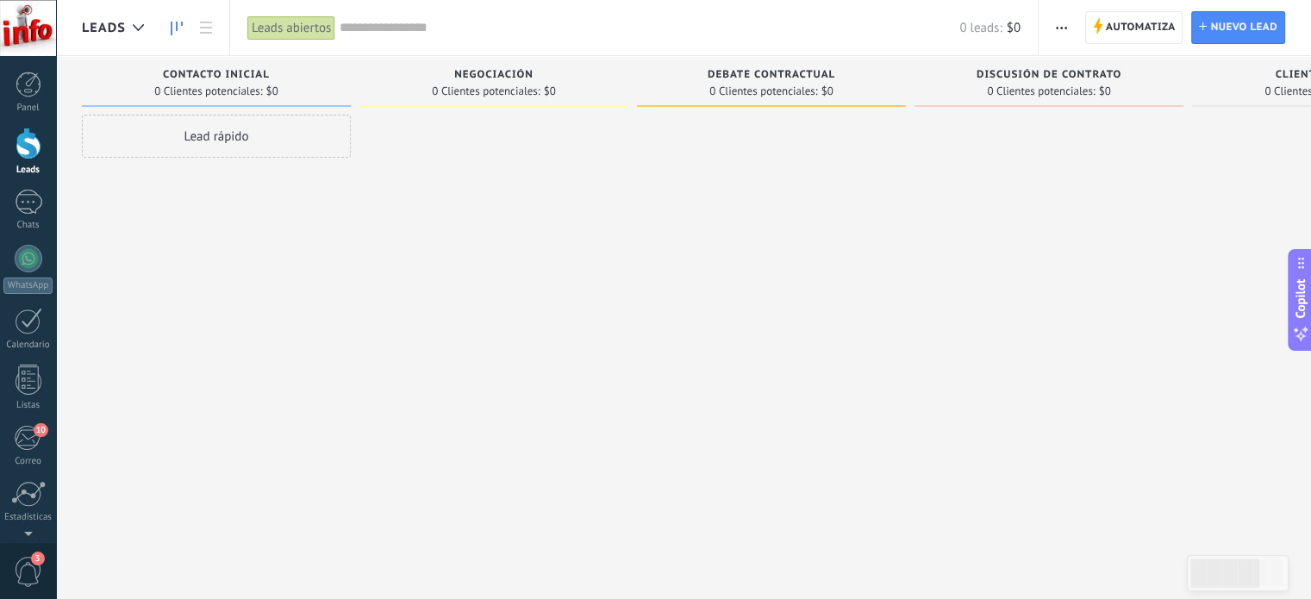
click at [1057, 27] on icon "button" at bounding box center [1061, 28] width 11 height 3
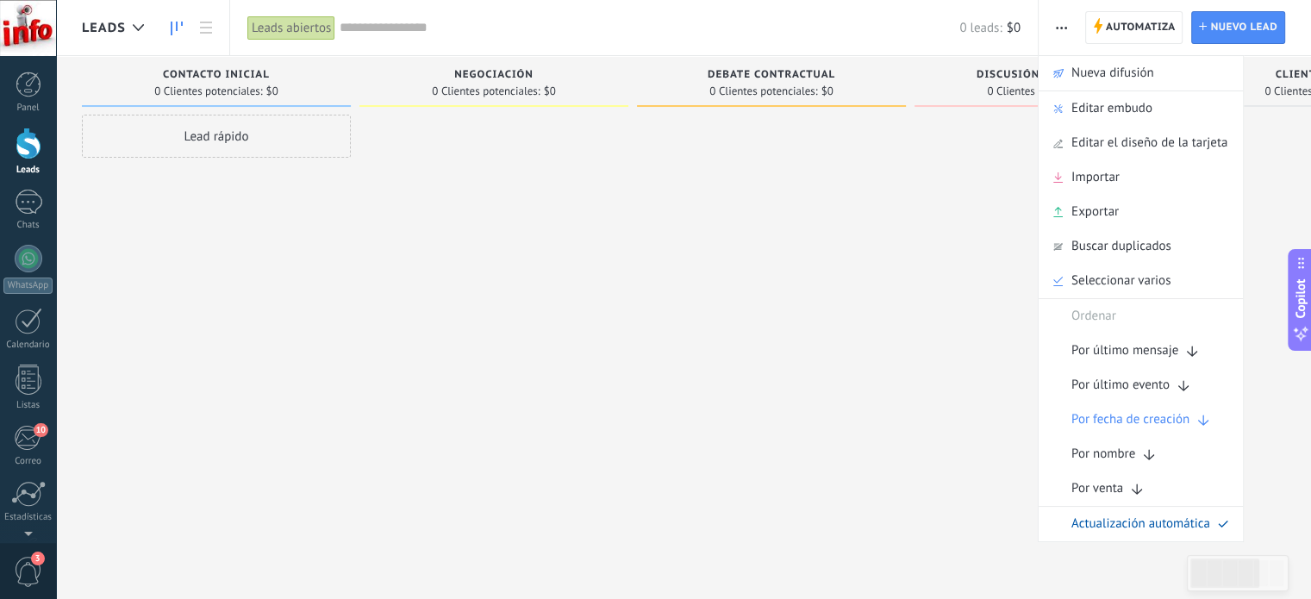
click at [1057, 27] on icon "button" at bounding box center [1061, 28] width 11 height 3
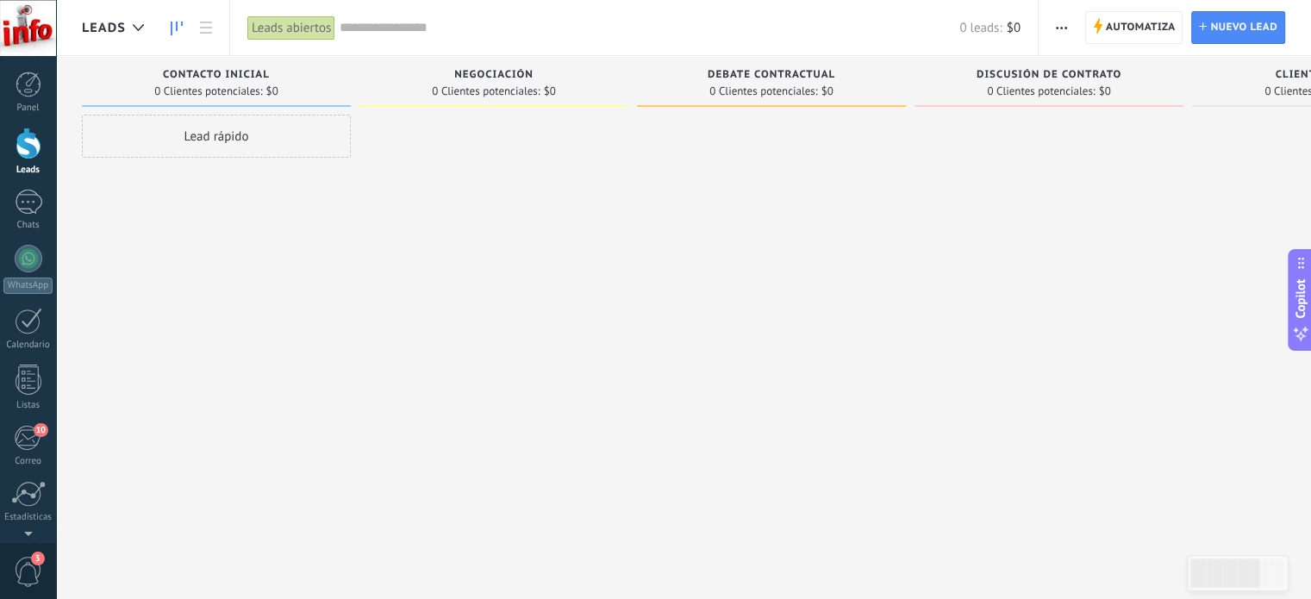
click at [1068, 28] on button "button" at bounding box center [1061, 27] width 25 height 33
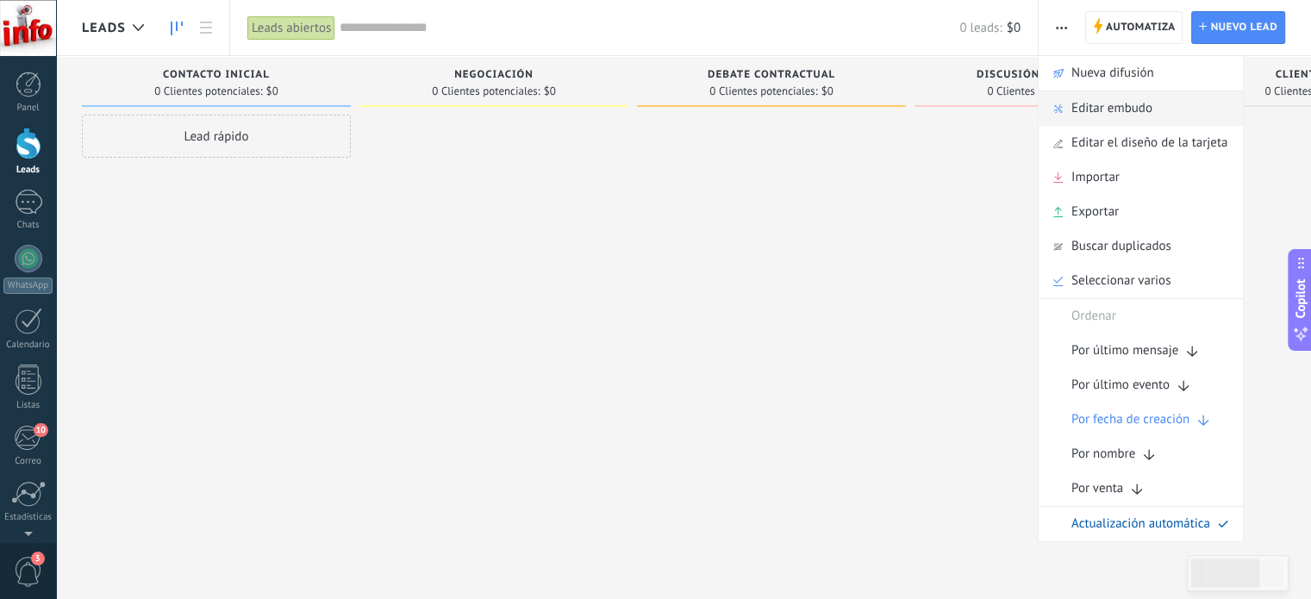
click at [1127, 109] on span "Editar embudo" at bounding box center [1111, 108] width 81 height 34
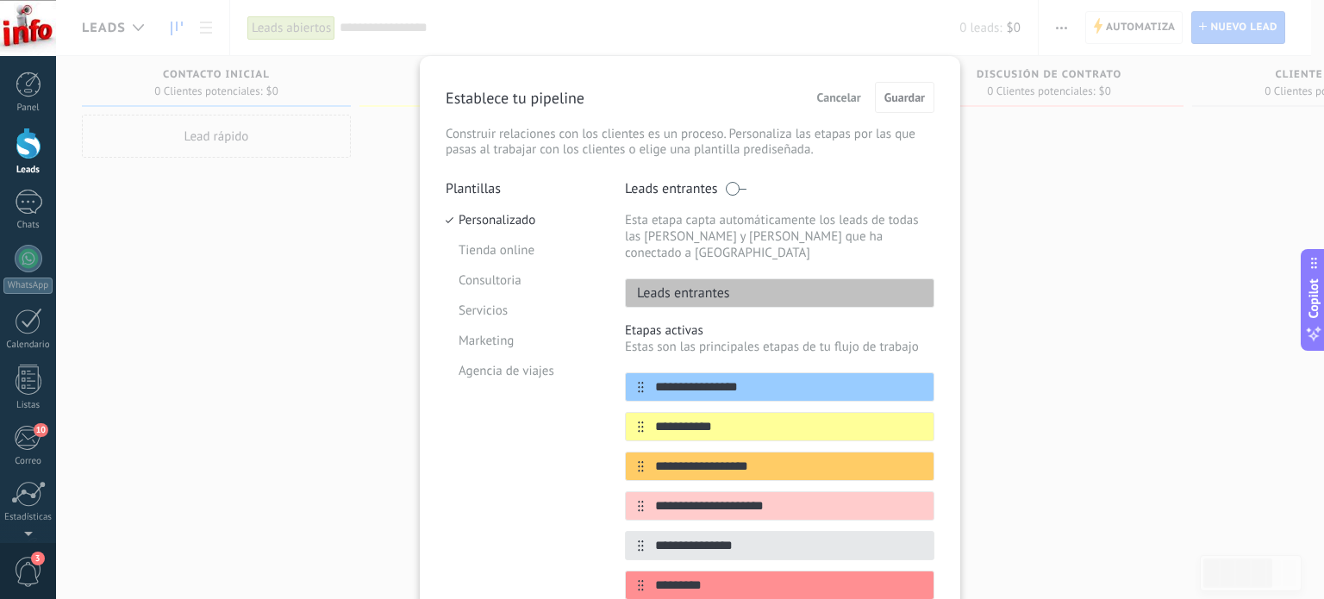
scroll to position [33, 0]
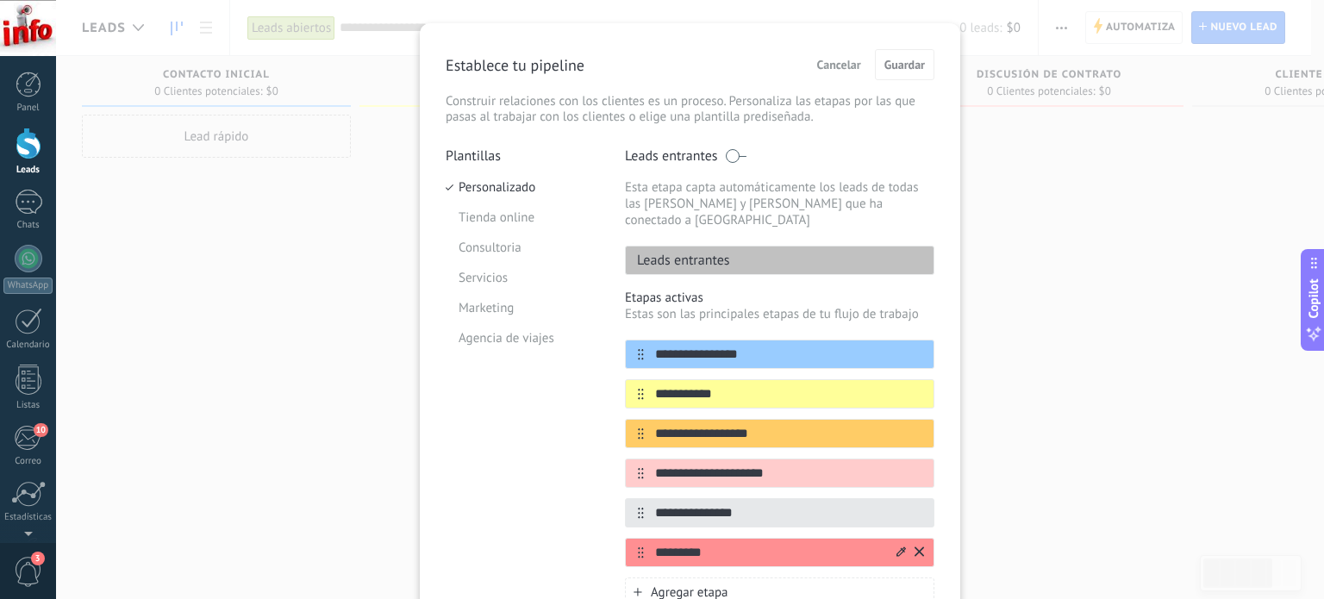
drag, startPoint x: 650, startPoint y: 337, endPoint x: 794, endPoint y: 533, distance: 243.5
click at [794, 533] on div "**********" at bounding box center [779, 453] width 309 height 227
click at [956, 445] on div "**********" at bounding box center [690, 395] width 540 height 745
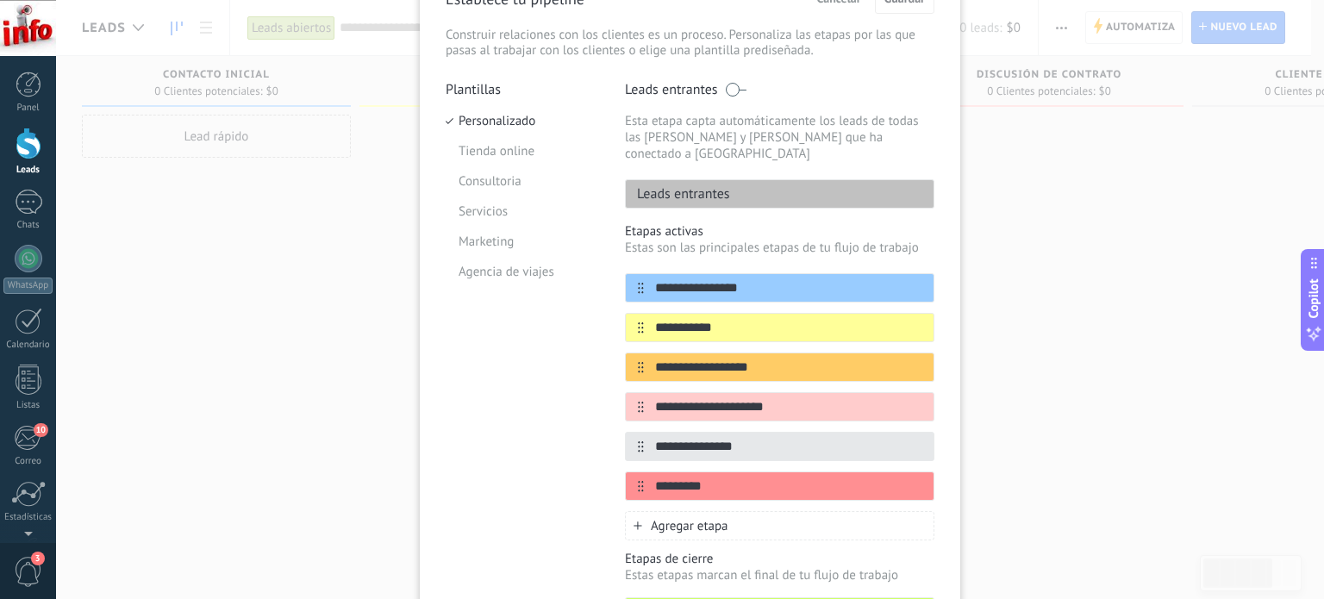
scroll to position [94, 0]
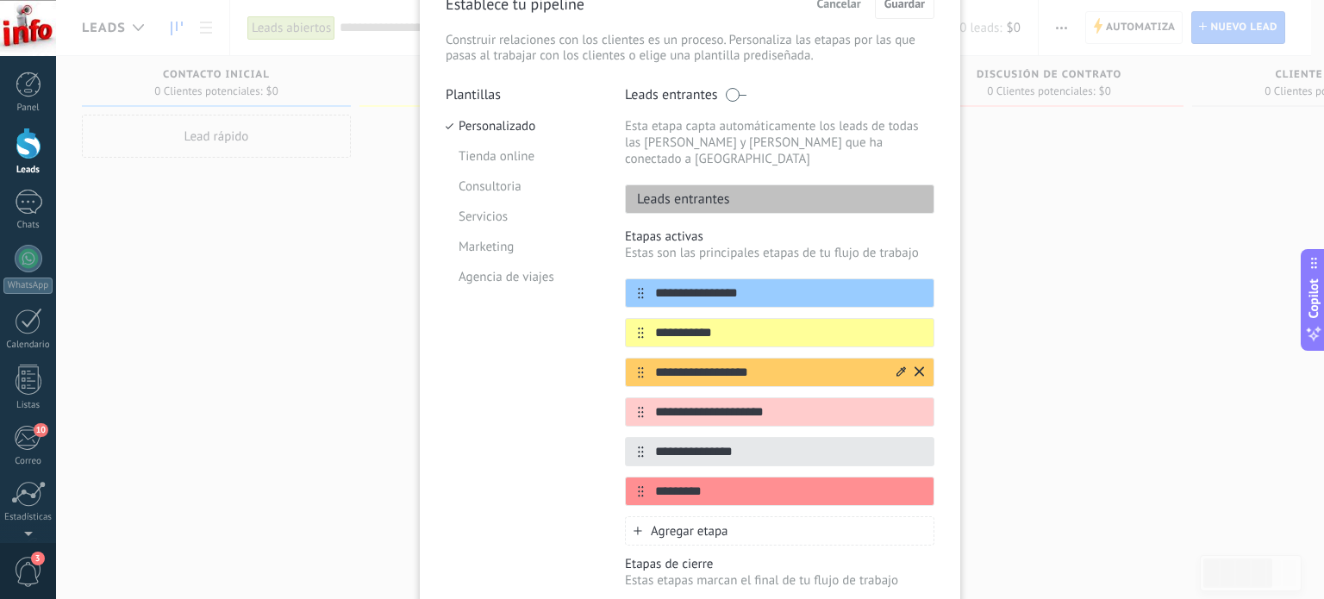
drag, startPoint x: 761, startPoint y: 358, endPoint x: 665, endPoint y: 357, distance: 95.7
click at [665, 364] on input "**********" at bounding box center [769, 373] width 250 height 18
click at [862, 403] on input "**********" at bounding box center [769, 412] width 250 height 18
click at [644, 403] on input "**********" at bounding box center [769, 412] width 250 height 18
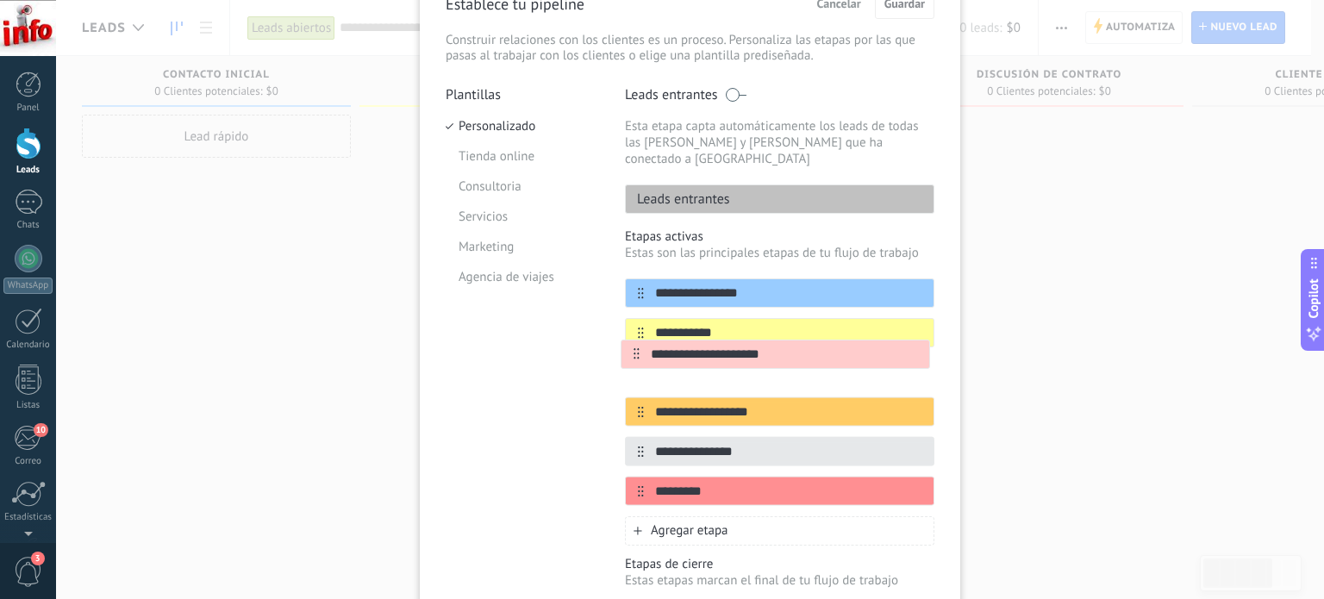
drag, startPoint x: 634, startPoint y: 392, endPoint x: 632, endPoint y: 347, distance: 44.9
click at [632, 347] on div "**********" at bounding box center [779, 391] width 309 height 227
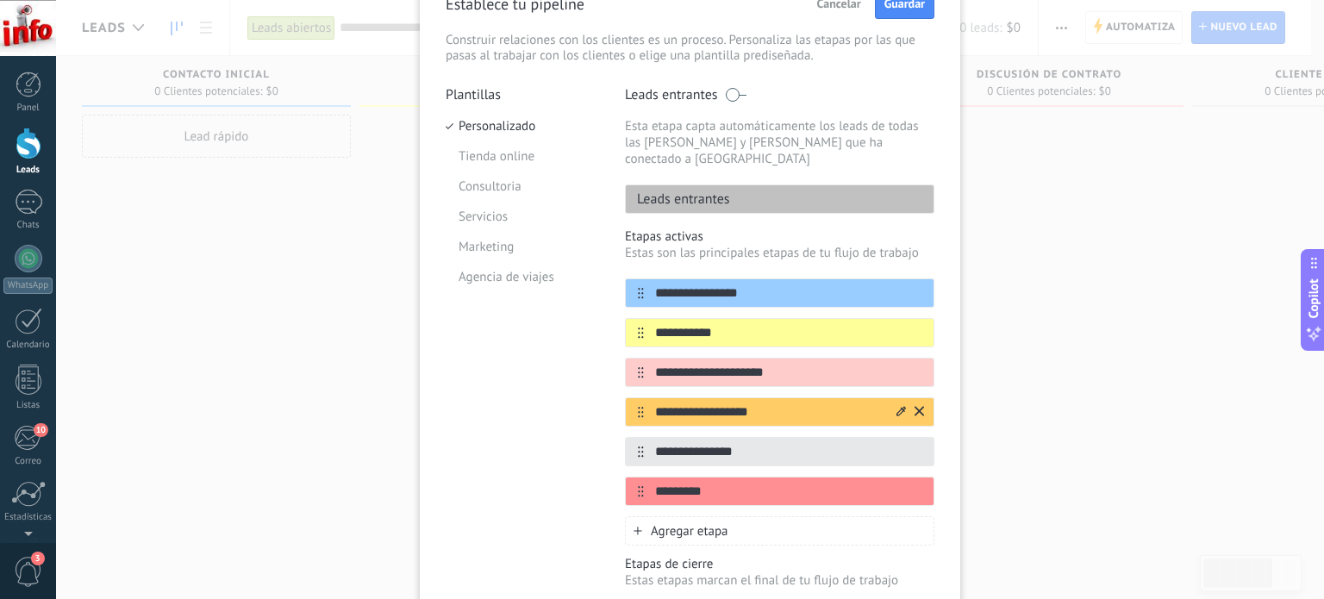
drag, startPoint x: 772, startPoint y: 392, endPoint x: 648, endPoint y: 389, distance: 124.1
click at [648, 403] on input "**********" at bounding box center [769, 412] width 250 height 18
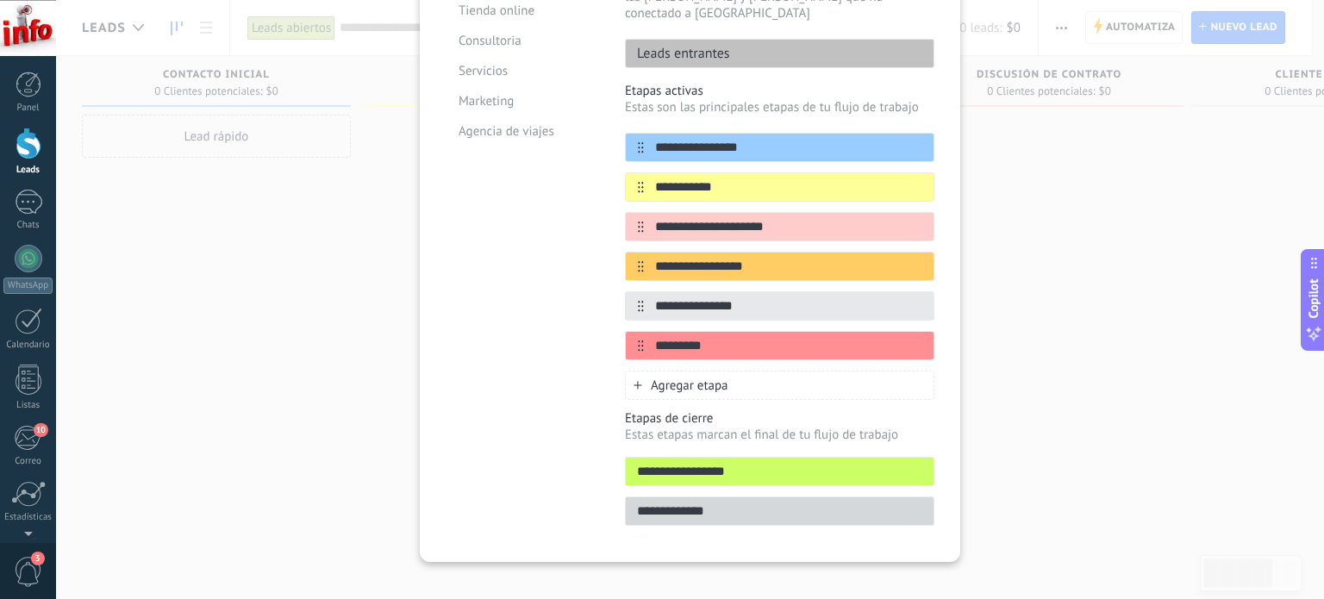
scroll to position [0, 0]
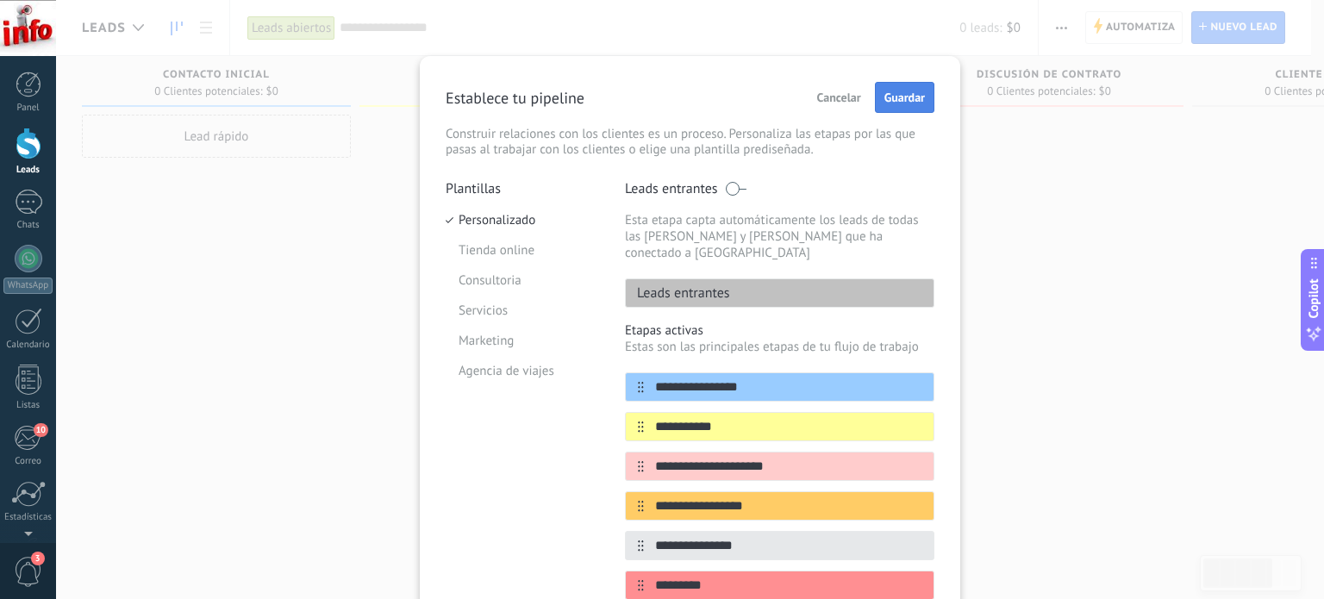
type input "**********"
click at [913, 93] on span "Guardar" at bounding box center [904, 97] width 40 height 12
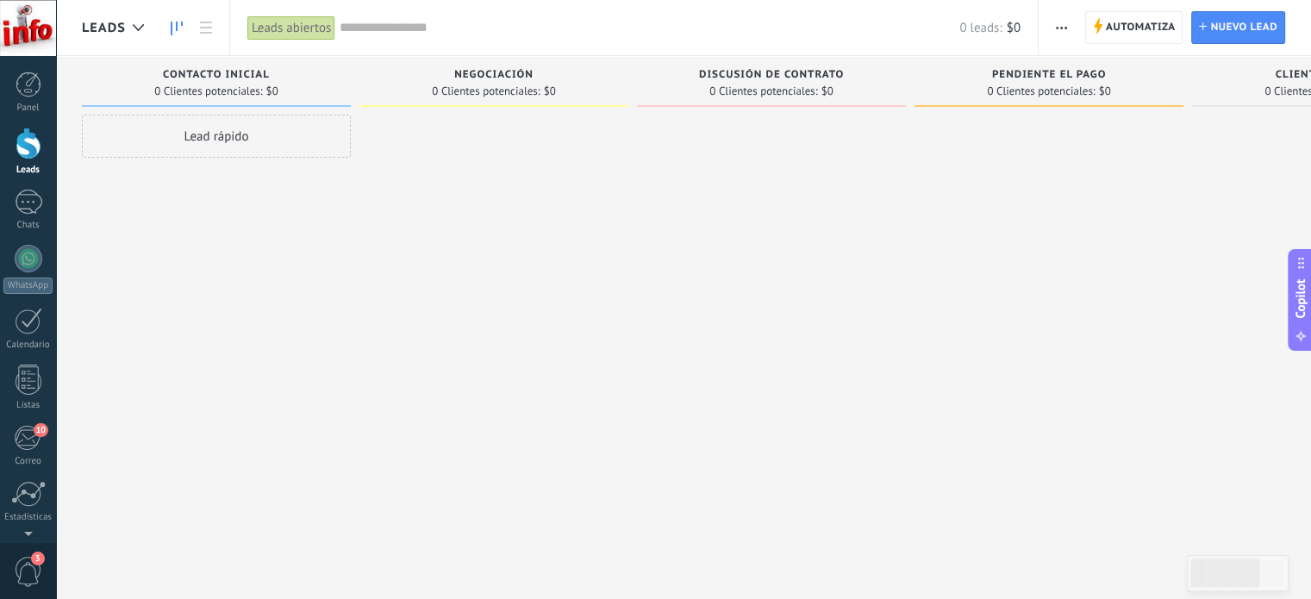
click at [1061, 27] on icon "button" at bounding box center [1061, 28] width 11 height 3
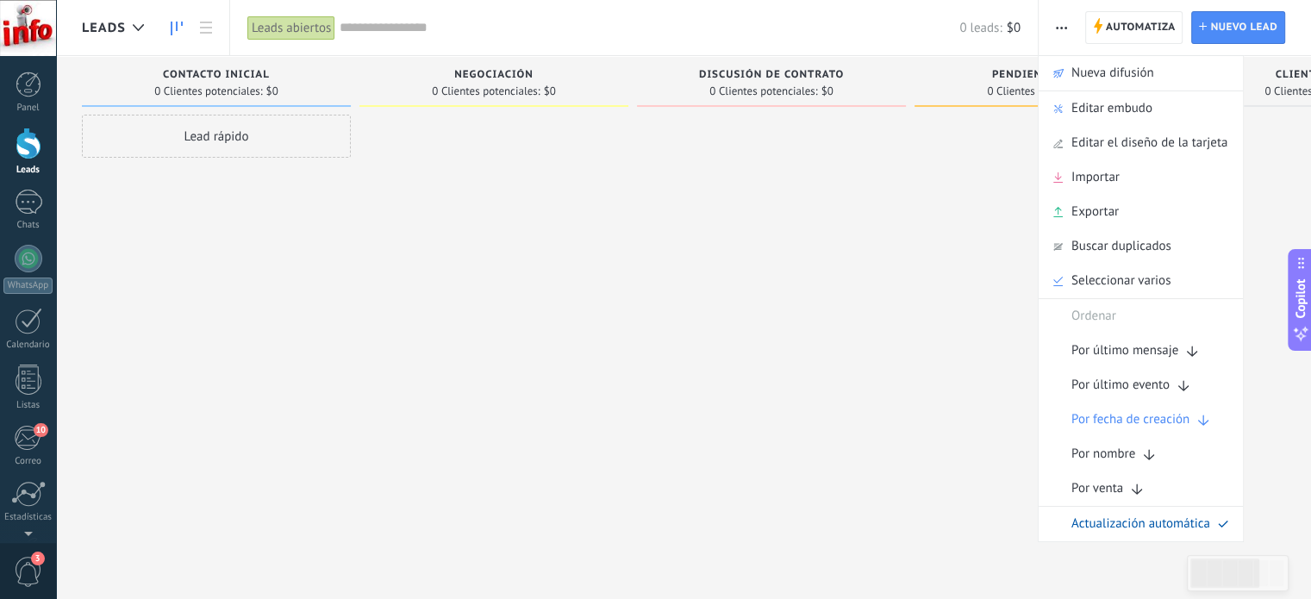
click at [720, 261] on div at bounding box center [771, 302] width 269 height 374
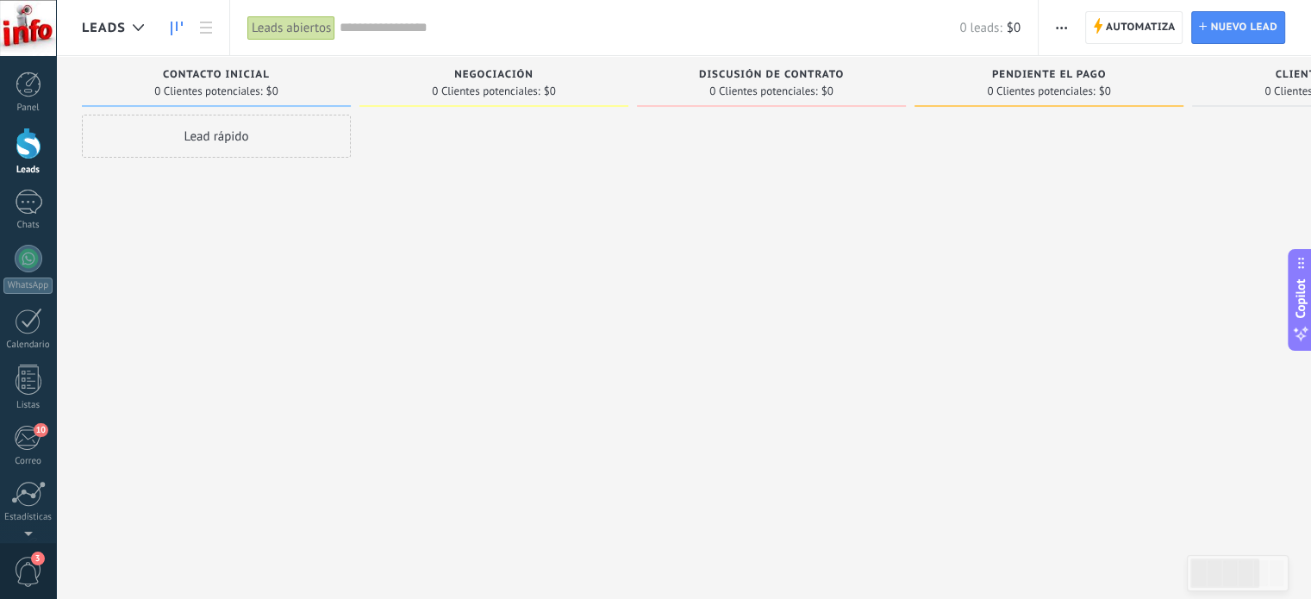
click at [299, 28] on div "Leads abiertos" at bounding box center [291, 28] width 88 height 25
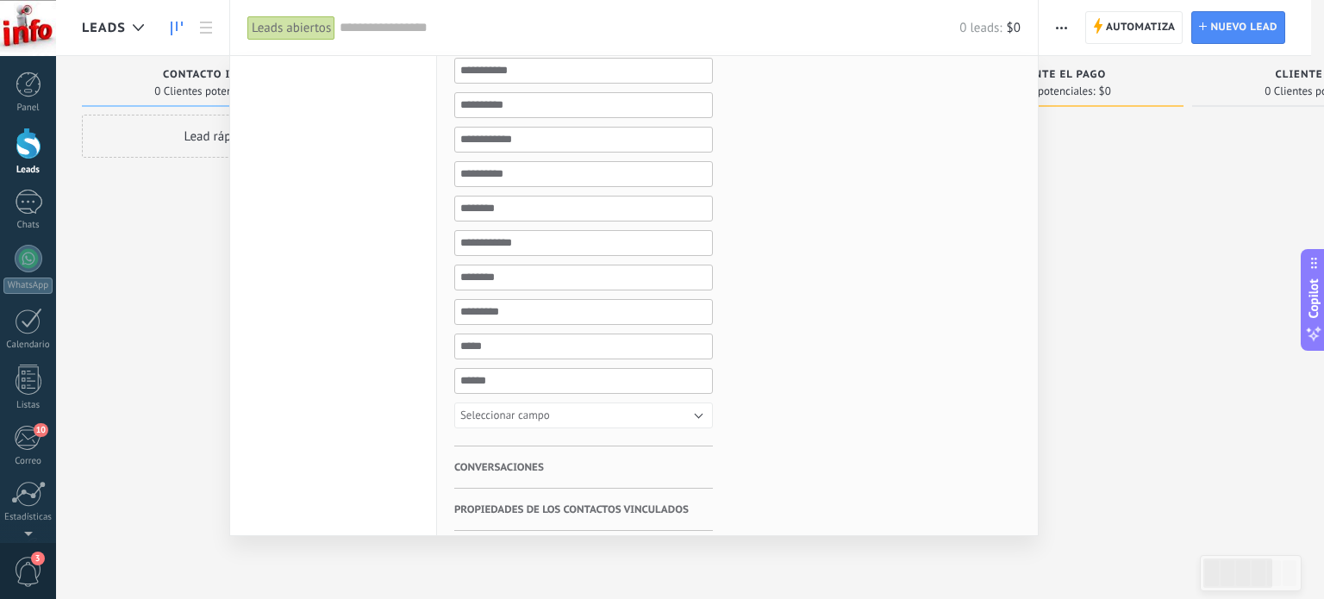
scroll to position [624, 0]
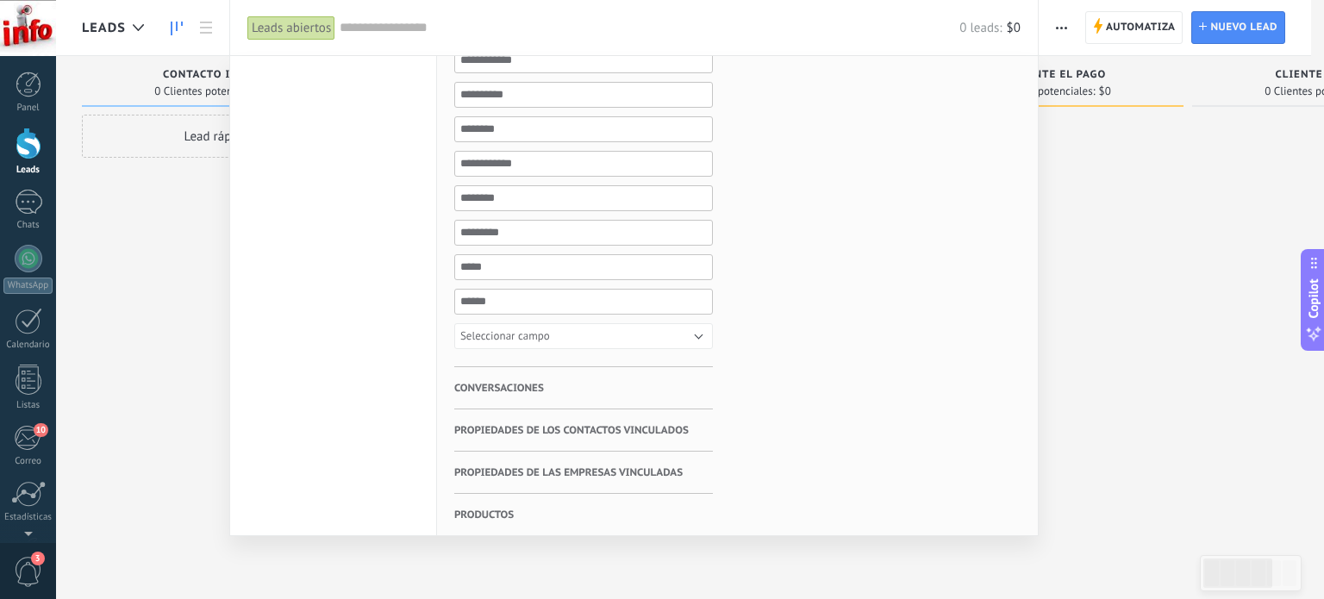
click at [620, 385] on h3 "Conversaciones" at bounding box center [583, 387] width 259 height 41
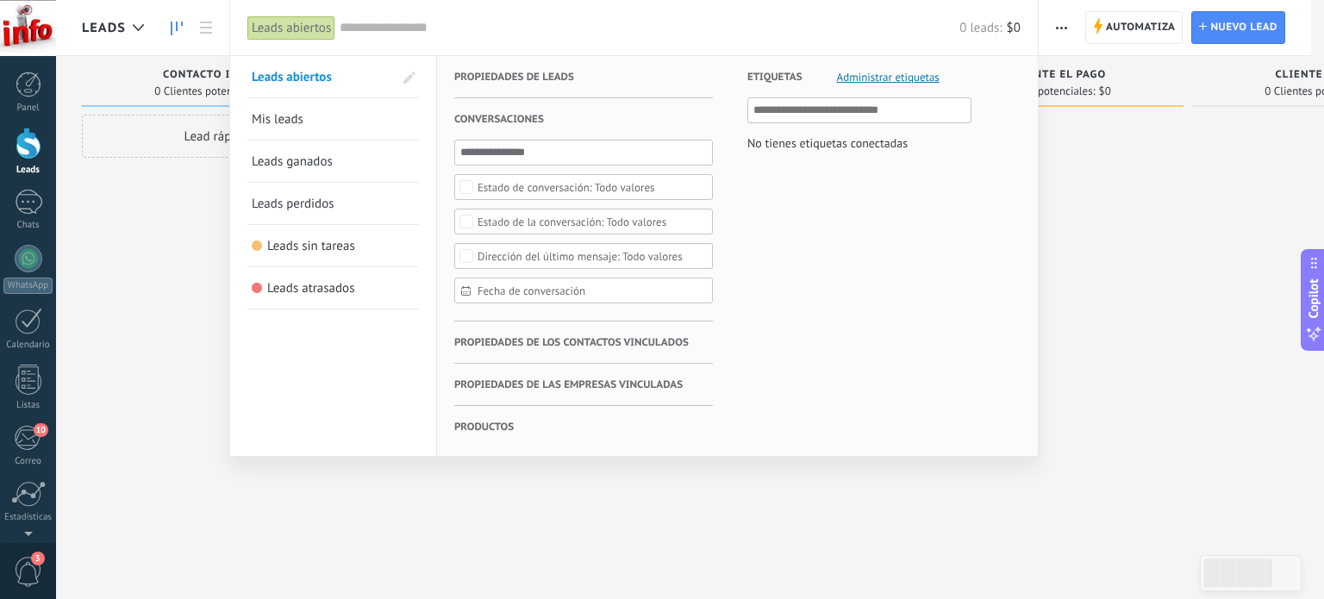
scroll to position [0, 0]
click at [607, 337] on span "Propiedades de los contactos vinculados" at bounding box center [571, 342] width 234 height 42
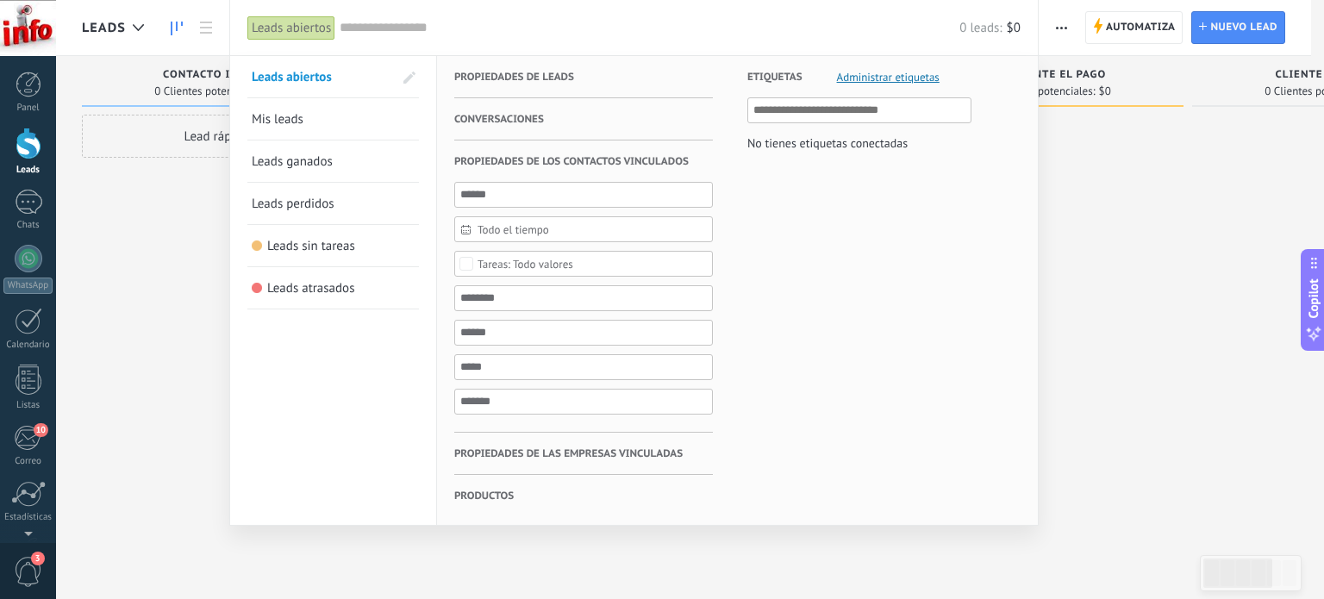
click at [606, 451] on span "Propiedades de las empresas vinculadas" at bounding box center [568, 454] width 228 height 42
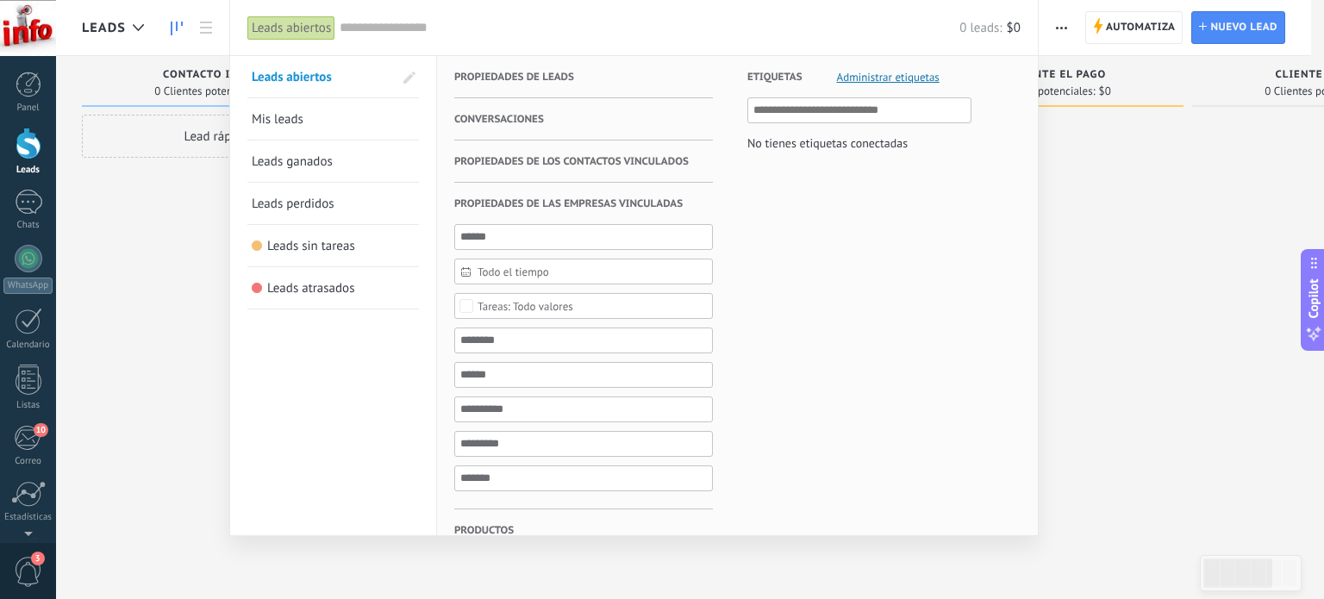
scroll to position [20, 0]
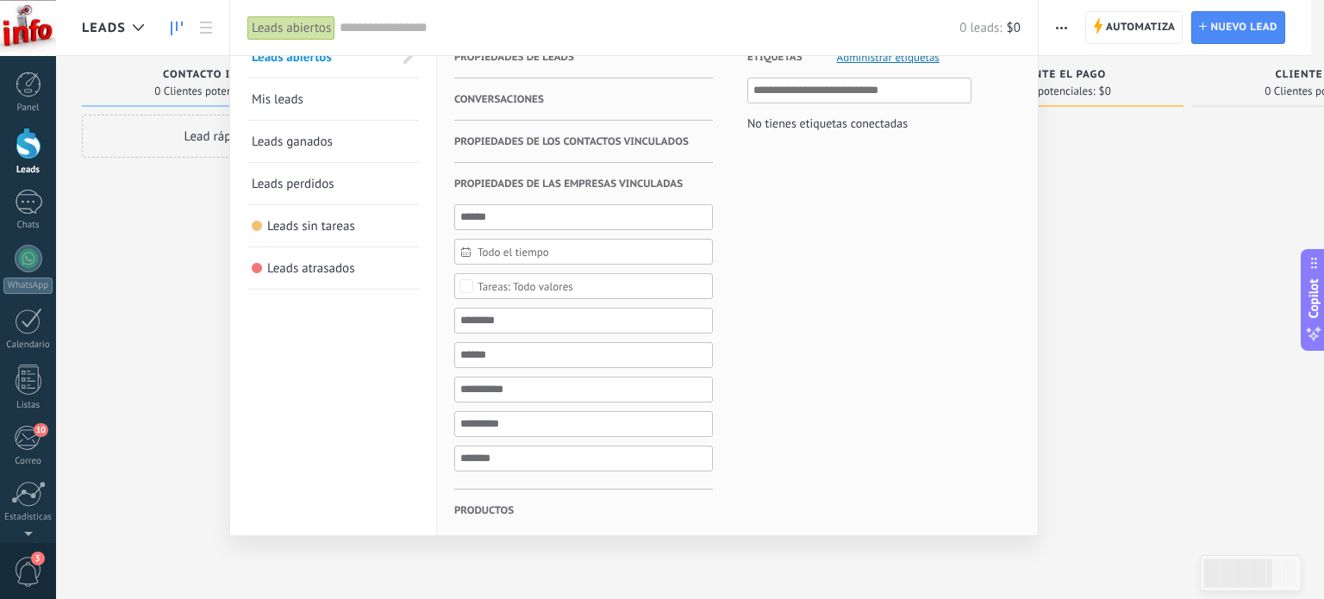
click at [523, 505] on h3 "Productos" at bounding box center [583, 509] width 259 height 41
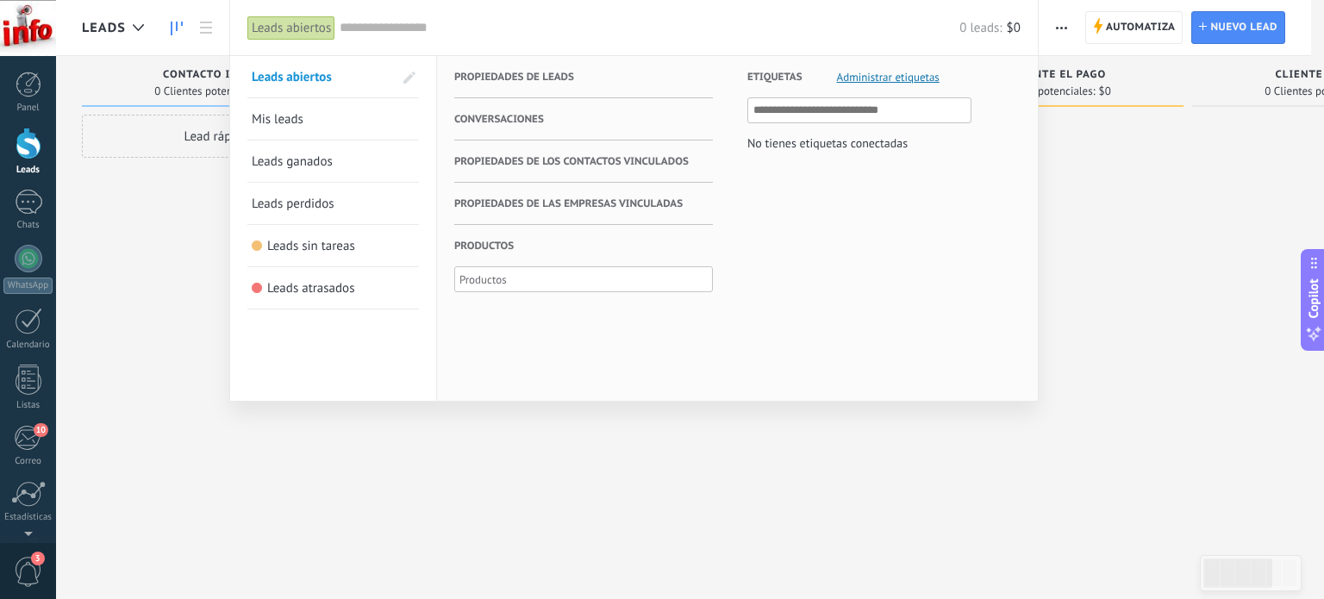
scroll to position [0, 0]
click at [569, 278] on div at bounding box center [583, 279] width 252 height 21
click at [882, 78] on span "Administrar etiquetas" at bounding box center [888, 77] width 103 height 11
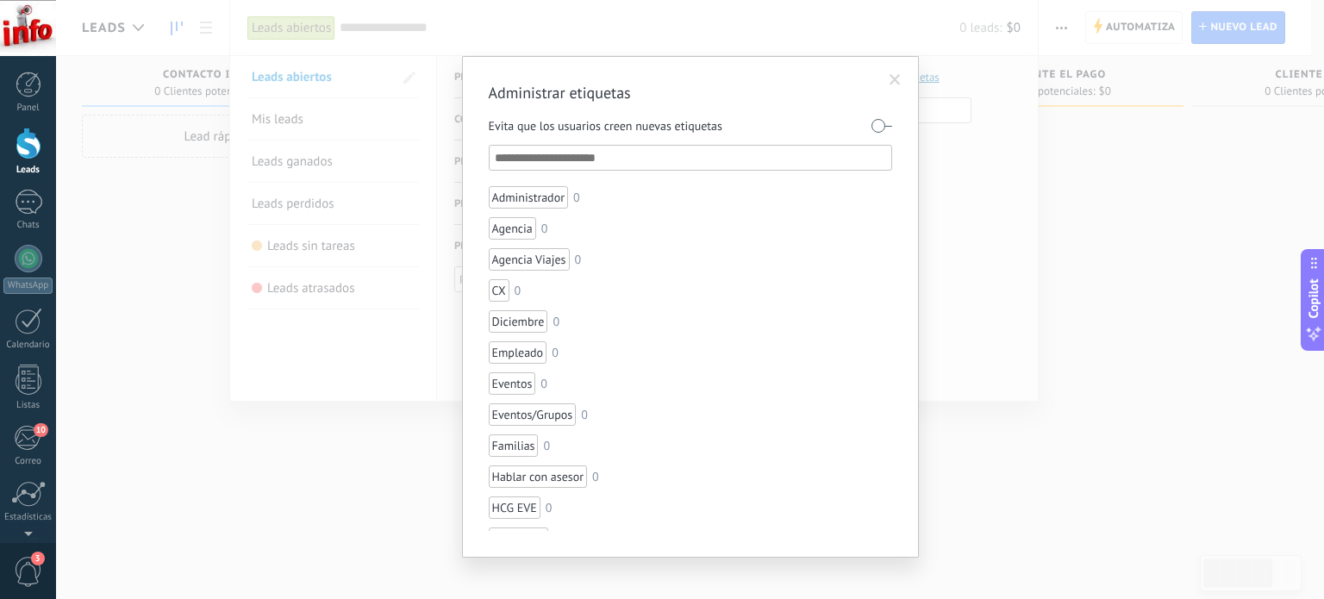
scroll to position [14, 0]
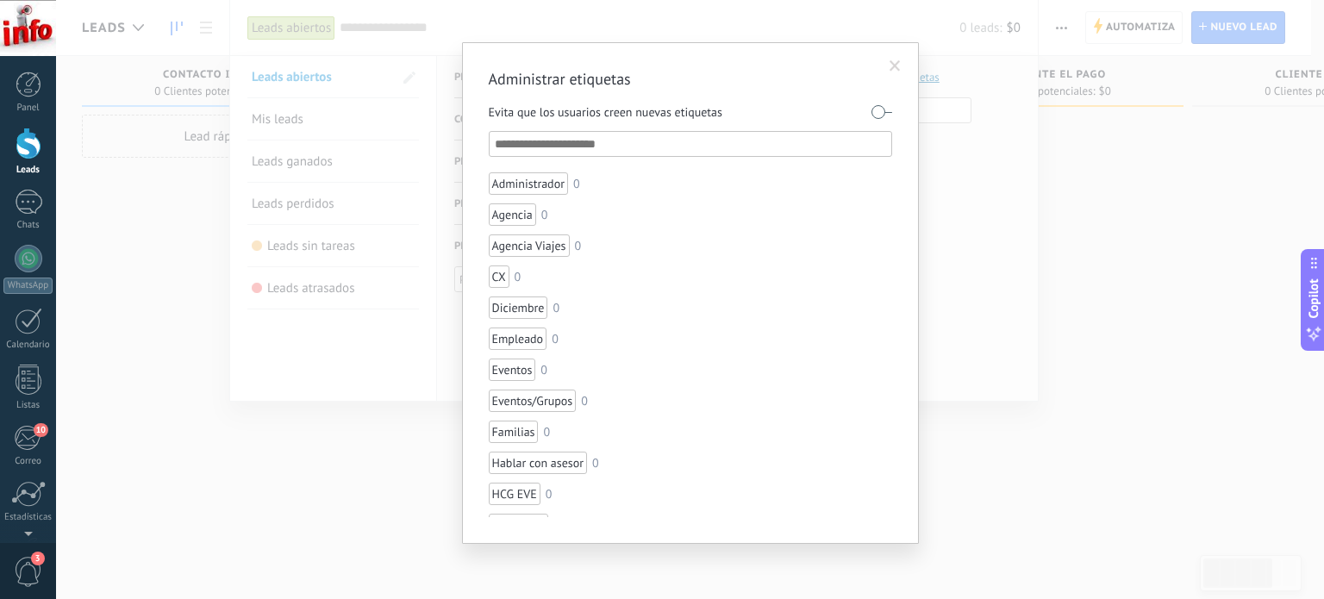
click at [891, 68] on span at bounding box center [894, 66] width 11 height 12
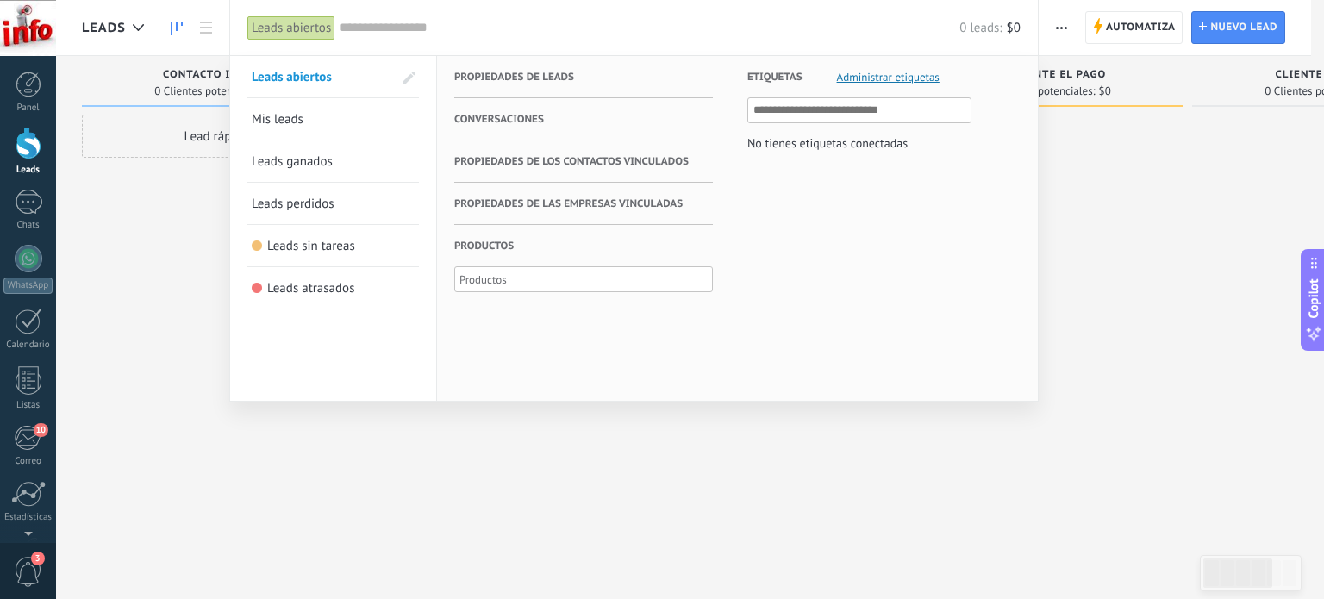
click at [150, 224] on div at bounding box center [662, 299] width 1324 height 599
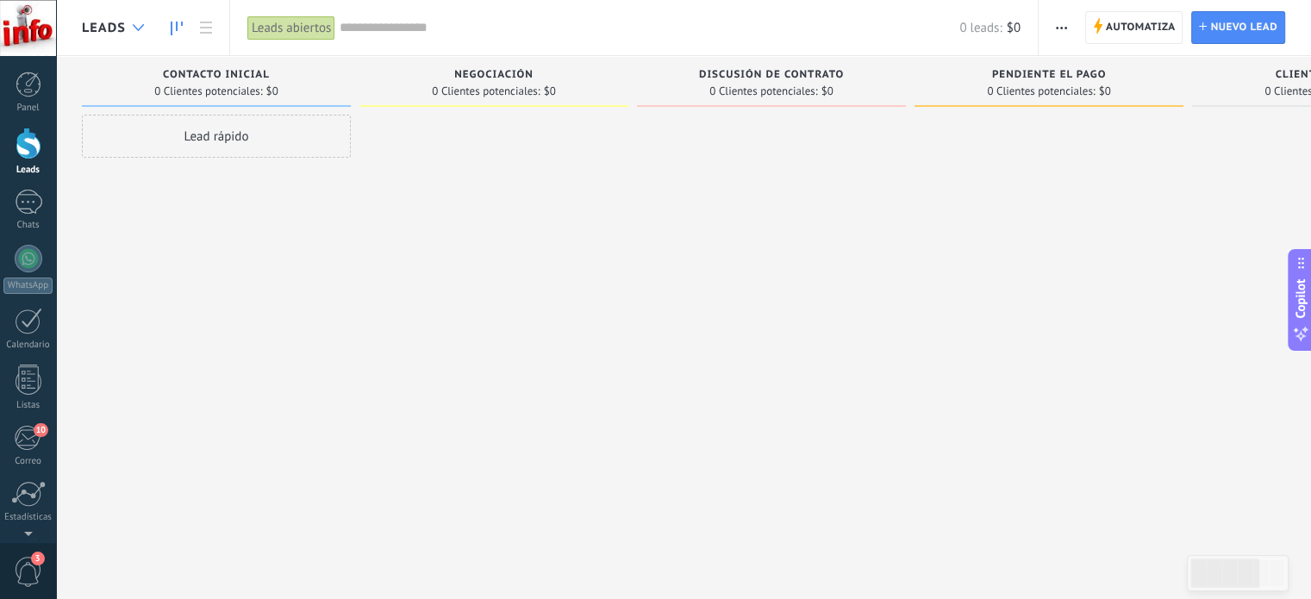
click at [131, 27] on div at bounding box center [138, 28] width 28 height 34
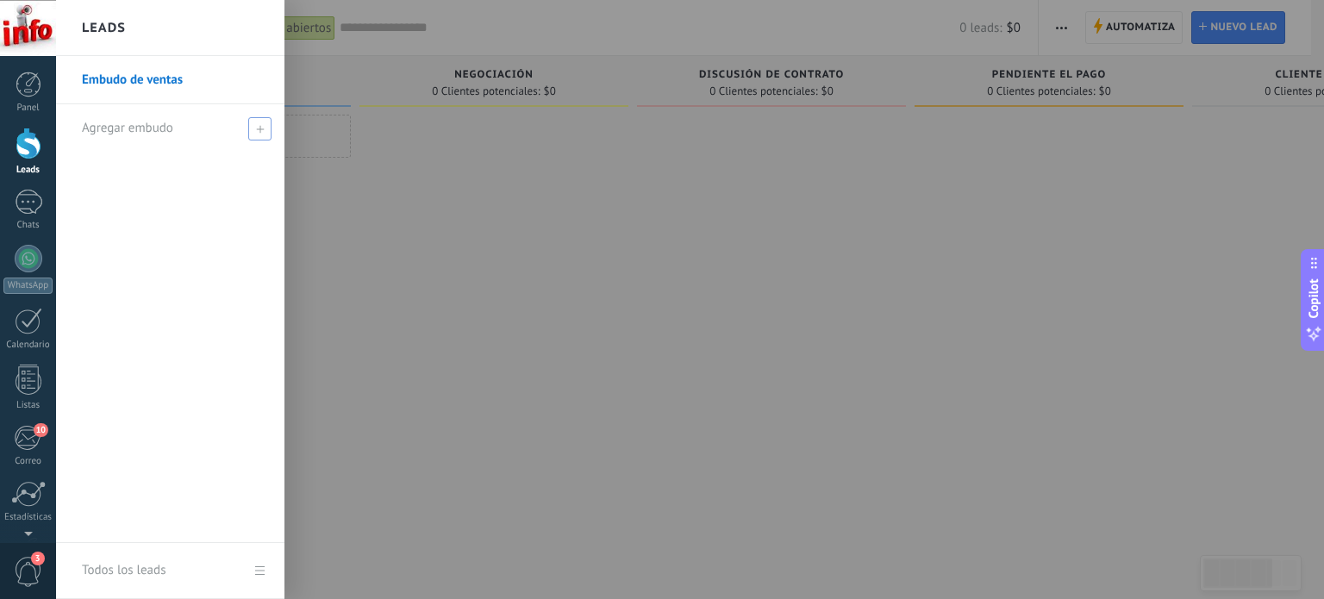
click at [255, 130] on span at bounding box center [259, 128] width 23 height 23
click at [202, 130] on input "text" at bounding box center [163, 129] width 162 height 28
type input "**********"
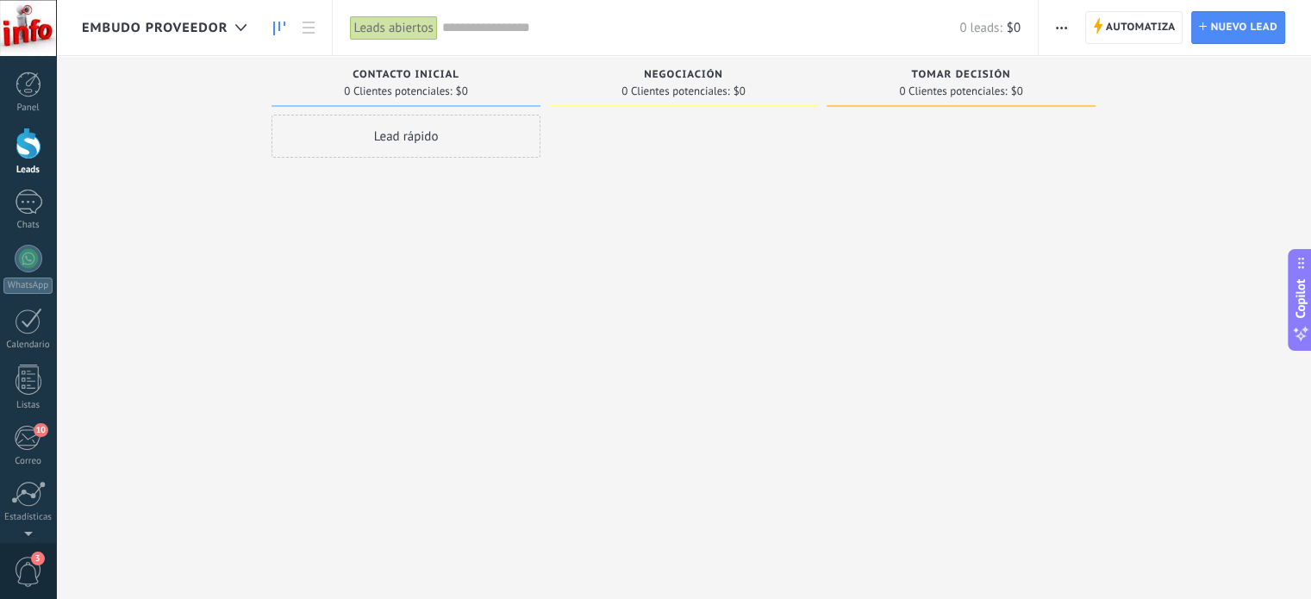
click at [1058, 30] on span "button" at bounding box center [1061, 27] width 11 height 33
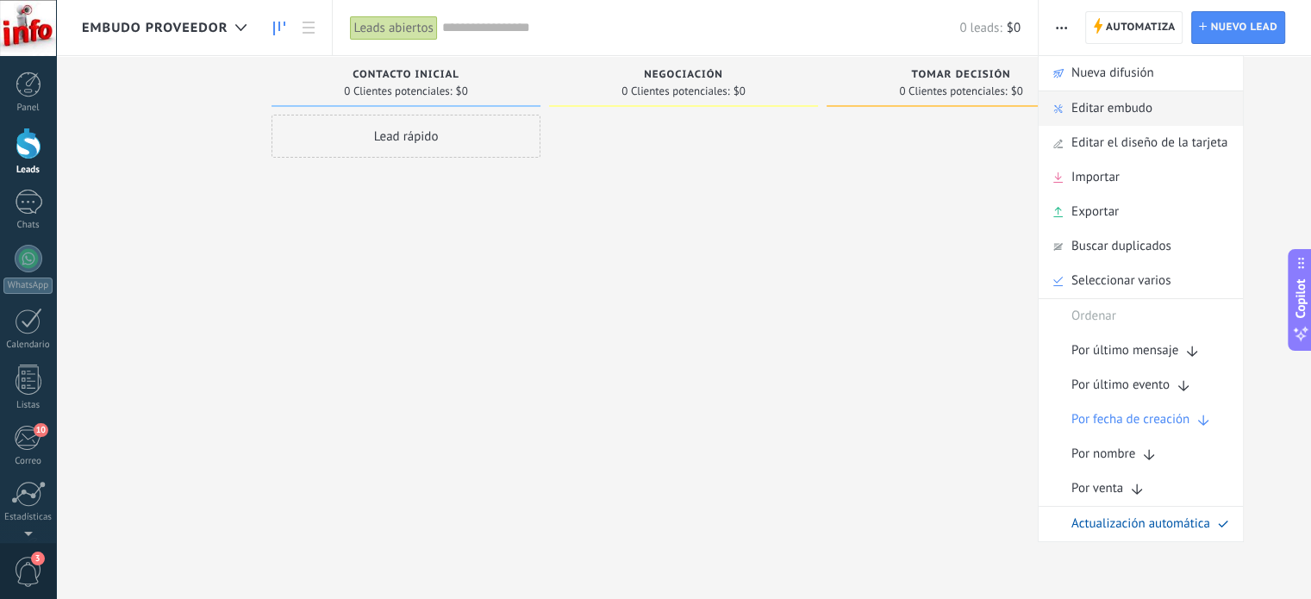
click at [1106, 113] on span "Editar embudo" at bounding box center [1111, 108] width 81 height 34
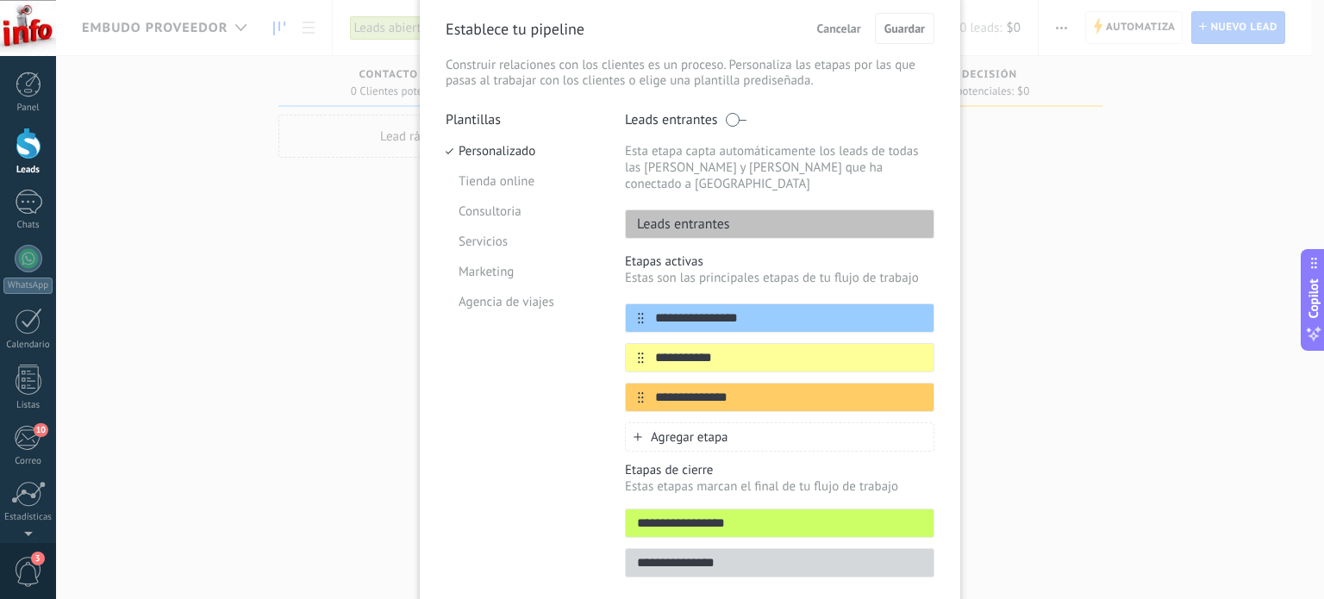
scroll to position [74, 0]
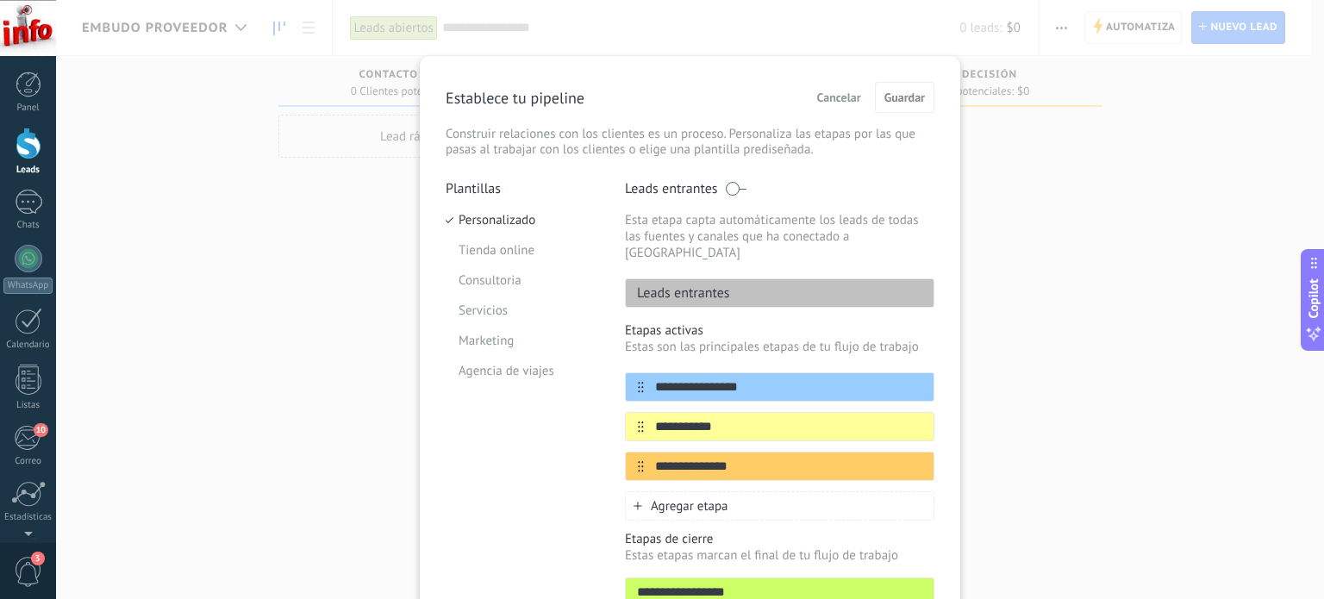
click at [1042, 216] on div "**********" at bounding box center [690, 299] width 1268 height 599
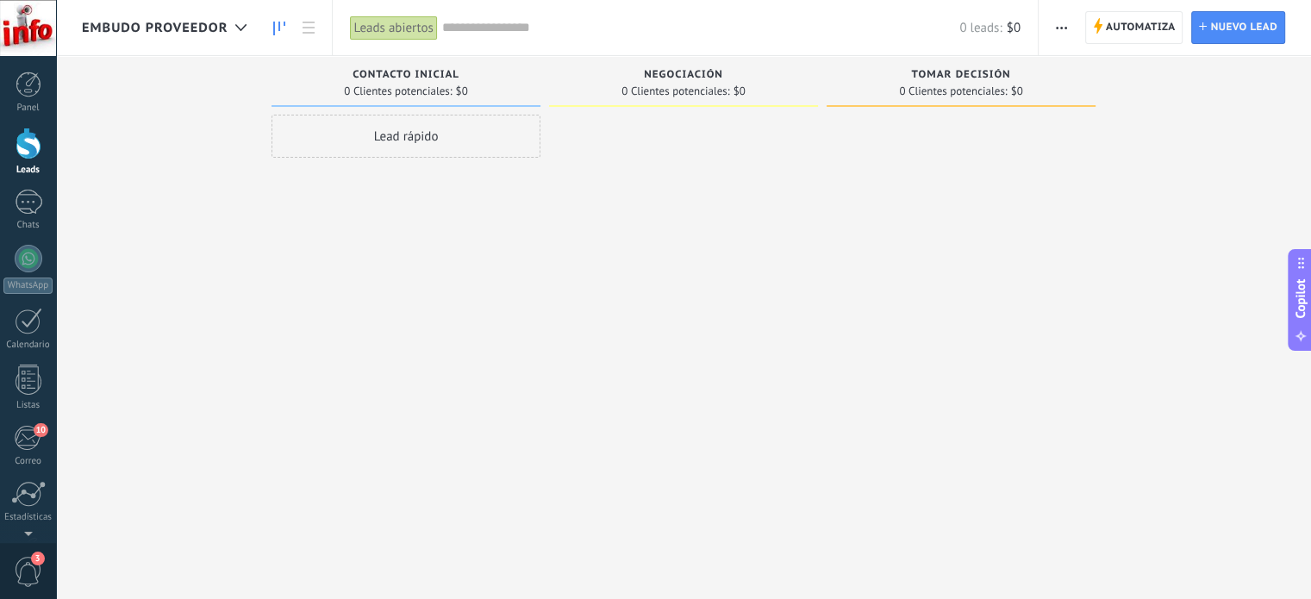
click at [213, 26] on span "Embudo proveedor" at bounding box center [155, 28] width 146 height 16
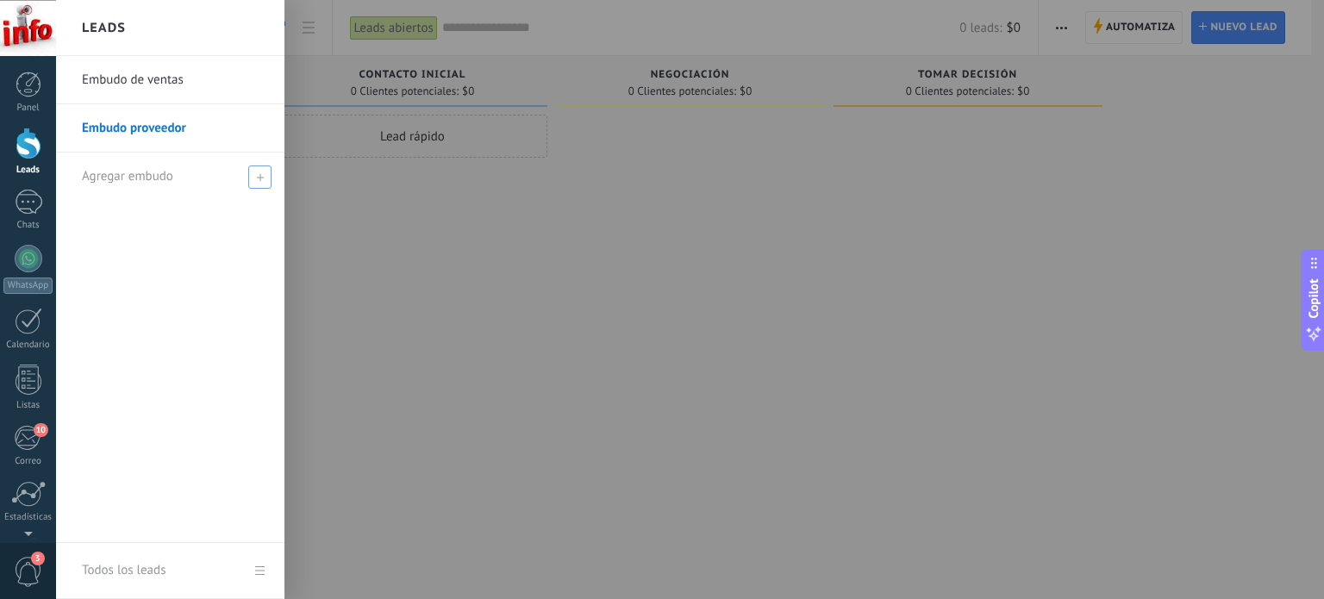
click at [259, 178] on icon at bounding box center [260, 177] width 8 height 8
click at [183, 178] on input "text" at bounding box center [163, 177] width 162 height 28
type input "*"
type input "**********"
click at [199, 217] on div "**********" at bounding box center [170, 299] width 228 height 487
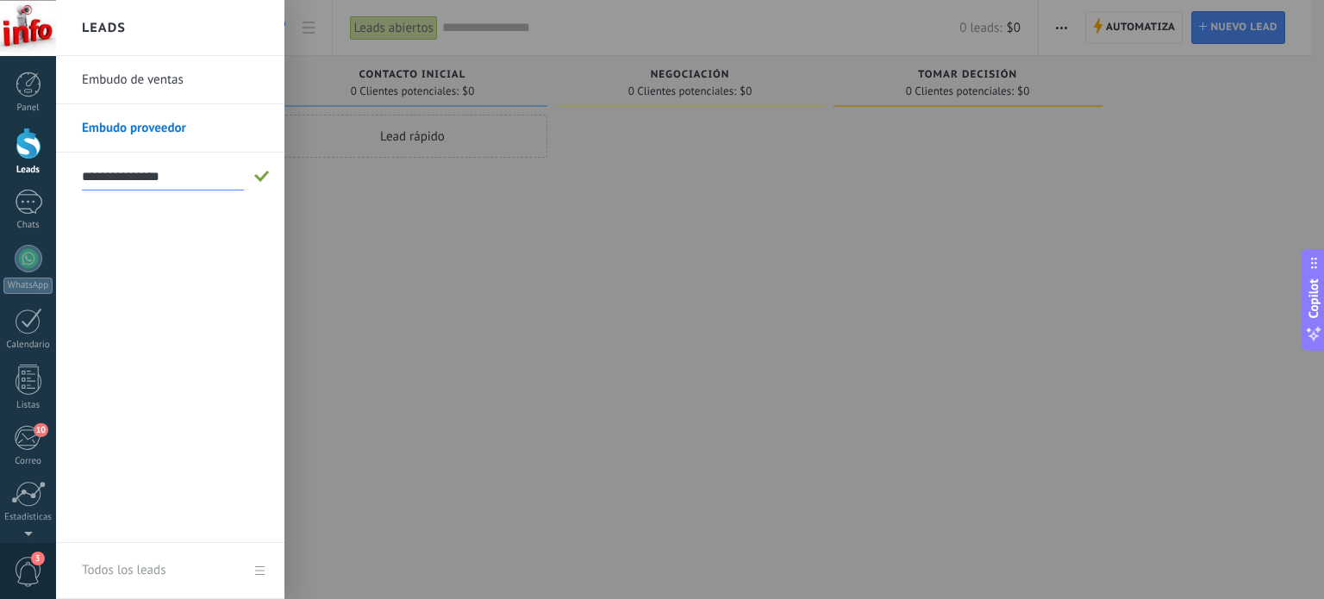
click at [217, 136] on link "Embudo proveedor" at bounding box center [174, 128] width 185 height 48
click at [152, 86] on link "Embudo de ventas" at bounding box center [174, 80] width 185 height 48
click at [374, 240] on div at bounding box center [718, 299] width 1324 height 599
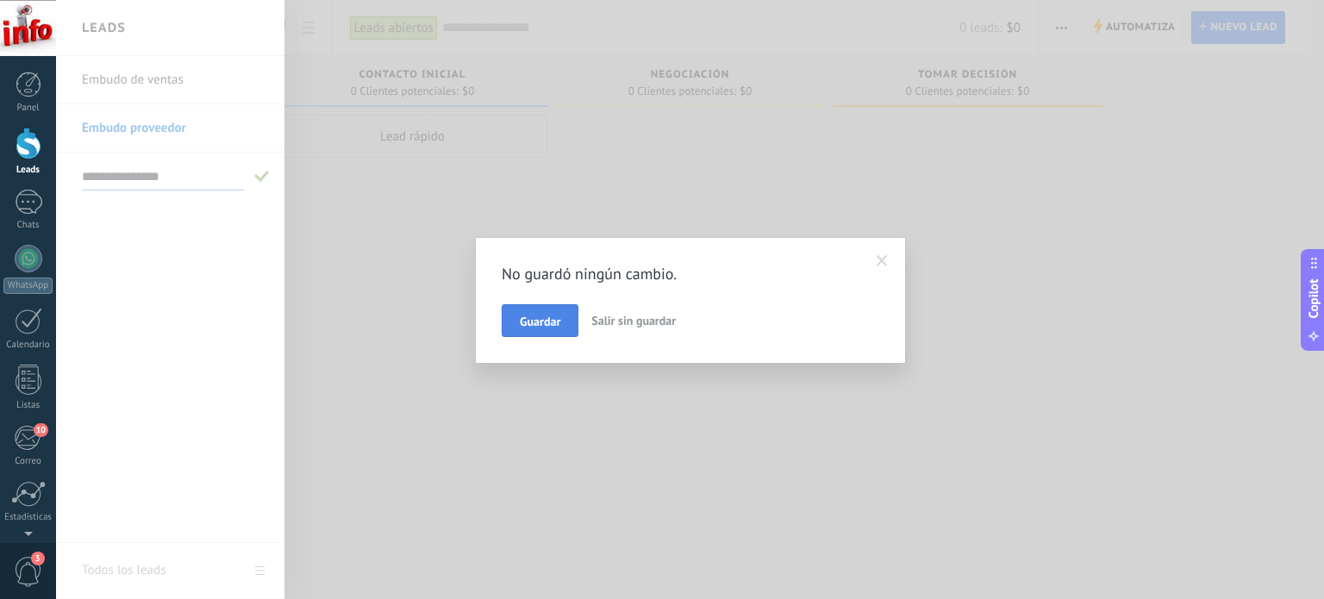
click at [538, 323] on span "Guardar" at bounding box center [540, 321] width 40 height 12
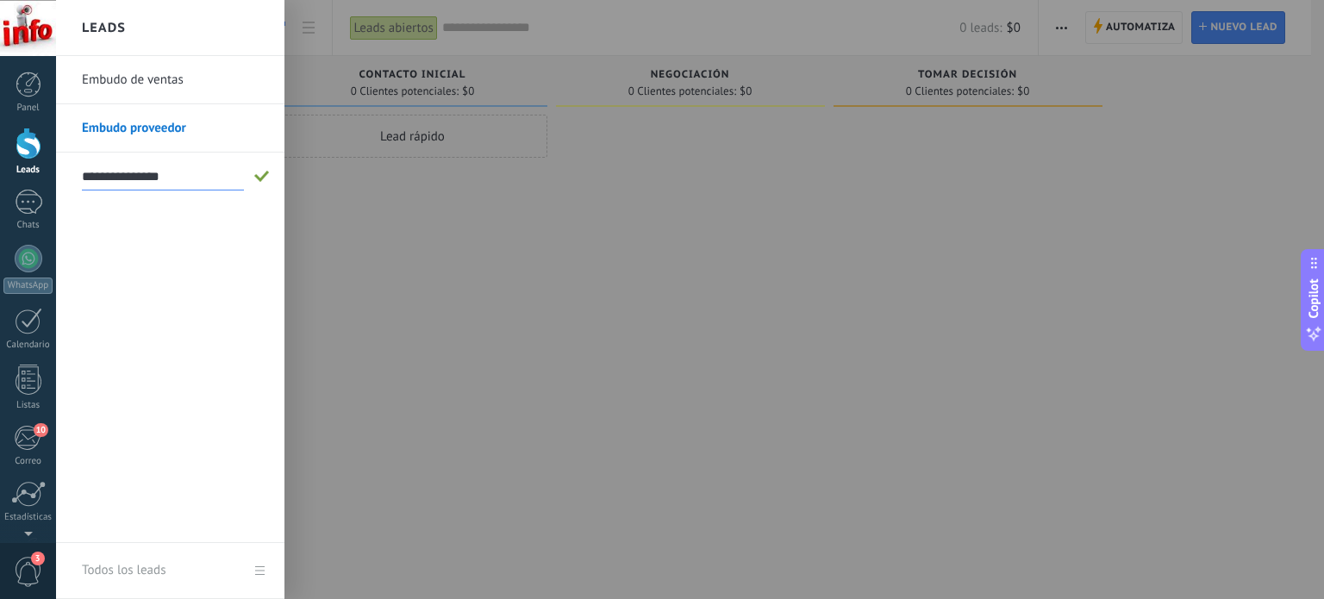
click at [187, 129] on link "Embudo proveedor" at bounding box center [174, 128] width 185 height 48
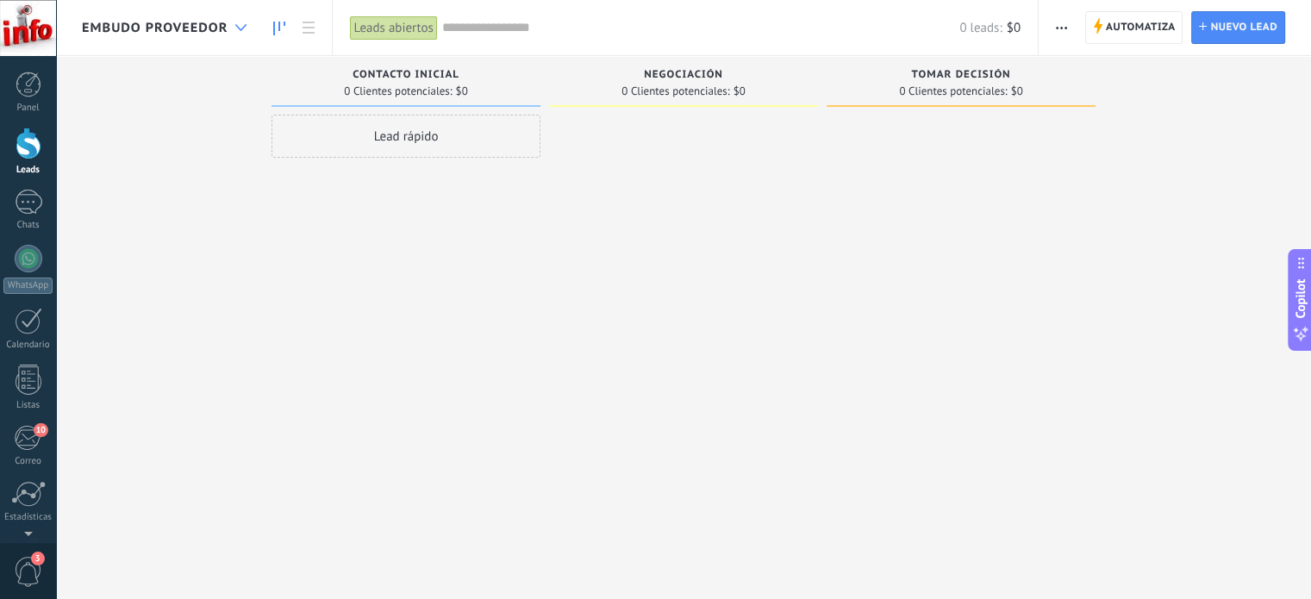
click at [227, 25] on div at bounding box center [241, 28] width 28 height 34
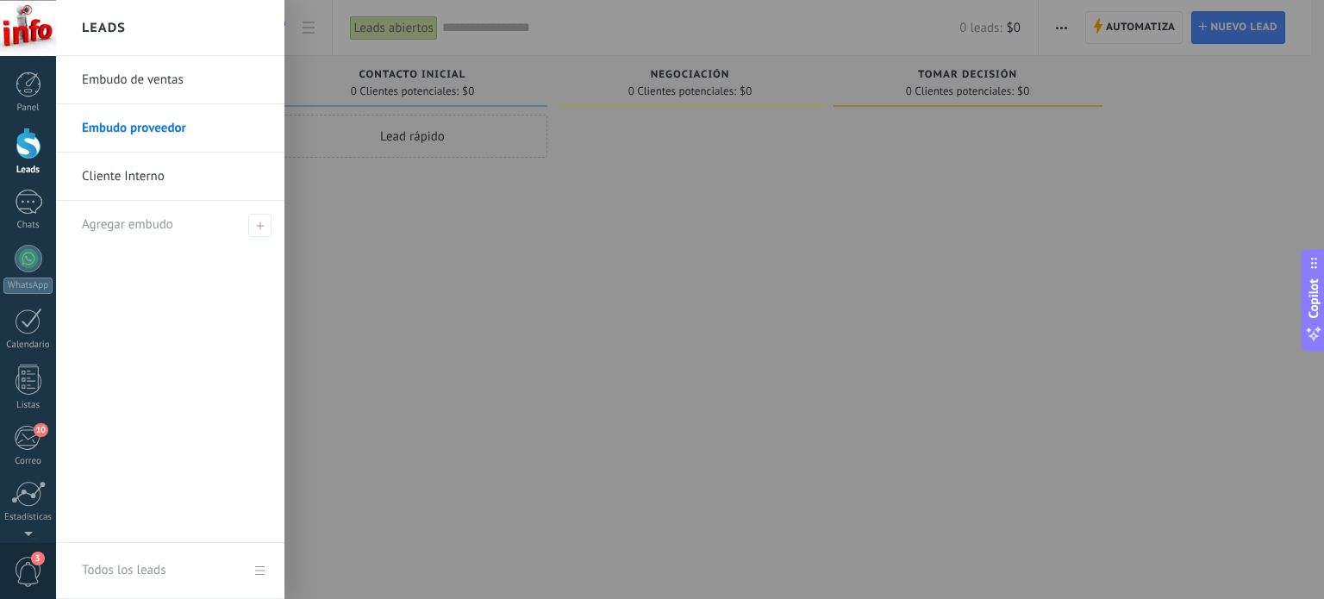
click at [111, 126] on link "Embudo proveedor" at bounding box center [174, 128] width 185 height 48
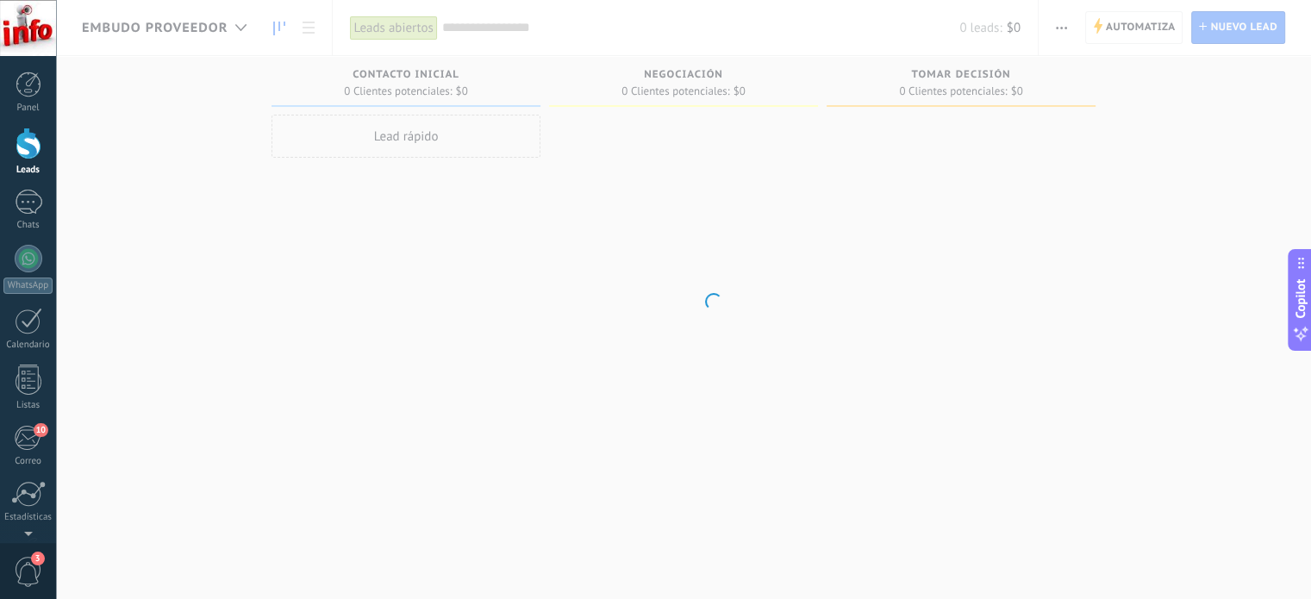
click at [111, 126] on body ".abccls-1,.abccls-2{fill-rule:evenodd}.abccls-2{fill:#fff} .abfcls-1{fill:none}…" at bounding box center [655, 299] width 1311 height 599
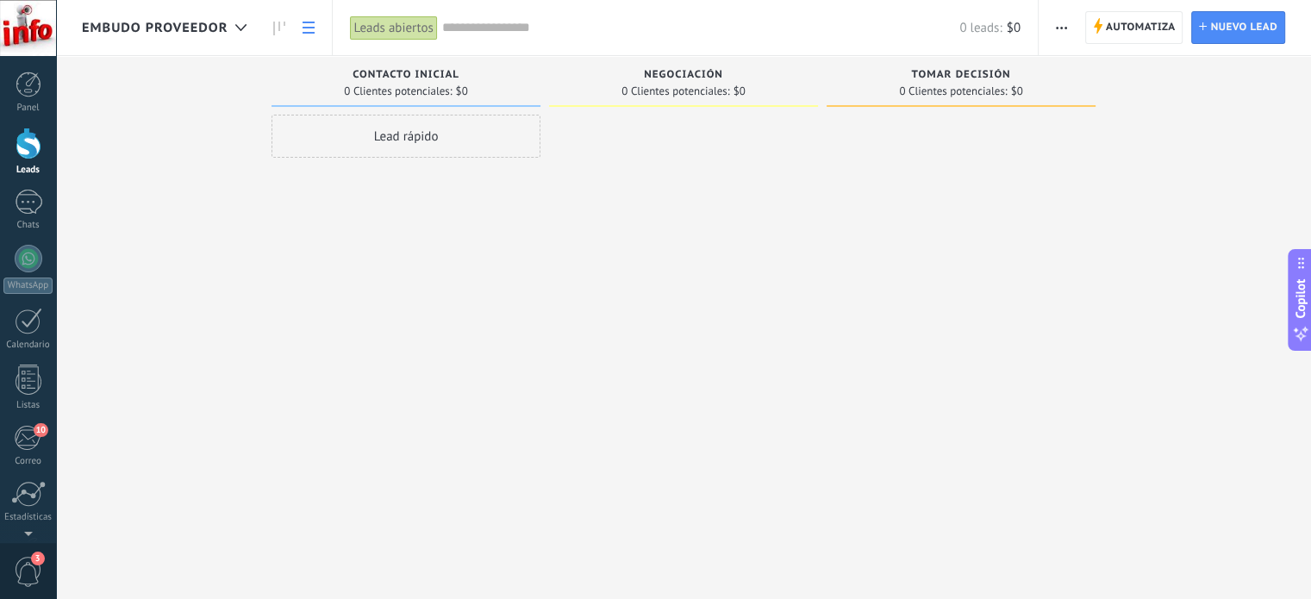
click at [303, 28] on icon at bounding box center [308, 28] width 12 height 12
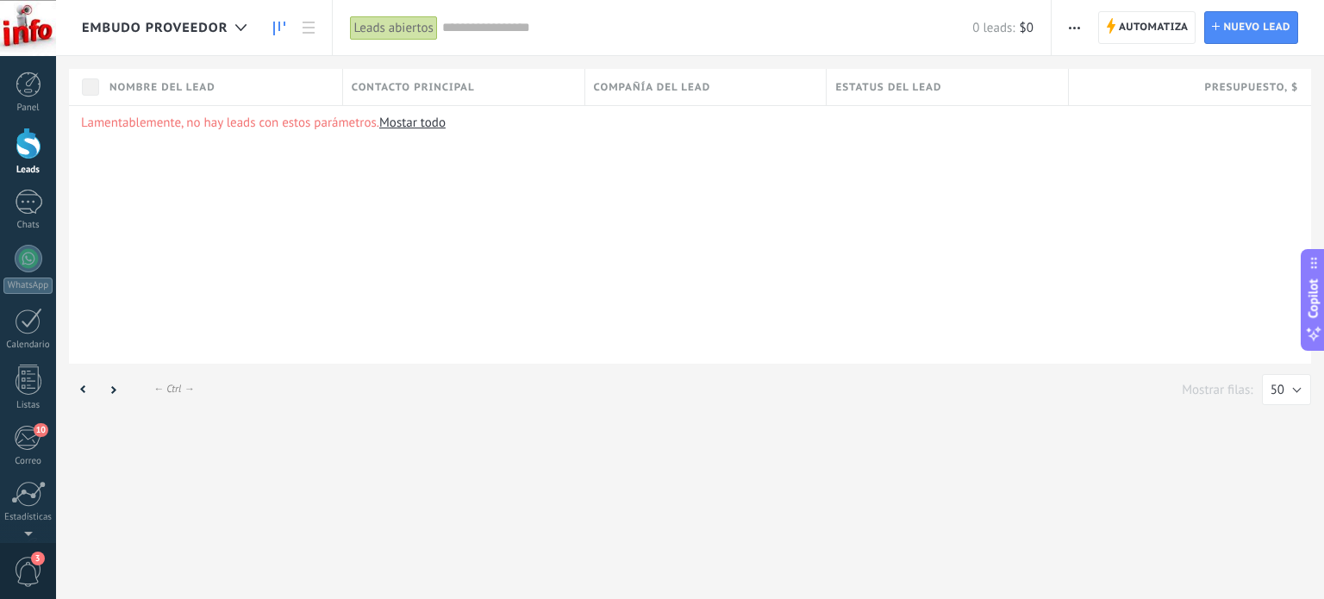
click at [277, 30] on icon at bounding box center [279, 29] width 12 height 14
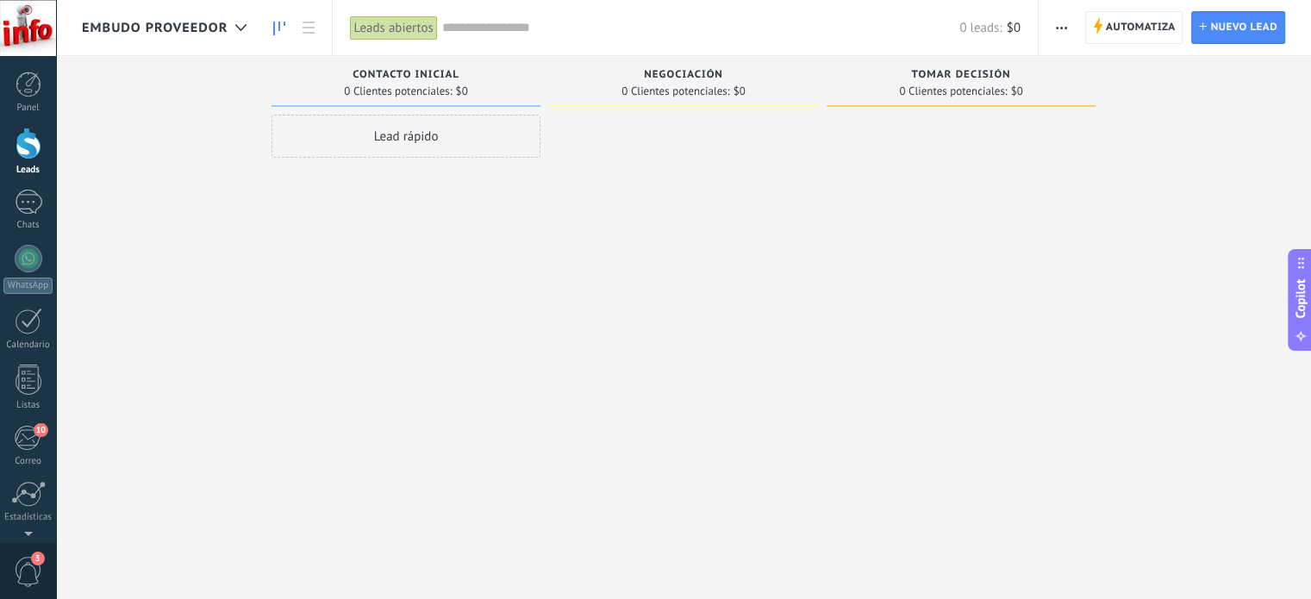
click at [1062, 29] on span "button" at bounding box center [1061, 27] width 11 height 33
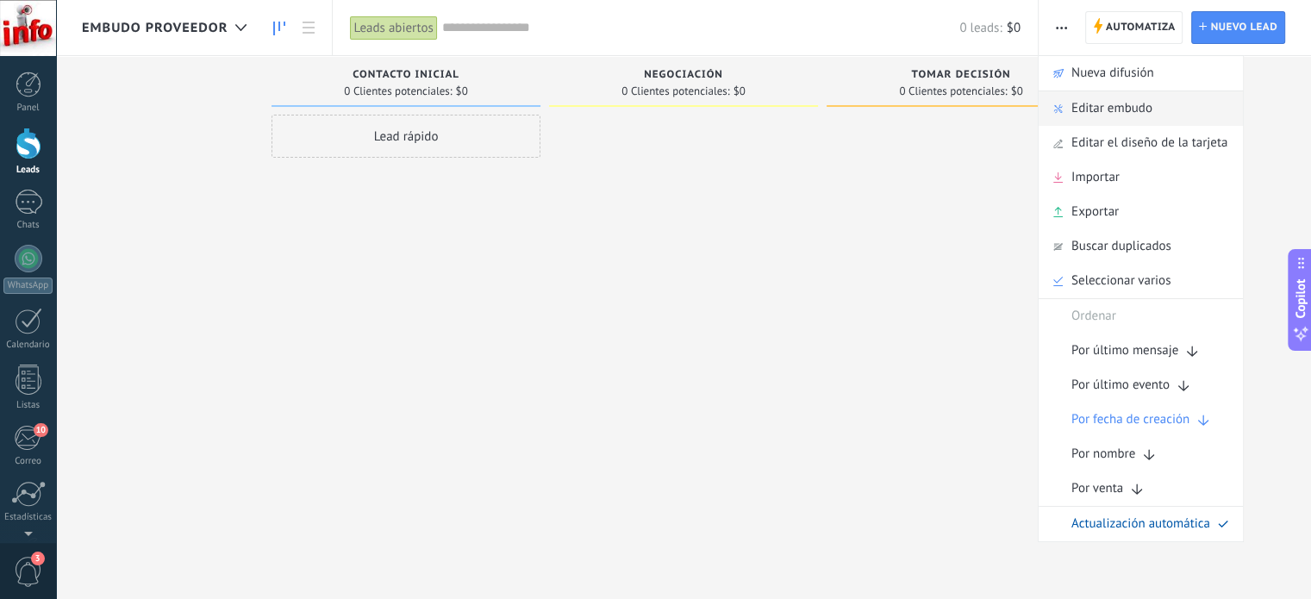
click at [1113, 116] on span "Editar embudo" at bounding box center [1111, 108] width 81 height 34
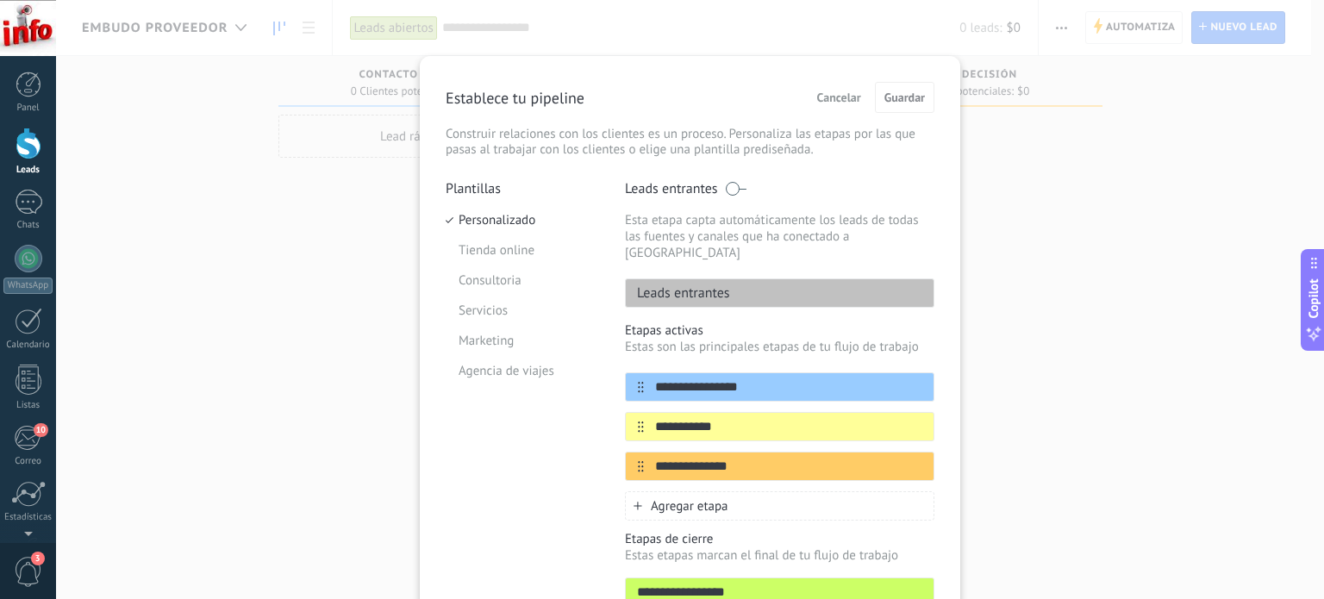
click at [837, 103] on span "Cancelar" at bounding box center [839, 97] width 44 height 12
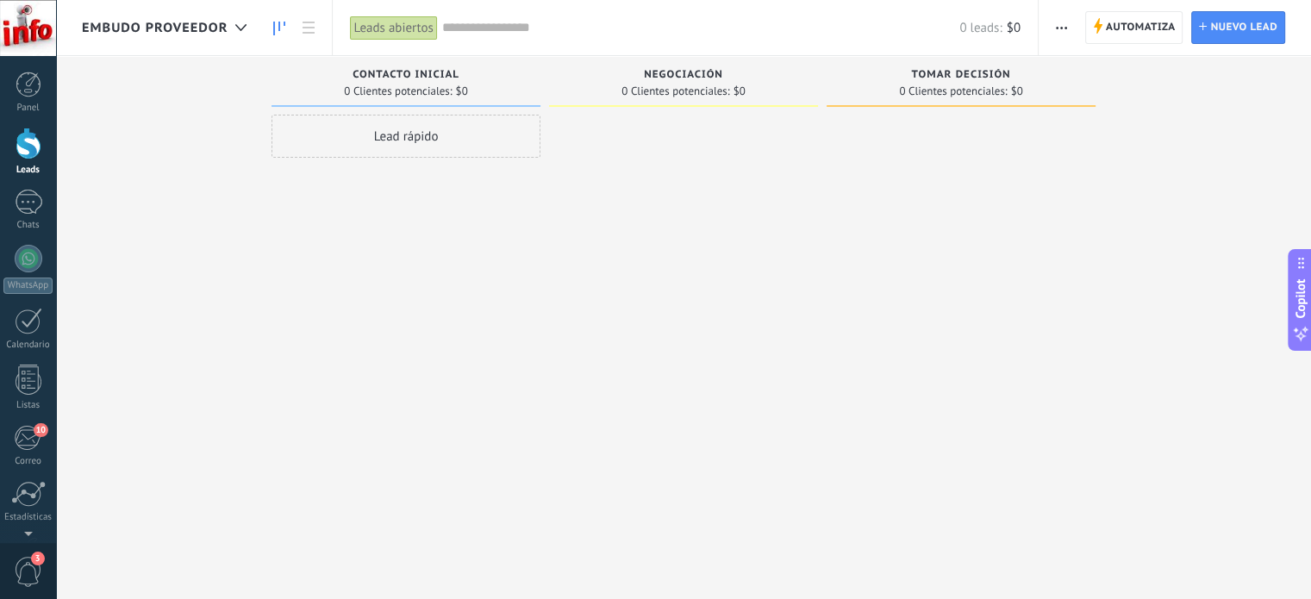
click at [167, 26] on span "Embudo proveedor" at bounding box center [155, 28] width 146 height 16
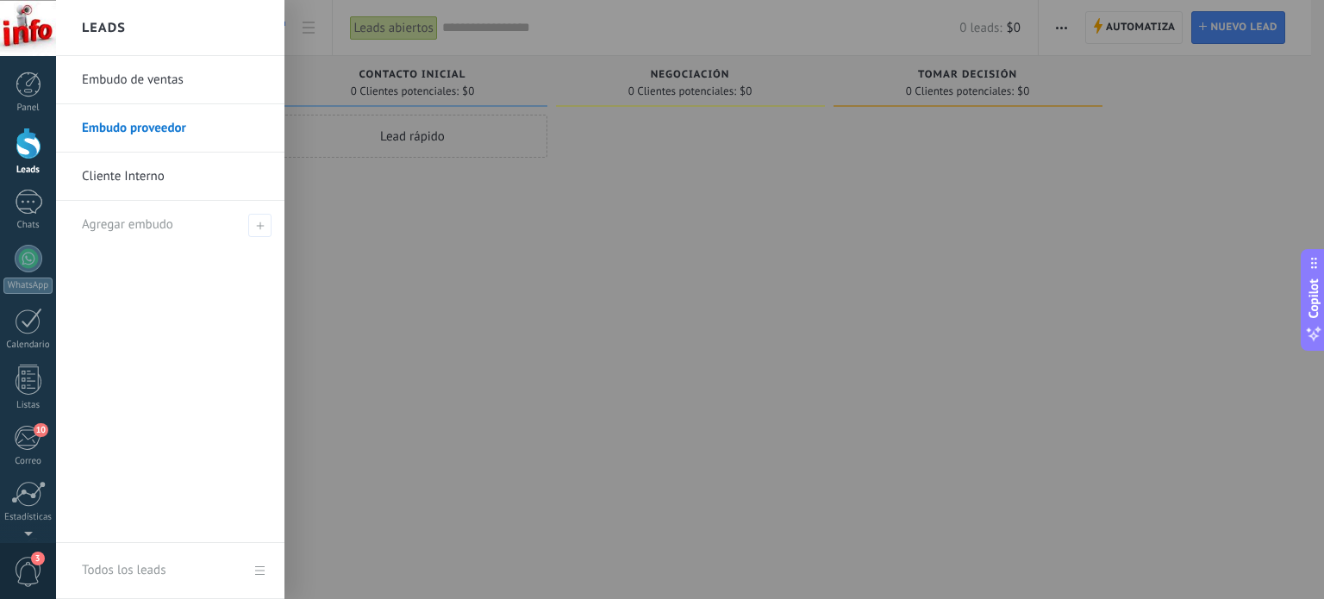
click at [149, 84] on link "Embudo de ventas" at bounding box center [174, 80] width 185 height 48
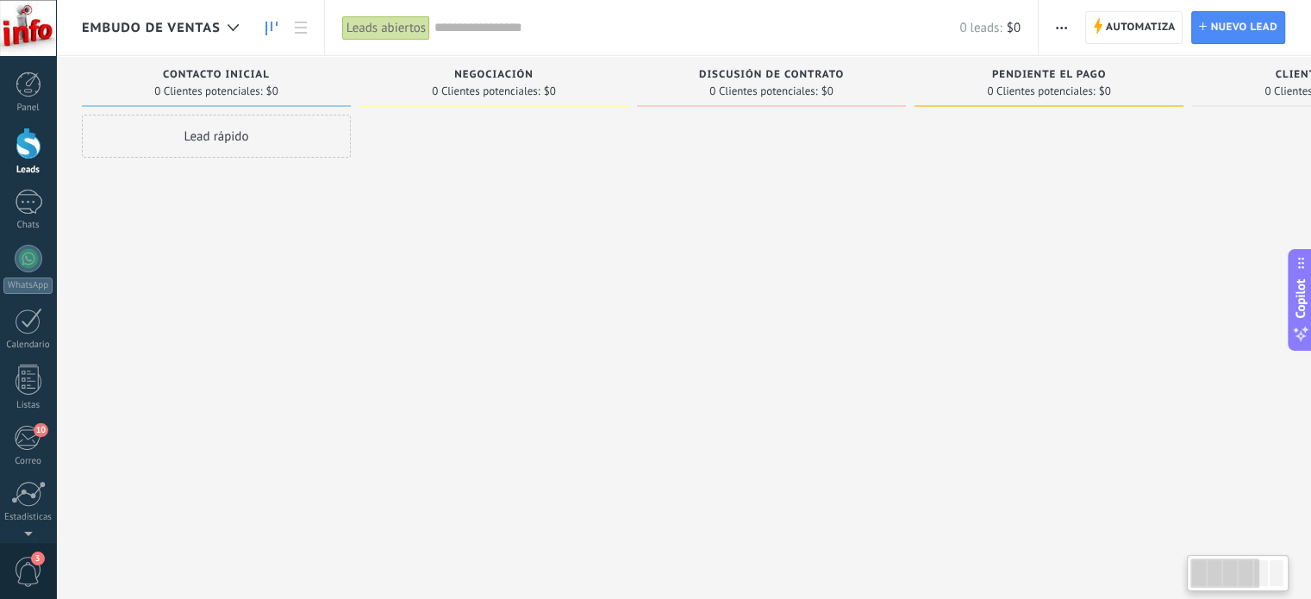
click at [183, 15] on div "Embudo de ventas" at bounding box center [164, 27] width 165 height 55
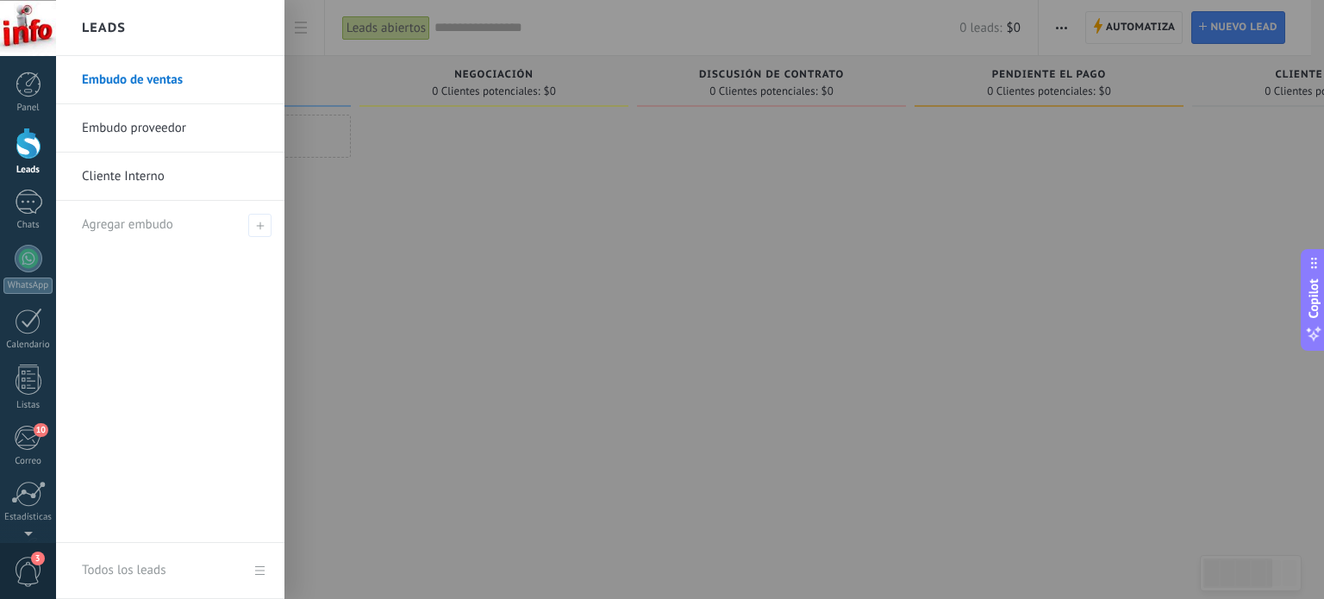
click at [156, 184] on link "Cliente Interno" at bounding box center [174, 177] width 185 height 48
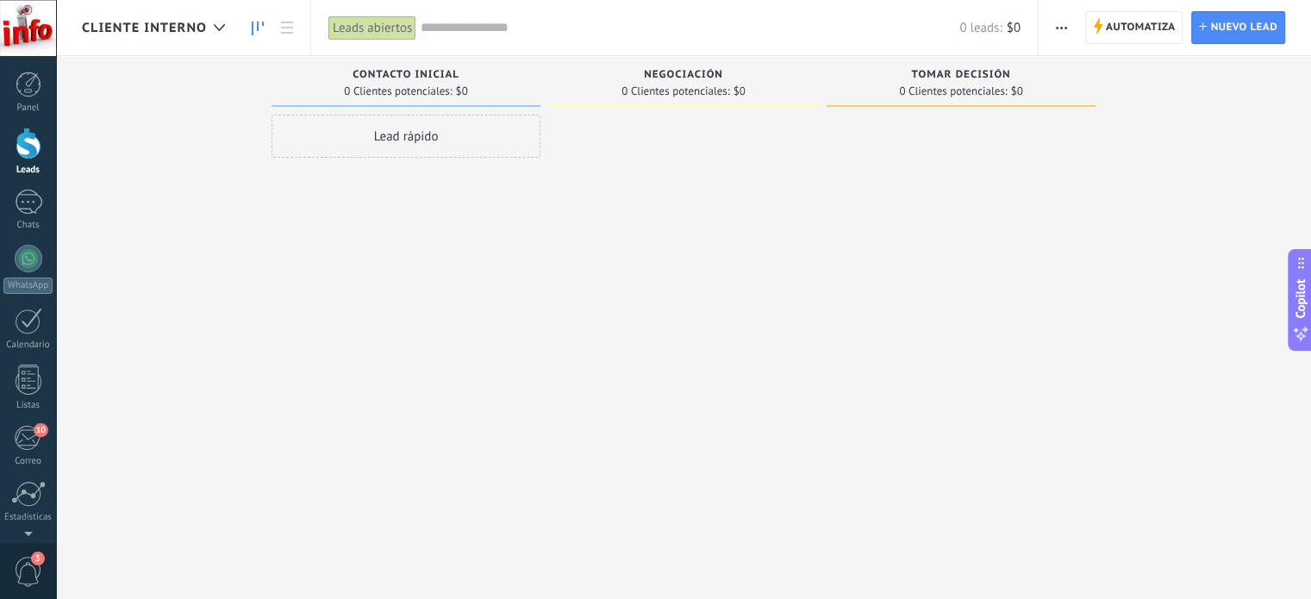
click at [884, 300] on div at bounding box center [960, 302] width 269 height 374
click at [24, 209] on div at bounding box center [29, 202] width 28 height 25
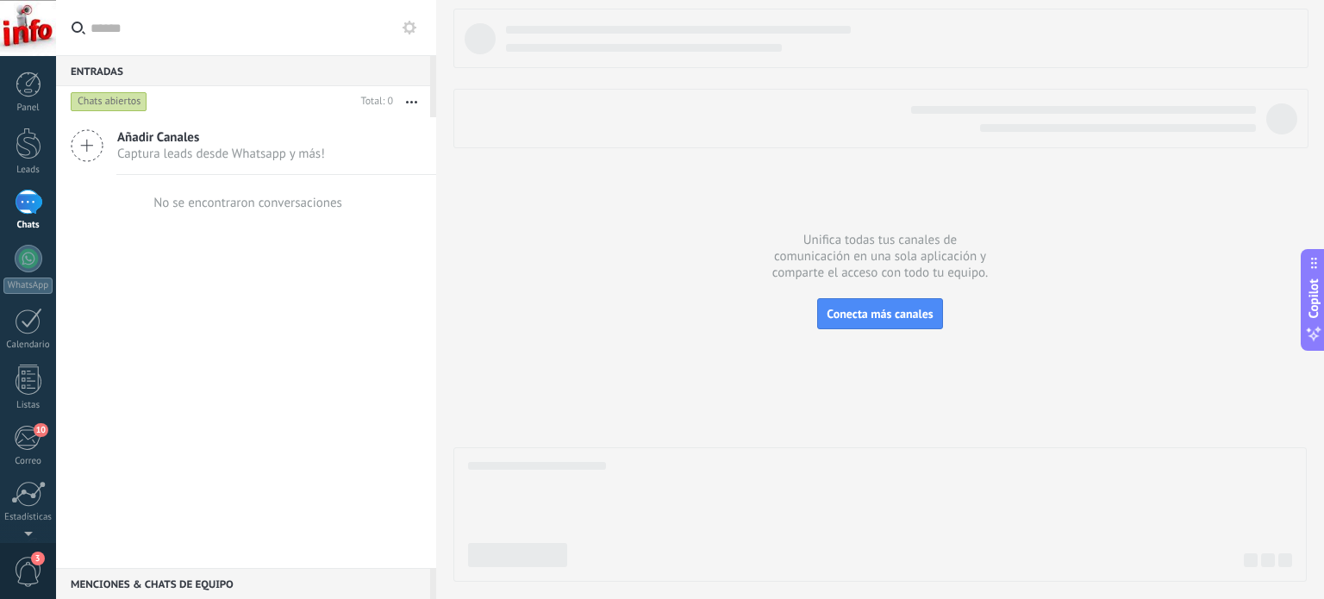
click at [97, 151] on icon at bounding box center [87, 145] width 33 height 33
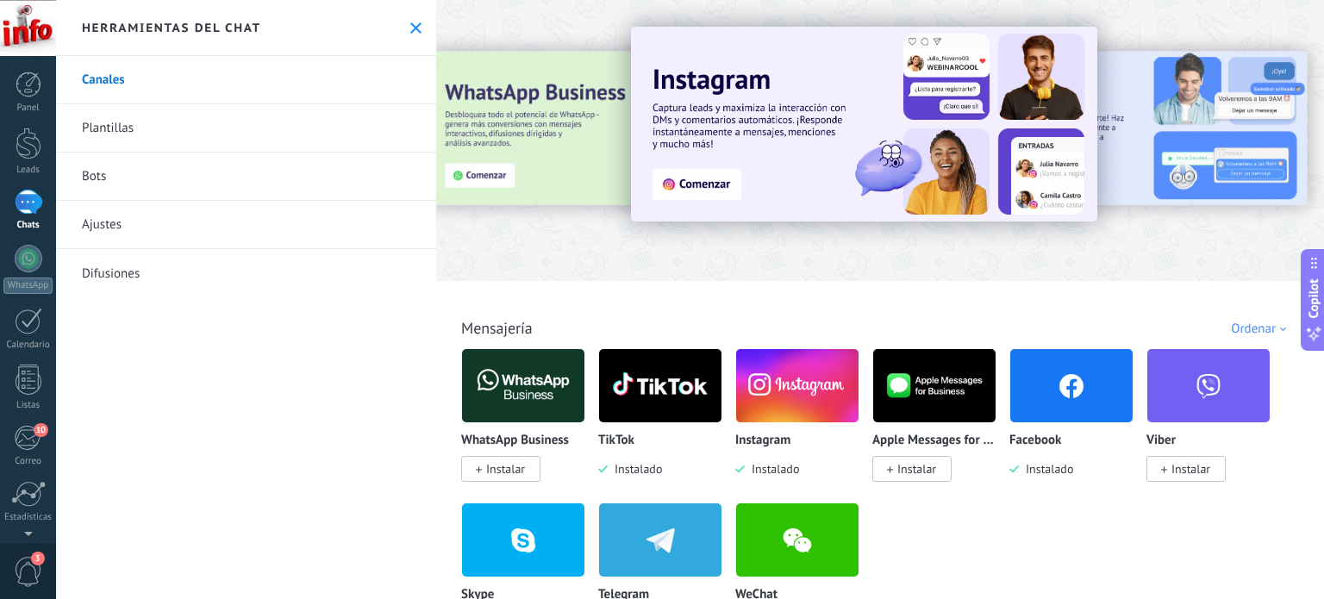
click at [259, 125] on link "Plantillas" at bounding box center [246, 128] width 380 height 48
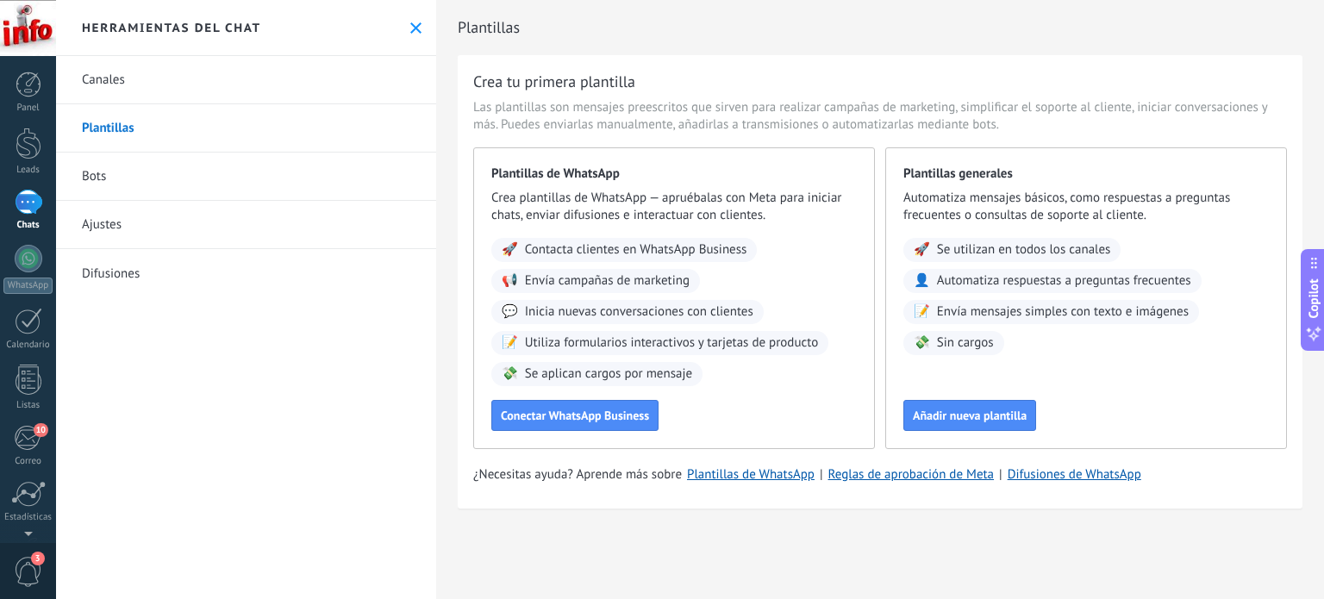
click at [159, 177] on link "Bots" at bounding box center [246, 177] width 380 height 48
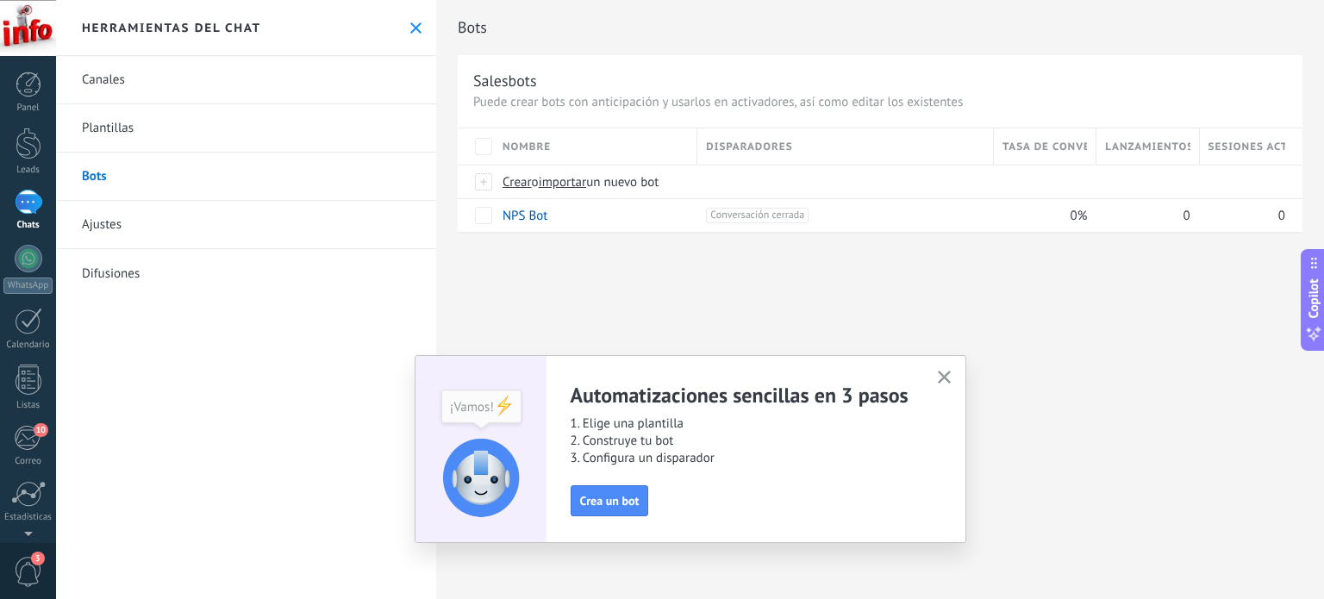
click at [944, 381] on icon "button" at bounding box center [944, 377] width 13 height 13
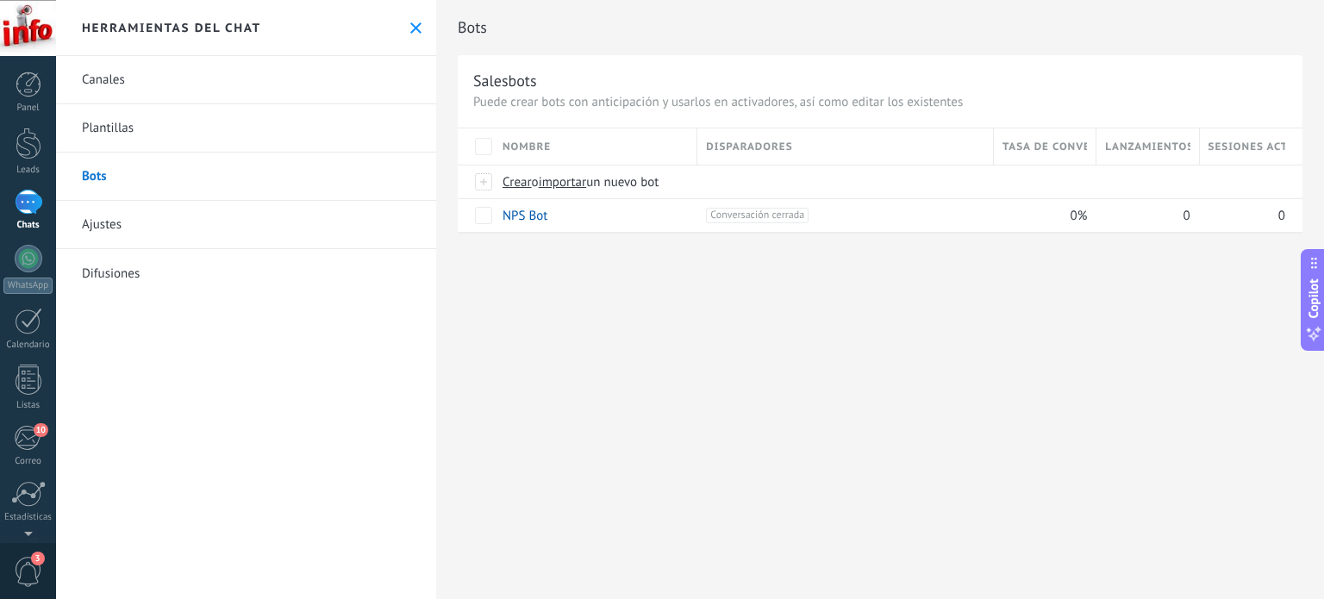
click at [139, 231] on link "Ajustes" at bounding box center [246, 225] width 380 height 48
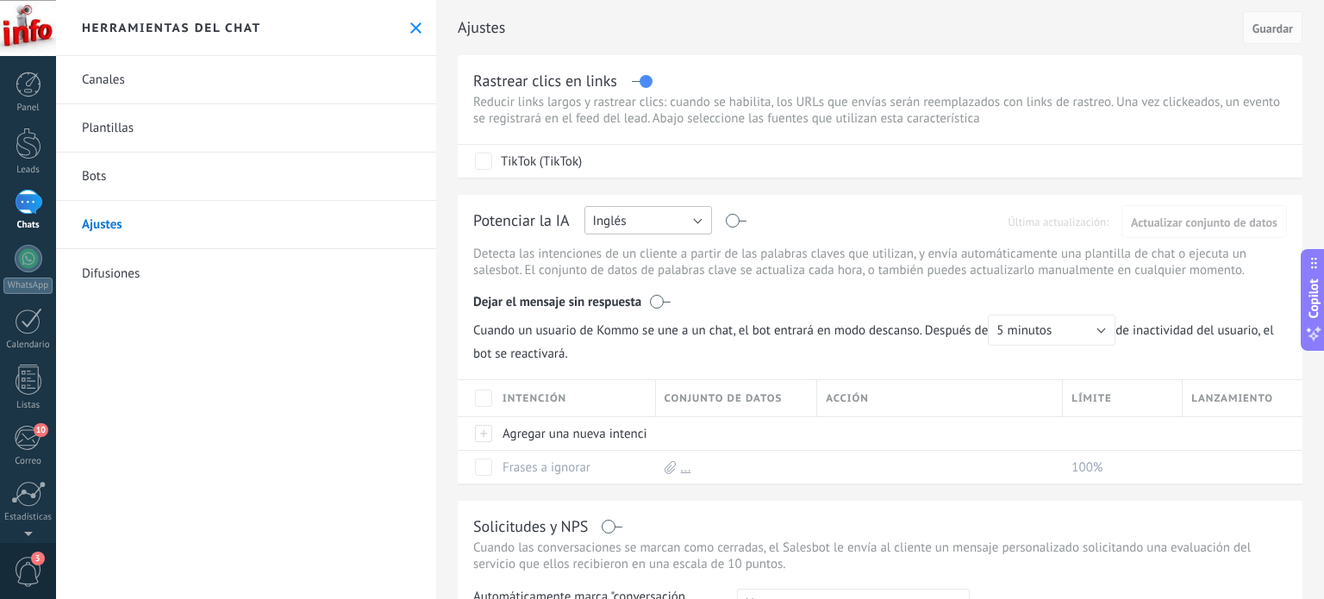
click at [665, 221] on button "Inglés" at bounding box center [648, 220] width 128 height 28
click at [643, 282] on span "Español" at bounding box center [640, 280] width 132 height 16
